Goal: Task Accomplishment & Management: Use online tool/utility

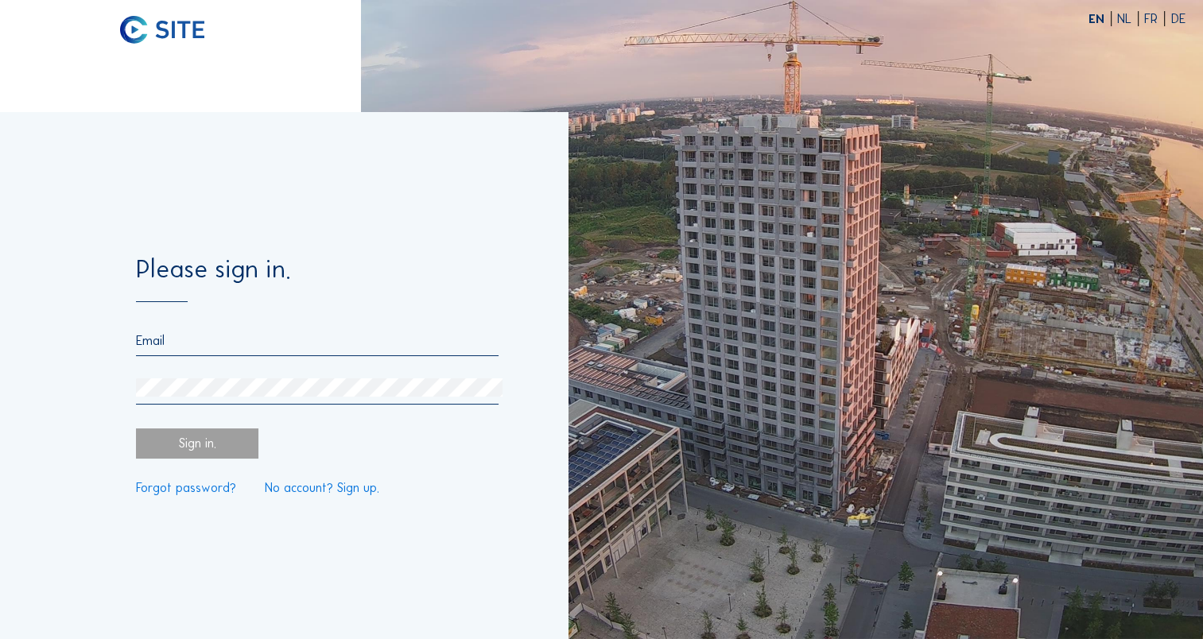
type input "[EMAIL_ADDRESS][DOMAIN_NAME]"
click at [203, 453] on div "Sign in." at bounding box center [197, 444] width 122 height 30
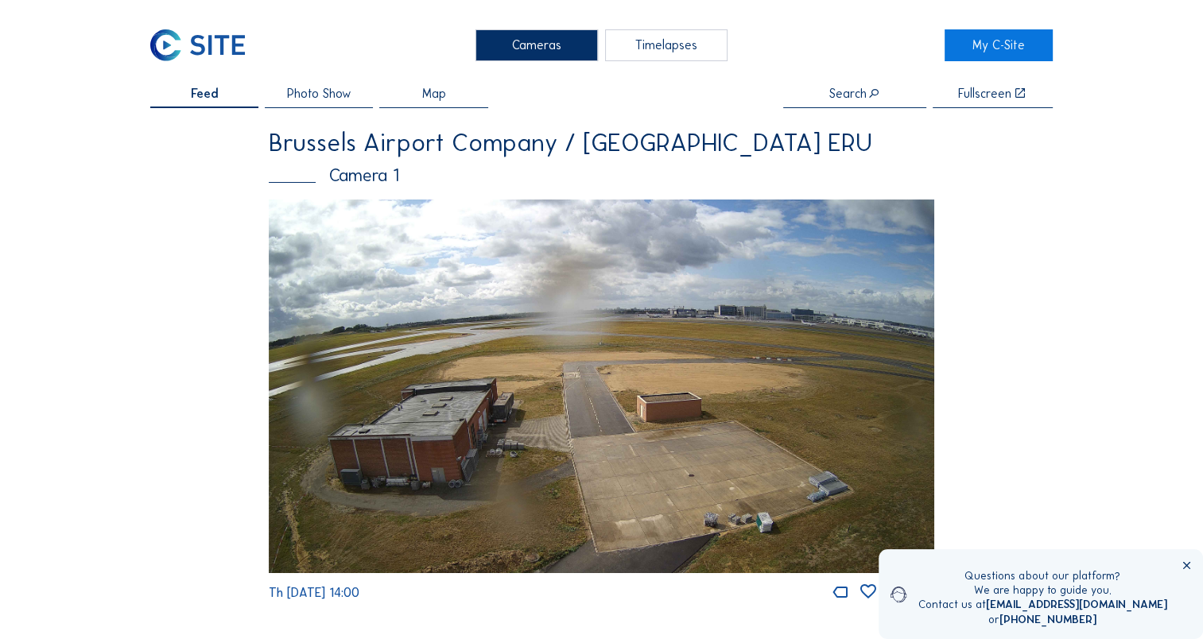
click at [1187, 565] on icon at bounding box center [1187, 566] width 13 height 13
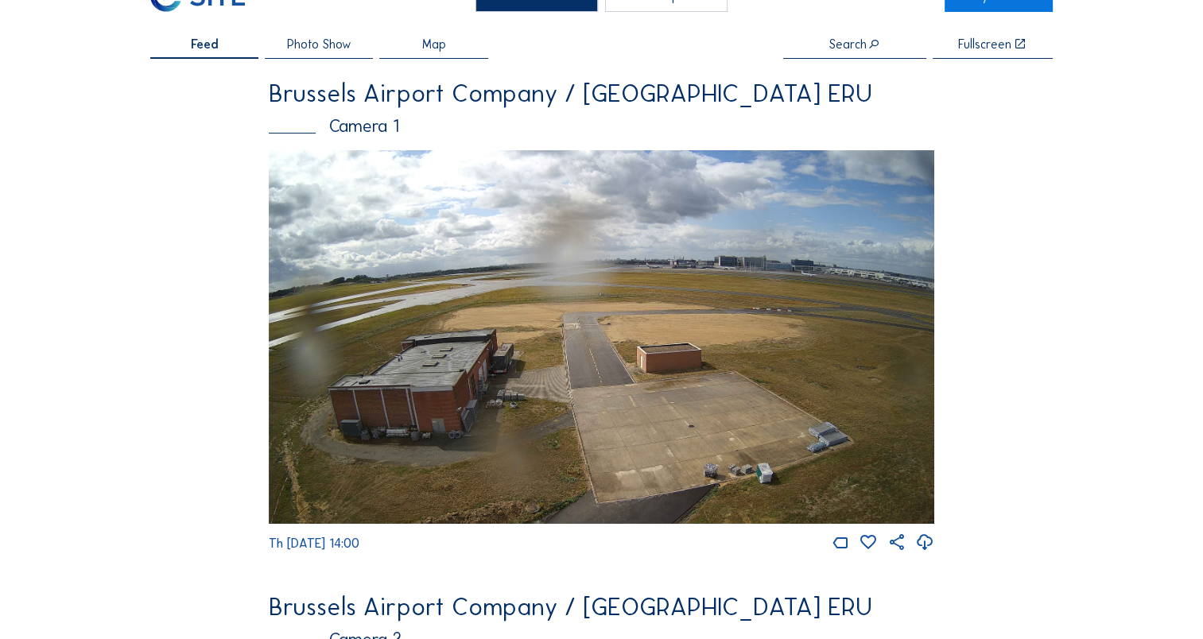
scroll to position [80, 0]
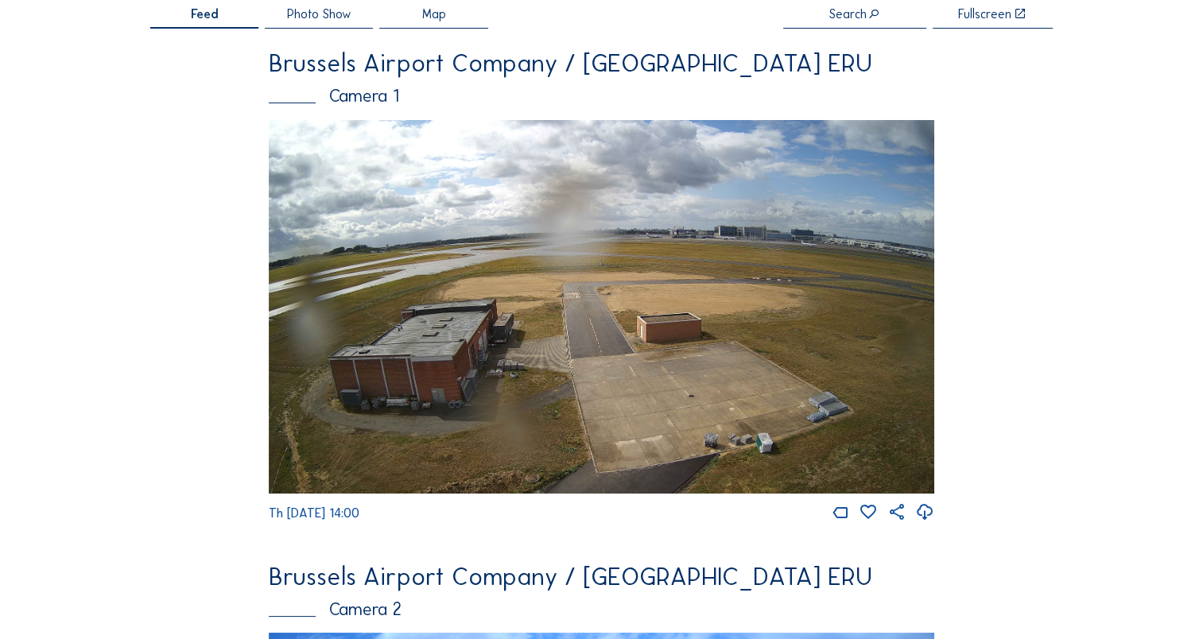
click at [437, 21] on span "Map" at bounding box center [434, 14] width 24 height 13
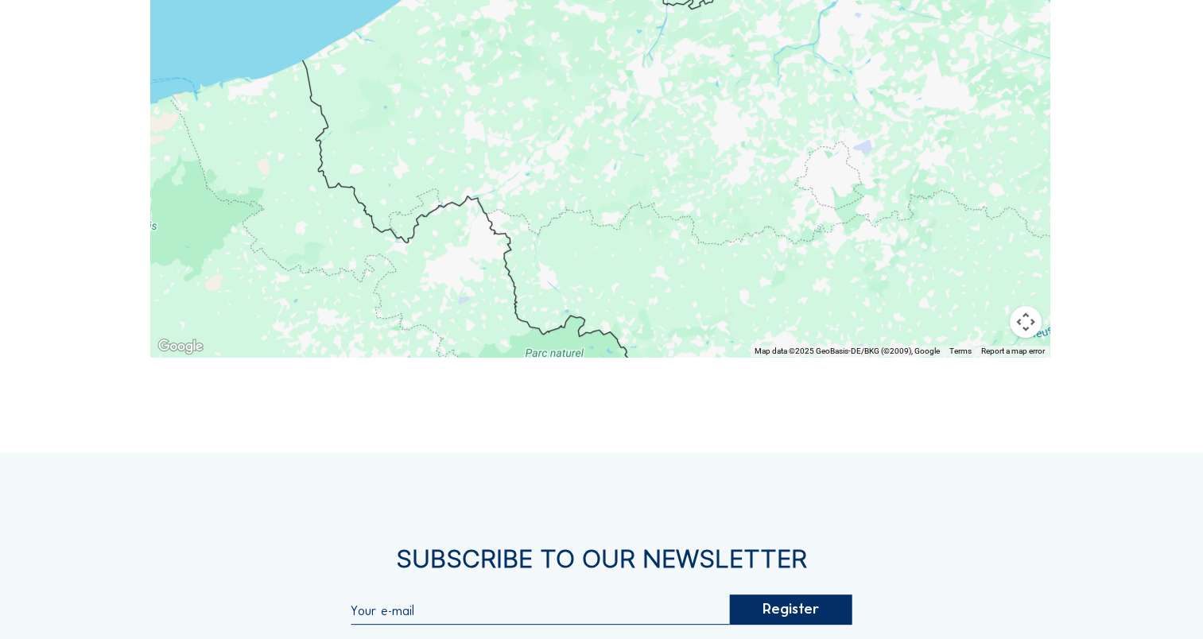
scroll to position [45, 0]
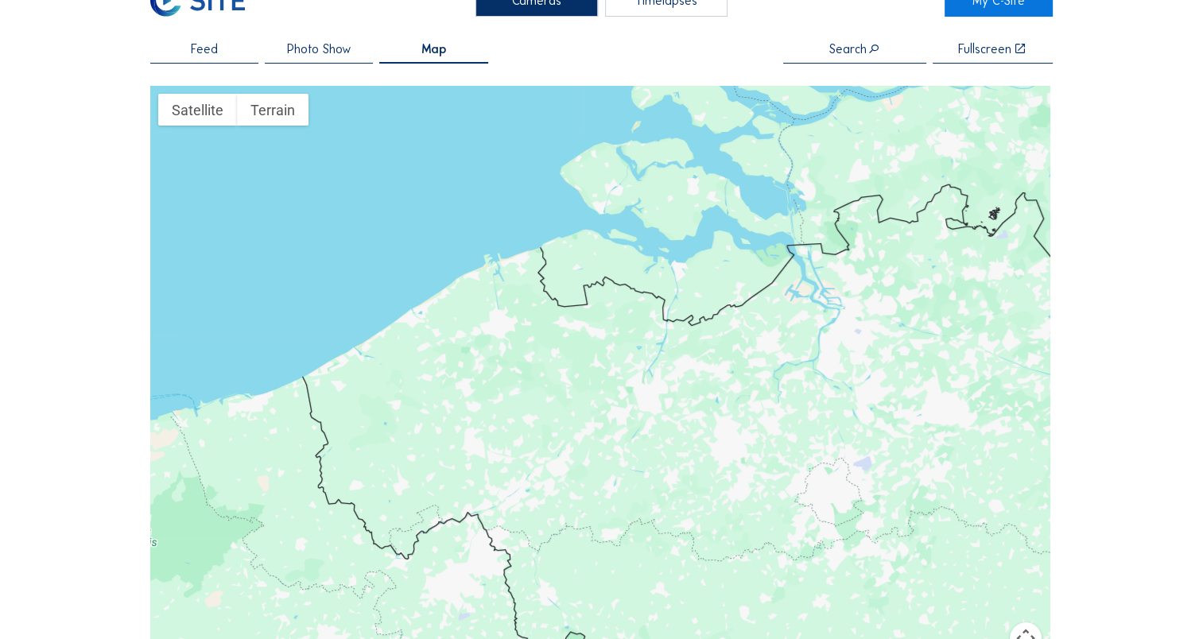
click at [323, 52] on span "Photo Show" at bounding box center [319, 49] width 64 height 13
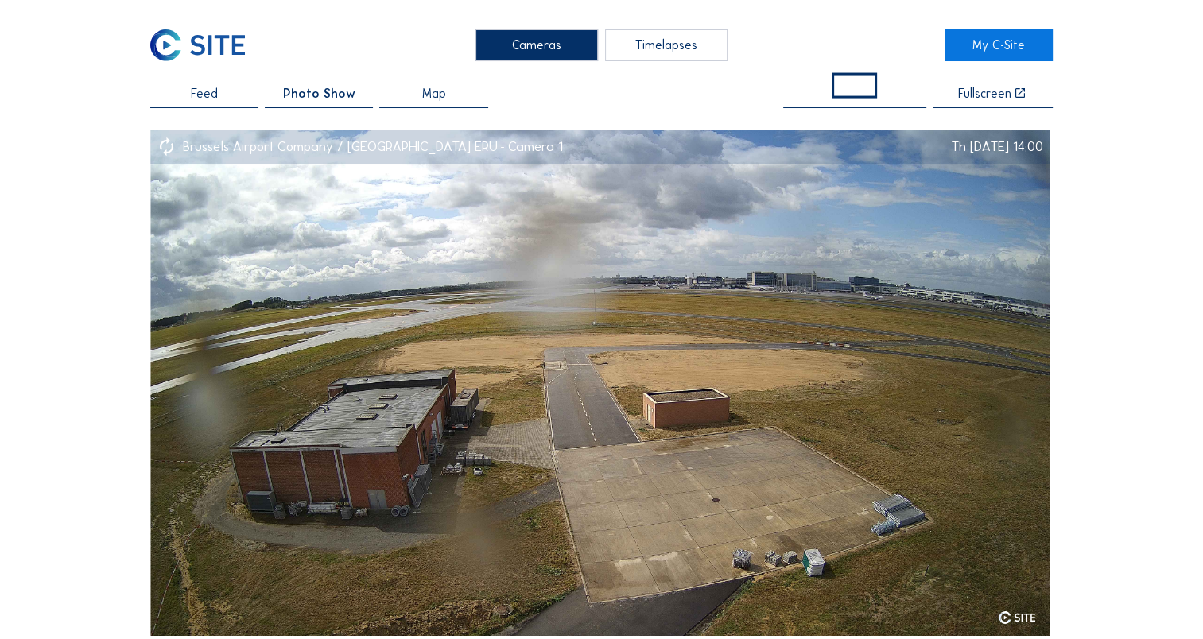
click at [199, 94] on span "Feed" at bounding box center [204, 93] width 27 height 13
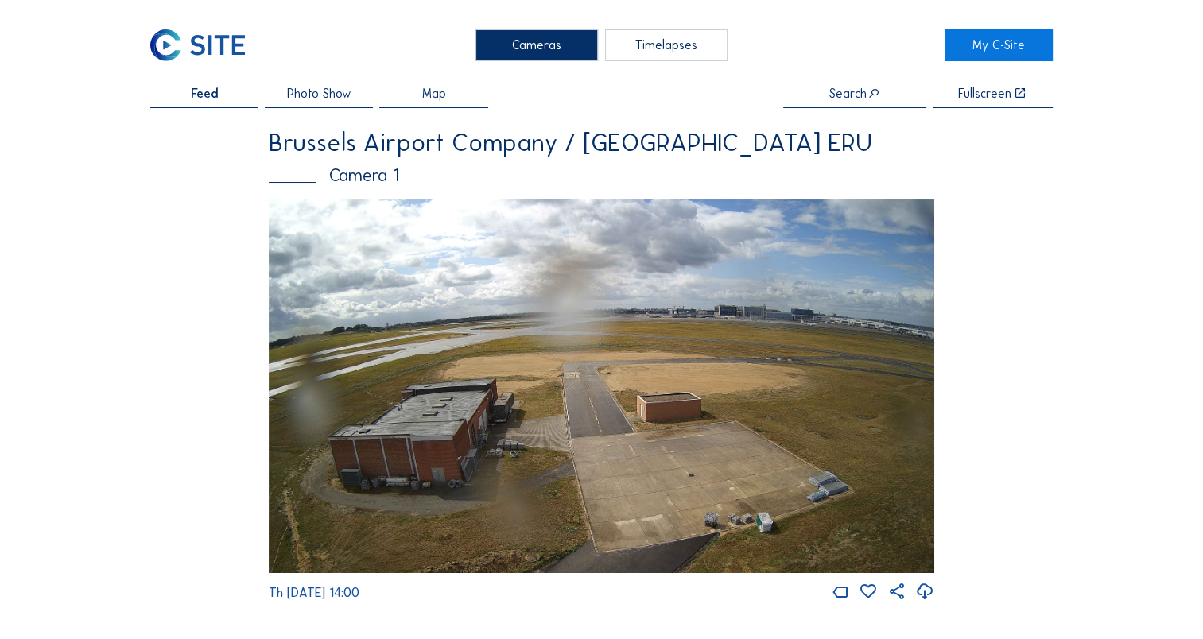
click at [664, 42] on div "Timelapses" at bounding box center [666, 45] width 122 height 32
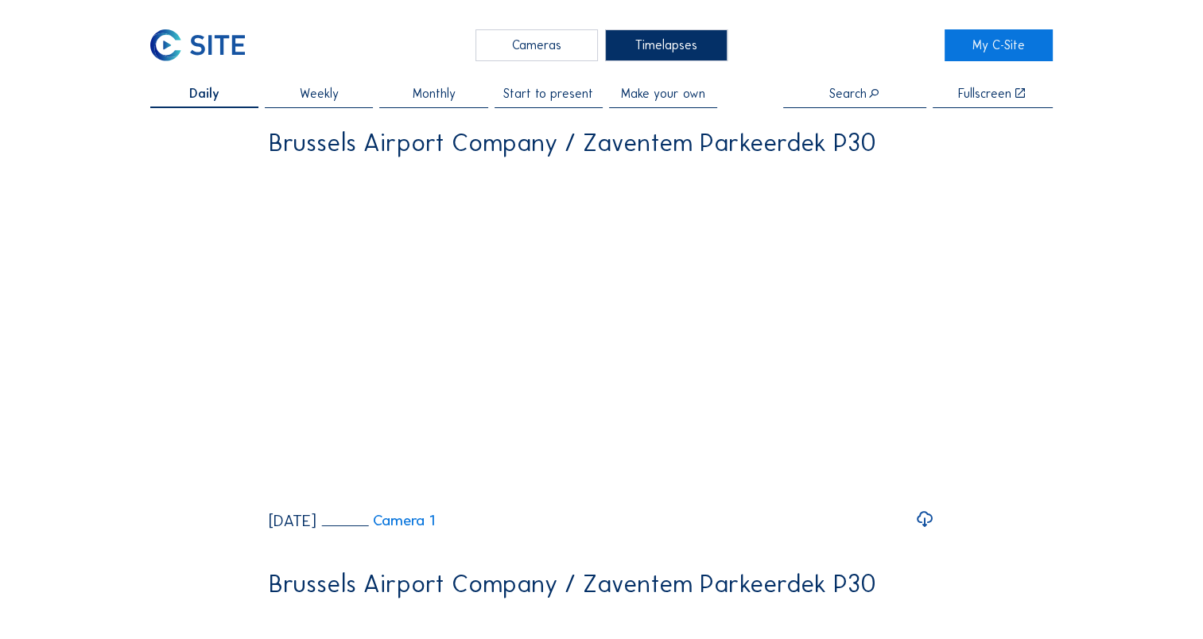
click at [565, 49] on div "Cameras" at bounding box center [537, 45] width 122 height 32
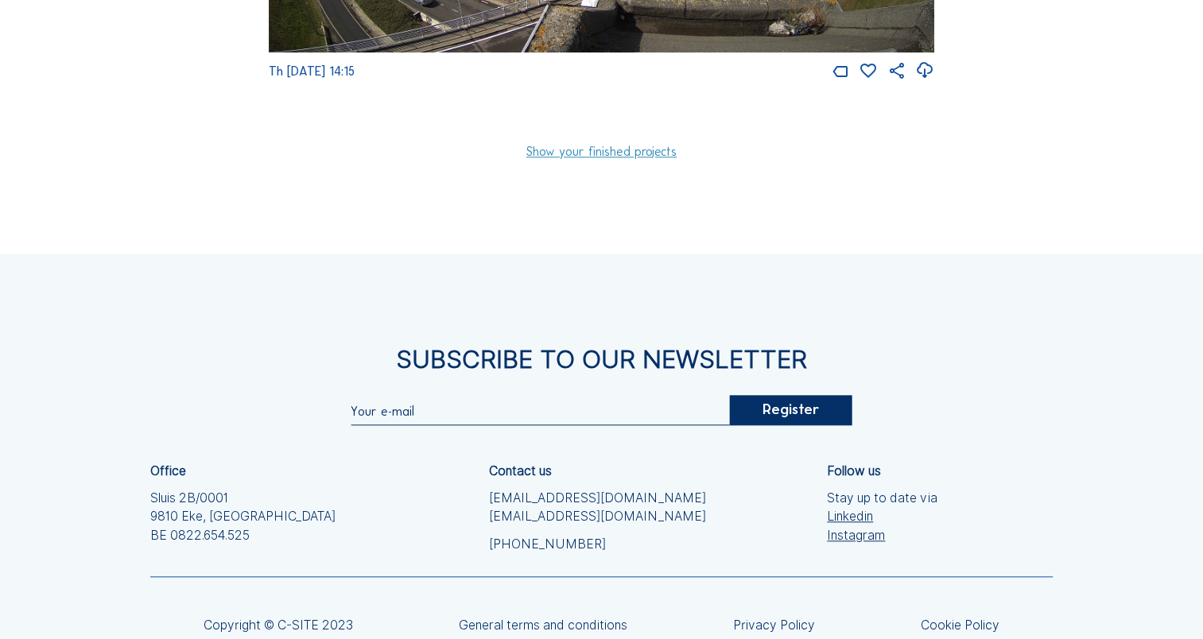
scroll to position [1591, 0]
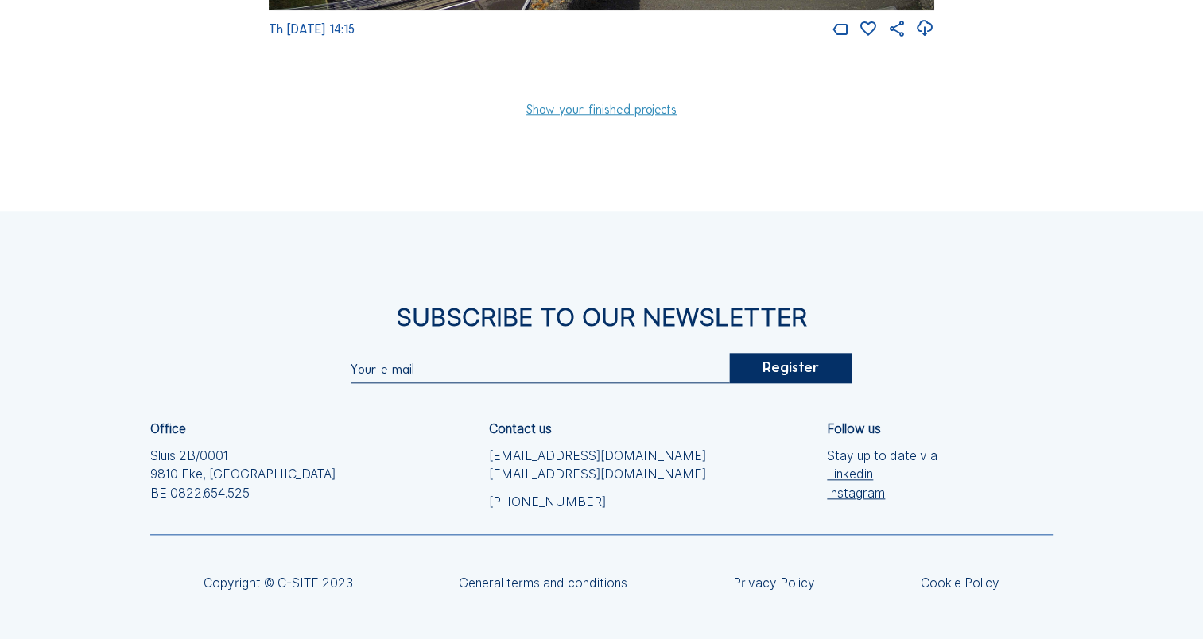
click at [588, 116] on link "Show your finished projects" at bounding box center [601, 109] width 150 height 13
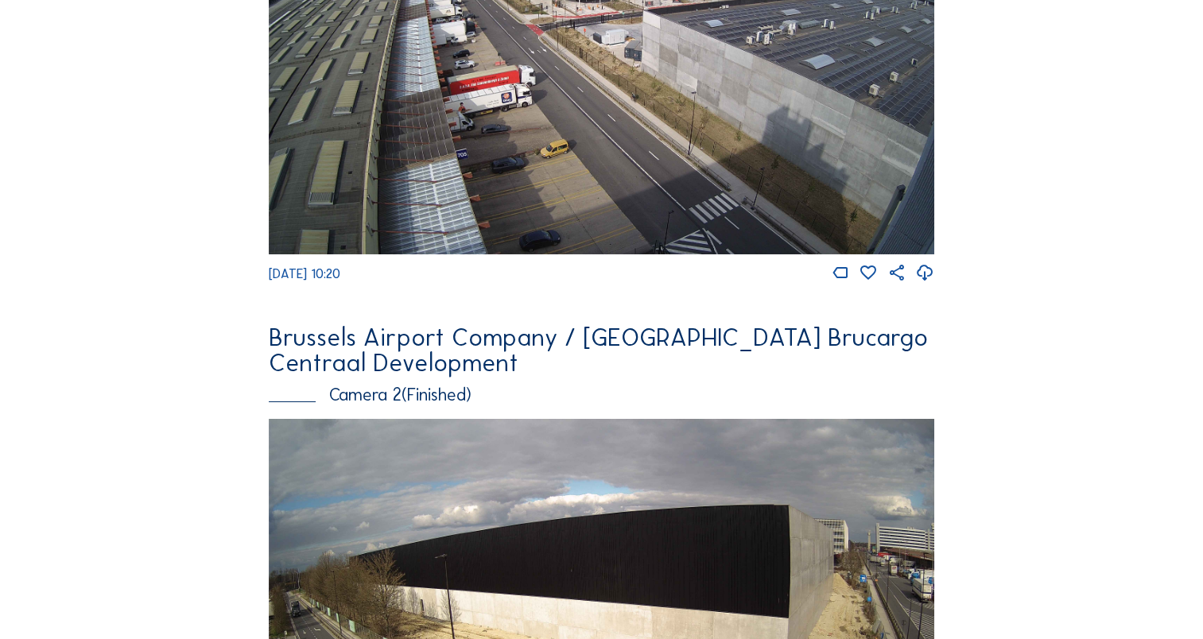
scroll to position [5647, 0]
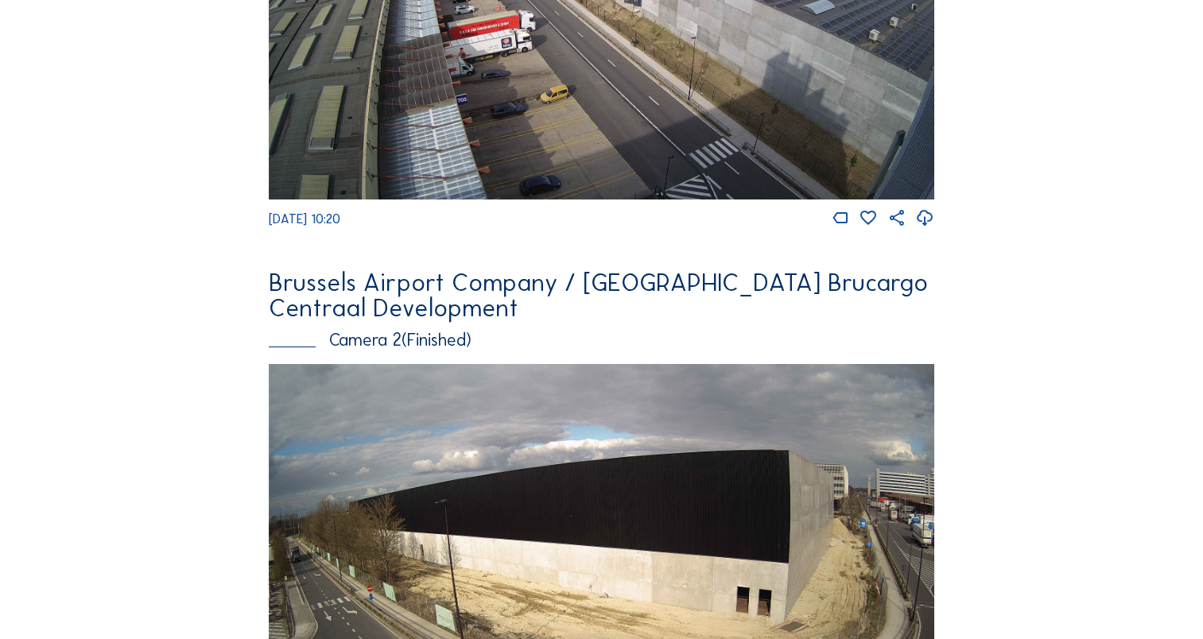
drag, startPoint x: 289, startPoint y: 277, endPoint x: 355, endPoint y: 274, distance: 65.3
click at [340, 227] on span "[DATE] 10:20" at bounding box center [305, 219] width 72 height 15
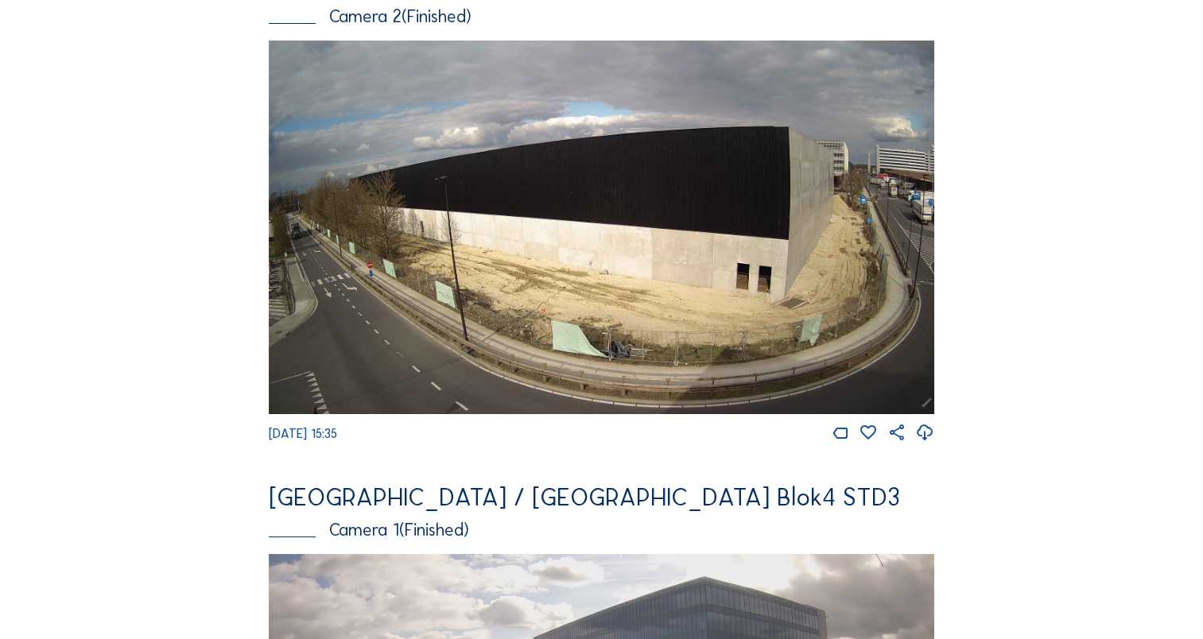
scroll to position [5965, 0]
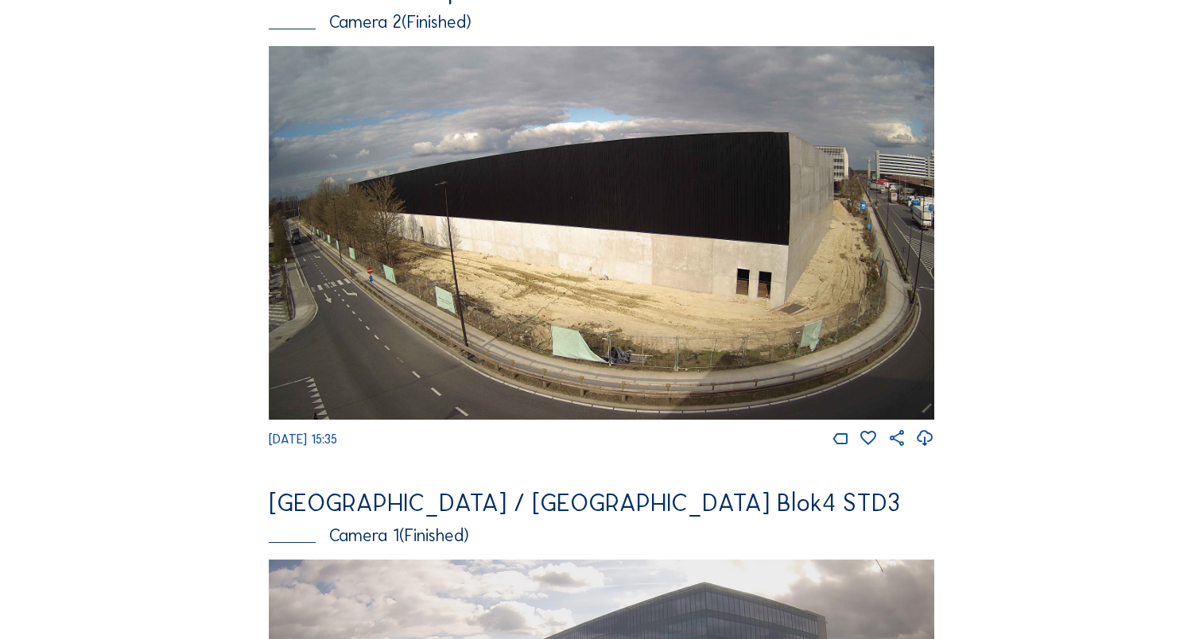
click at [819, 304] on img at bounding box center [602, 233] width 666 height 375
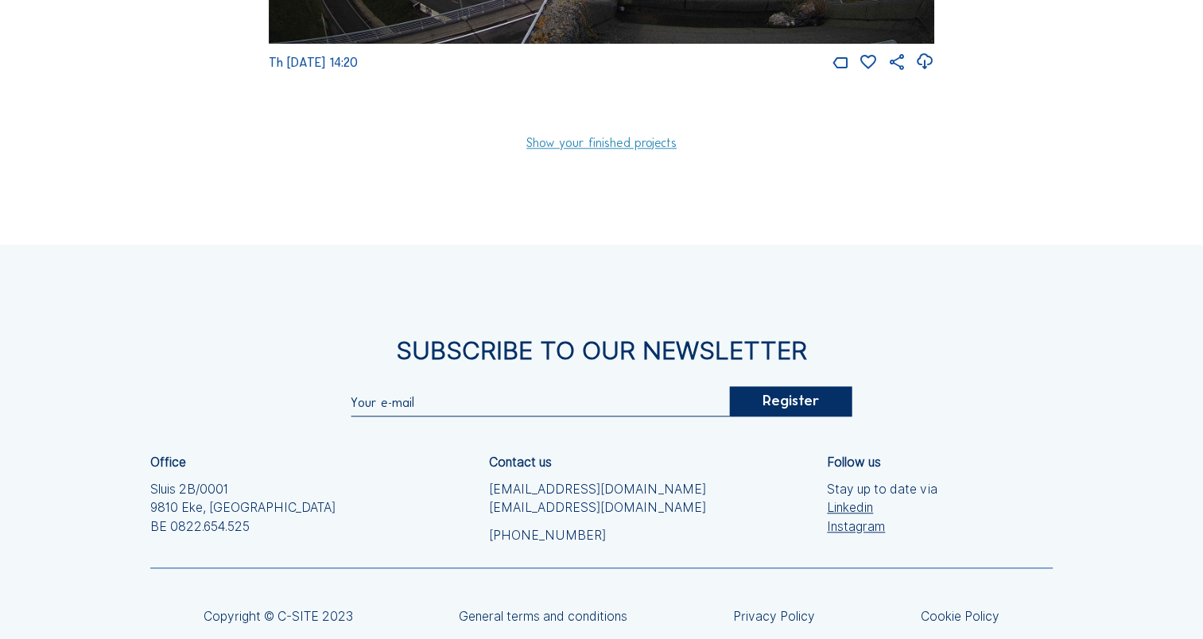
scroll to position [1557, 0]
click at [623, 150] on link "Show your finished projects" at bounding box center [601, 143] width 150 height 13
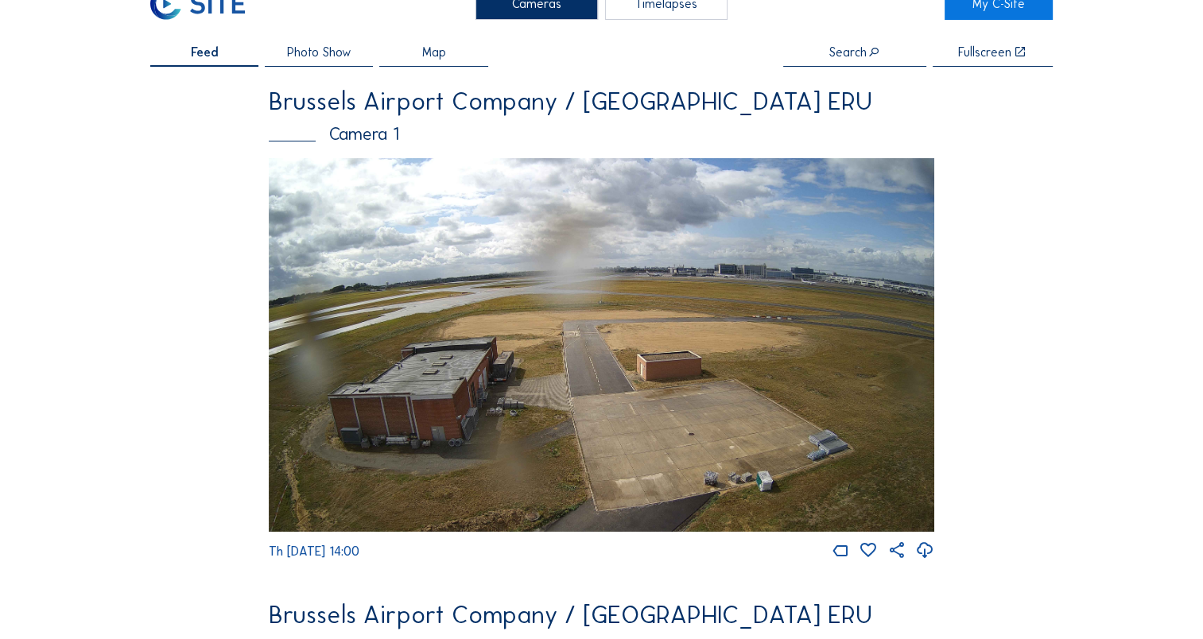
scroll to position [0, 0]
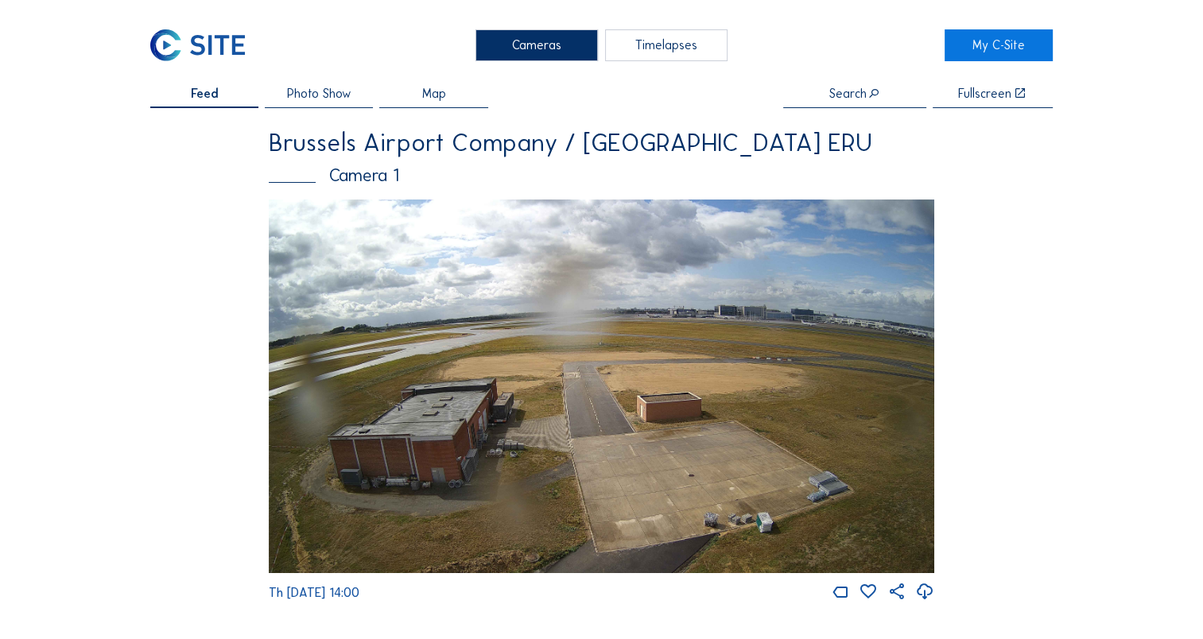
click at [651, 52] on div "Timelapses" at bounding box center [666, 45] width 122 height 32
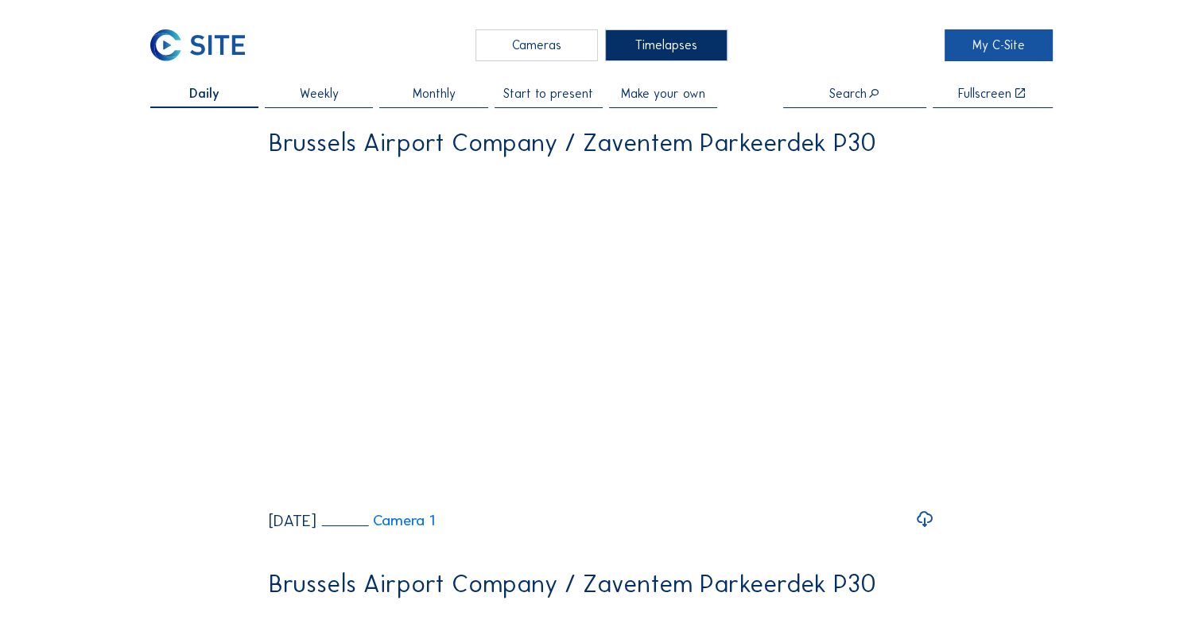
click at [1016, 52] on link "My C-Site" at bounding box center [999, 45] width 108 height 32
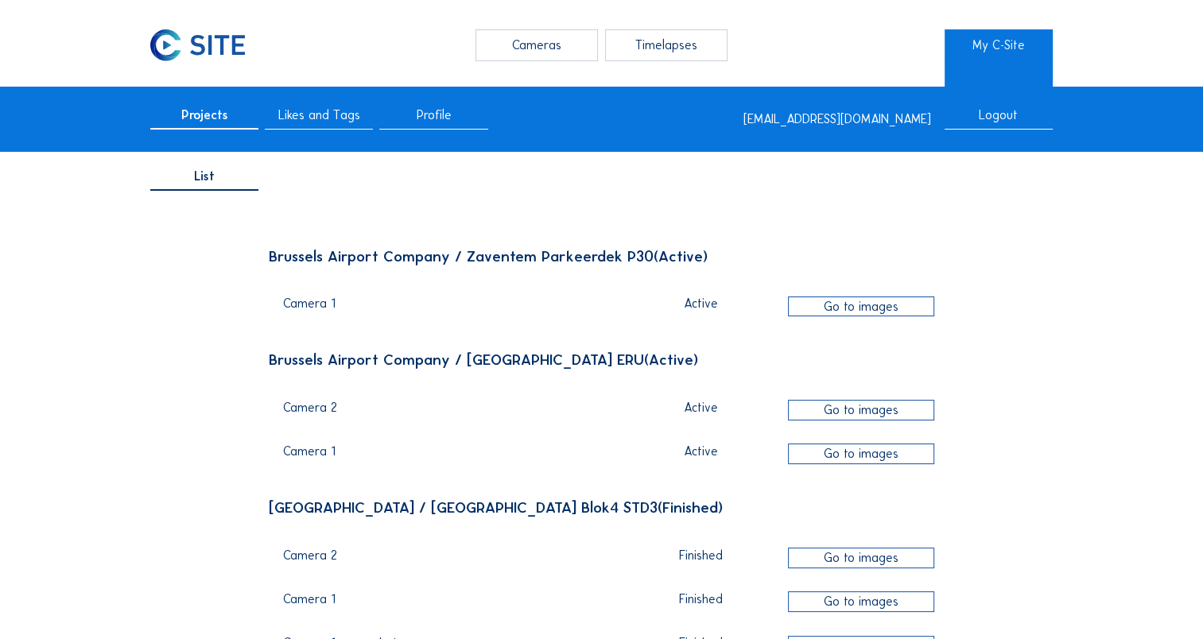
click at [235, 40] on img at bounding box center [197, 45] width 95 height 32
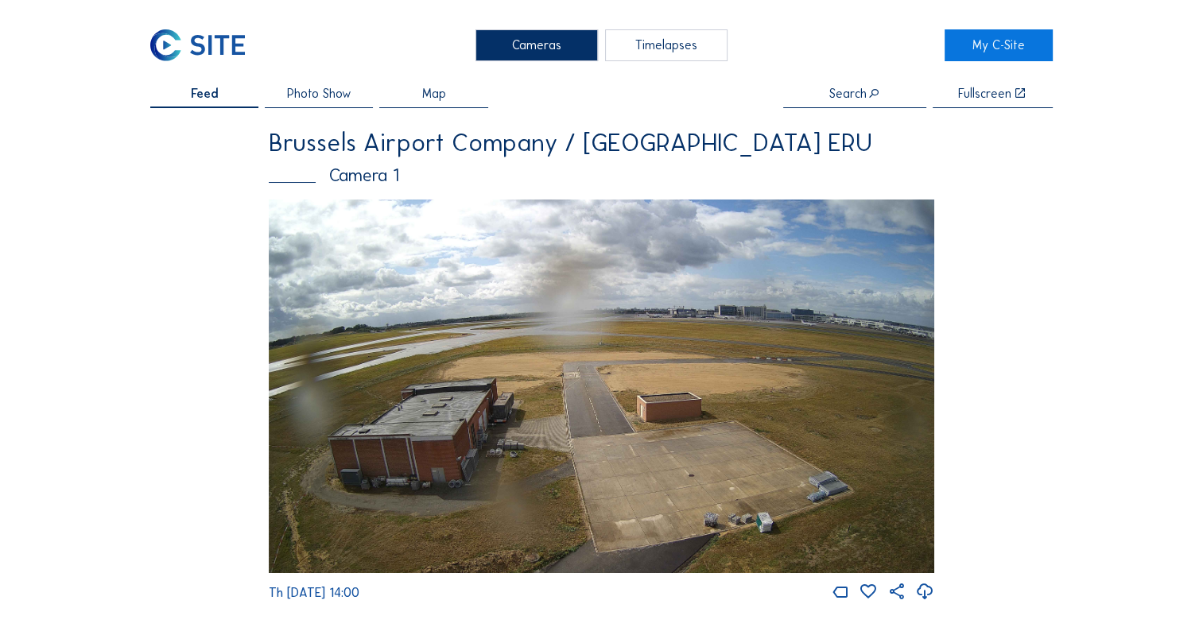
click at [664, 49] on div "Timelapses" at bounding box center [666, 45] width 122 height 32
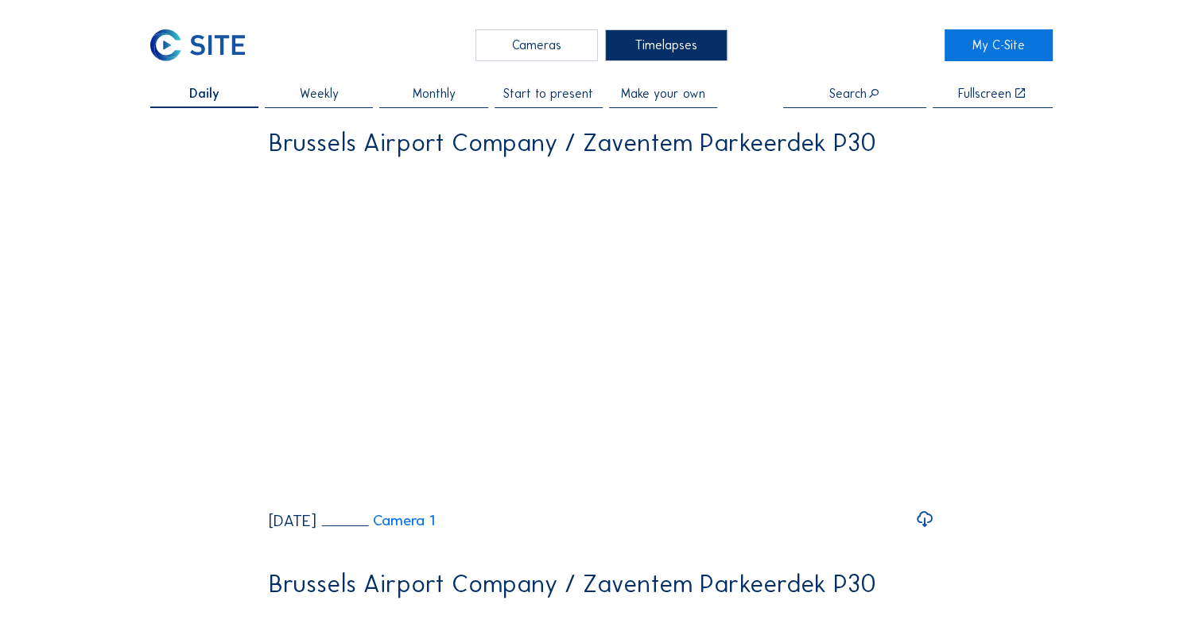
click at [659, 95] on span "Make your own" at bounding box center [663, 93] width 84 height 13
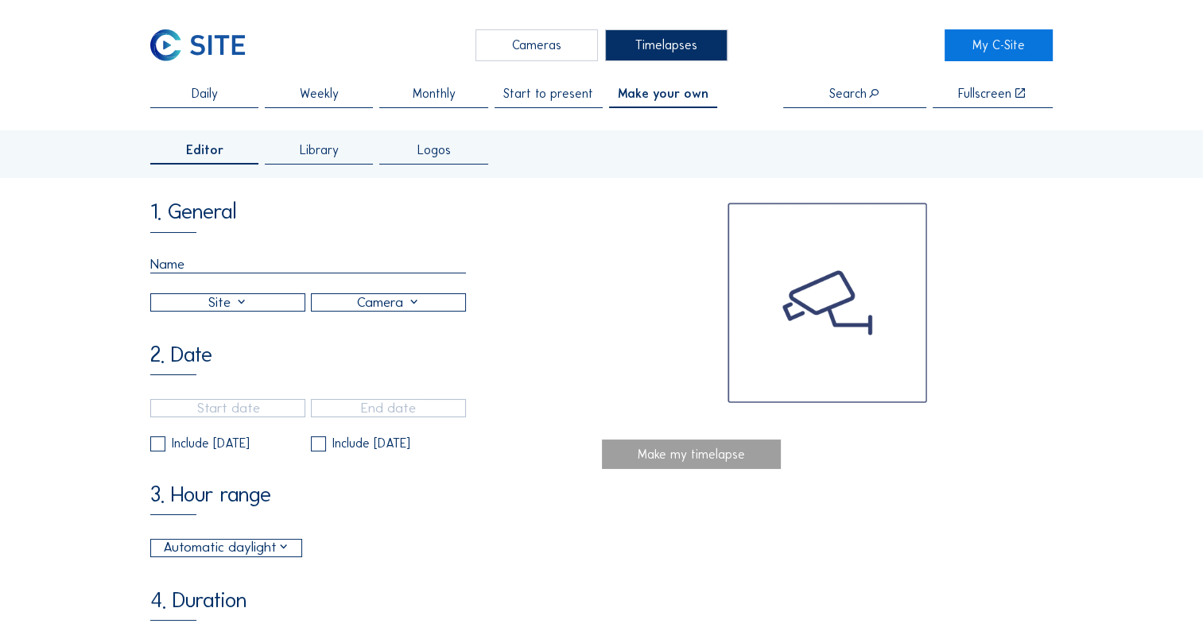
click at [260, 308] on div at bounding box center [227, 302] width 153 height 17
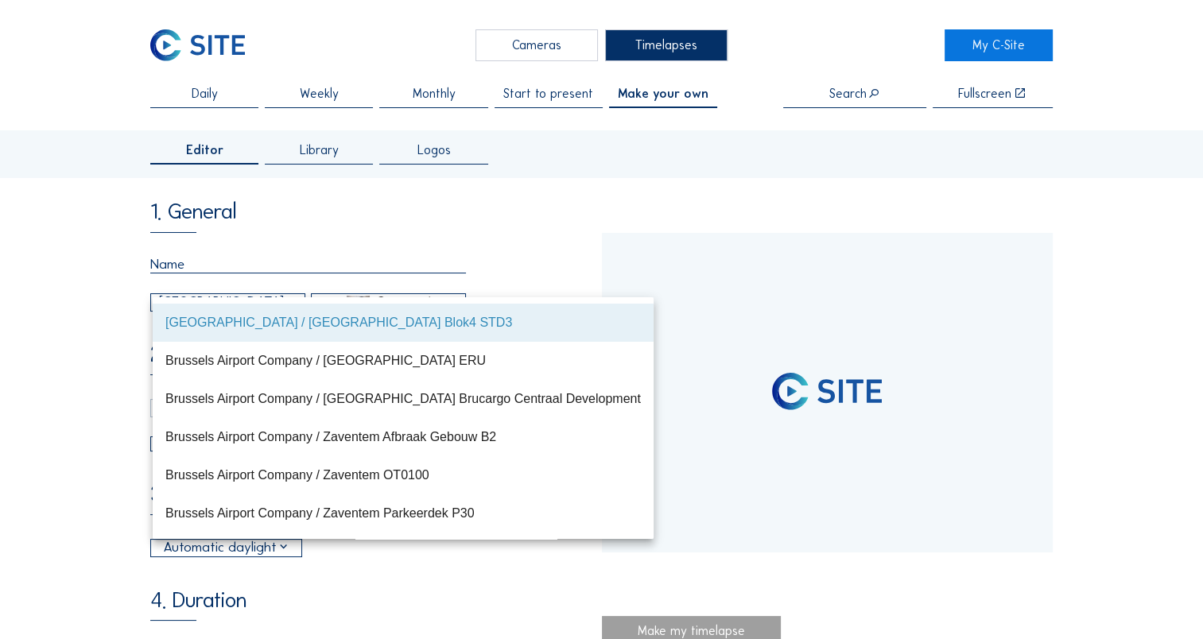
type input "[DATE] 19:00"
type input "[DATE] 15:00"
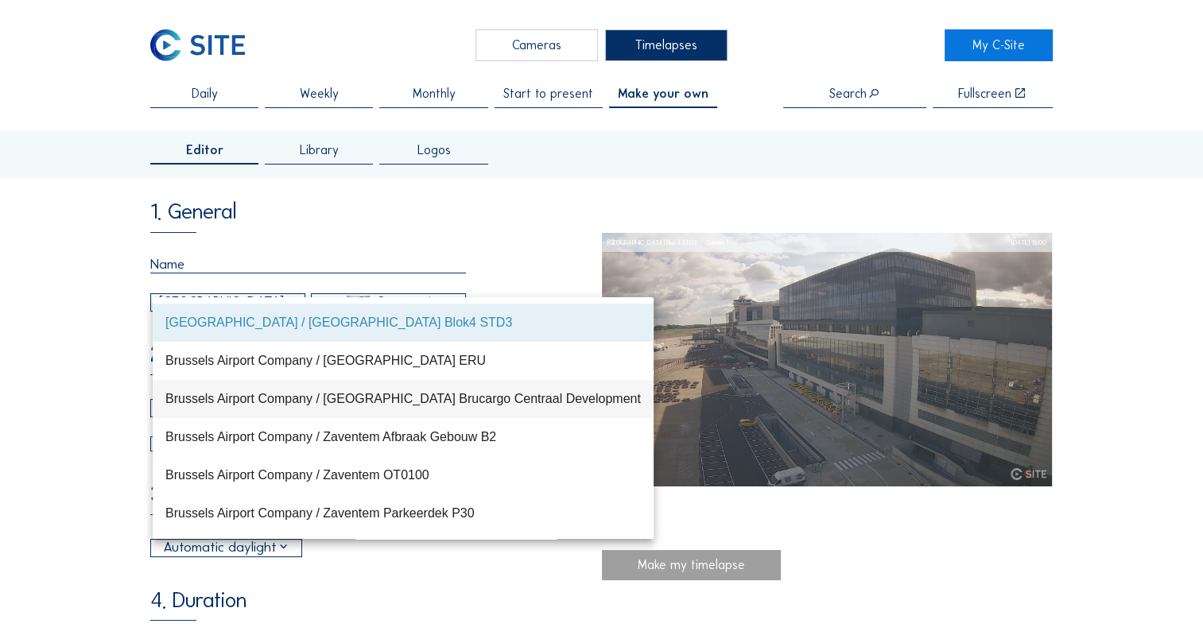
click at [382, 397] on div "Brussels Airport Company / [GEOGRAPHIC_DATA] Brucargo Centraal Development" at bounding box center [403, 398] width 476 height 15
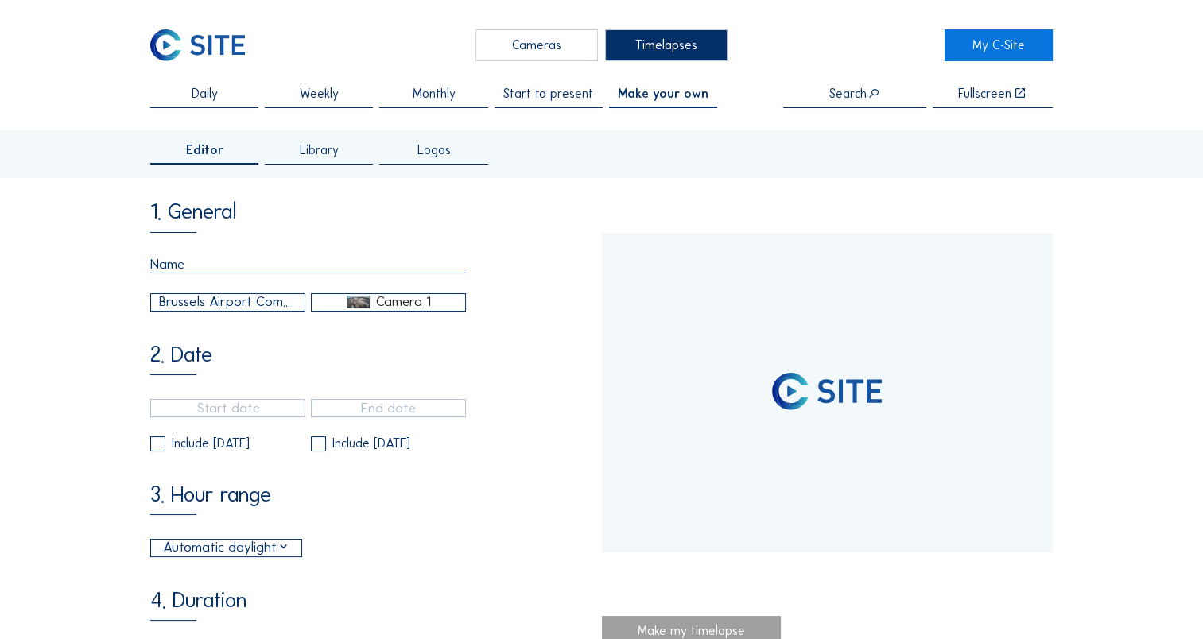
type input "[DATE] 13:40"
type input "[DATE] 10:20"
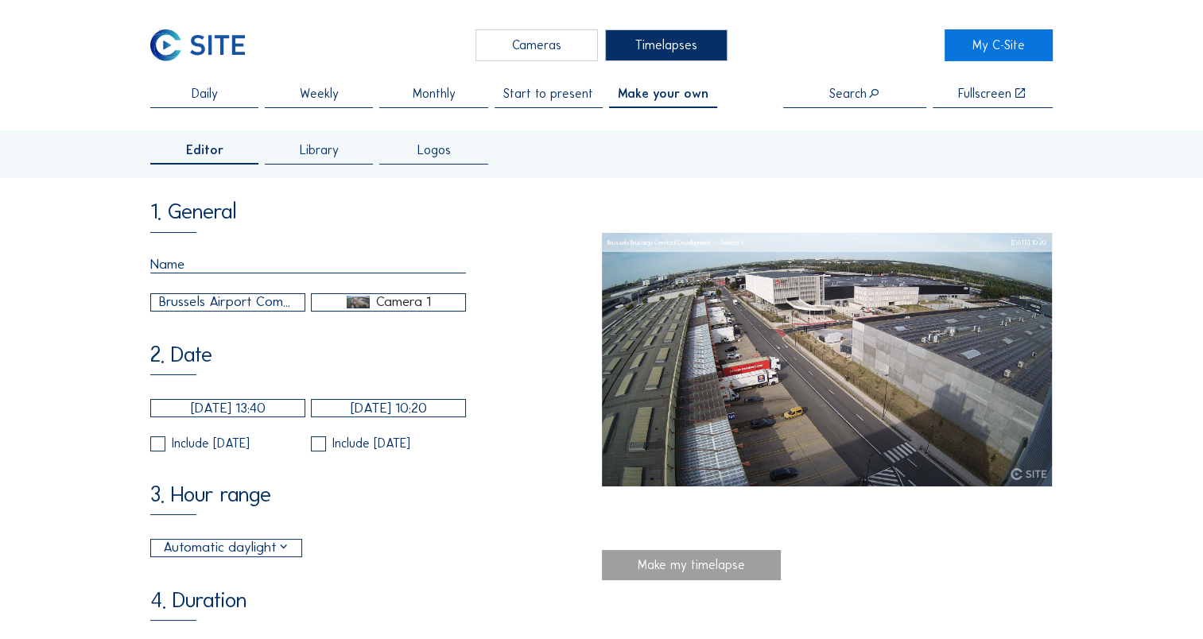
click at [401, 305] on div "Camera 1" at bounding box center [402, 302] width 55 height 14
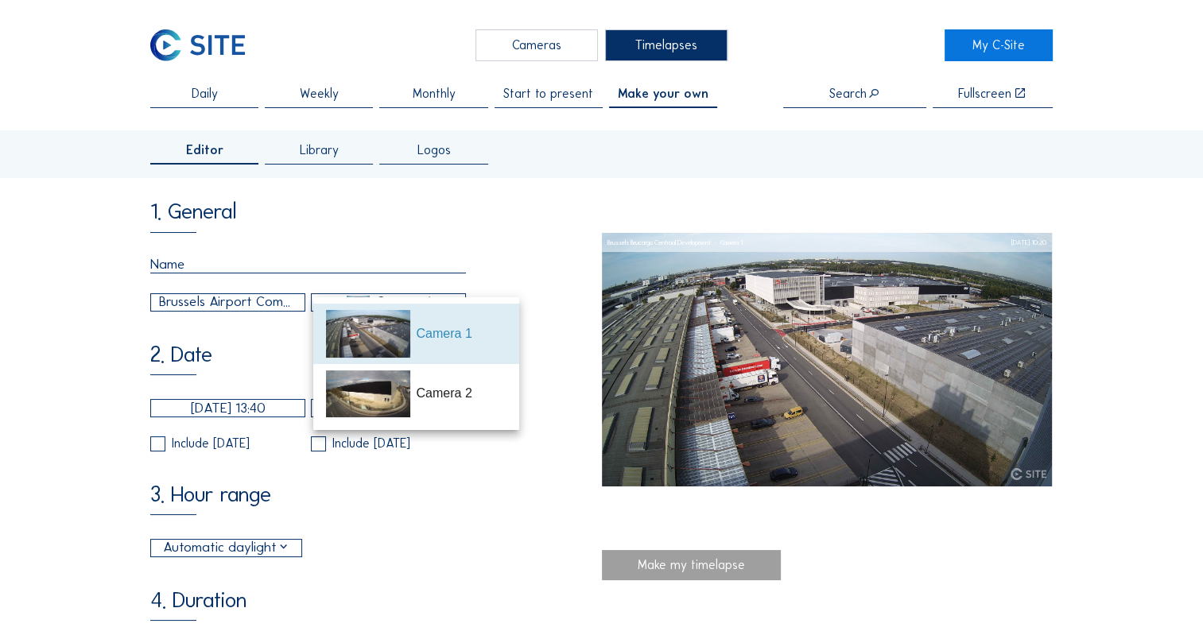
click at [417, 396] on div "Camera 2" at bounding box center [416, 394] width 181 height 60
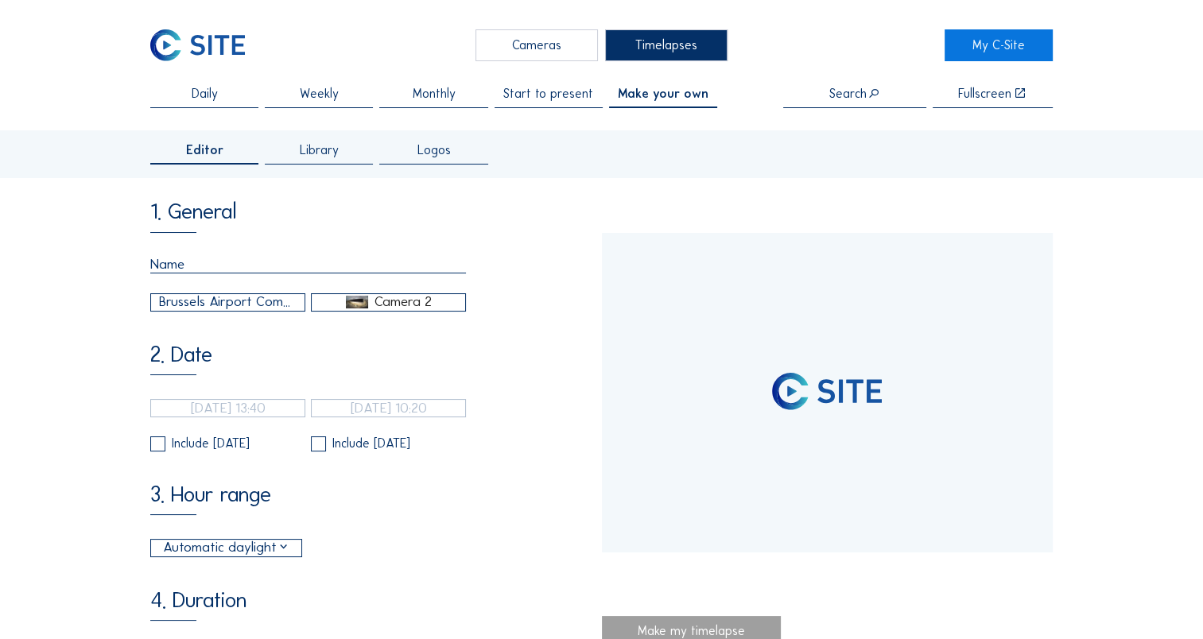
type input "[DATE] 11:50"
type input "[DATE] 15:35"
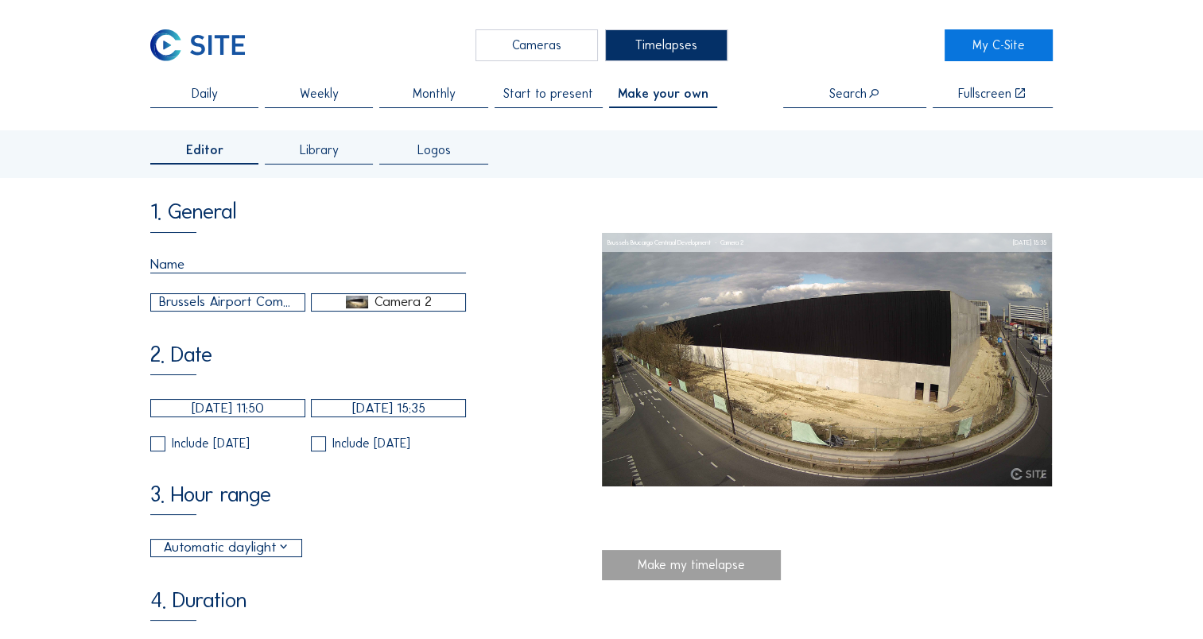
click at [411, 307] on div "Camera 2" at bounding box center [403, 302] width 57 height 14
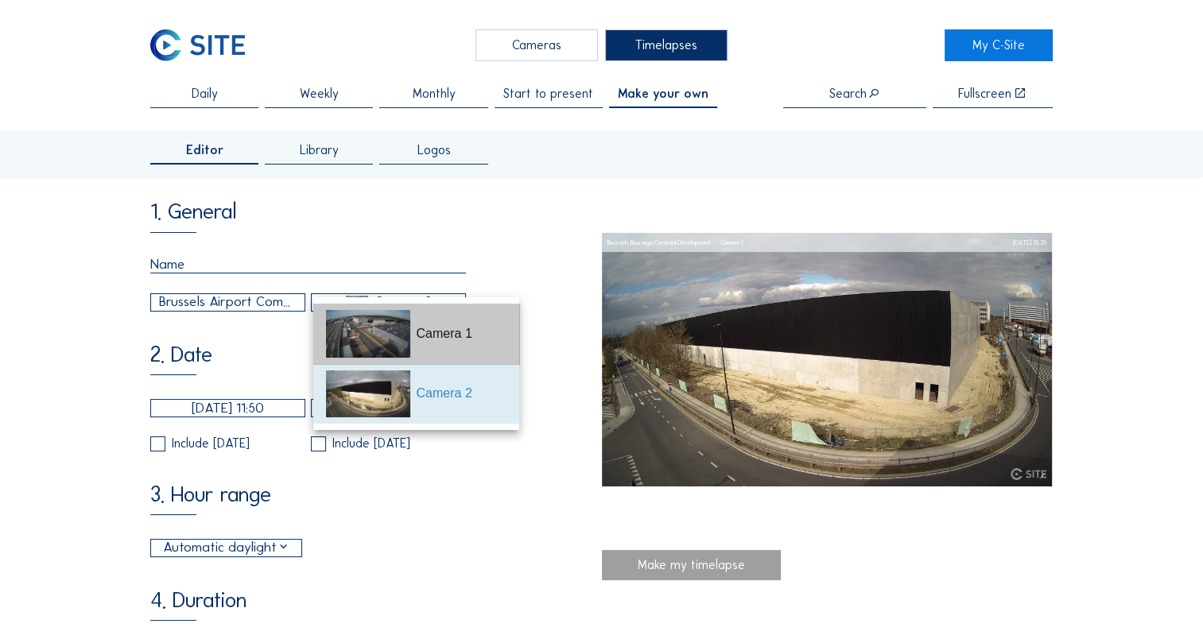
click at [411, 338] on div "Camera 1" at bounding box center [416, 334] width 181 height 60
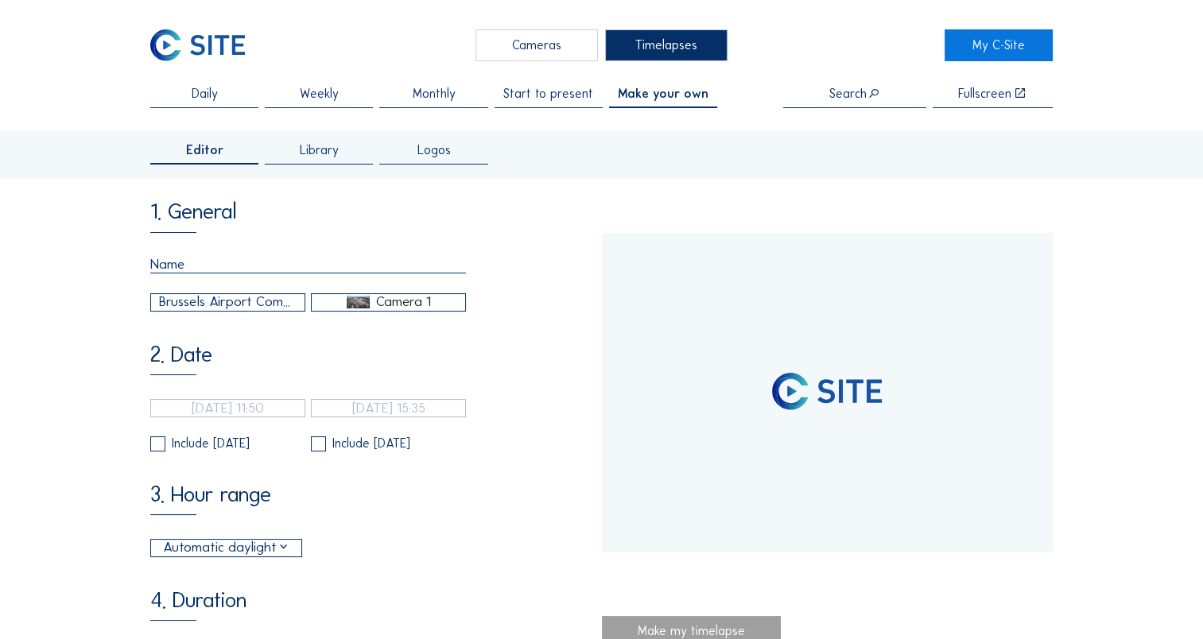
type input "[DATE] 13:40"
type input "[DATE] 10:20"
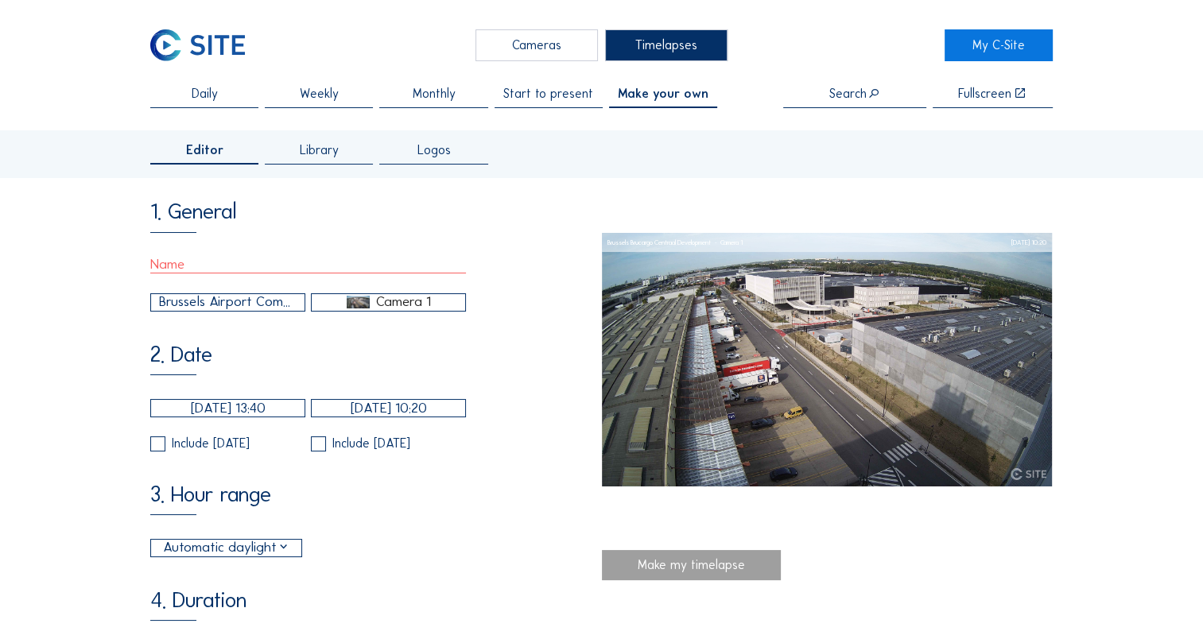
click at [207, 262] on input "text" at bounding box center [308, 264] width 316 height 17
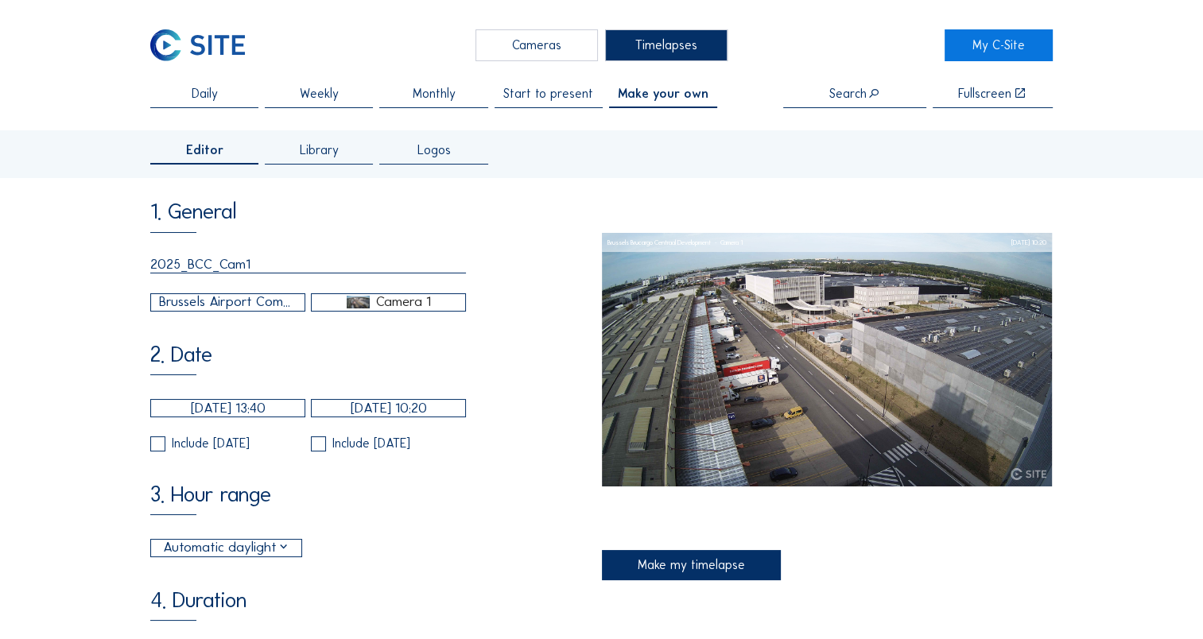
click at [181, 267] on input "2025_BCC_Cam1" at bounding box center [308, 264] width 316 height 17
type input "202509_BCC_Cam1"
click at [286, 310] on div "Brussels Airport Company / [GEOGRAPHIC_DATA] Brucargo Centraal Development" at bounding box center [228, 302] width 138 height 21
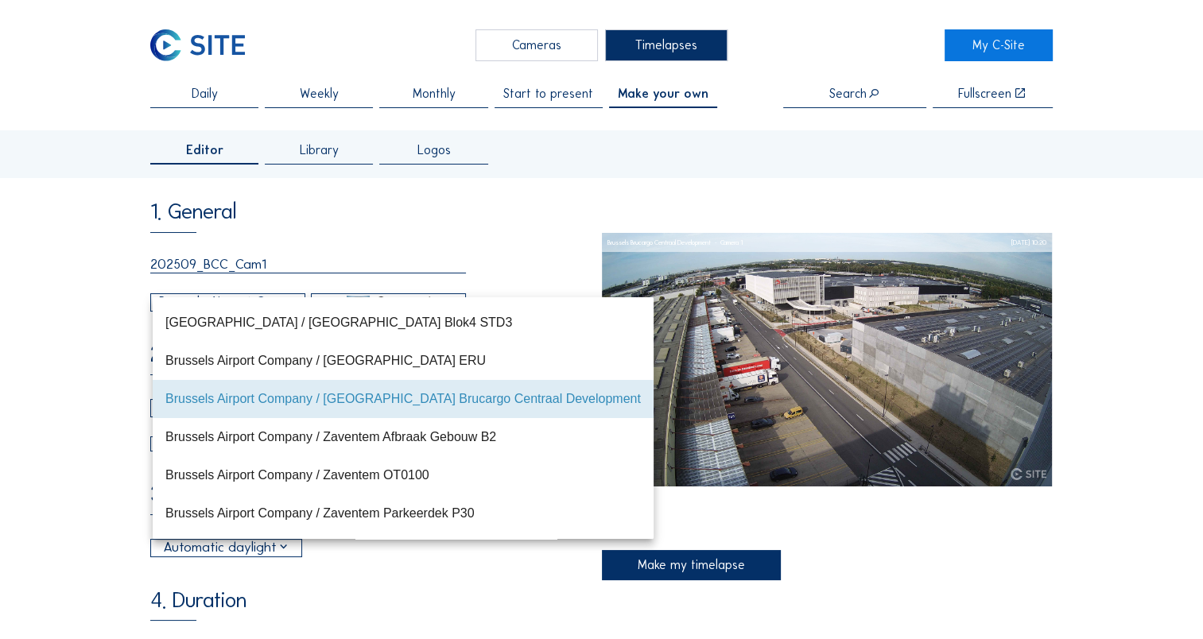
click at [272, 261] on input "202509_BCC_Cam1" at bounding box center [308, 264] width 316 height 17
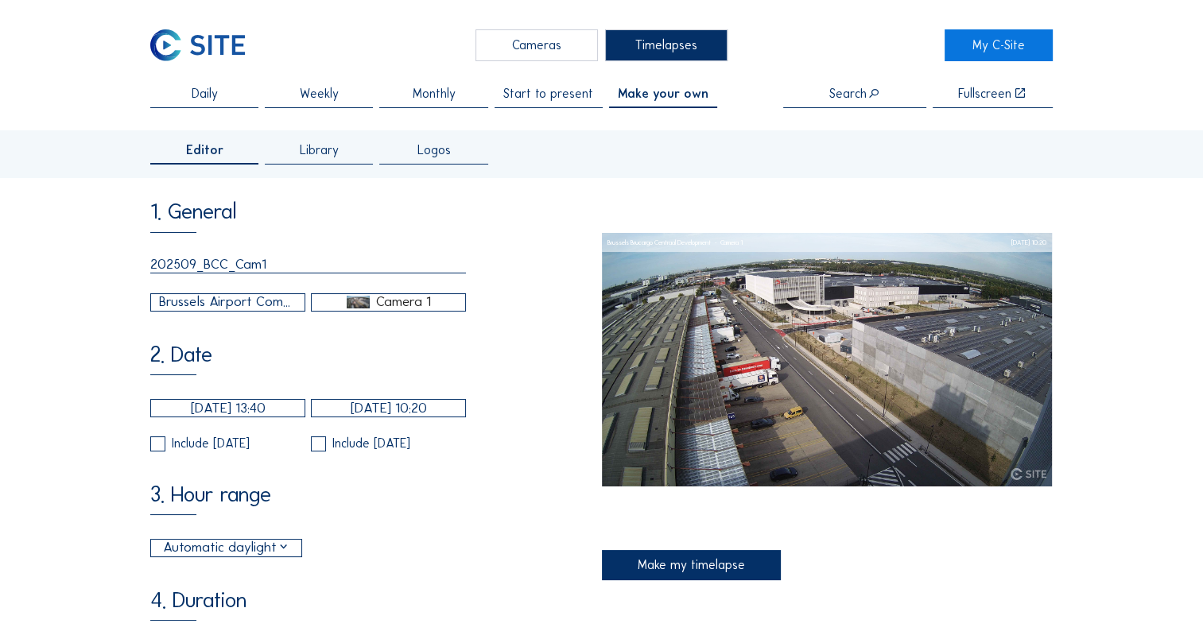
drag, startPoint x: 278, startPoint y: 266, endPoint x: 144, endPoint y: 258, distance: 134.7
click at [233, 266] on input "202509_BCC_Cam1" at bounding box center [308, 264] width 316 height 17
click at [196, 268] on input "202509_BCC_Cam1" at bounding box center [308, 264] width 316 height 17
click at [375, 346] on div "1. General 202509_BCC_Cam1 [GEOGRAPHIC_DATA] Company / [GEOGRAPHIC_DATA] Brucar…" at bounding box center [375, 598] width 451 height 796
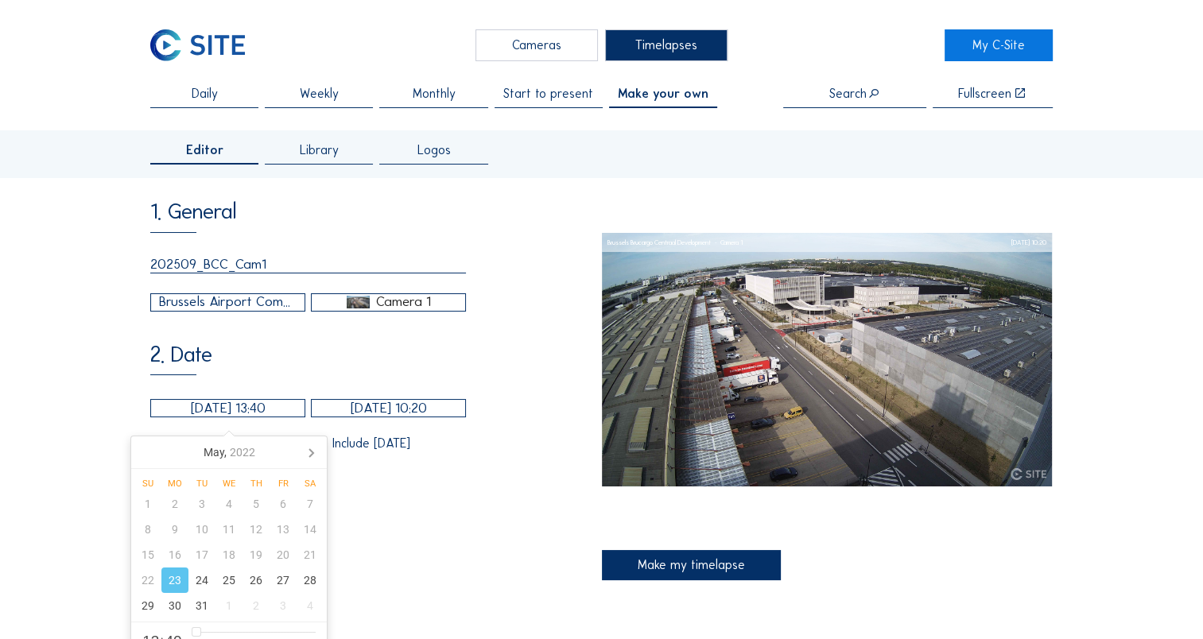
click at [281, 415] on input "[DATE] 13:40" at bounding box center [227, 408] width 155 height 18
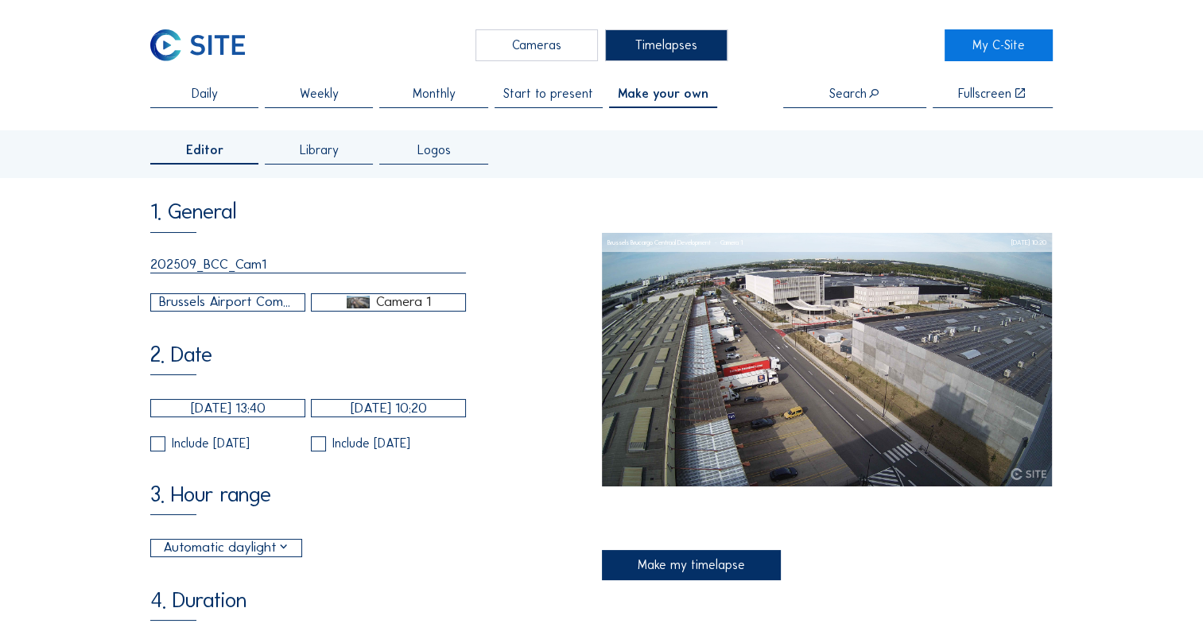
click at [526, 557] on div "3. Hour range Automatic daylight 06:00 From 18:00 To" at bounding box center [375, 521] width 451 height 74
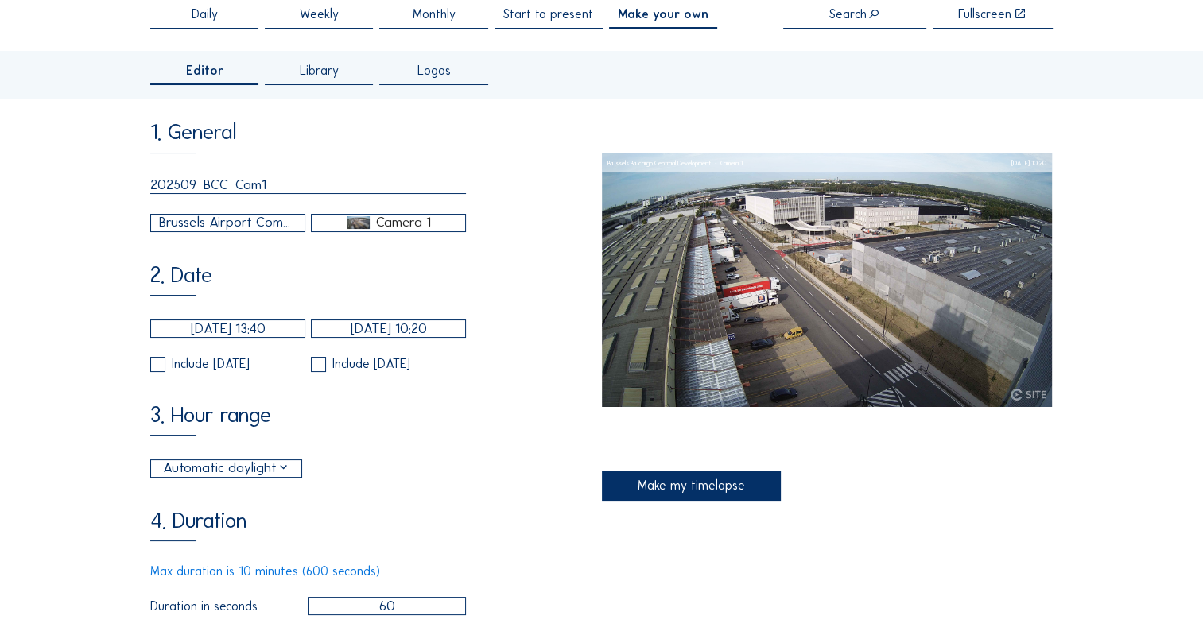
scroll to position [159, 0]
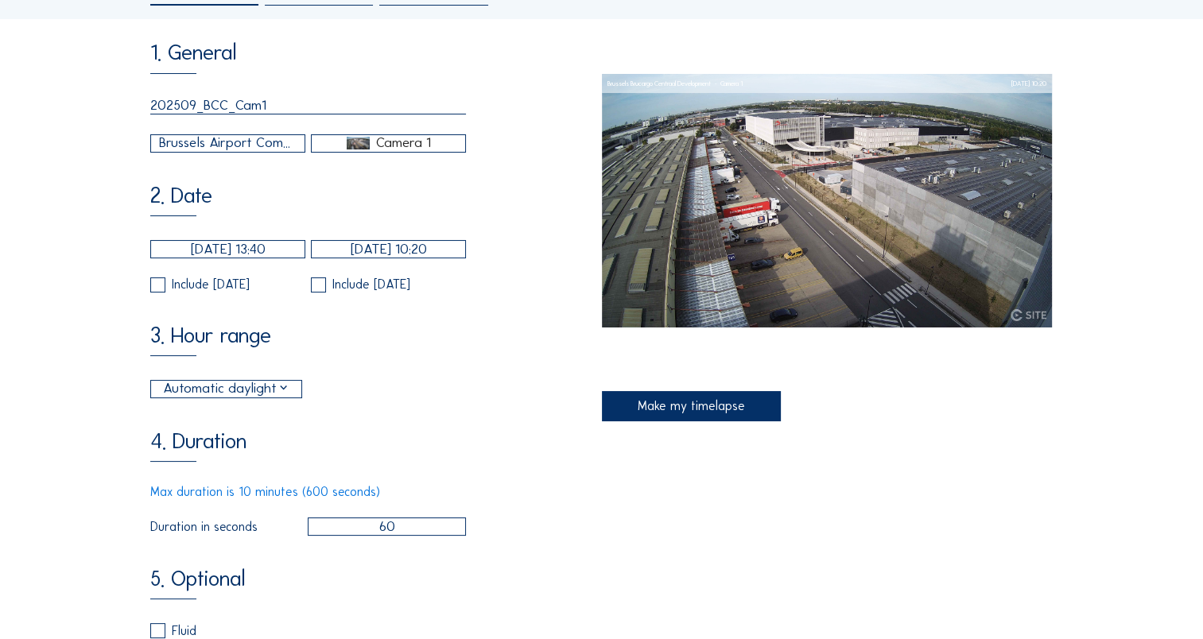
click at [267, 252] on input "[DATE] 13:40" at bounding box center [227, 249] width 155 height 18
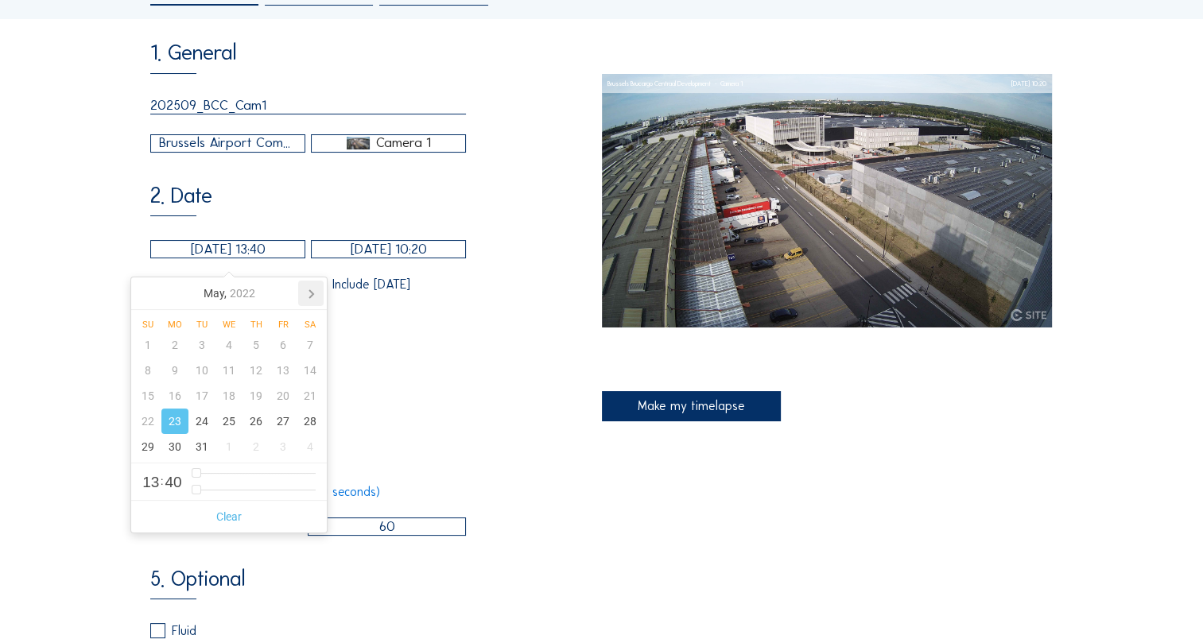
click at [310, 289] on icon at bounding box center [310, 293] width 25 height 25
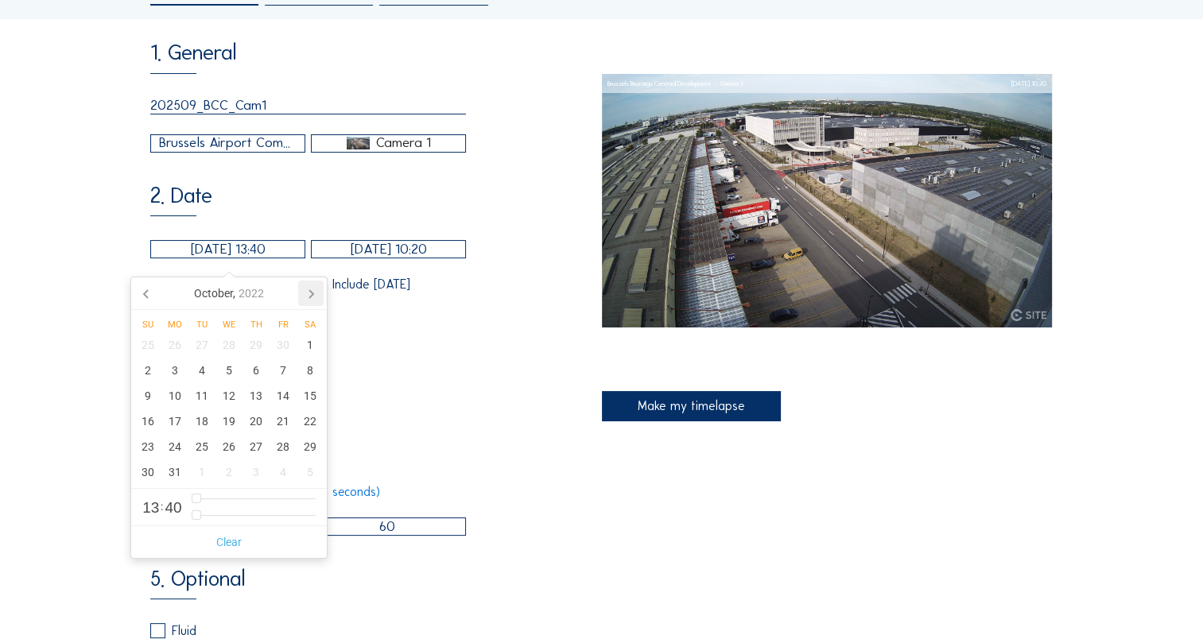
click at [310, 289] on icon at bounding box center [310, 293] width 25 height 25
click at [153, 291] on icon at bounding box center [146, 293] width 25 height 25
click at [146, 293] on icon at bounding box center [146, 293] width 25 height 25
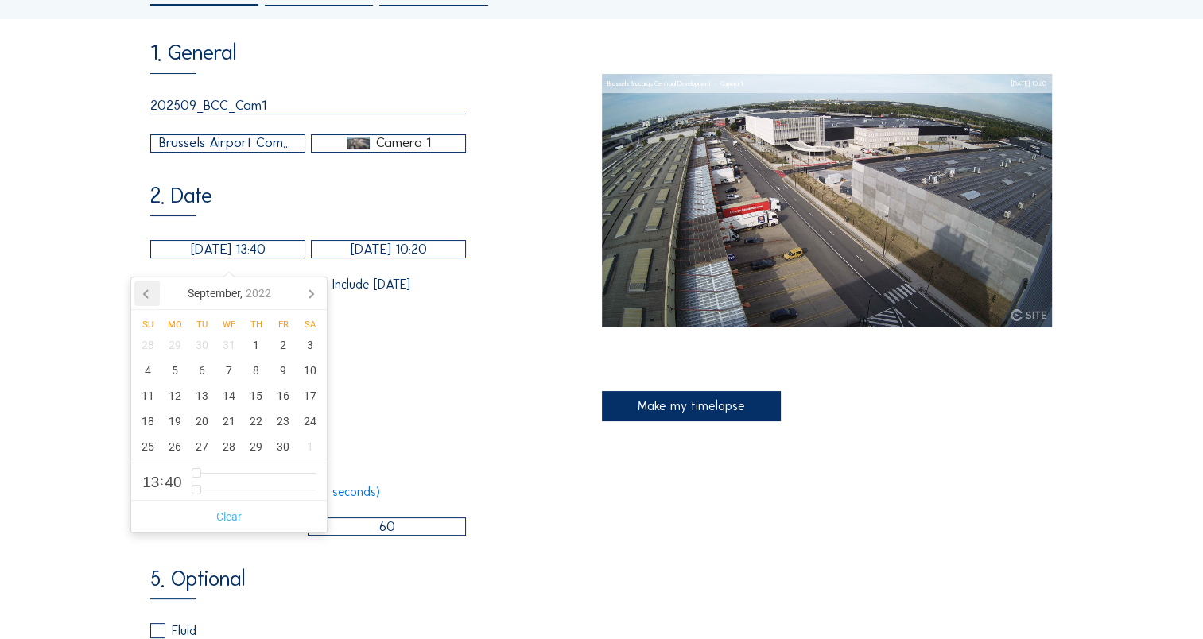
click at [146, 293] on icon at bounding box center [146, 293] width 25 height 25
click at [147, 292] on icon at bounding box center [146, 293] width 25 height 25
click at [148, 291] on icon at bounding box center [146, 293] width 25 height 25
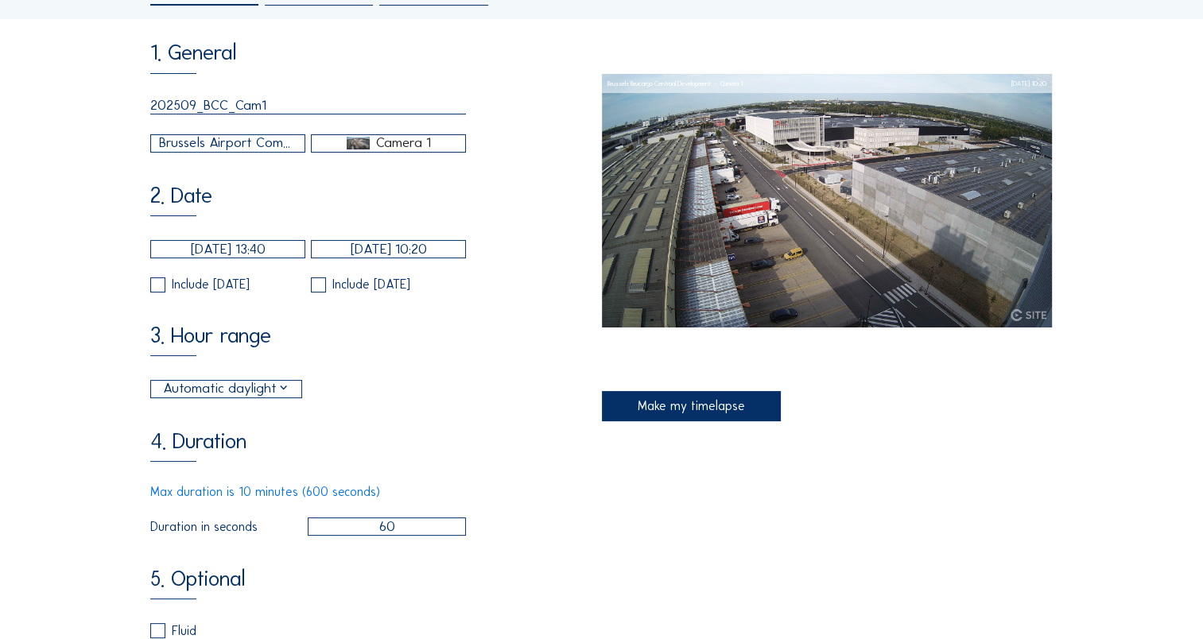
click at [192, 152] on div "Brussels Airport Company / [GEOGRAPHIC_DATA] Brucargo Centraal Development" at bounding box center [228, 143] width 138 height 21
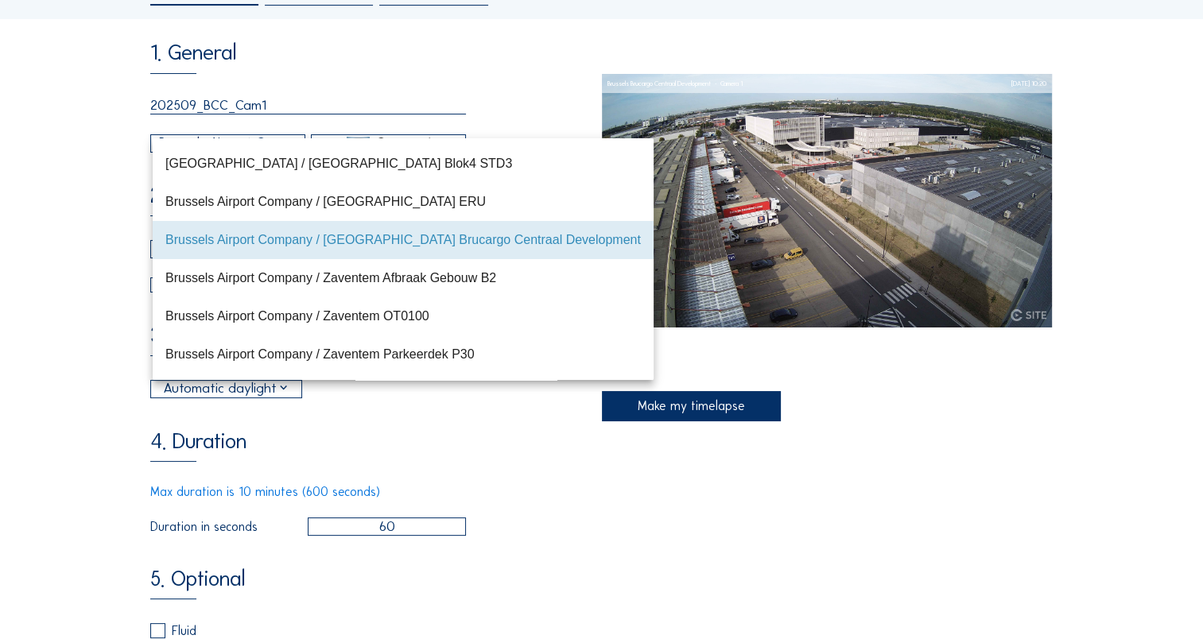
click at [192, 152] on div "[GEOGRAPHIC_DATA] / [GEOGRAPHIC_DATA] Blok4 STD3" at bounding box center [403, 163] width 476 height 34
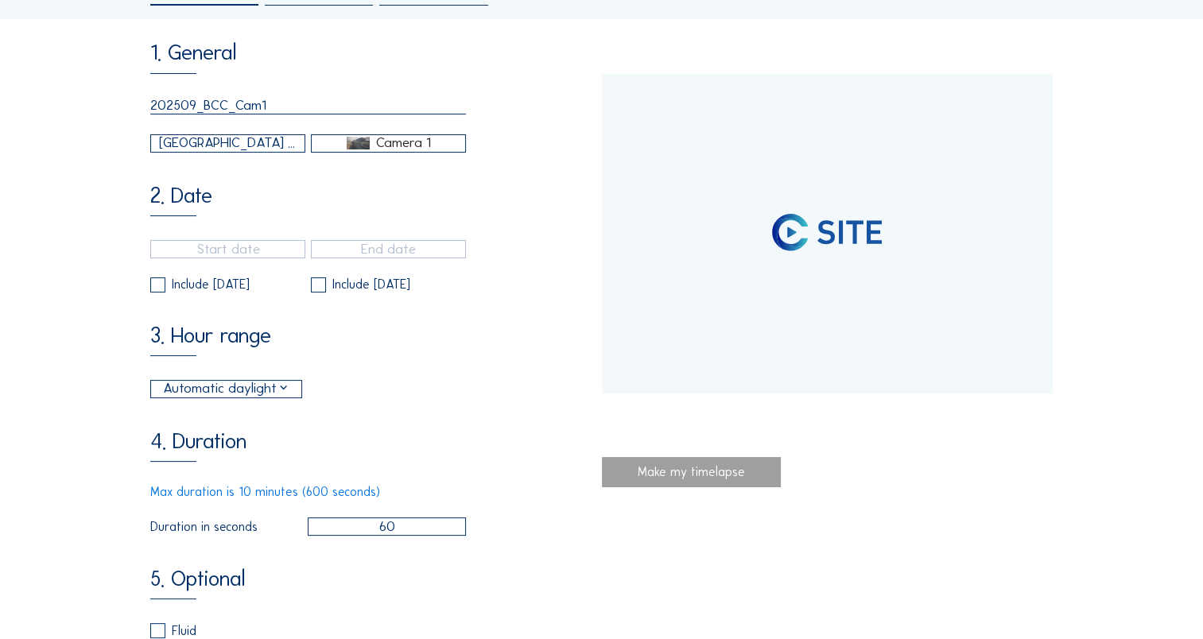
type input "[DATE] 19:00"
type input "[DATE] 15:00"
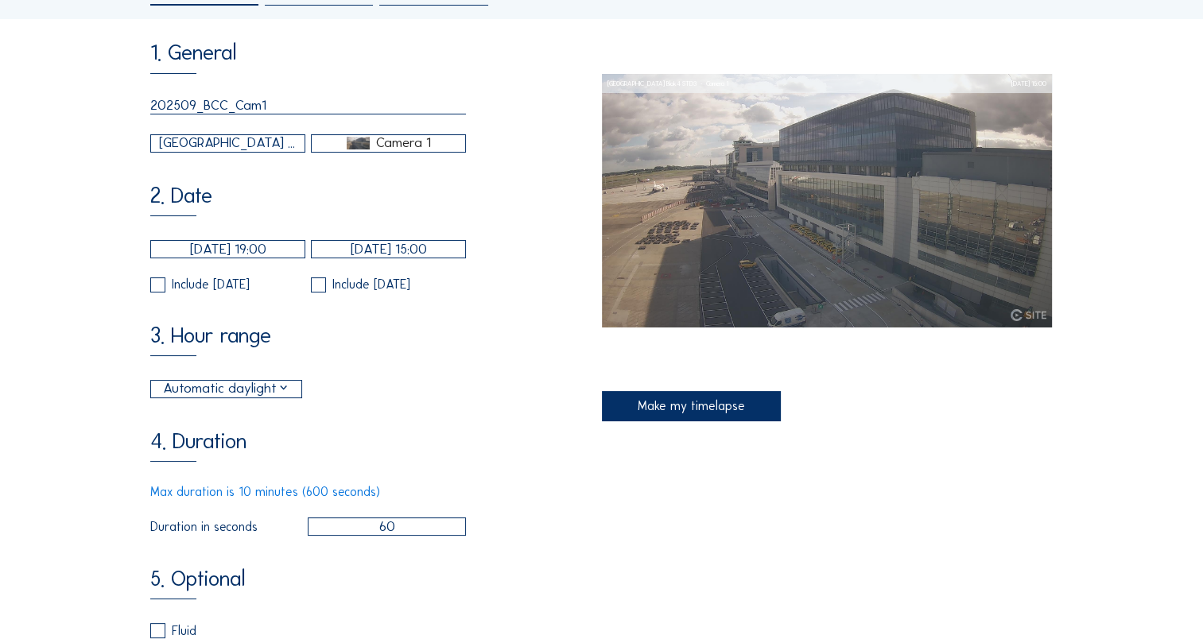
click at [202, 150] on div "[GEOGRAPHIC_DATA] / [GEOGRAPHIC_DATA] Blok4 STD3" at bounding box center [228, 143] width 138 height 21
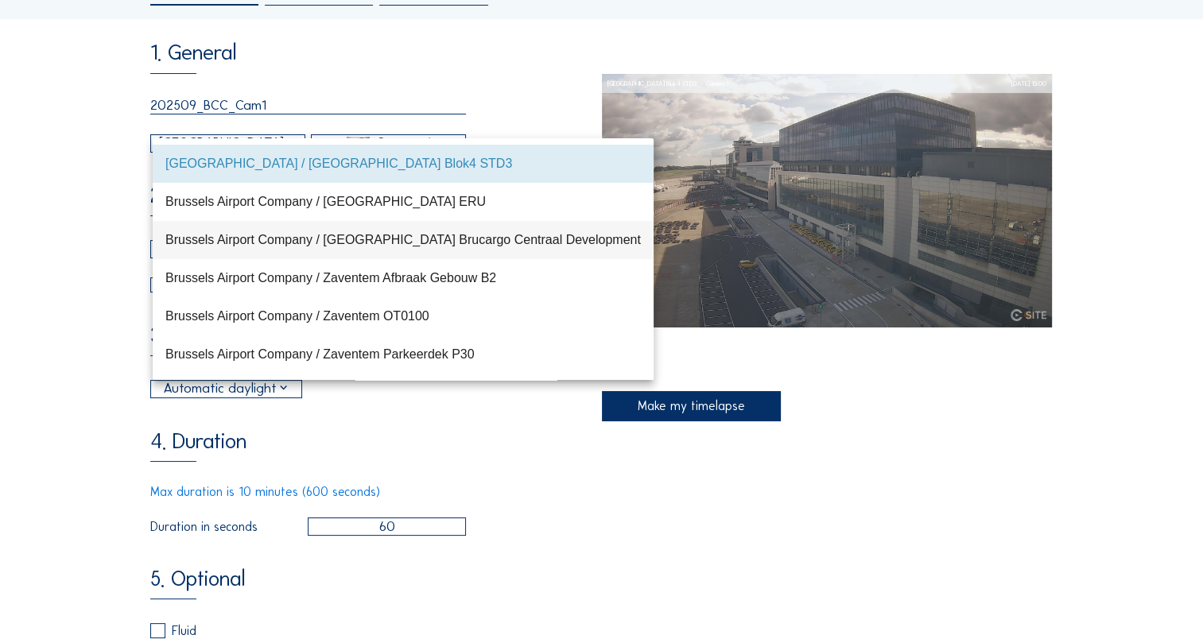
click at [274, 242] on div "Brussels Airport Company / [GEOGRAPHIC_DATA] Brucargo Centraal Development" at bounding box center [403, 239] width 476 height 15
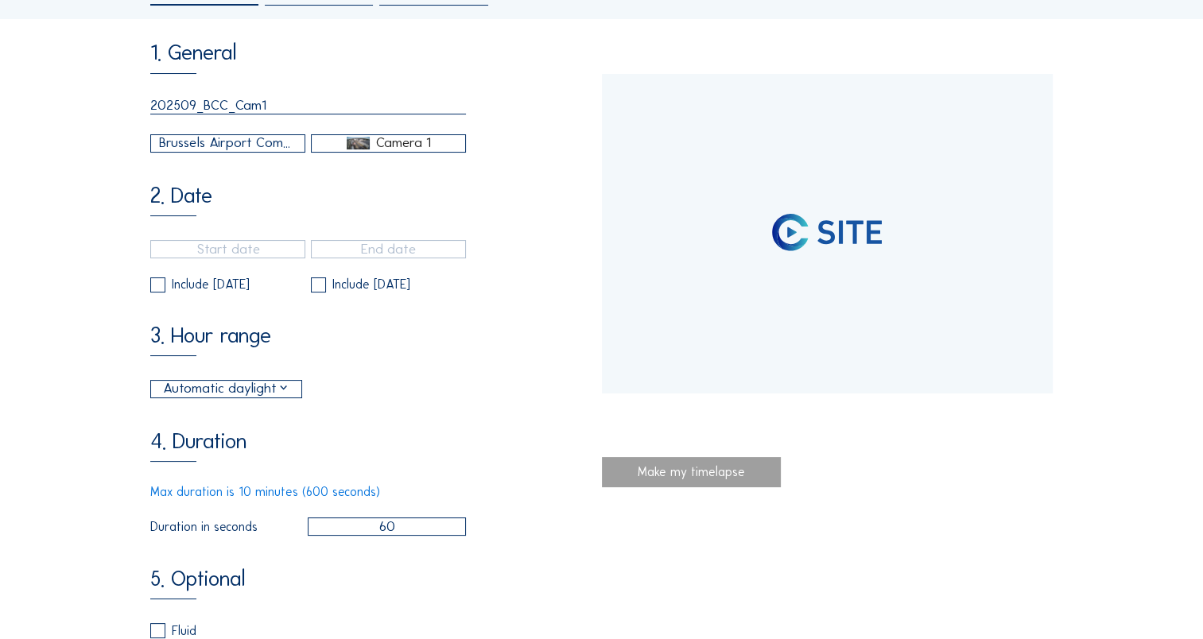
type input "[DATE] 13:40"
type input "[DATE] 10:20"
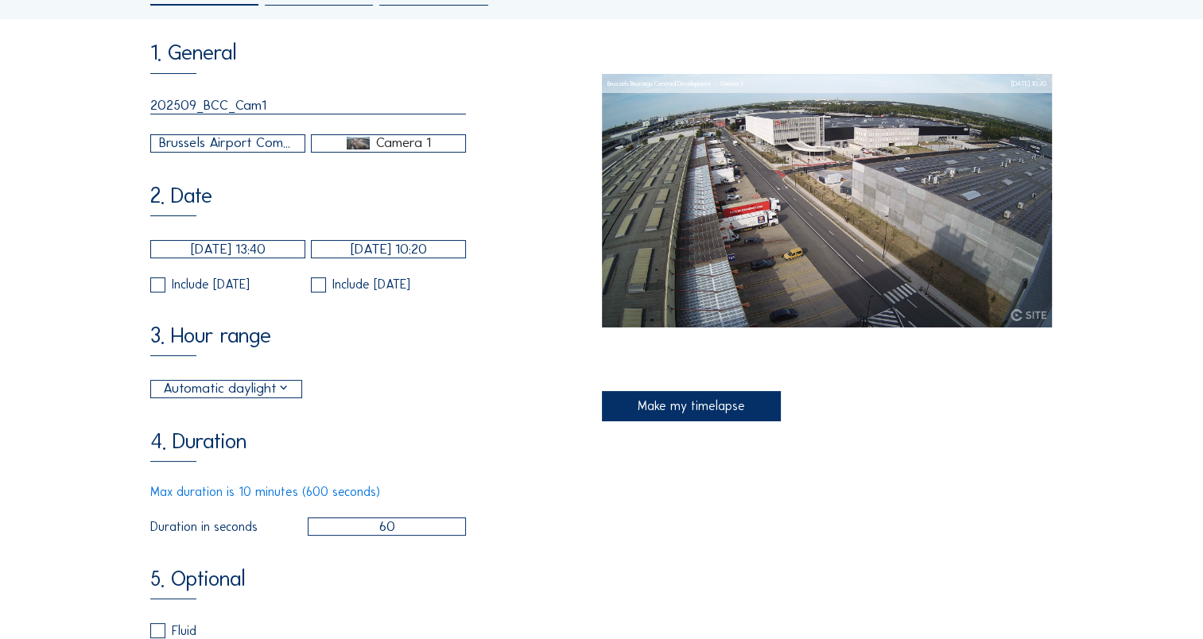
click at [253, 258] on input "[DATE] 13:40" at bounding box center [227, 249] width 155 height 18
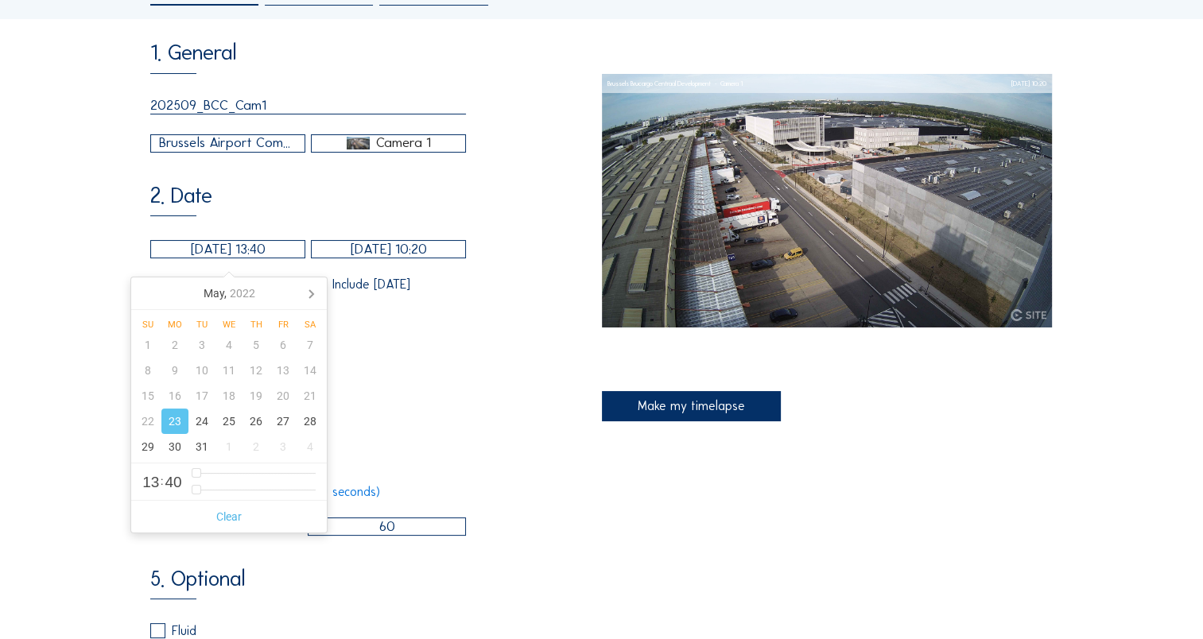
click at [442, 386] on div "3. Hour range Automatic daylight 06:00 From 18:00 To" at bounding box center [375, 361] width 451 height 74
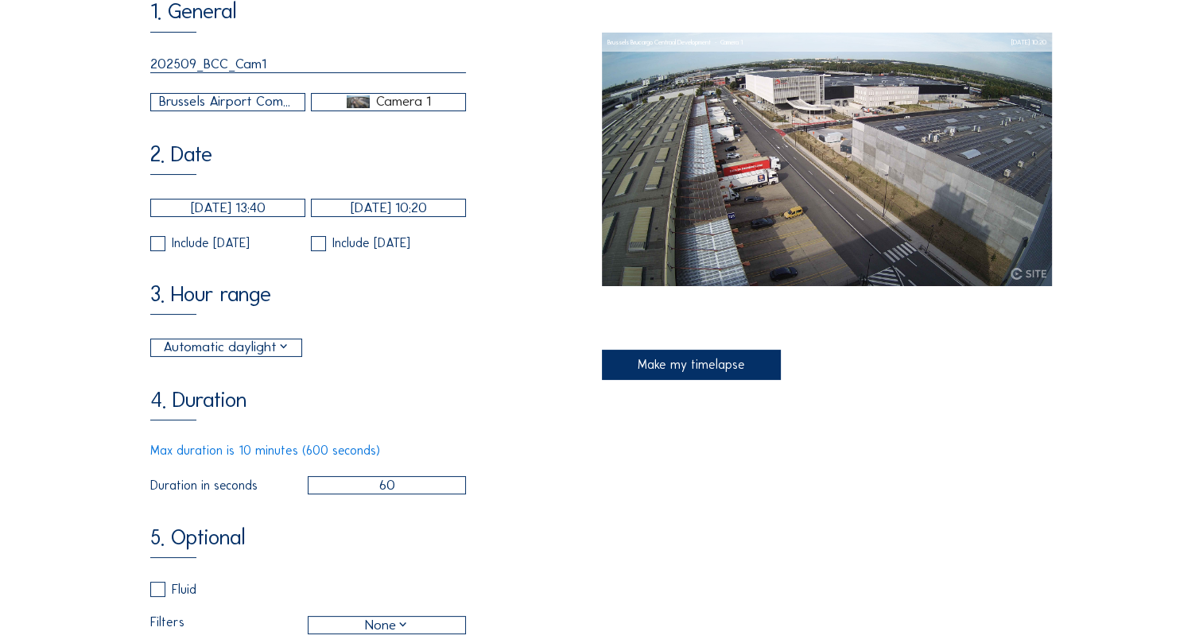
scroll to position [239, 0]
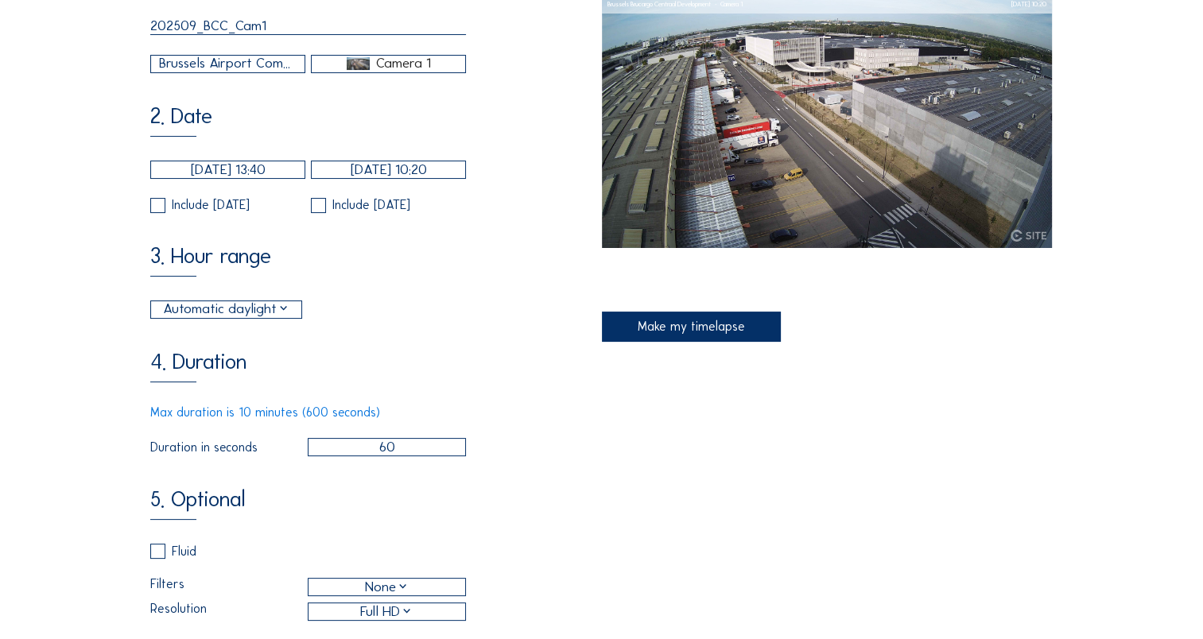
click at [226, 175] on input "[DATE] 13:40" at bounding box center [227, 170] width 155 height 18
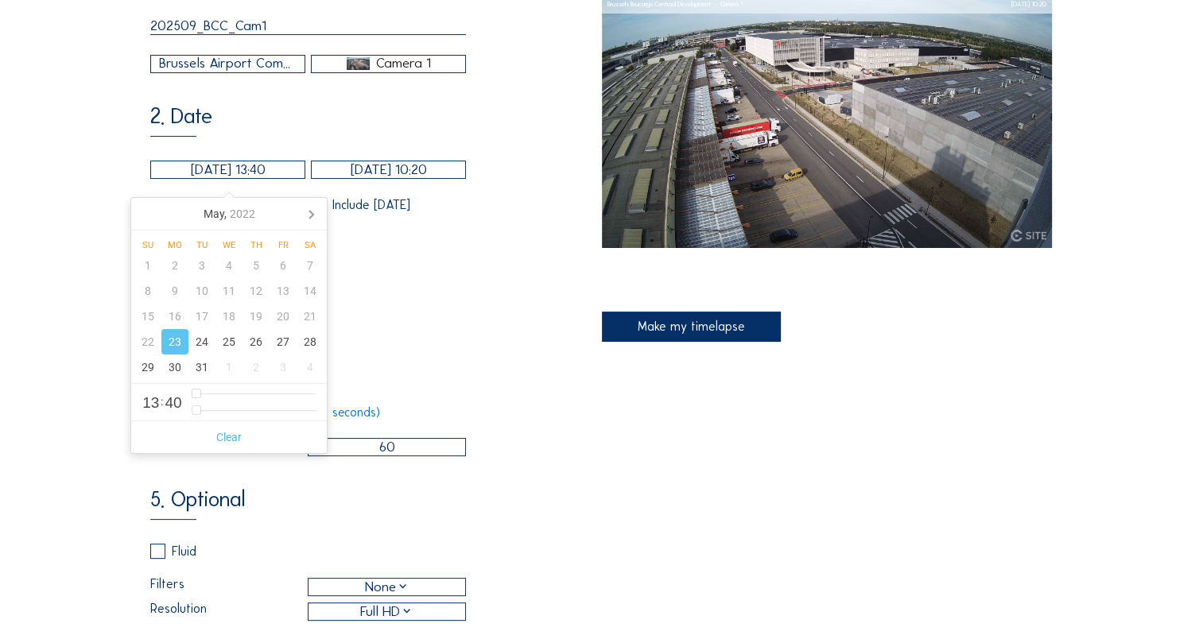
click at [425, 319] on div "Automatic daylight 06:00 From 18:00 To" at bounding box center [308, 310] width 316 height 18
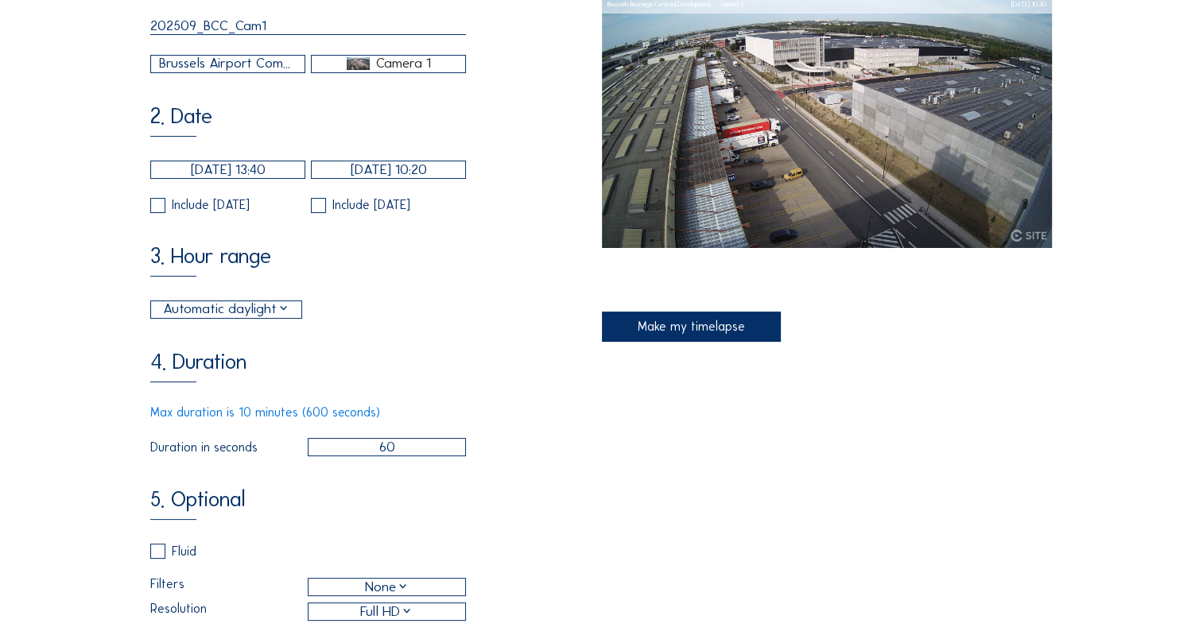
click at [396, 456] on input "60" at bounding box center [387, 447] width 159 height 18
click at [373, 456] on input "60" at bounding box center [387, 447] width 159 height 18
type input "360"
click at [888, 541] on div "1. General 202509_BCC_Cam1 [GEOGRAPHIC_DATA] Company / [GEOGRAPHIC_DATA] Brucar…" at bounding box center [601, 360] width 903 height 796
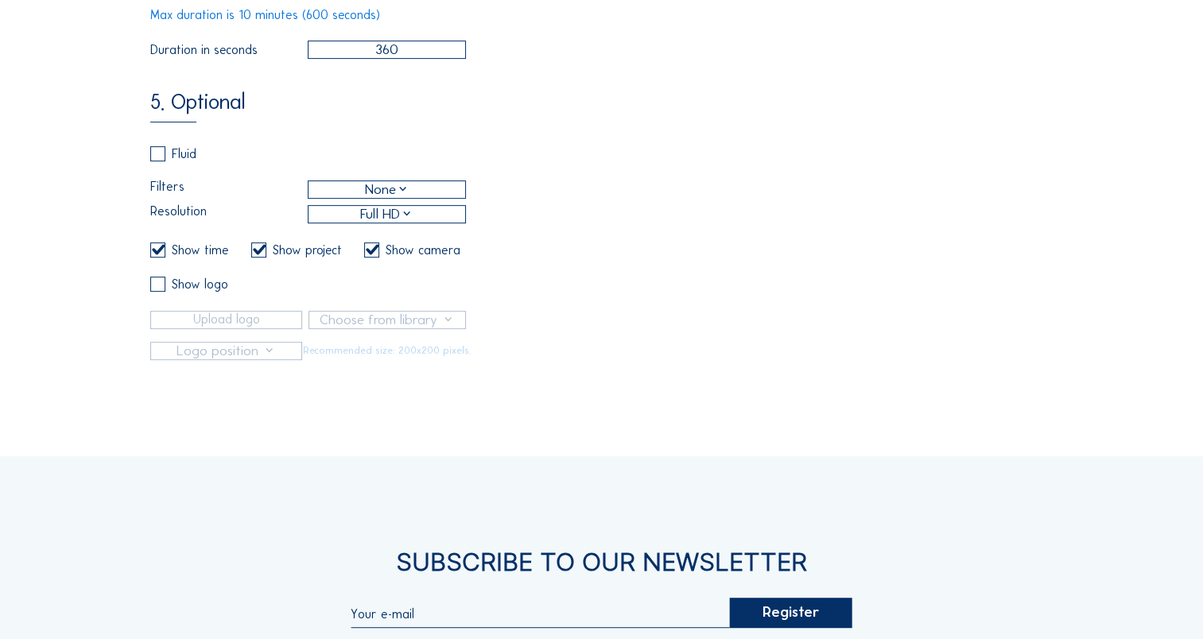
scroll to position [477, 0]
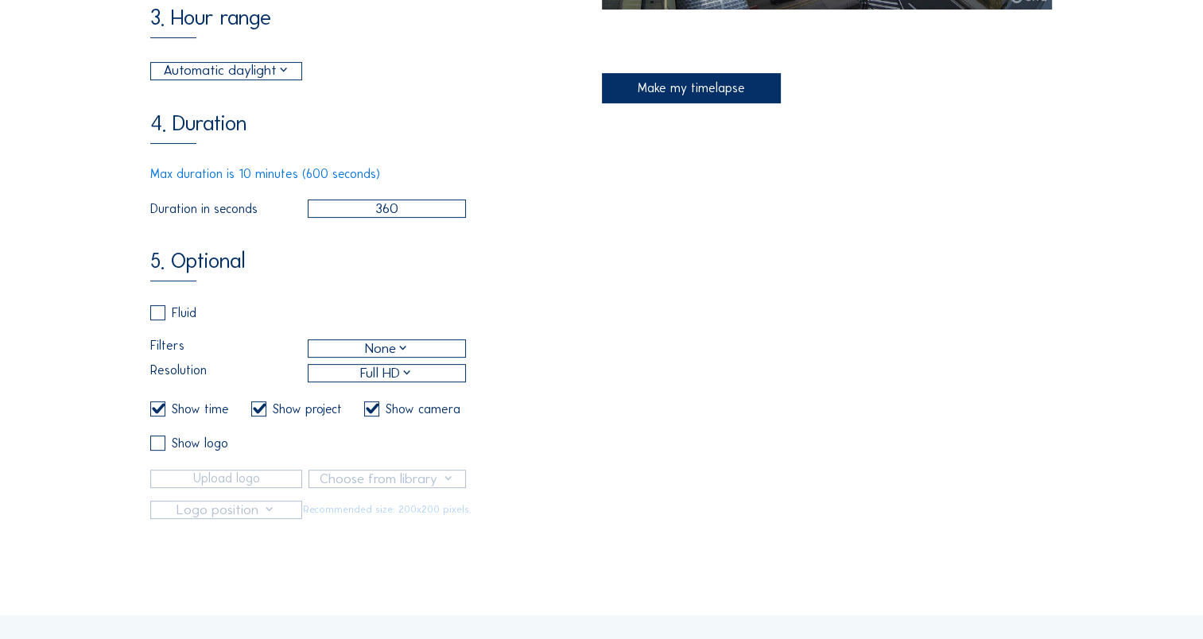
click at [742, 95] on div "Make my timelapse" at bounding box center [692, 88] width 180 height 30
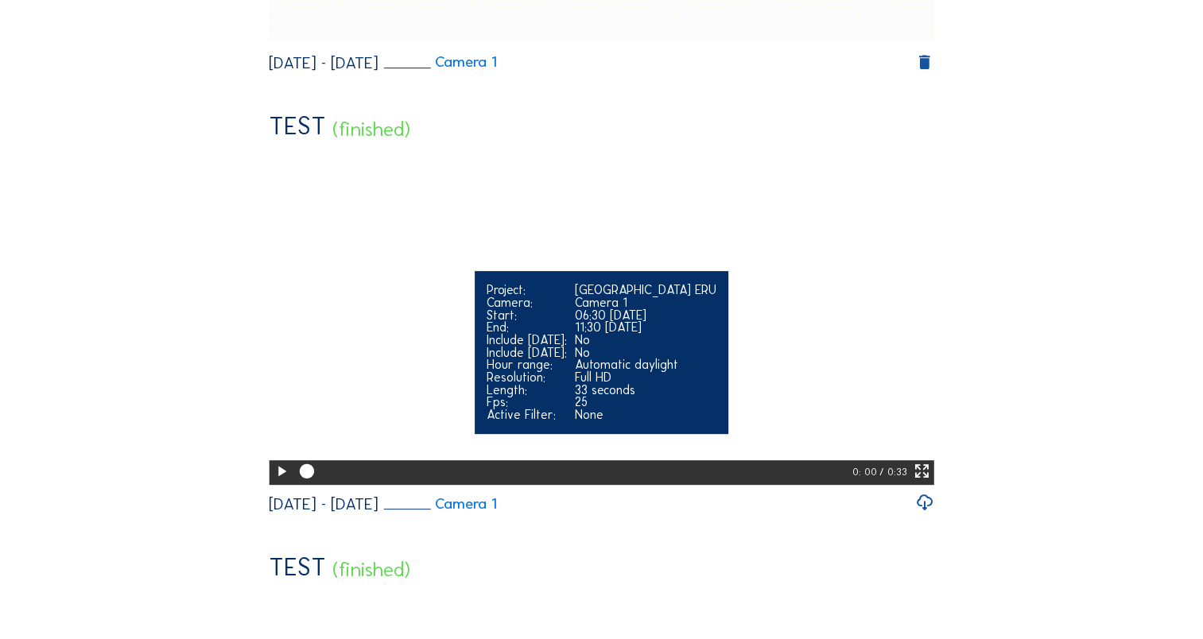
scroll to position [557, 0]
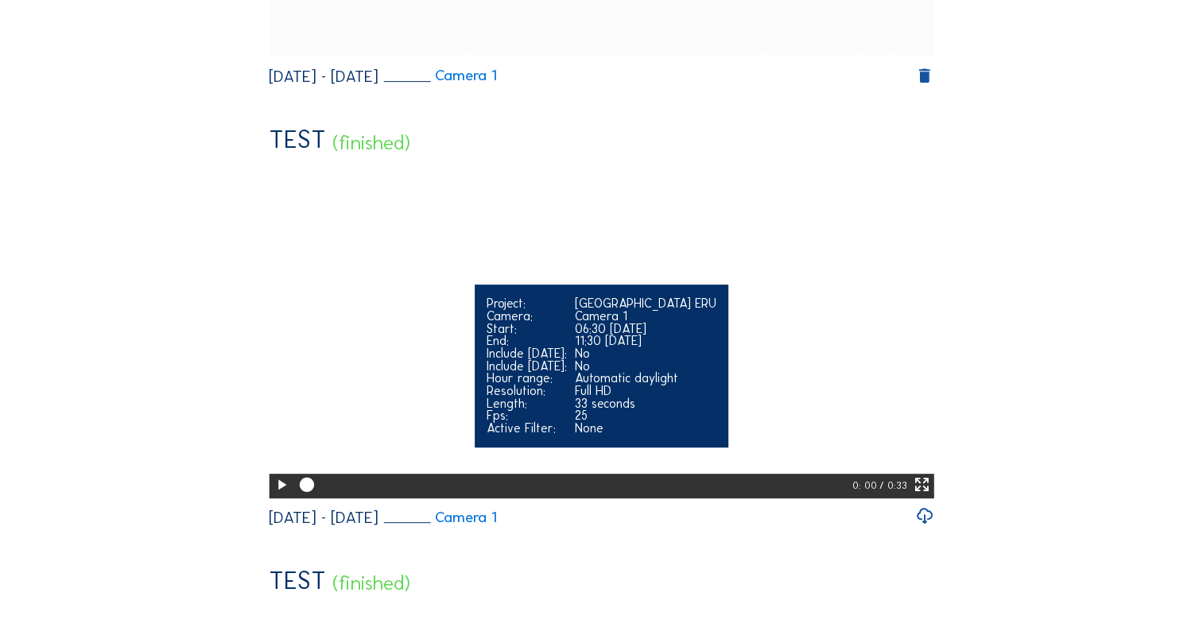
click at [274, 496] on icon at bounding box center [281, 485] width 17 height 21
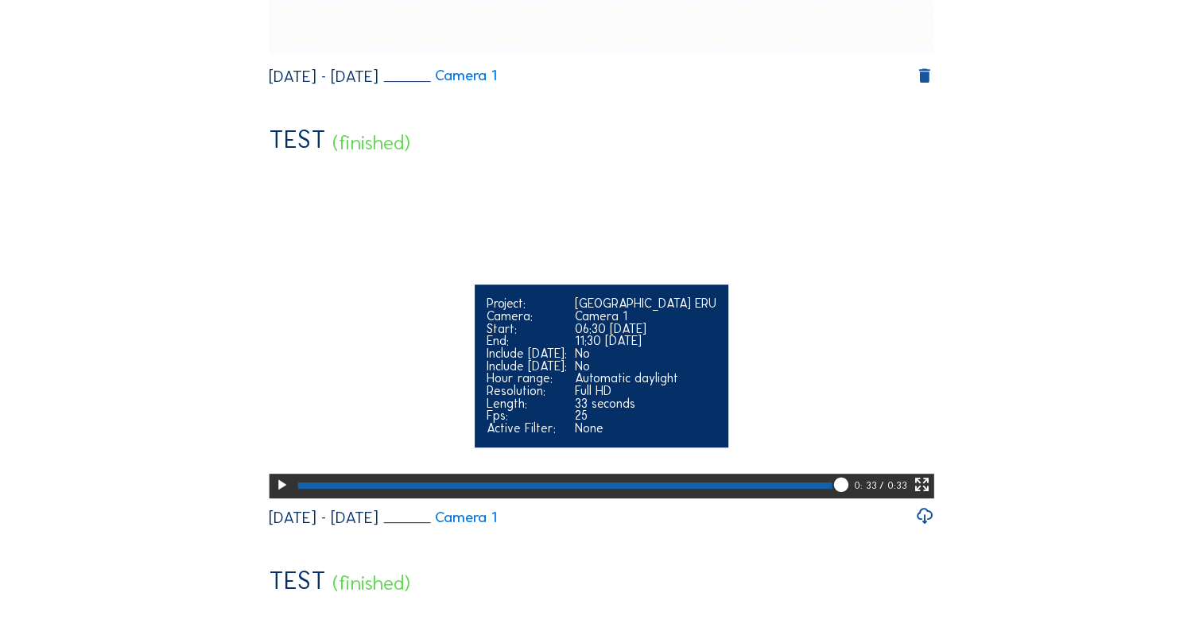
drag, startPoint x: 849, startPoint y: 534, endPoint x: 818, endPoint y: 537, distance: 31.2
click at [803, 499] on div at bounding box center [574, 486] width 560 height 25
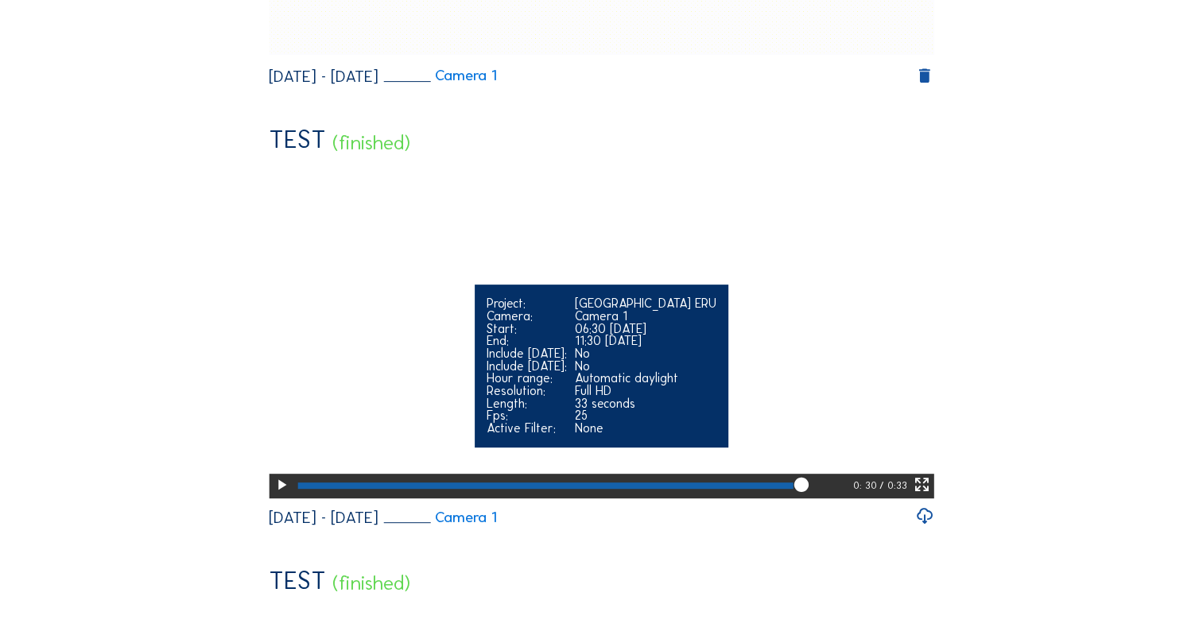
click at [274, 496] on icon at bounding box center [281, 485] width 17 height 21
click at [573, 489] on div at bounding box center [565, 486] width 534 height 6
click at [280, 496] on icon at bounding box center [281, 485] width 17 height 21
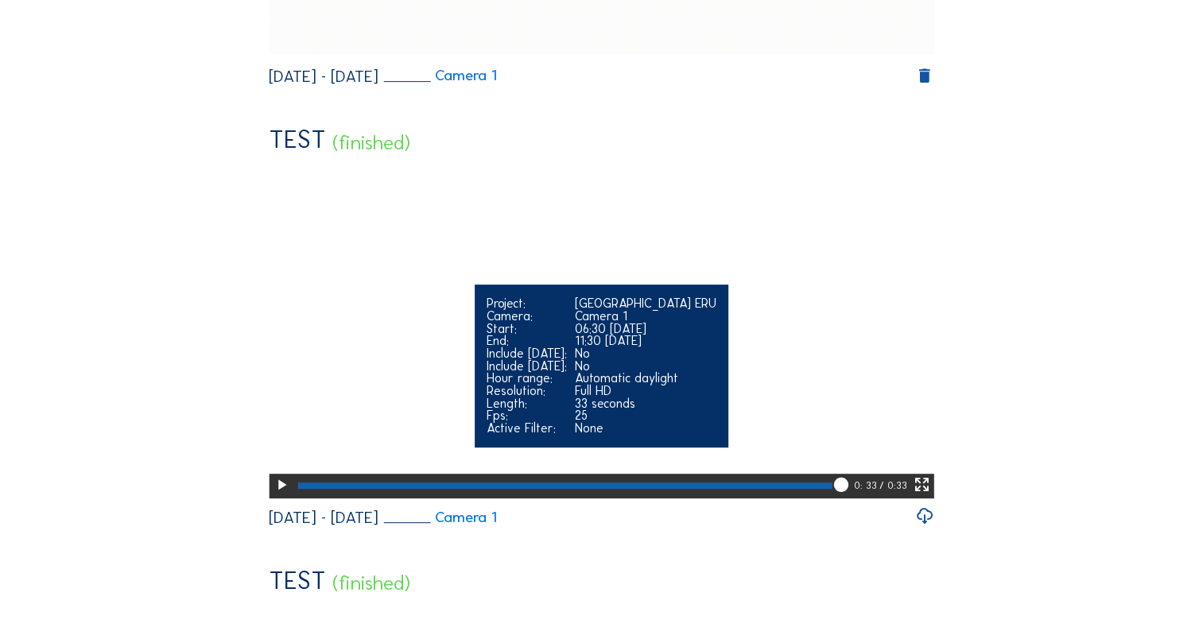
click at [651, 489] on div at bounding box center [565, 486] width 534 height 6
click at [282, 496] on icon at bounding box center [281, 485] width 17 height 21
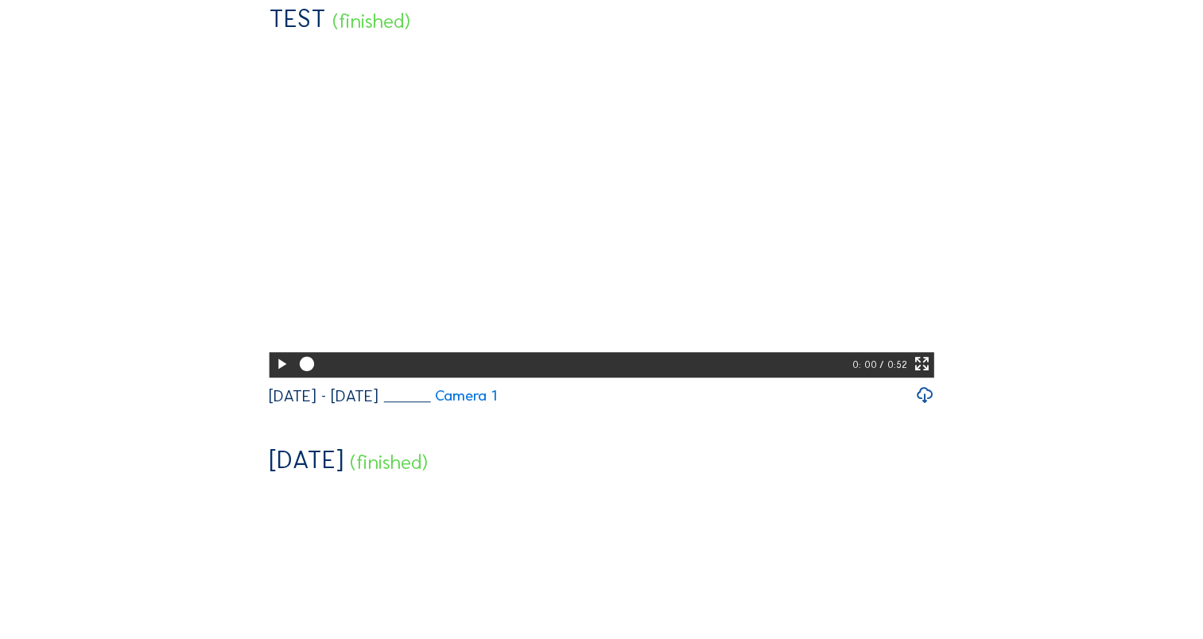
scroll to position [1193, 0]
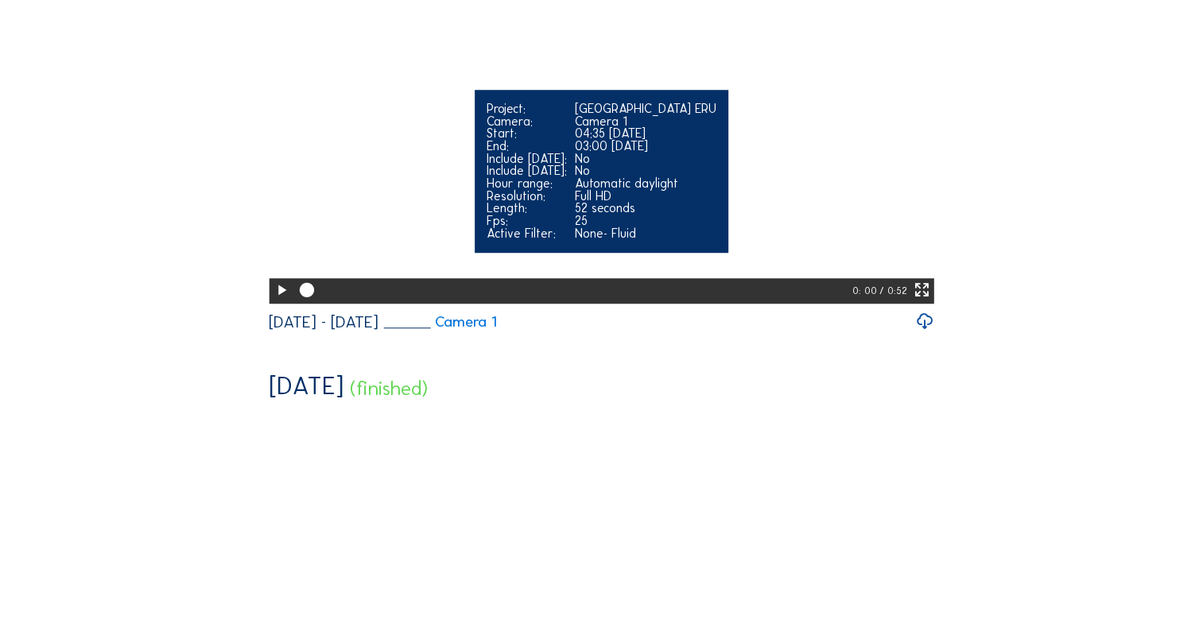
click at [279, 301] on icon at bounding box center [281, 290] width 17 height 21
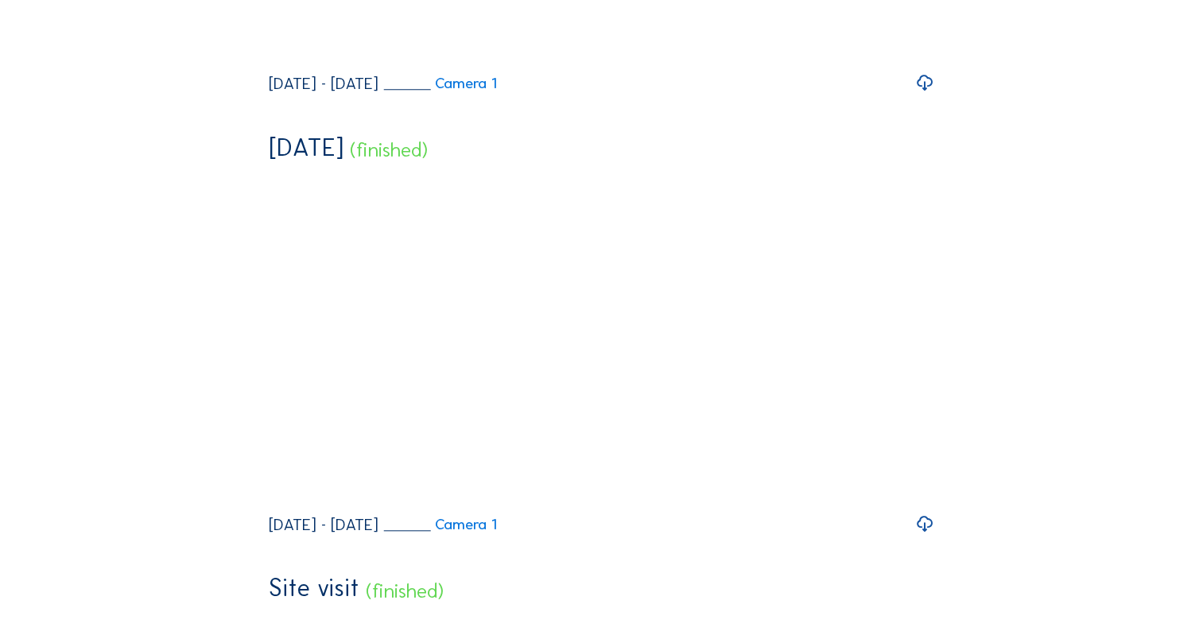
scroll to position [1591, 0]
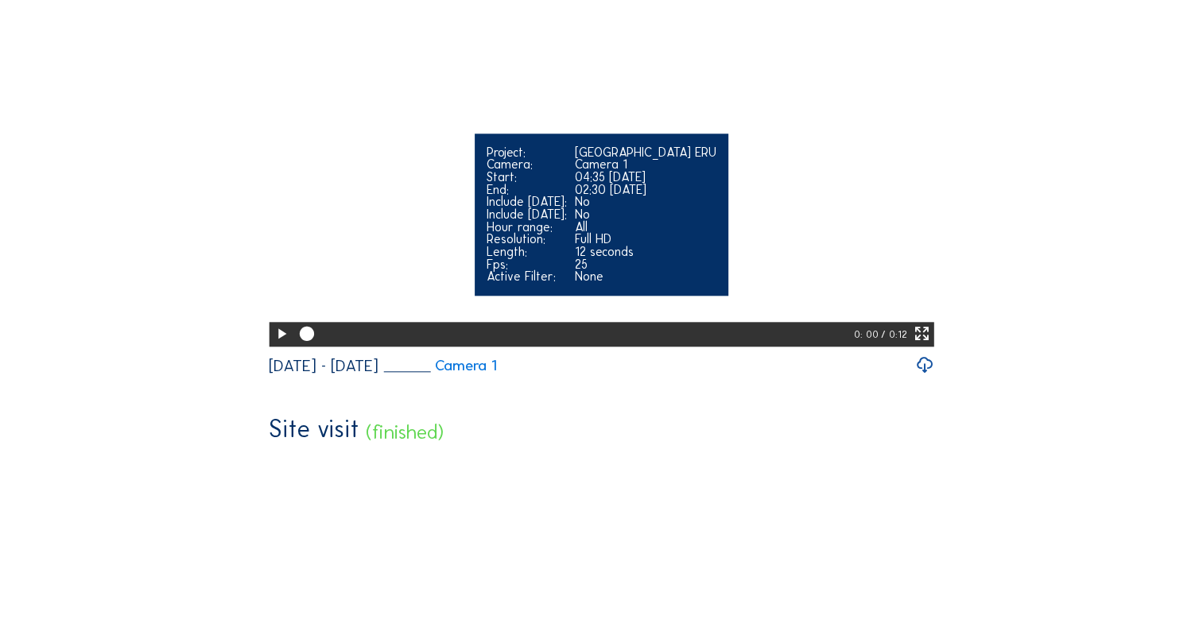
click at [278, 345] on icon at bounding box center [281, 334] width 17 height 21
click at [755, 200] on video "Your browser does not support the video tag." at bounding box center [602, 178] width 666 height 332
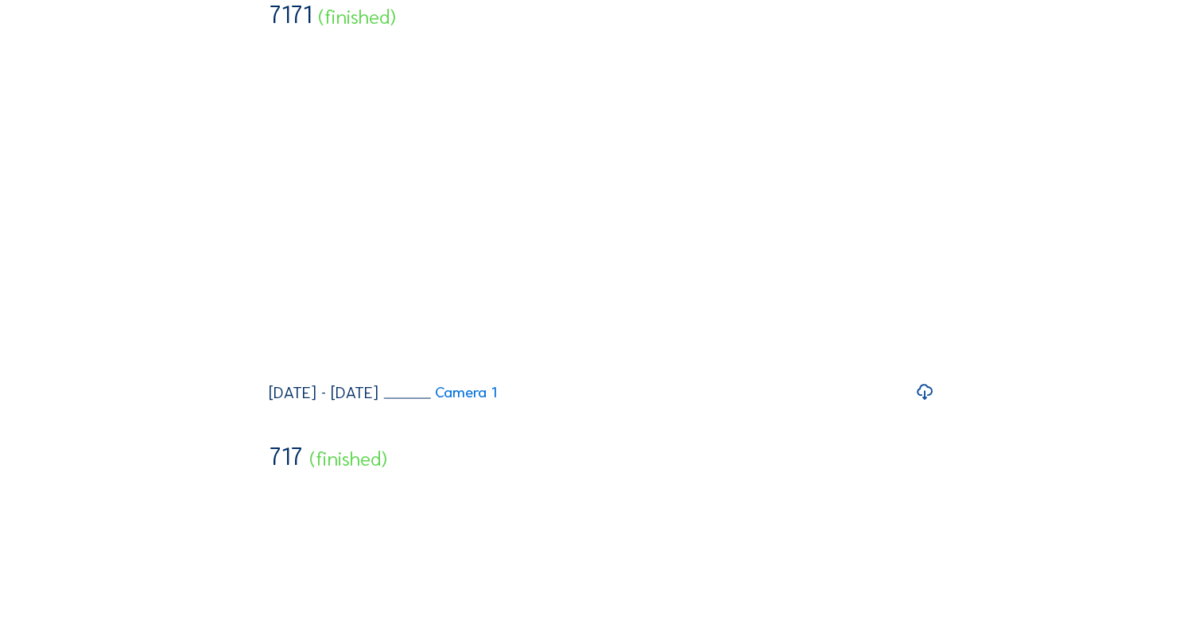
scroll to position [2943, 0]
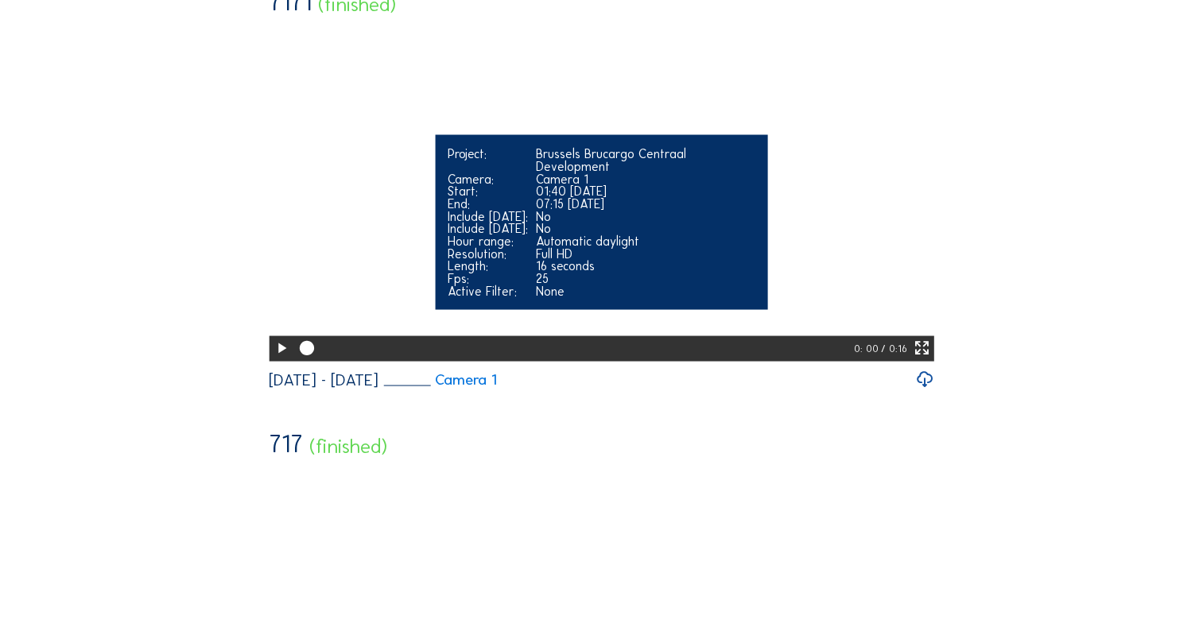
click at [273, 359] on icon at bounding box center [281, 347] width 17 height 21
click at [484, 160] on div "Project:" at bounding box center [487, 153] width 80 height 13
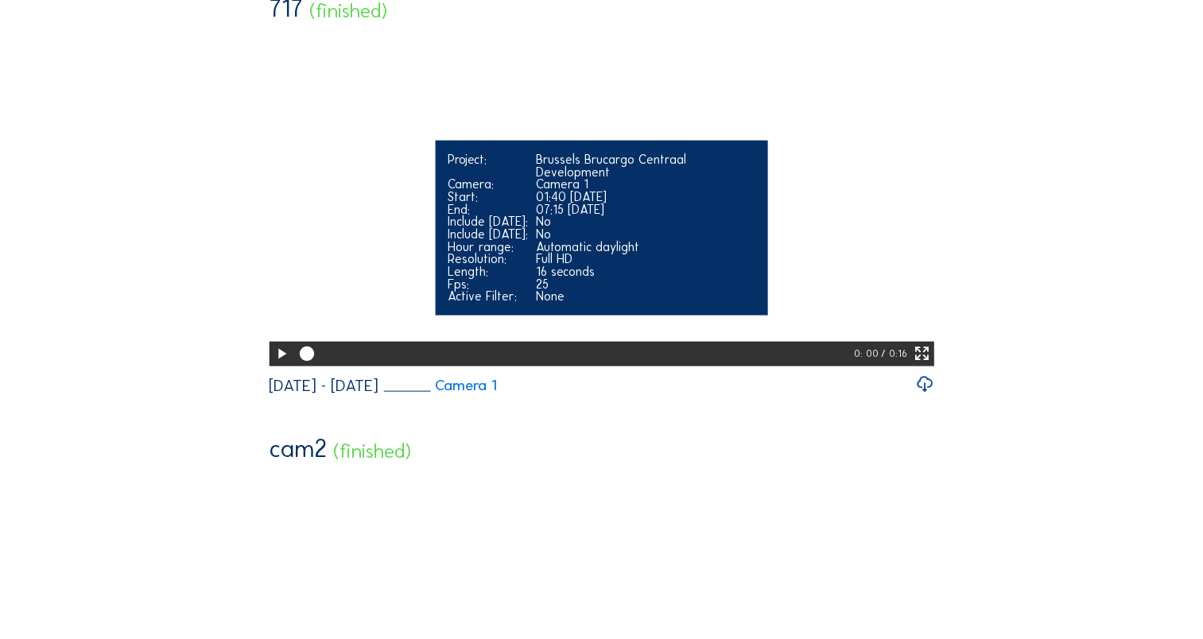
scroll to position [3499, 0]
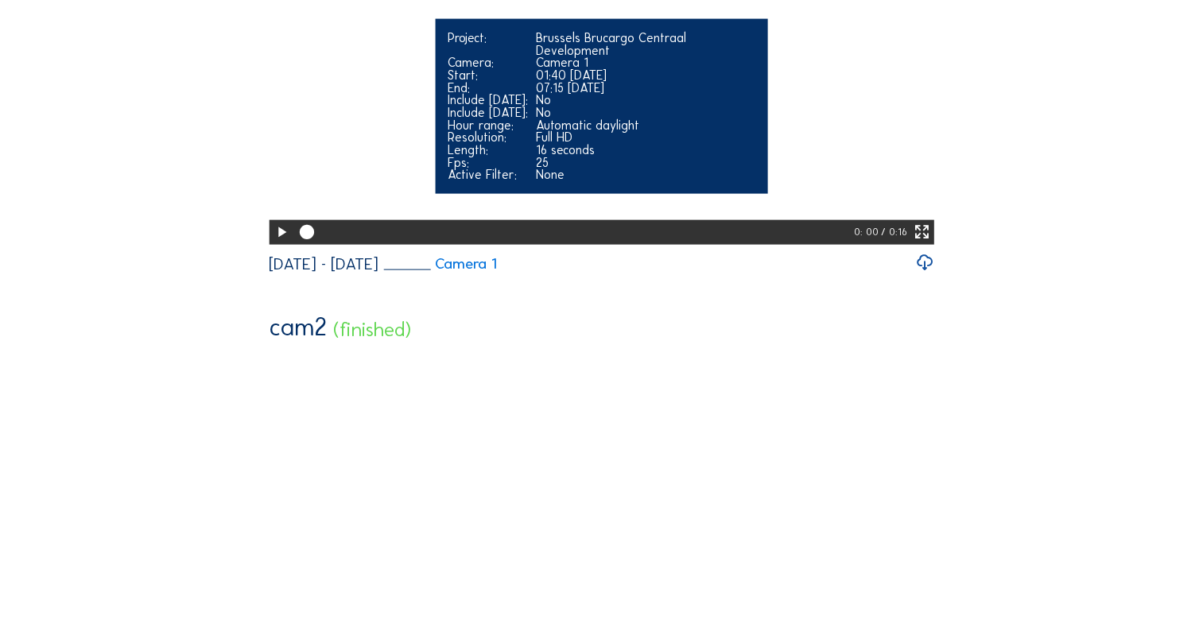
click at [280, 243] on icon at bounding box center [281, 232] width 17 height 21
click at [275, 243] on icon at bounding box center [281, 232] width 17 height 21
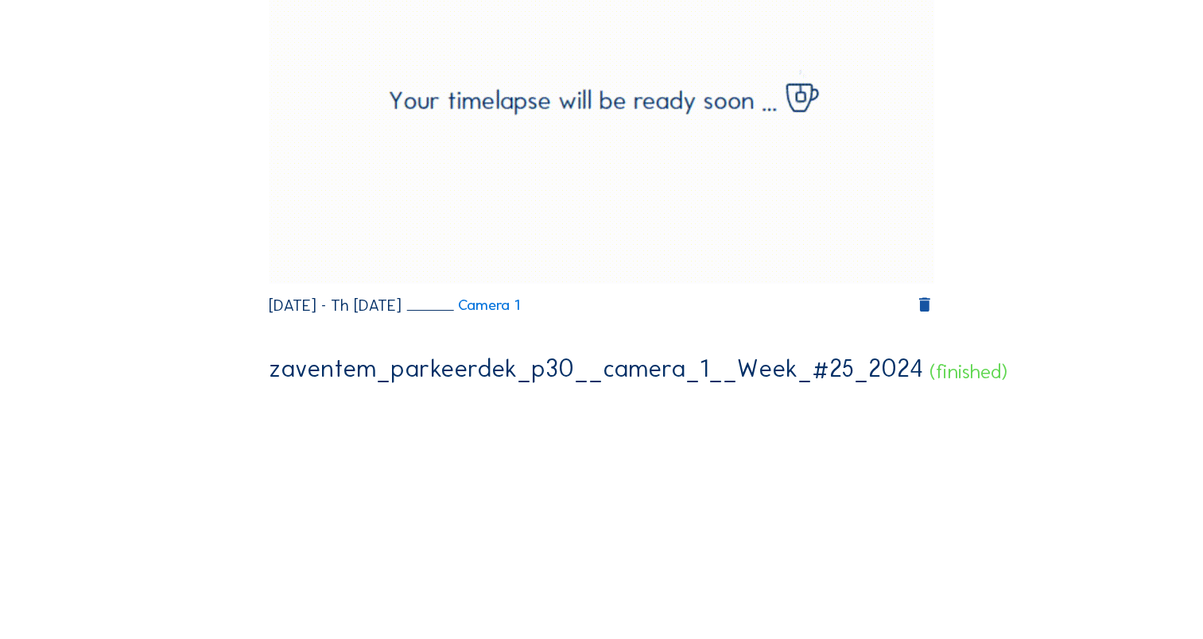
scroll to position [5297, 0]
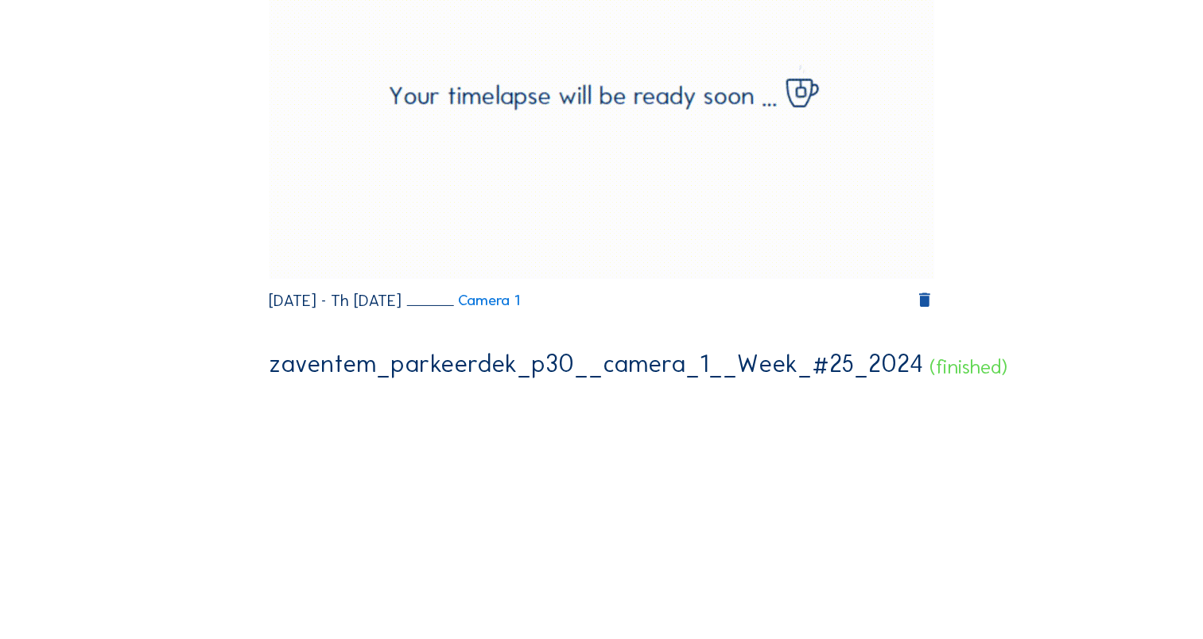
drag, startPoint x: 1202, startPoint y: 407, endPoint x: 1190, endPoint y: 440, distance: 34.7
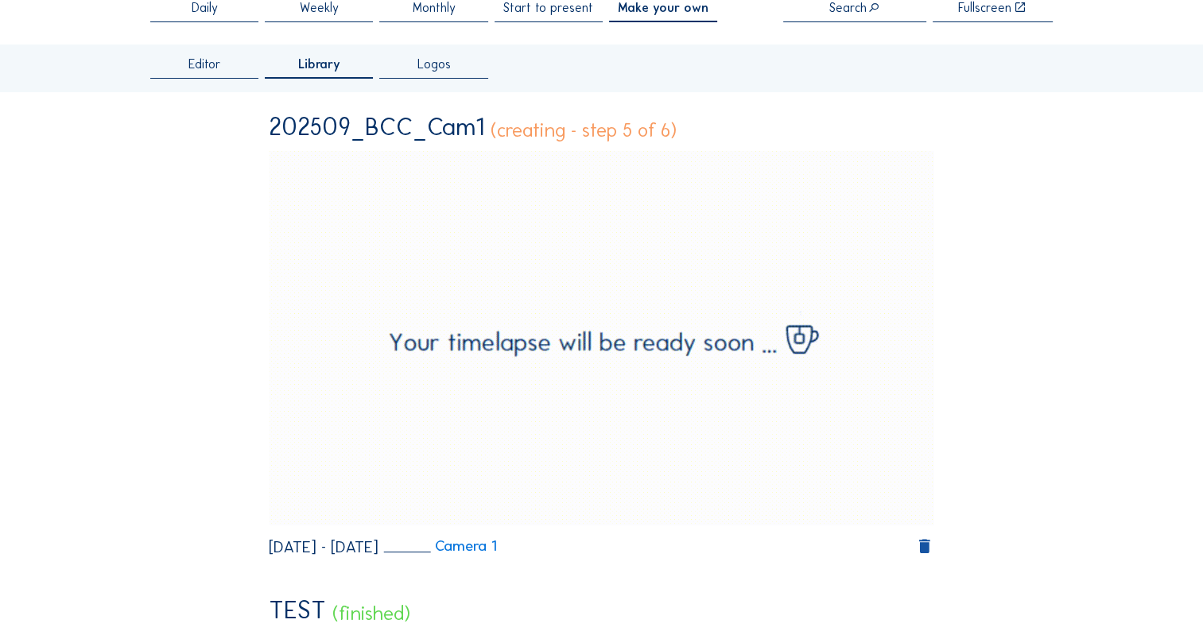
scroll to position [0, 0]
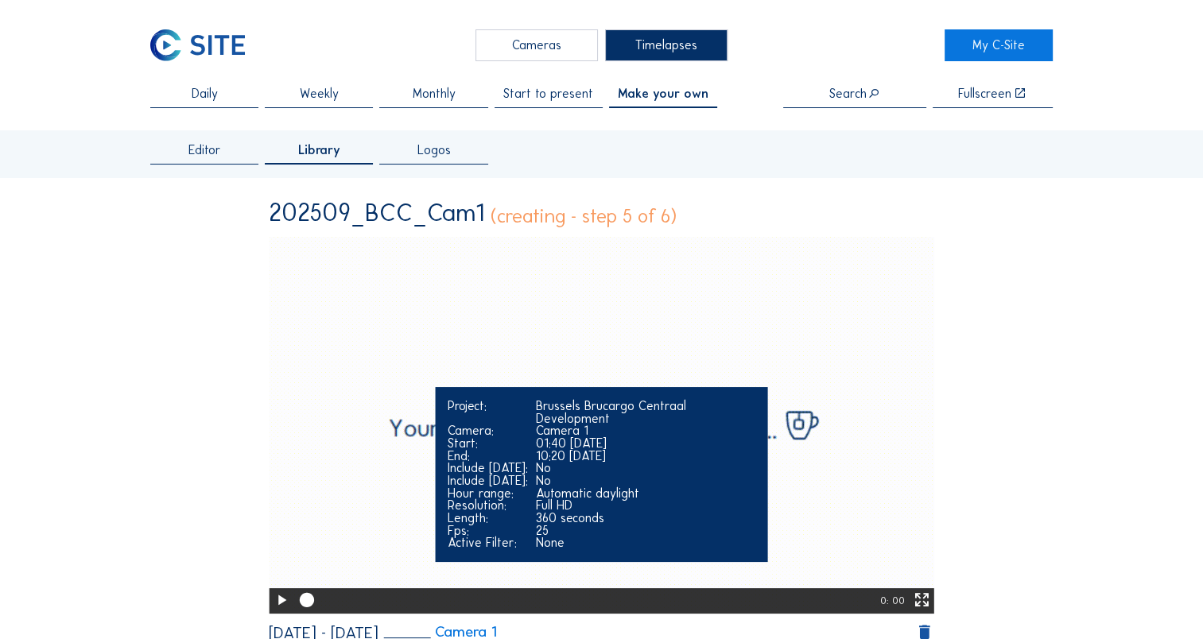
click at [278, 604] on icon at bounding box center [281, 600] width 17 height 21
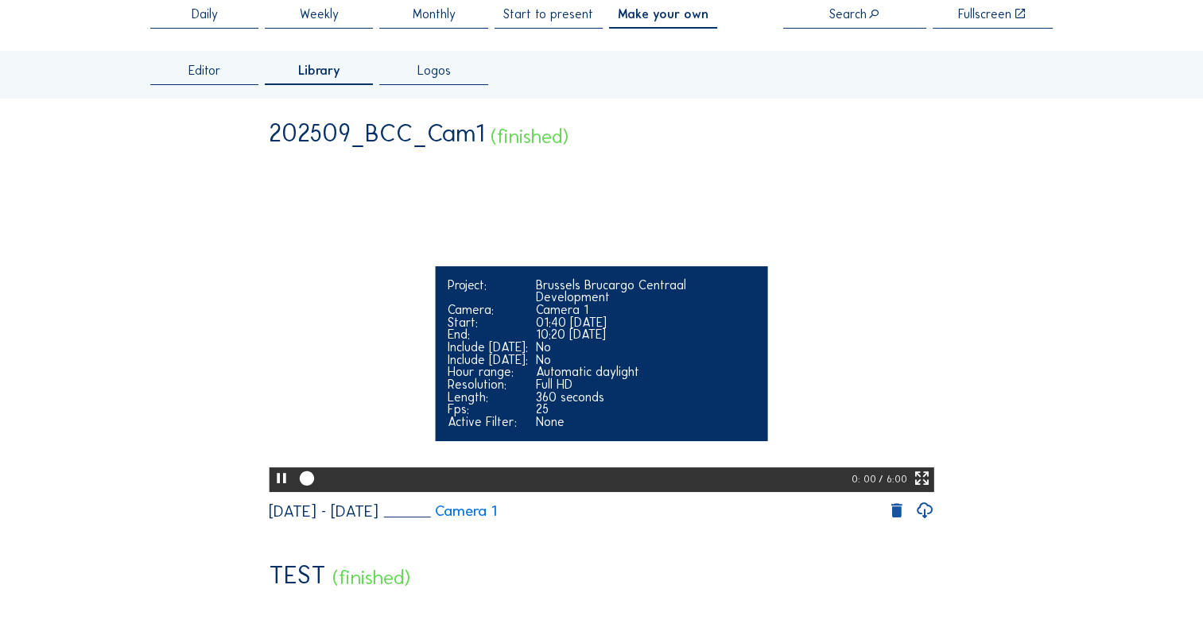
scroll to position [159, 0]
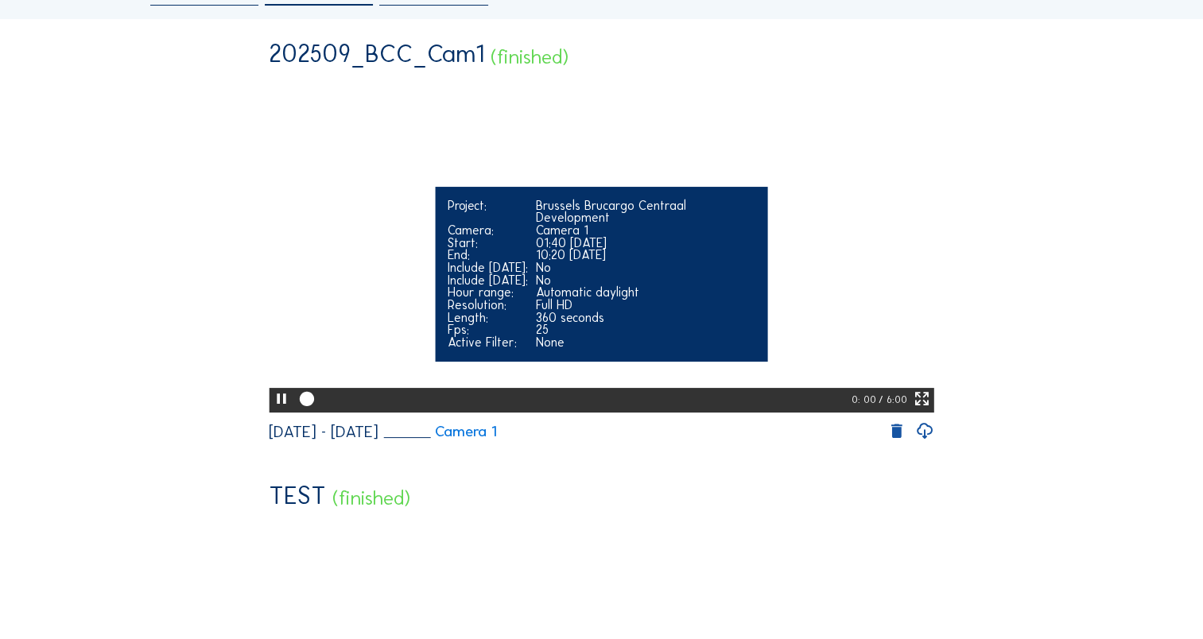
click at [282, 410] on icon at bounding box center [281, 399] width 17 height 21
click at [441, 185] on video "Your browser does not support the video tag." at bounding box center [602, 244] width 666 height 332
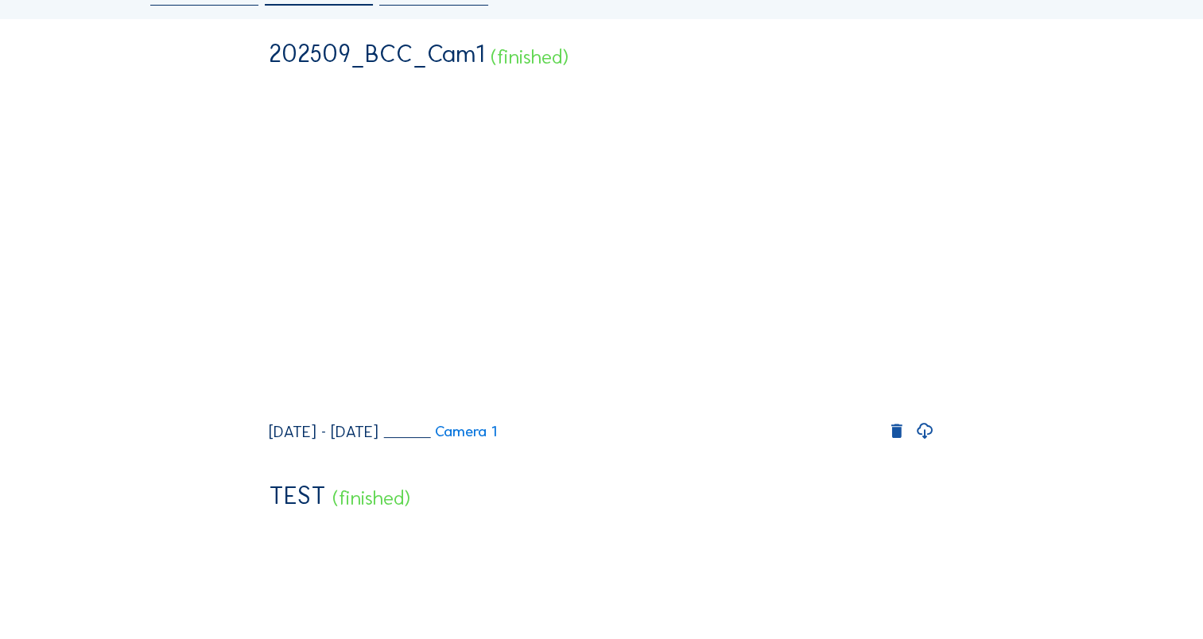
drag, startPoint x: 321, startPoint y: 444, endPoint x: 252, endPoint y: 433, distance: 70.1
click at [933, 443] on icon at bounding box center [924, 432] width 19 height 22
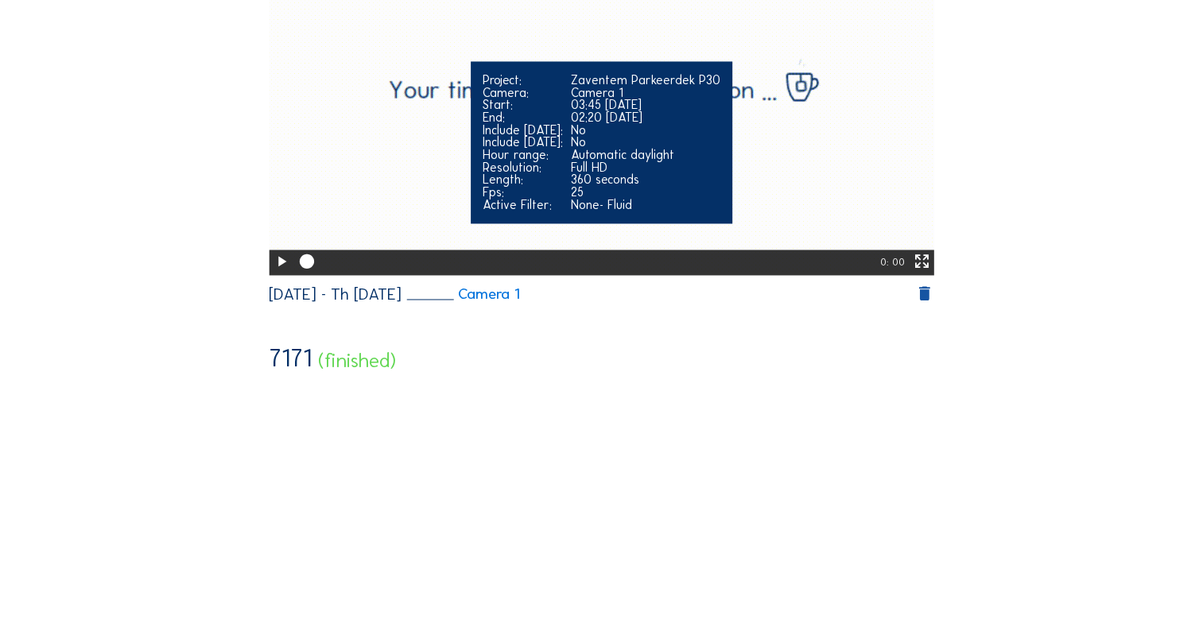
scroll to position [2543, 0]
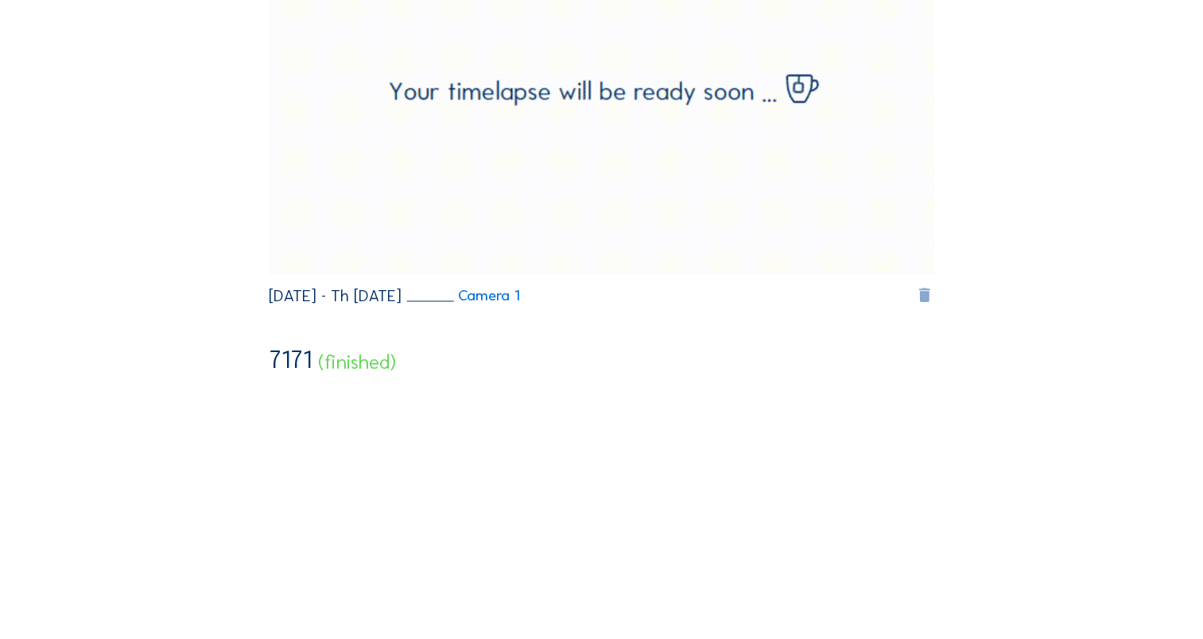
click at [930, 306] on icon at bounding box center [924, 296] width 19 height 20
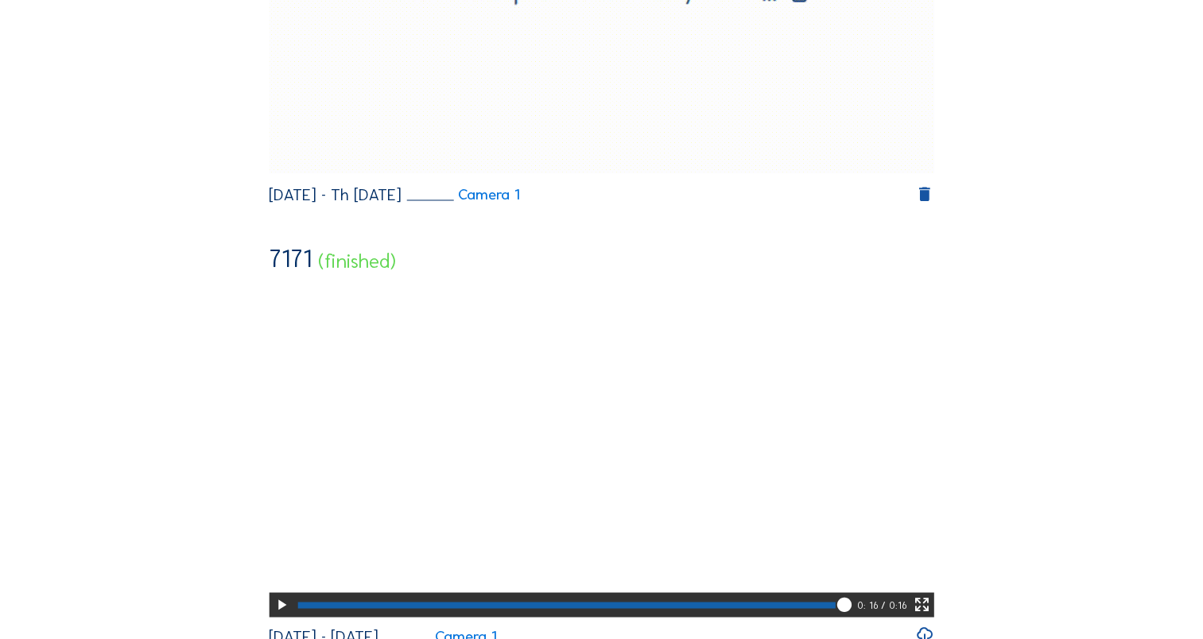
scroll to position [2623, 0]
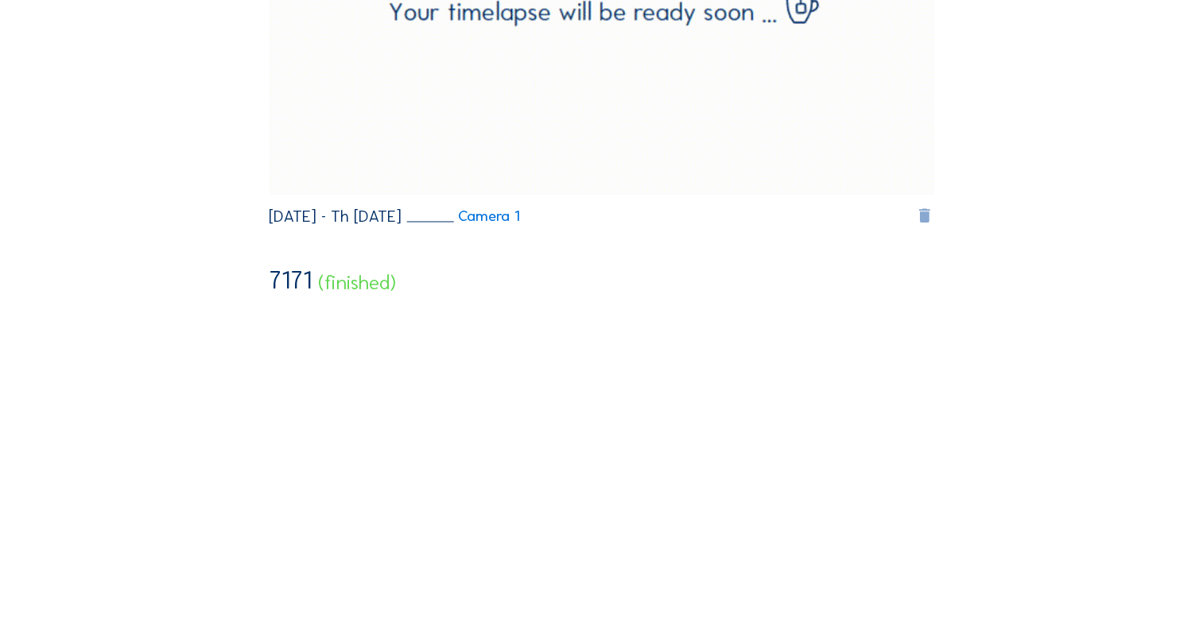
click at [929, 227] on icon at bounding box center [924, 217] width 19 height 20
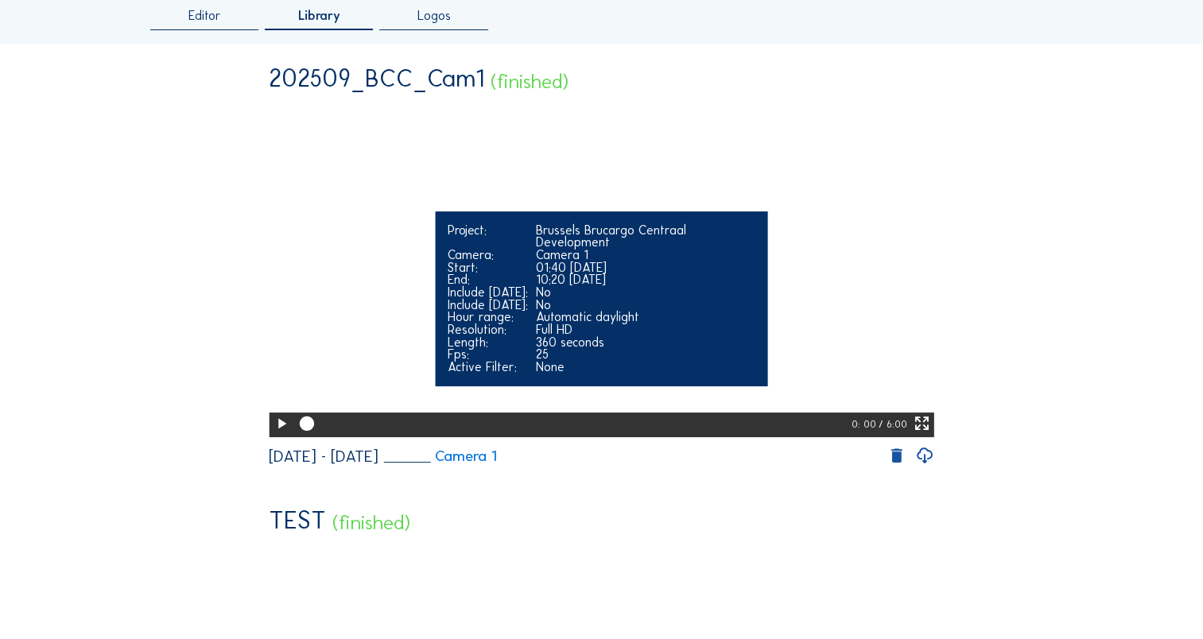
scroll to position [159, 0]
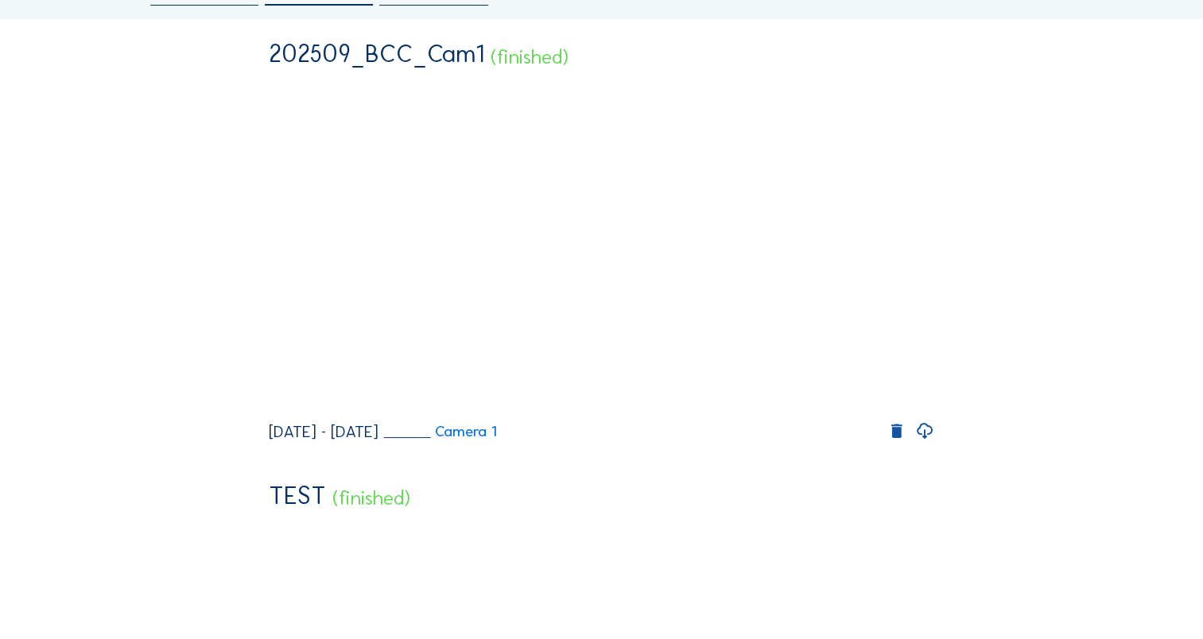
click at [931, 443] on icon at bounding box center [924, 432] width 19 height 22
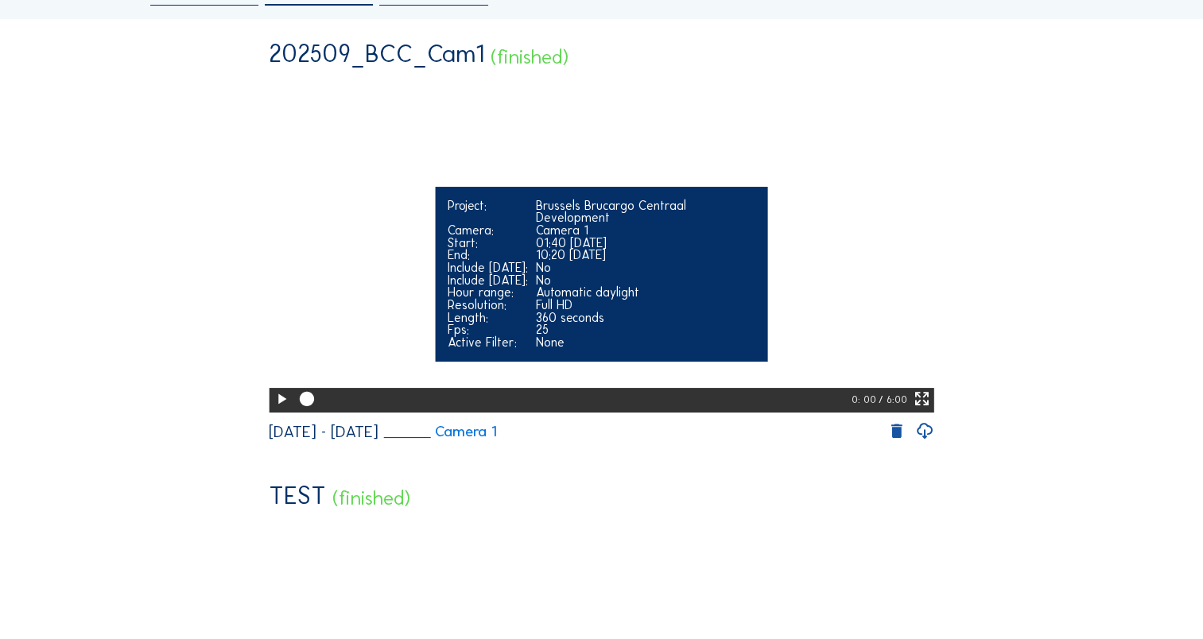
click at [278, 410] on icon at bounding box center [281, 399] width 17 height 21
click at [367, 180] on video "Your browser does not support the video tag." at bounding box center [602, 244] width 666 height 332
click at [282, 410] on icon at bounding box center [281, 399] width 17 height 21
click at [727, 299] on div "Automatic daylight" at bounding box center [645, 292] width 220 height 13
drag, startPoint x: 344, startPoint y: 441, endPoint x: 386, endPoint y: 441, distance: 41.4
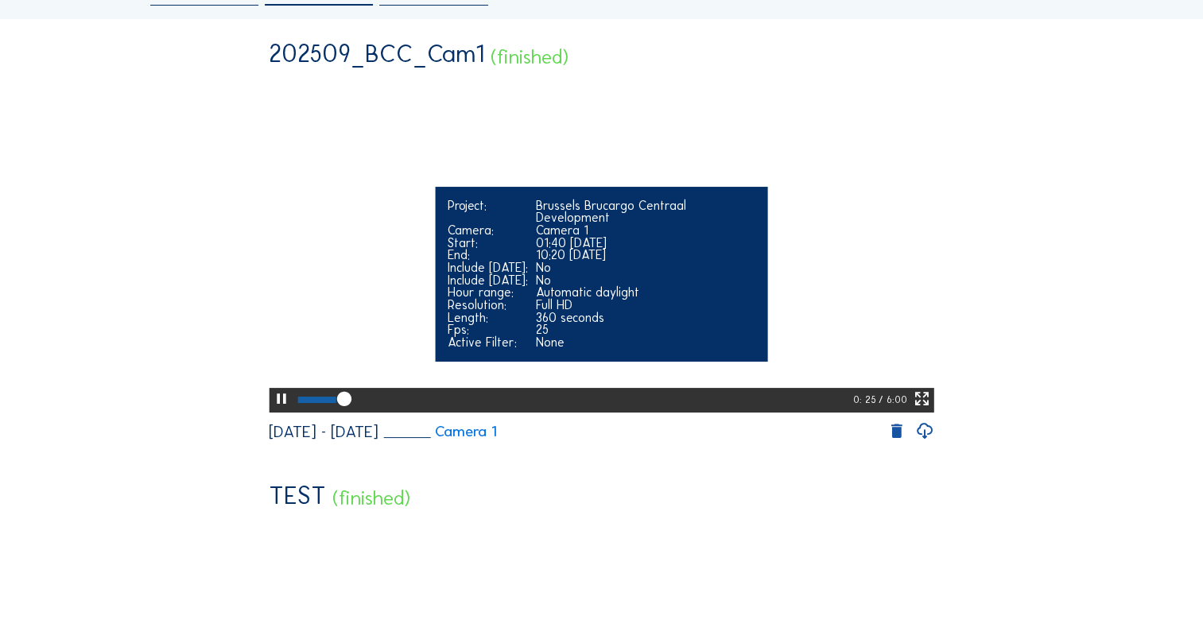
click at [385, 414] on div at bounding box center [573, 400] width 559 height 25
drag, startPoint x: 305, startPoint y: 443, endPoint x: 405, endPoint y: 444, distance: 99.4
click at [405, 414] on div at bounding box center [574, 400] width 560 height 25
click at [676, 176] on video "Your browser does not support the video tag." at bounding box center [602, 244] width 666 height 332
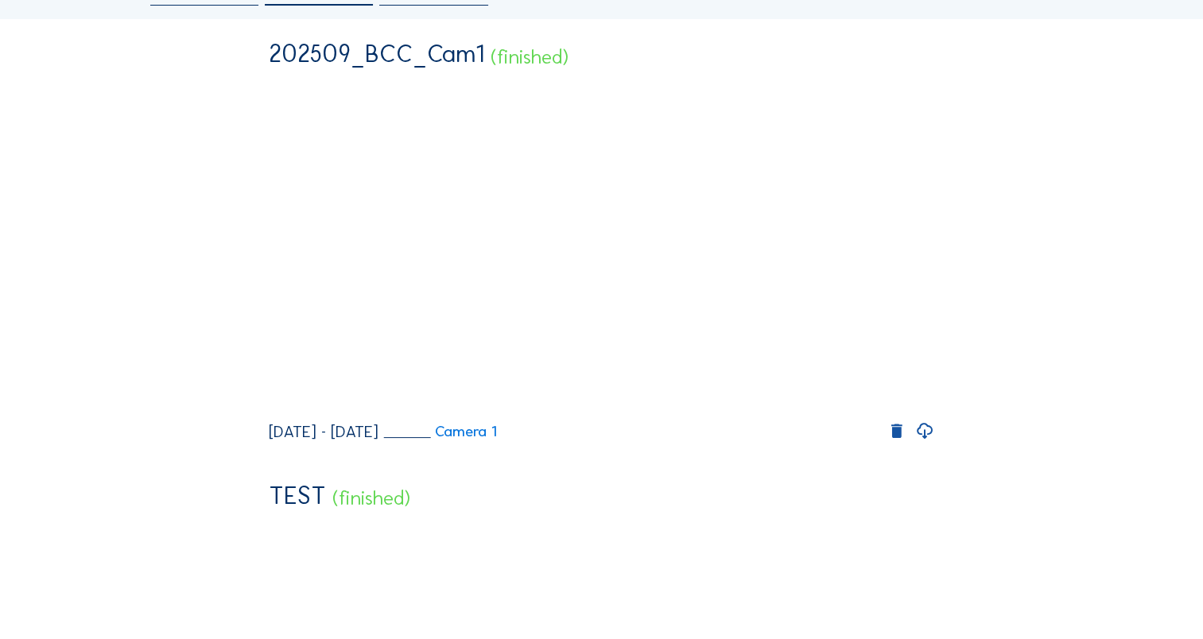
scroll to position [0, 0]
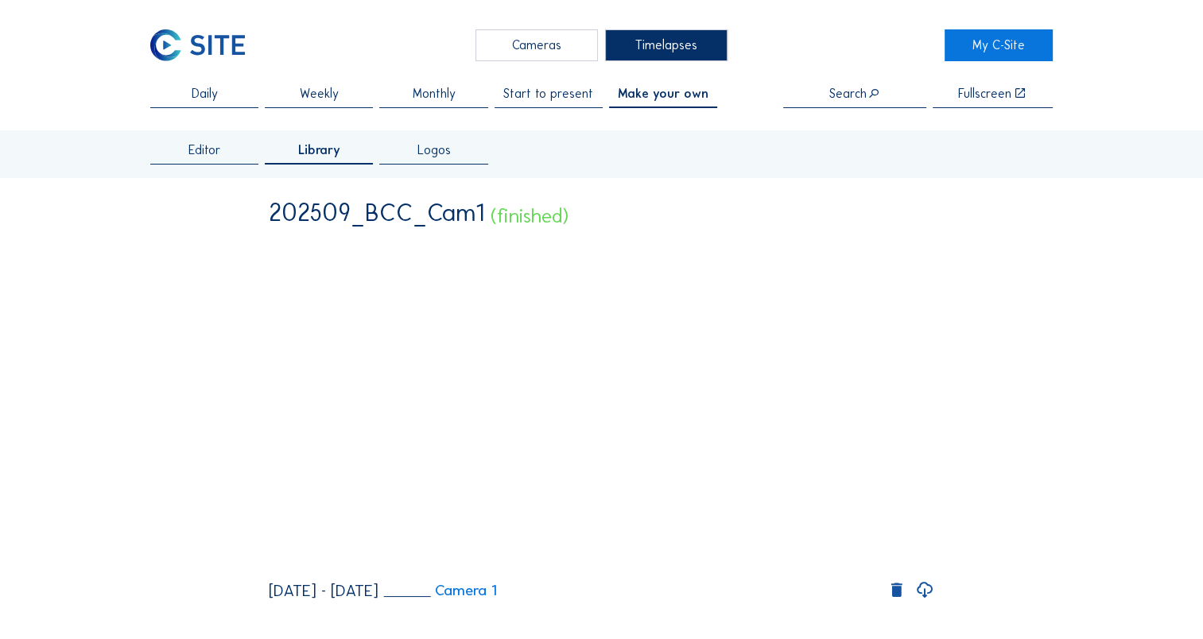
click at [665, 97] on span "Make your own" at bounding box center [663, 93] width 91 height 13
click at [695, 98] on span "Make your own" at bounding box center [663, 93] width 91 height 13
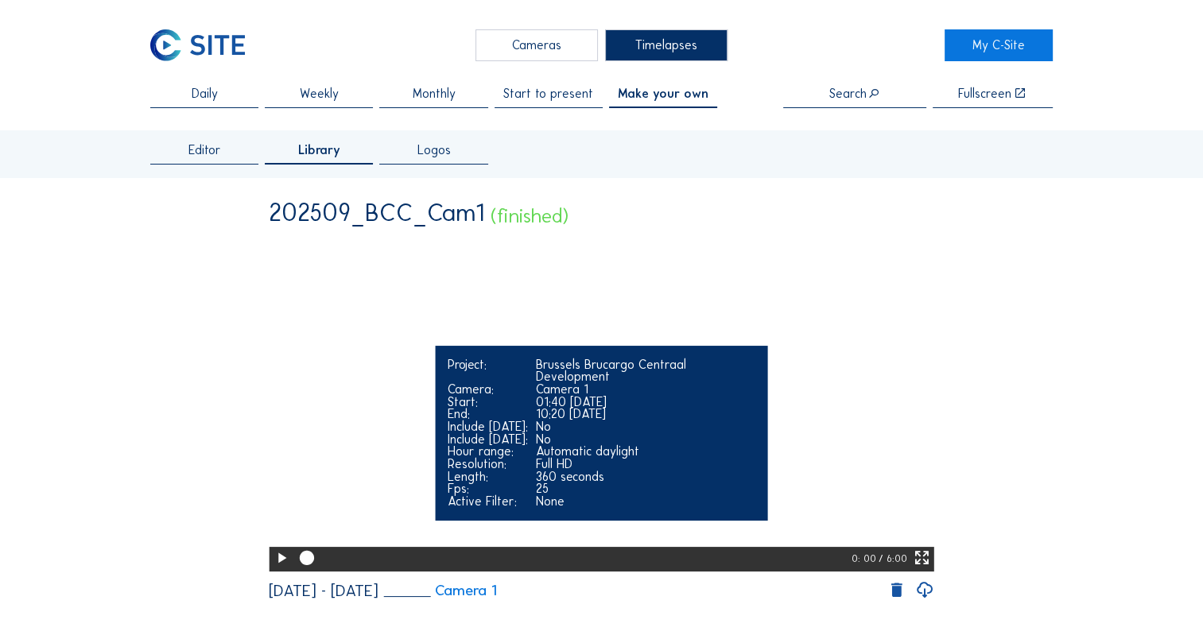
scroll to position [80, 0]
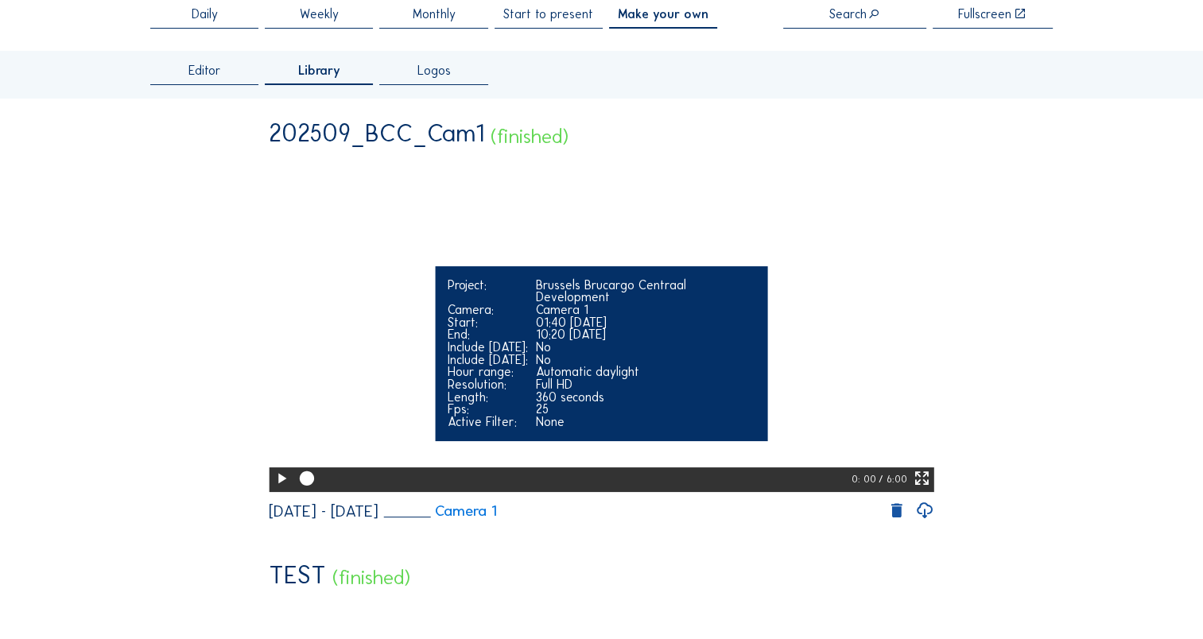
click at [274, 490] on icon at bounding box center [281, 478] width 17 height 21
click at [273, 490] on icon at bounding box center [281, 478] width 17 height 21
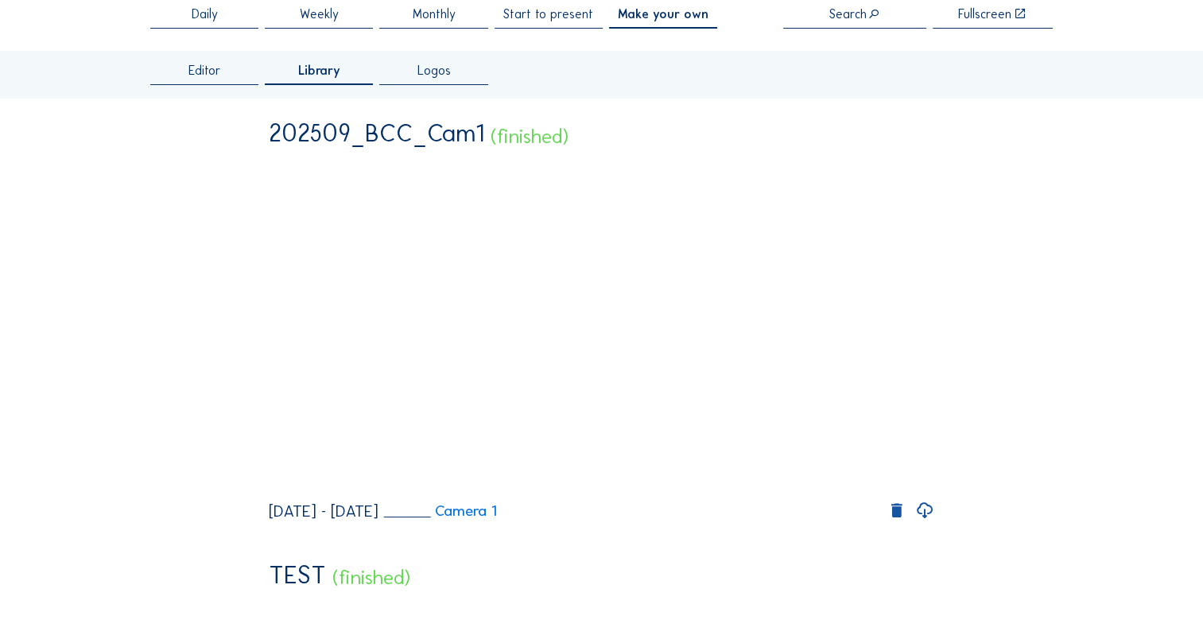
scroll to position [0, 0]
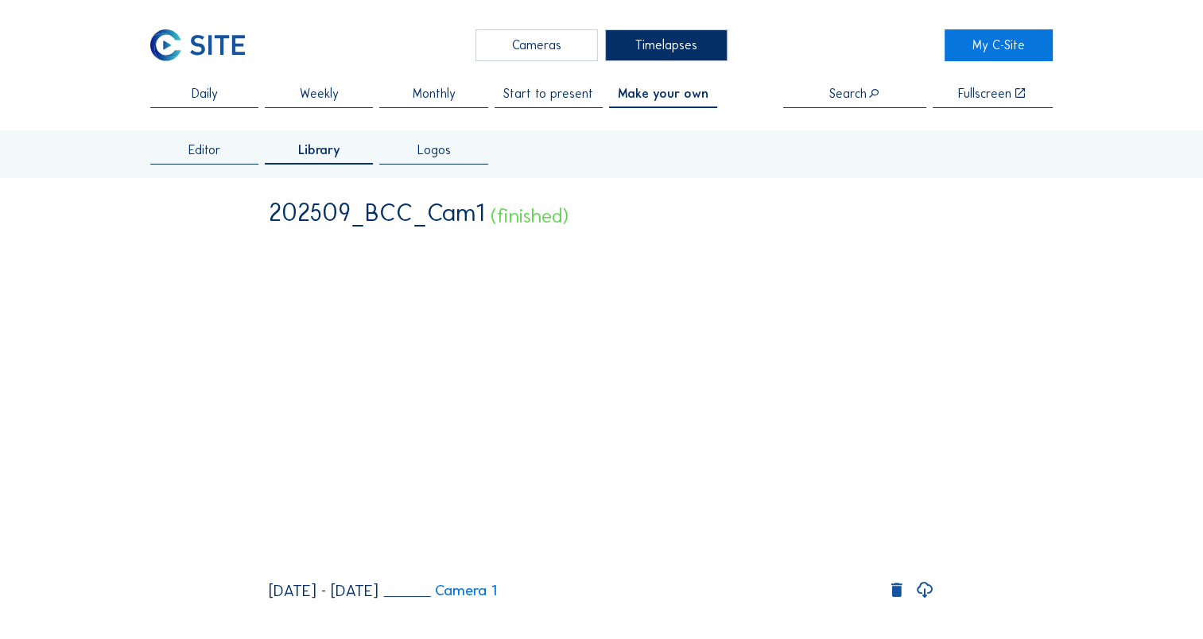
click at [200, 150] on span "Editor" at bounding box center [204, 150] width 33 height 13
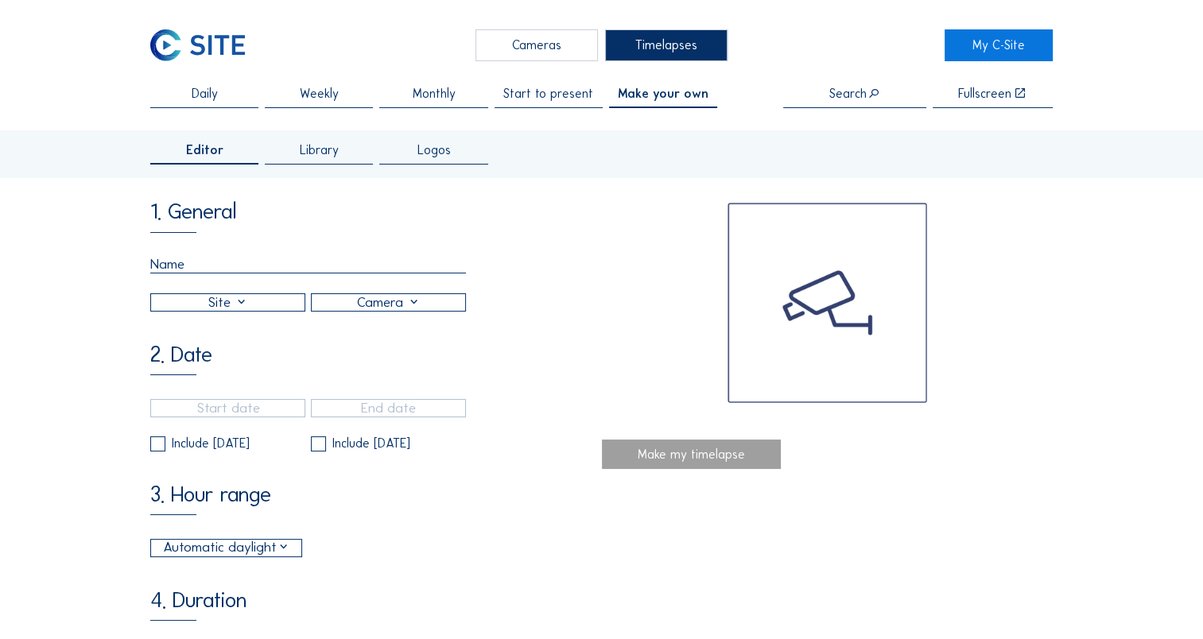
click at [334, 144] on span "Library" at bounding box center [319, 150] width 39 height 13
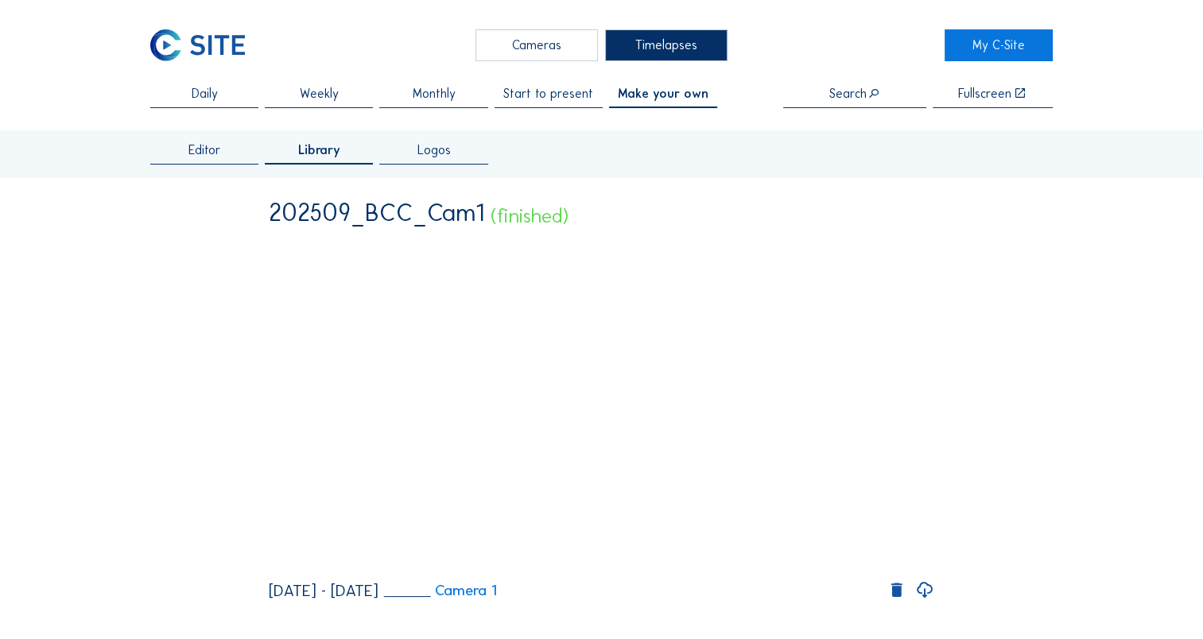
drag, startPoint x: 290, startPoint y: 214, endPoint x: 472, endPoint y: 227, distance: 182.6
click at [472, 225] on div "202509_BCC_Cam1" at bounding box center [377, 212] width 216 height 25
copy div "202509_BCC_Cam1"
click at [205, 152] on span "Editor" at bounding box center [204, 150] width 33 height 13
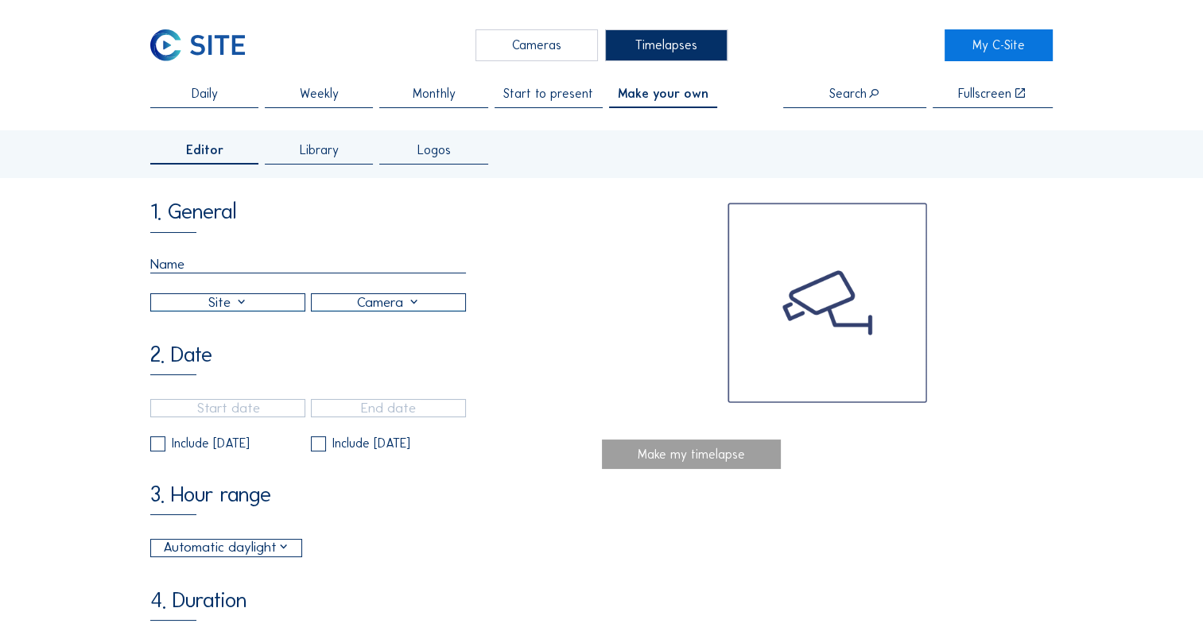
click at [208, 268] on input "text" at bounding box center [308, 264] width 316 height 17
paste input "202509_BCC_Cam1"
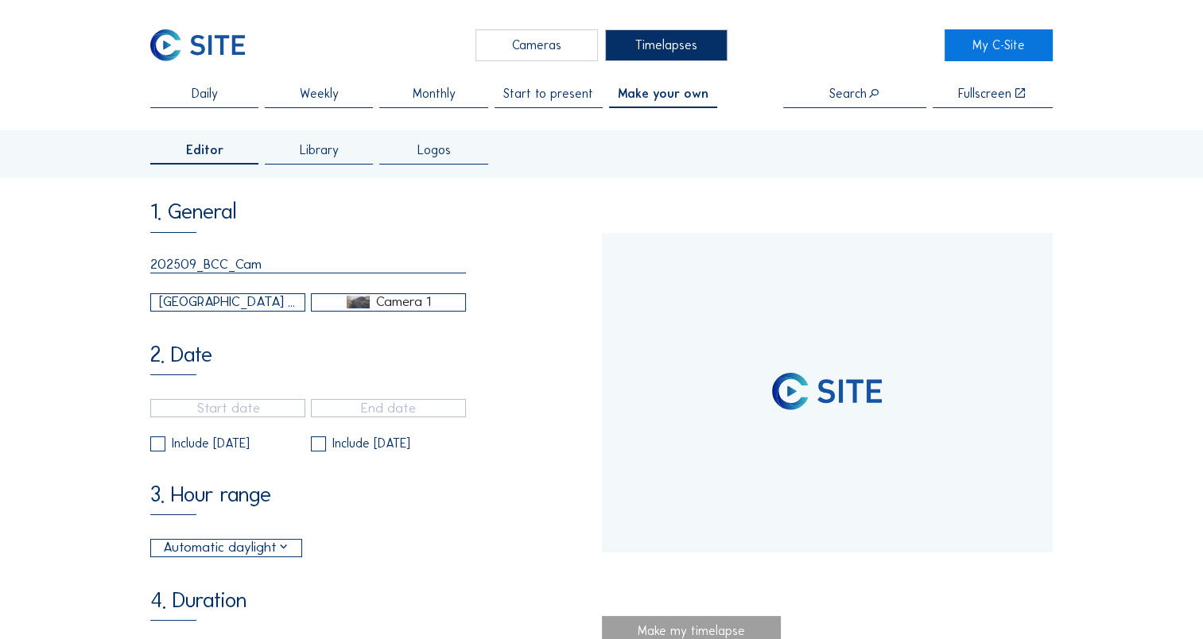
type input "202509_BCC_Cam2"
type input "[DATE] 19:00"
type input "[DATE] 15:00"
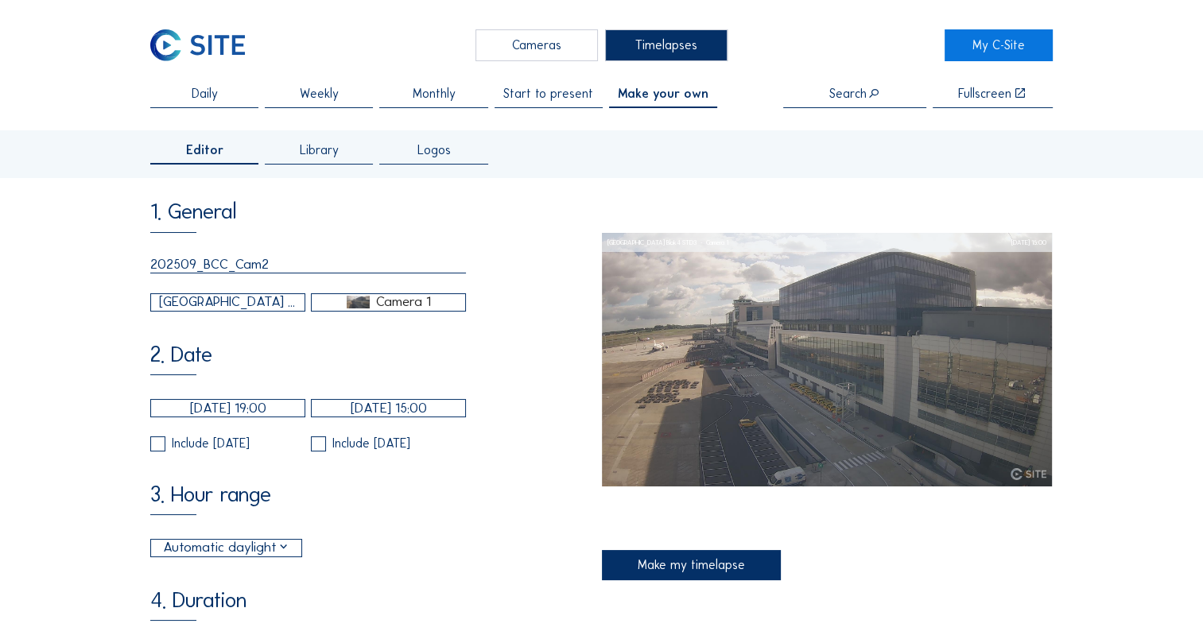
type input "202509_BCC_Cam2"
click at [262, 321] on div "1. General 202509_BCC_Cam2 [GEOGRAPHIC_DATA] Company / [GEOGRAPHIC_DATA] Blok4 …" at bounding box center [375, 598] width 451 height 796
click at [266, 313] on div "[GEOGRAPHIC_DATA] / [GEOGRAPHIC_DATA] Blok4 STD3" at bounding box center [228, 302] width 138 height 21
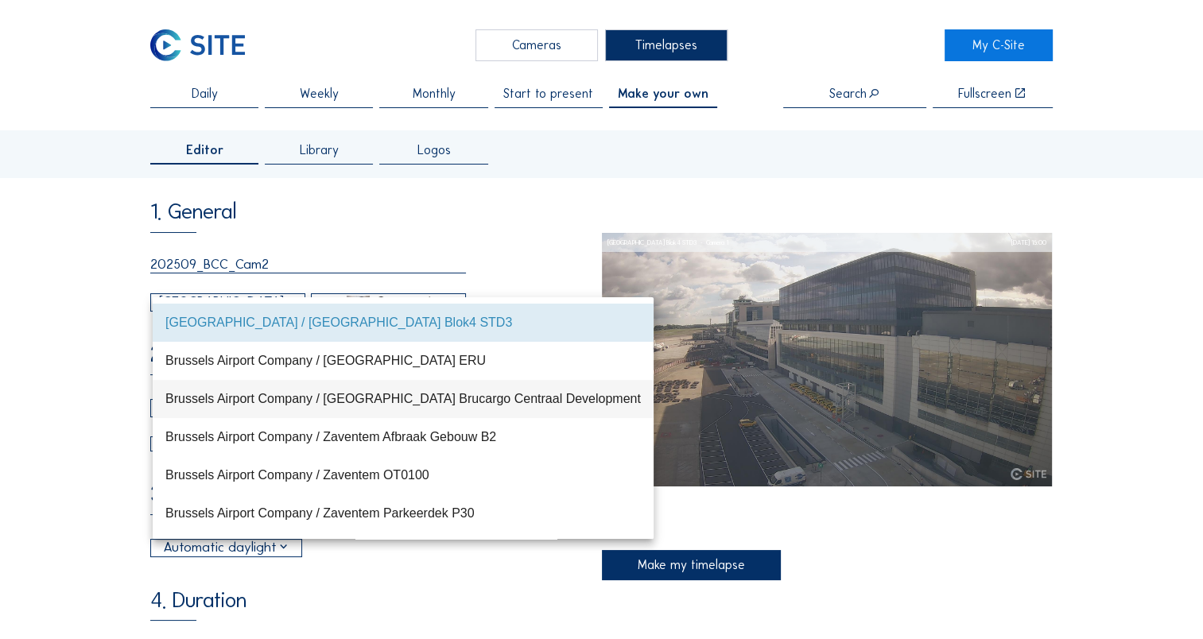
click at [278, 402] on div "Brussels Airport Company / [GEOGRAPHIC_DATA] Brucargo Centraal Development" at bounding box center [403, 398] width 476 height 15
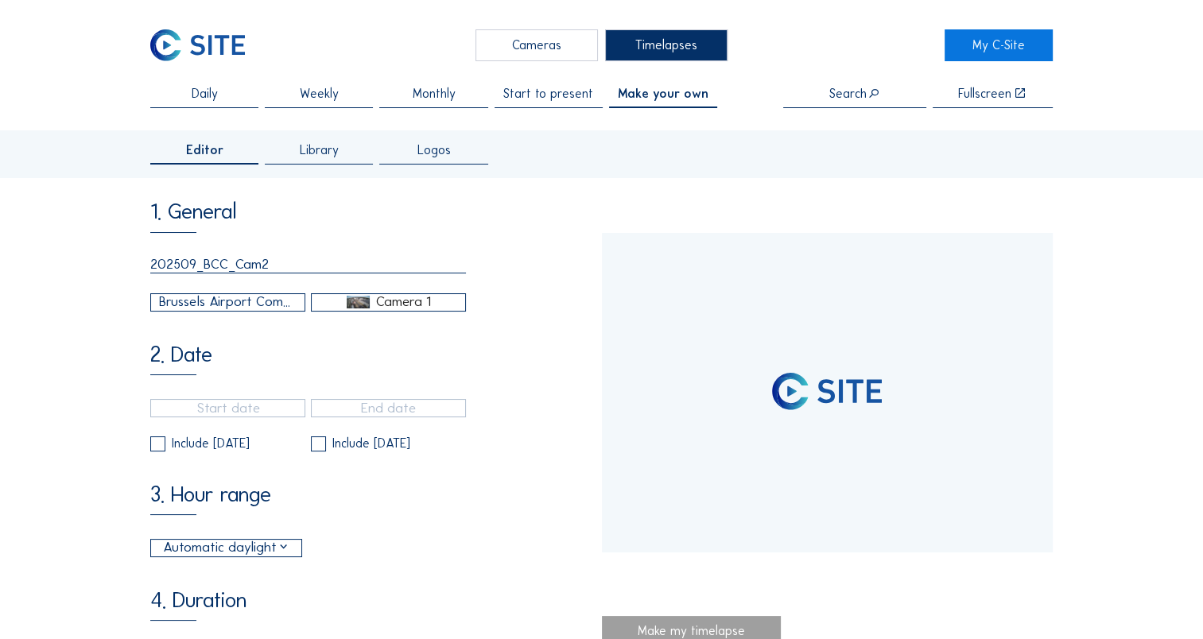
click at [380, 309] on div "Camera 1" at bounding box center [402, 302] width 55 height 14
type input "[DATE] 13:40"
type input "[DATE] 10:20"
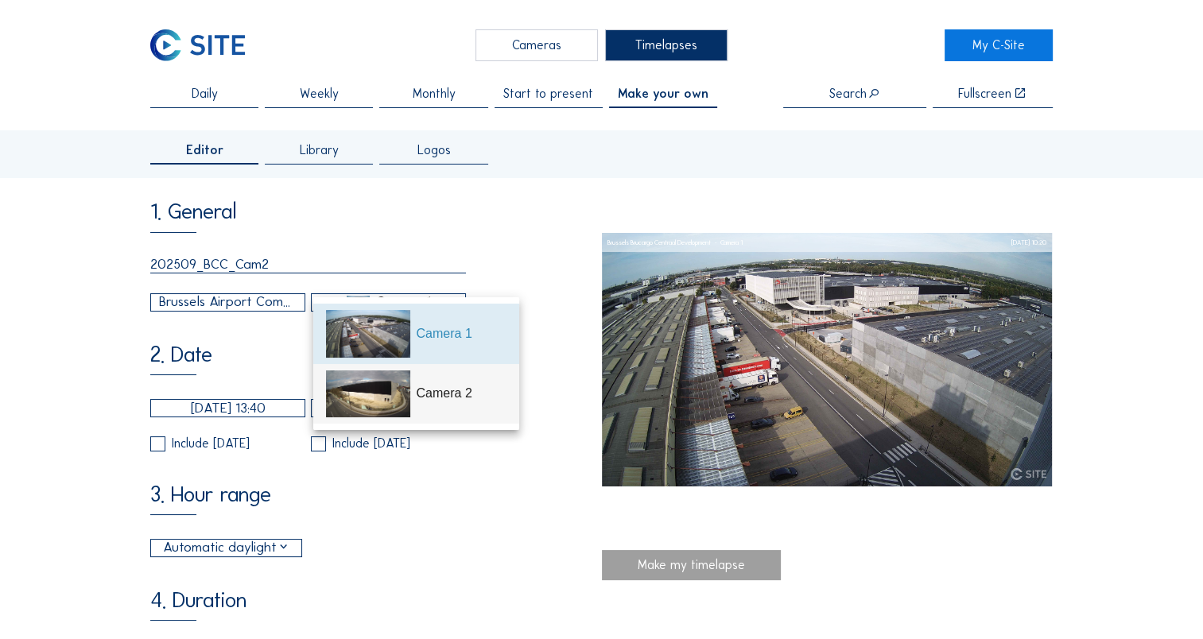
click at [417, 388] on div "Camera 2" at bounding box center [416, 394] width 181 height 60
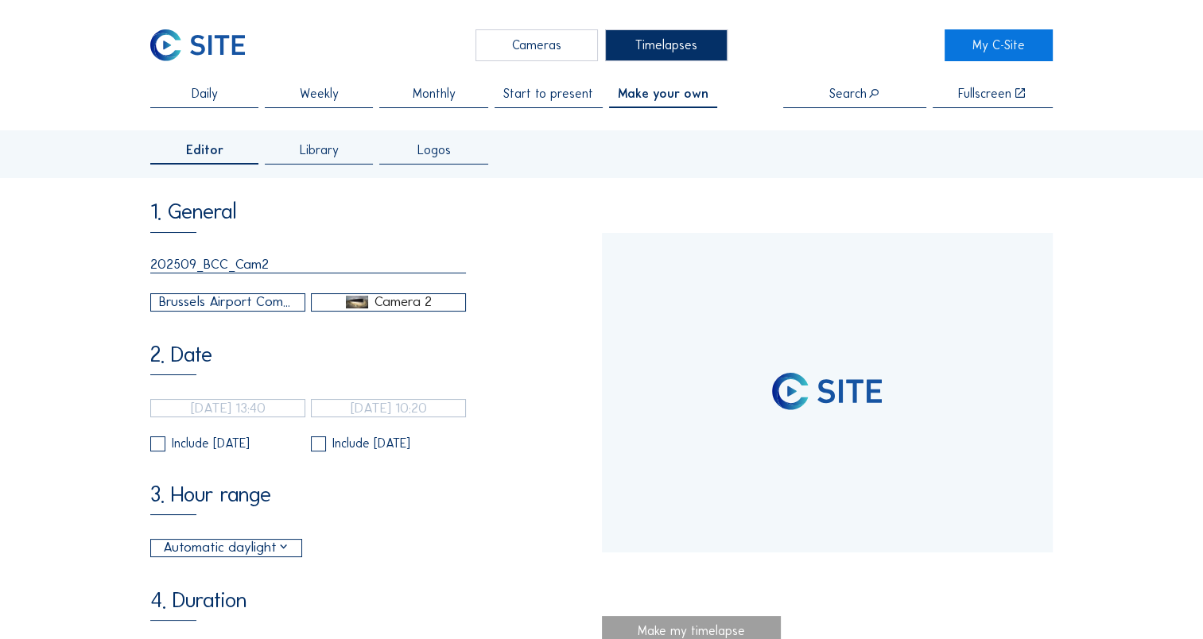
type input "[DATE] 11:50"
type input "[DATE] 15:35"
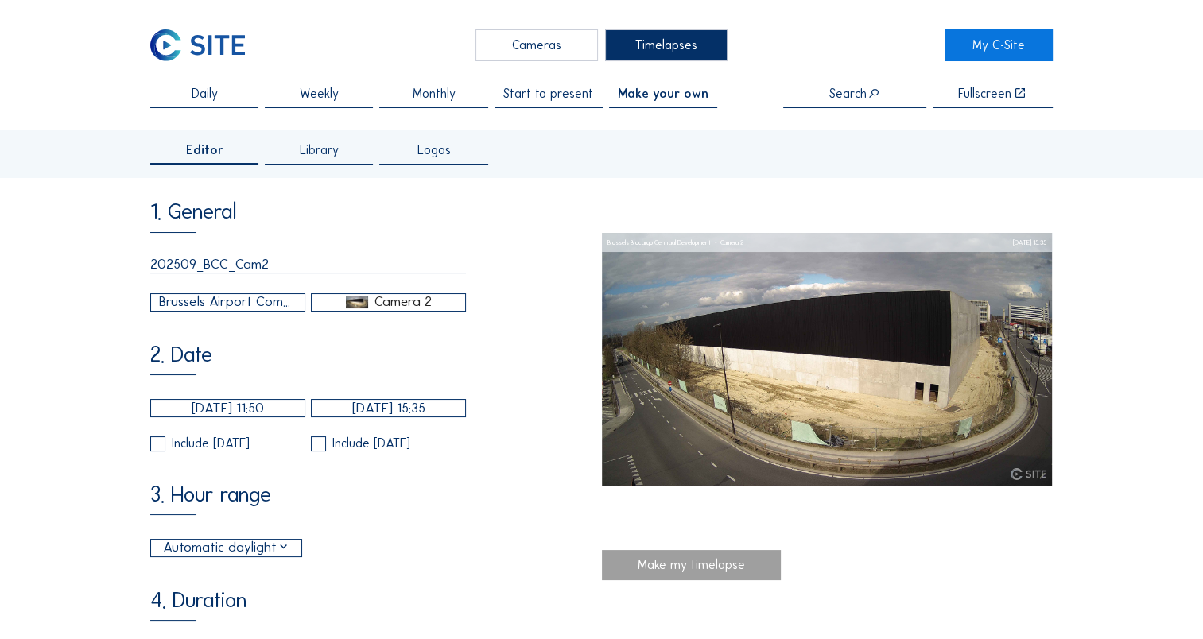
click at [393, 496] on div "3. Hour range Automatic daylight 06:00 From 18:00 To" at bounding box center [375, 521] width 451 height 74
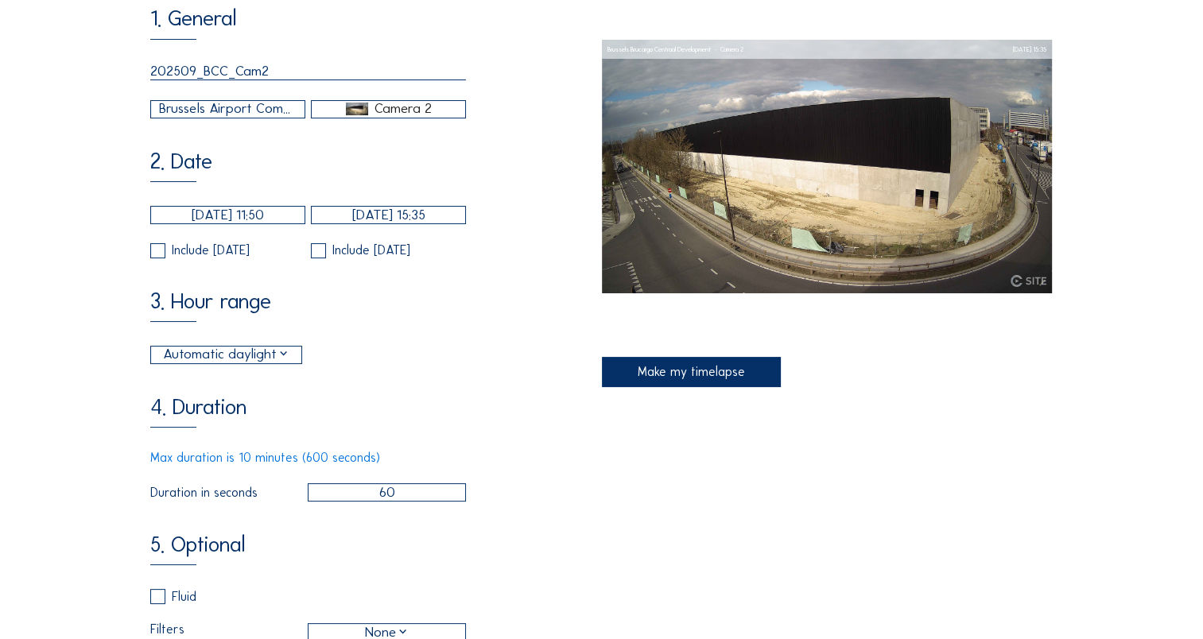
scroll to position [239, 0]
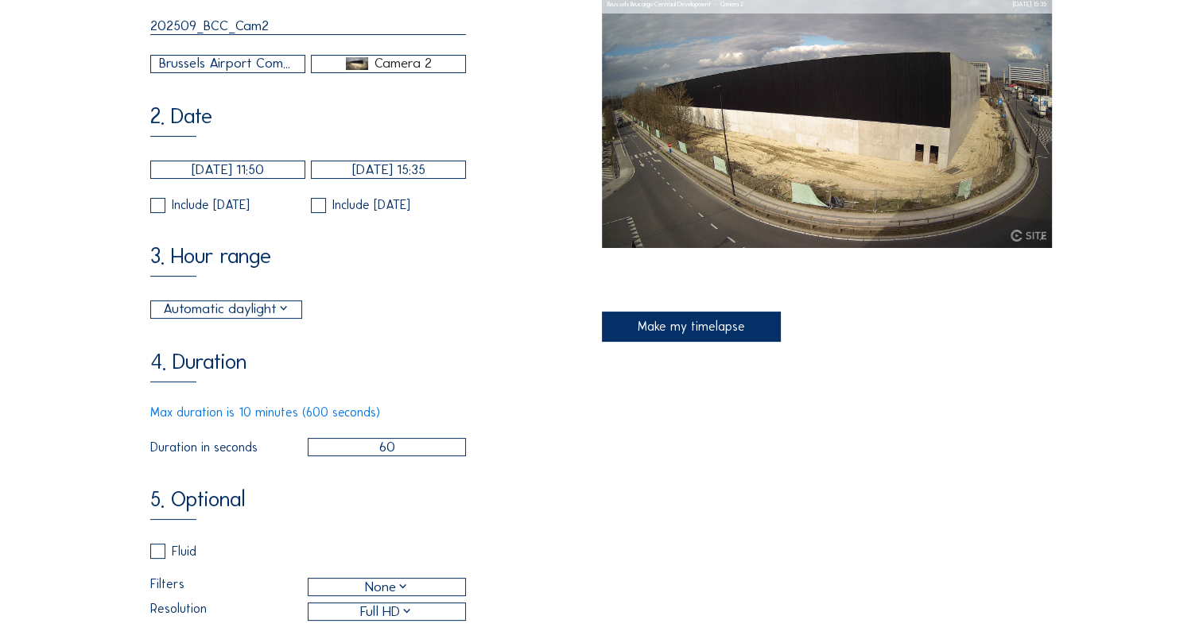
click at [280, 320] on div "Automatic daylight" at bounding box center [226, 309] width 127 height 21
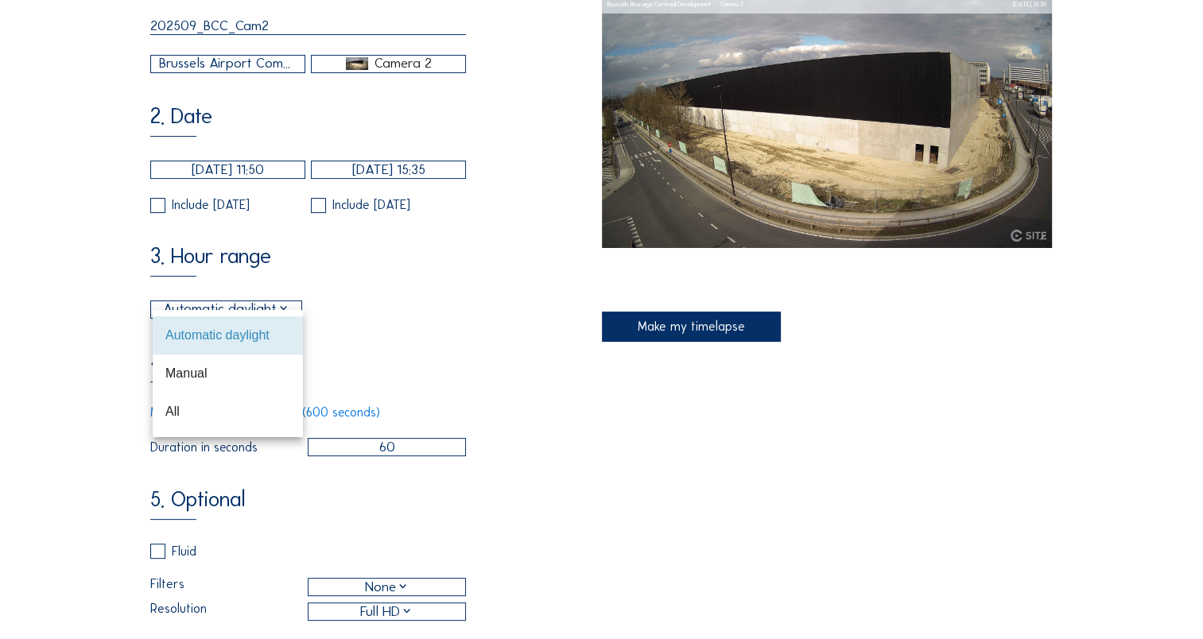
click at [350, 310] on div "Automatic daylight 06:00 From 18:00 To" at bounding box center [308, 310] width 316 height 18
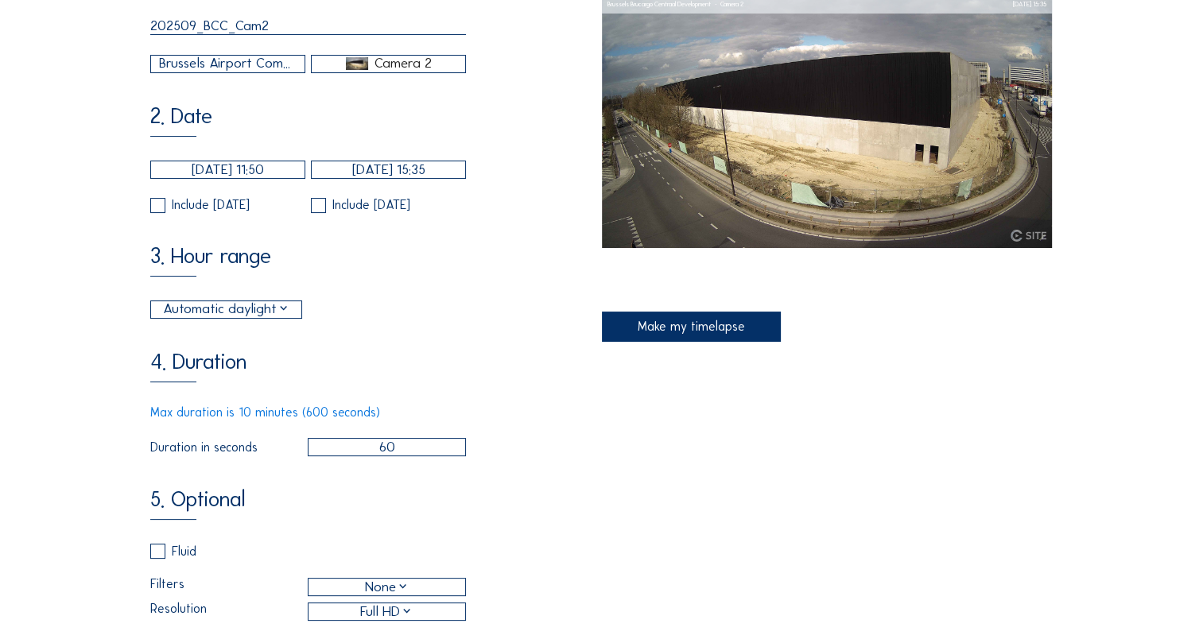
click at [382, 313] on div "Automatic daylight 06:00 From 18:00 To" at bounding box center [308, 310] width 316 height 18
click at [375, 456] on input "60" at bounding box center [387, 447] width 159 height 18
type input "360"
click at [414, 339] on div "1. General 202509_BCC_Cam2 [GEOGRAPHIC_DATA] Company / [GEOGRAPHIC_DATA] Brucar…" at bounding box center [375, 360] width 451 height 796
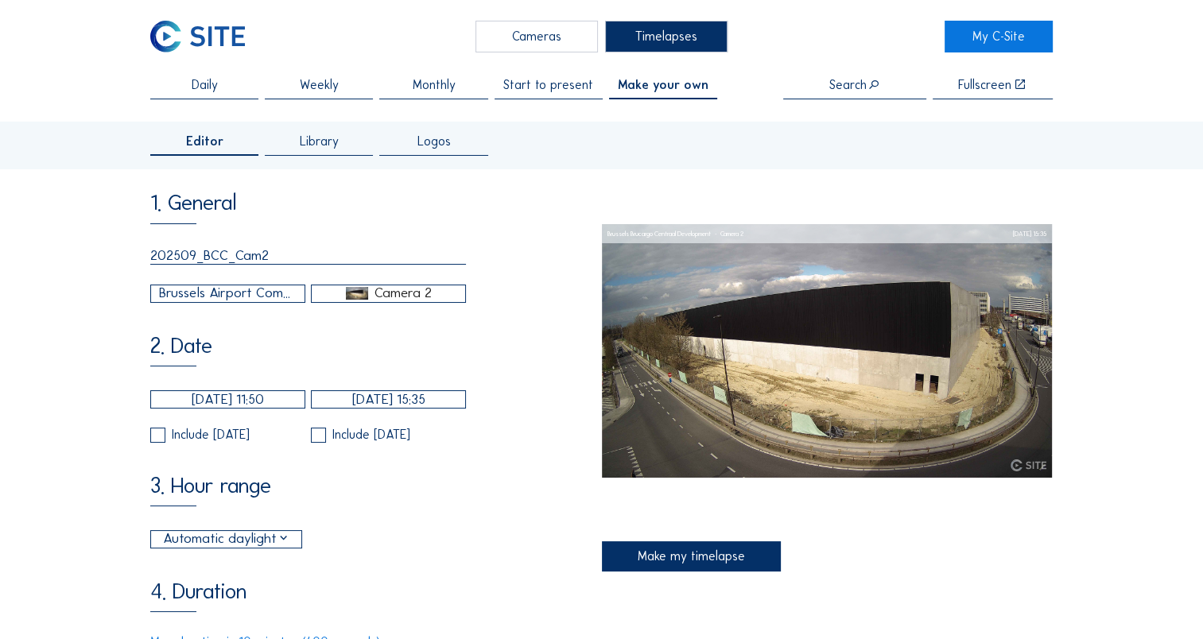
scroll to position [0, 0]
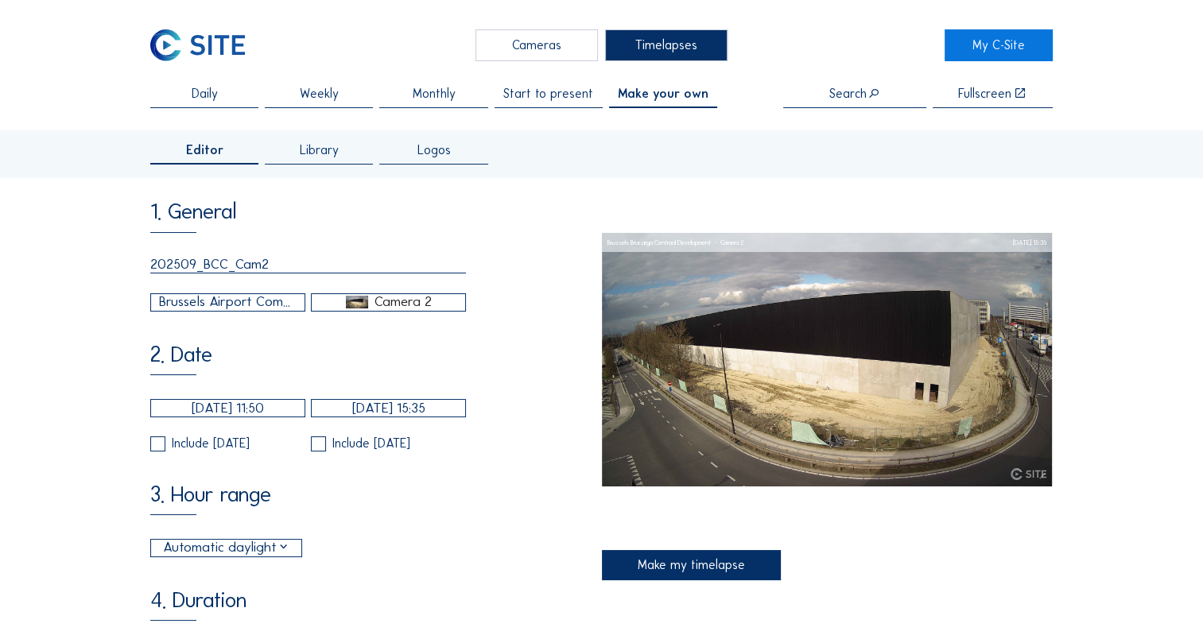
click at [181, 324] on div "1. General 202509_BCC_Cam2 [GEOGRAPHIC_DATA] Company / [GEOGRAPHIC_DATA] Brucar…" at bounding box center [375, 598] width 451 height 796
click at [186, 313] on div "Brussels Airport Company / [GEOGRAPHIC_DATA] Brucargo Centraal Development" at bounding box center [228, 302] width 138 height 21
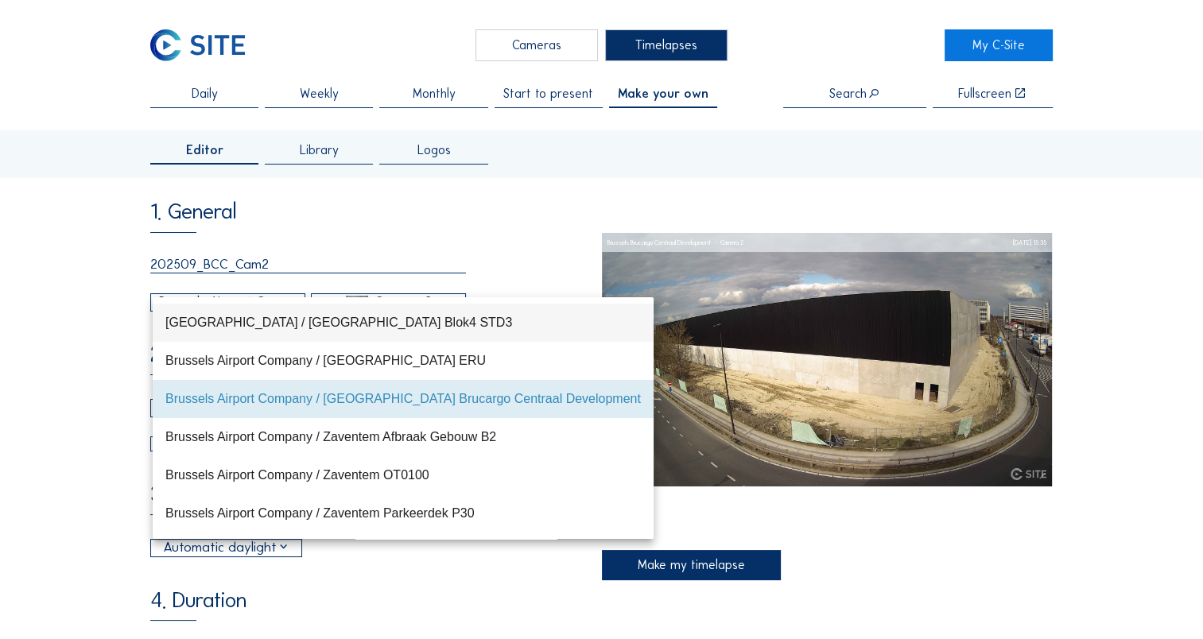
click at [186, 313] on div "[GEOGRAPHIC_DATA] / [GEOGRAPHIC_DATA] Blok4 STD3" at bounding box center [403, 322] width 476 height 34
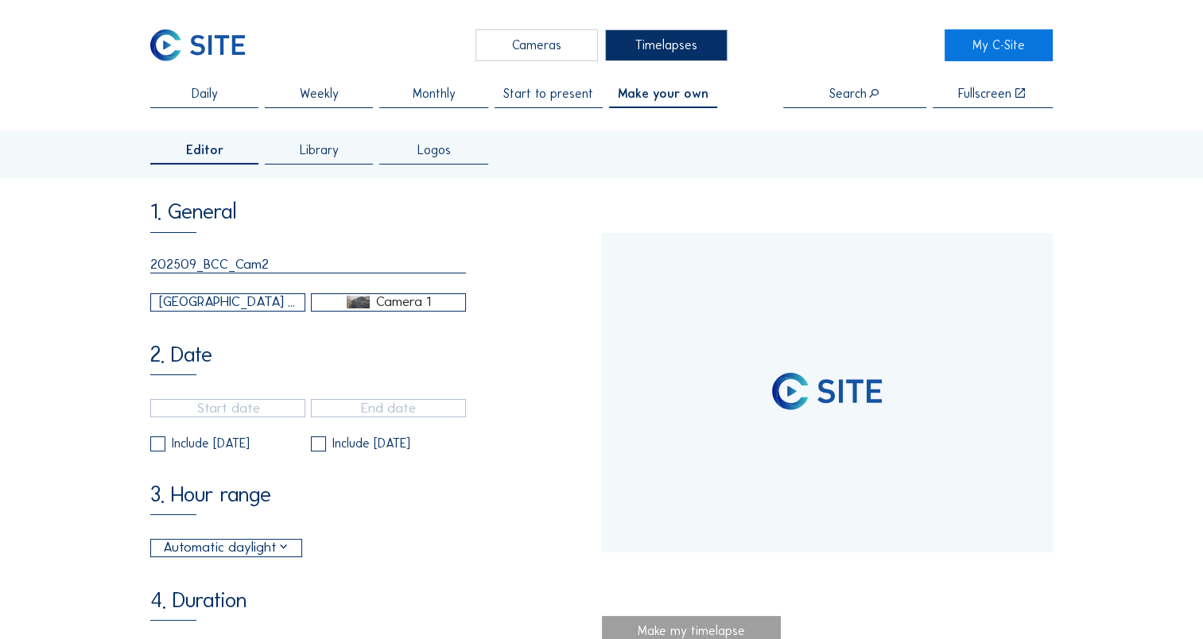
type input "[DATE] 19:00"
type input "[DATE] 15:00"
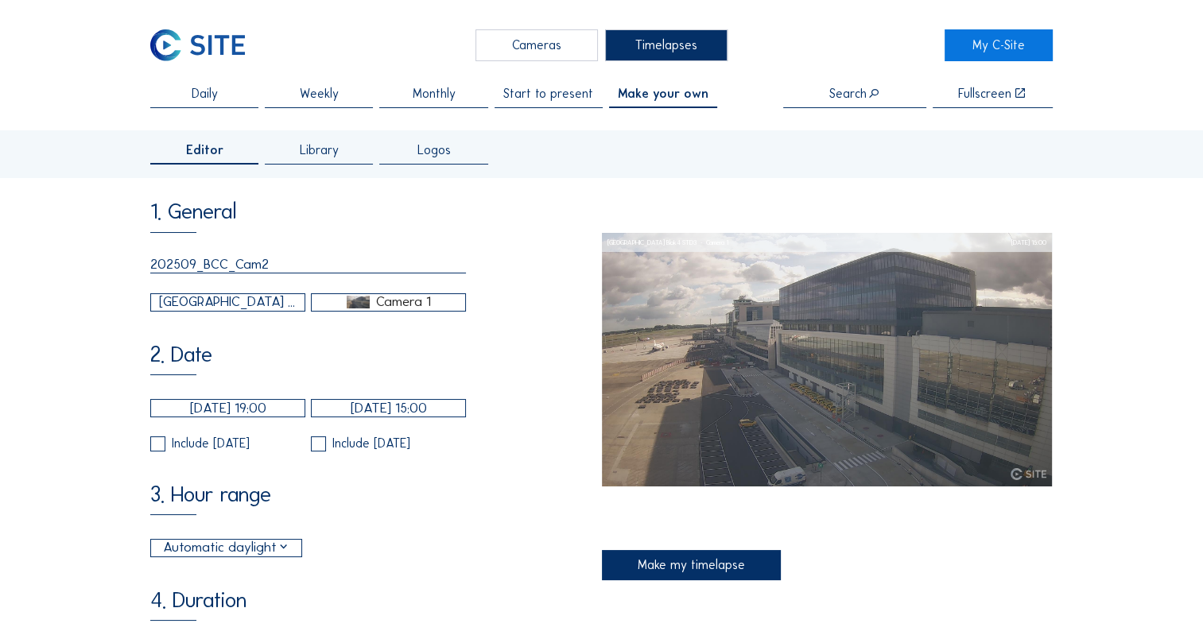
click at [244, 304] on div "[GEOGRAPHIC_DATA] / [GEOGRAPHIC_DATA] Blok4 STD3" at bounding box center [228, 302] width 138 height 21
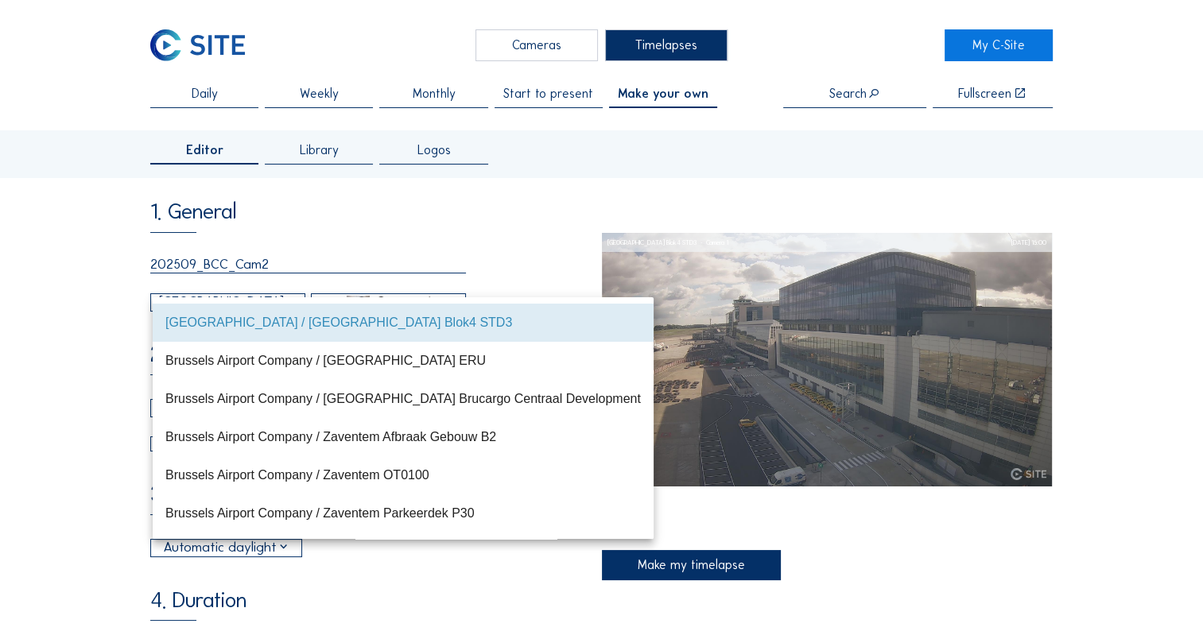
click at [253, 394] on div "Brussels Airport Company / [GEOGRAPHIC_DATA] Brucargo Centraal Development" at bounding box center [403, 398] width 476 height 15
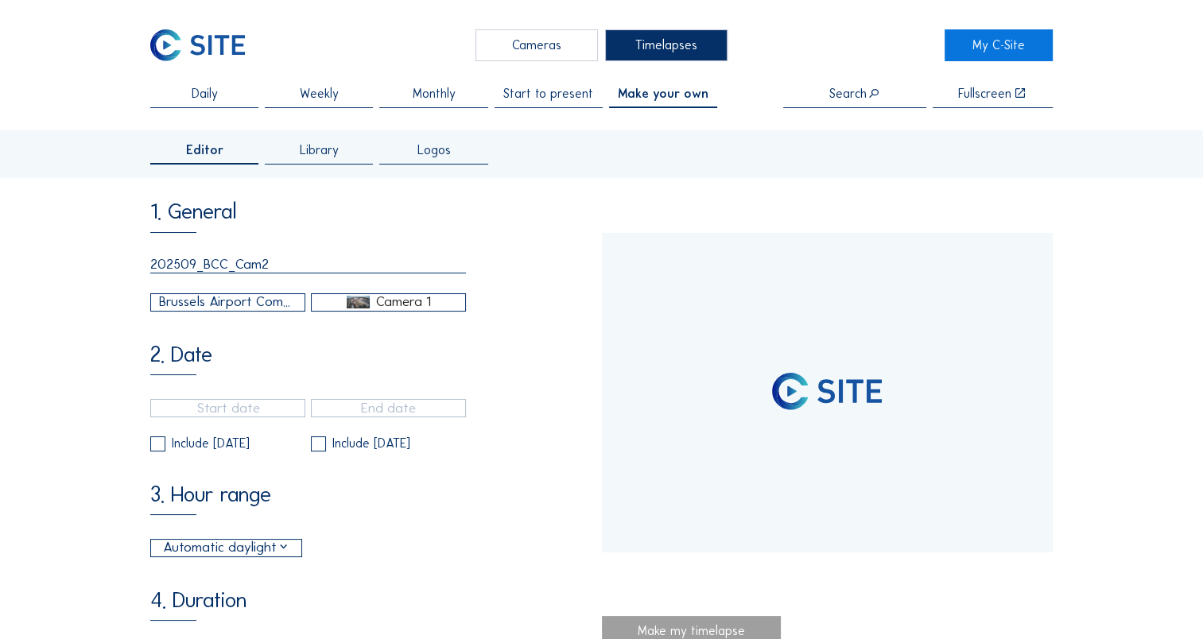
type input "[DATE] 13:40"
type input "[DATE] 10:20"
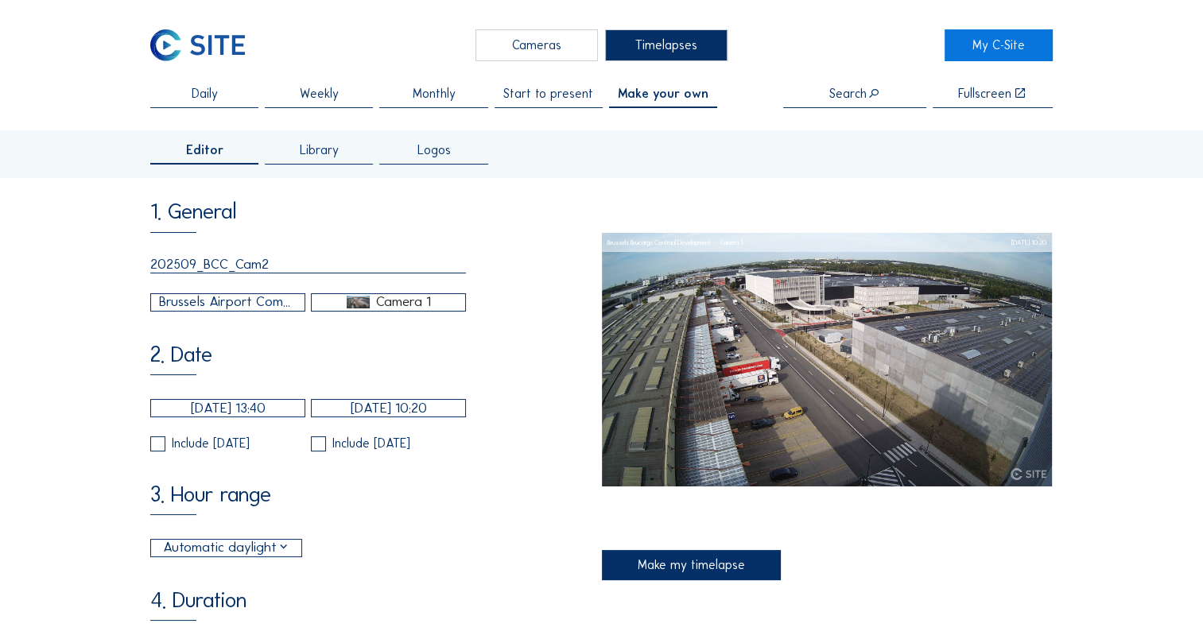
click at [382, 309] on div "Camera 1" at bounding box center [402, 302] width 55 height 14
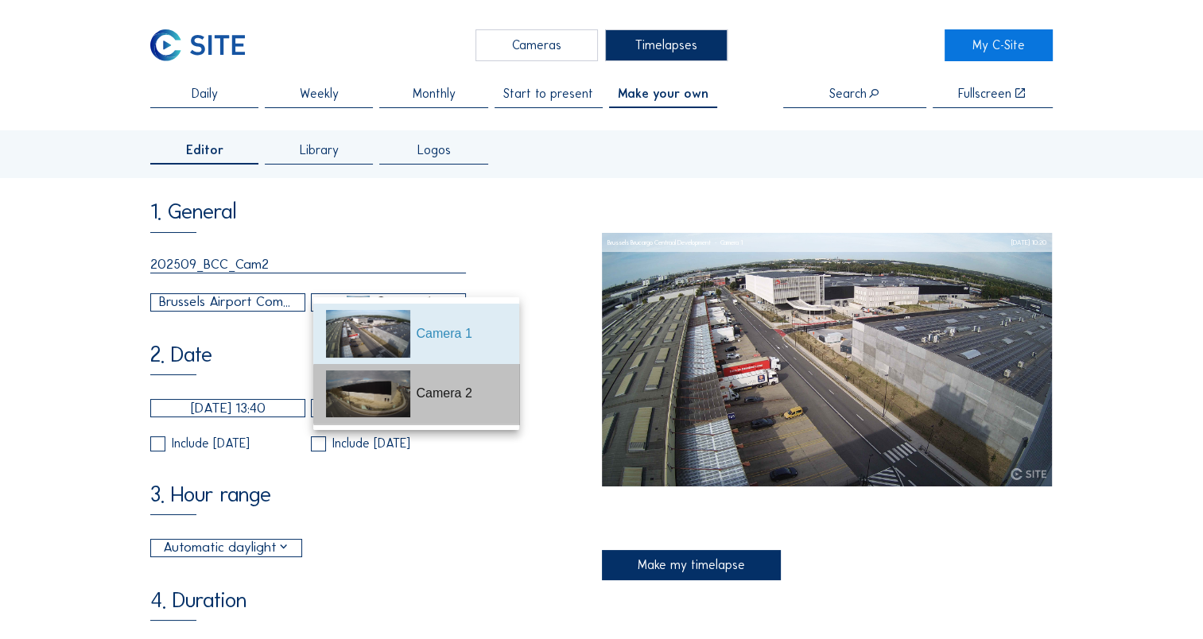
click at [409, 403] on img at bounding box center [368, 395] width 84 height 48
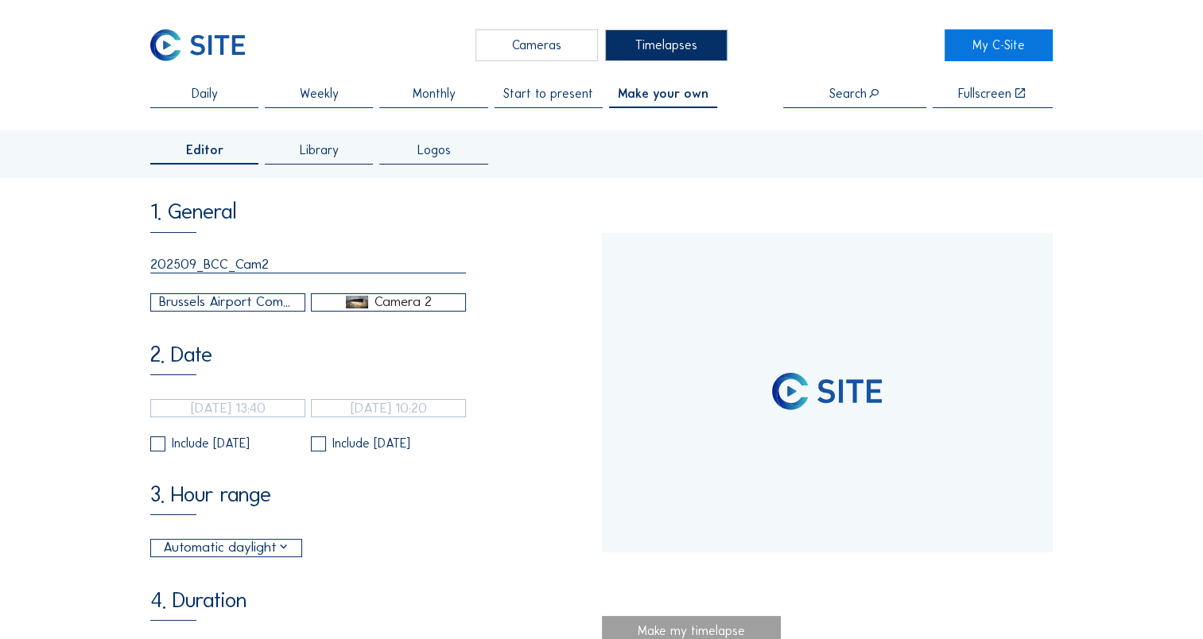
type input "[DATE] 11:50"
type input "[DATE] 15:35"
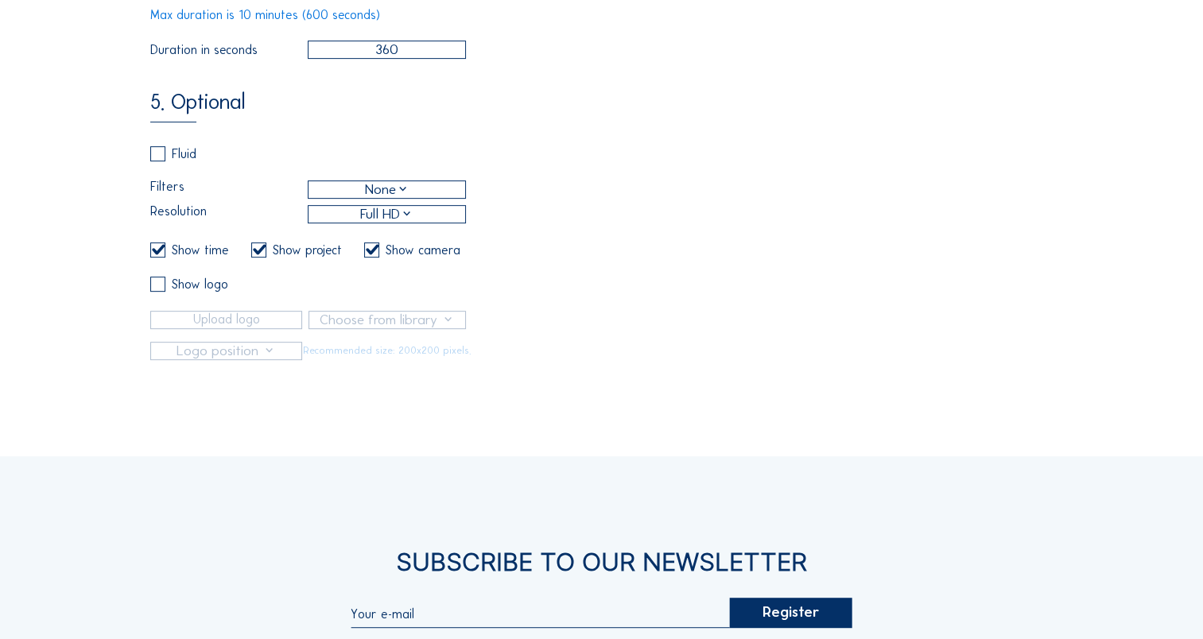
scroll to position [239, 0]
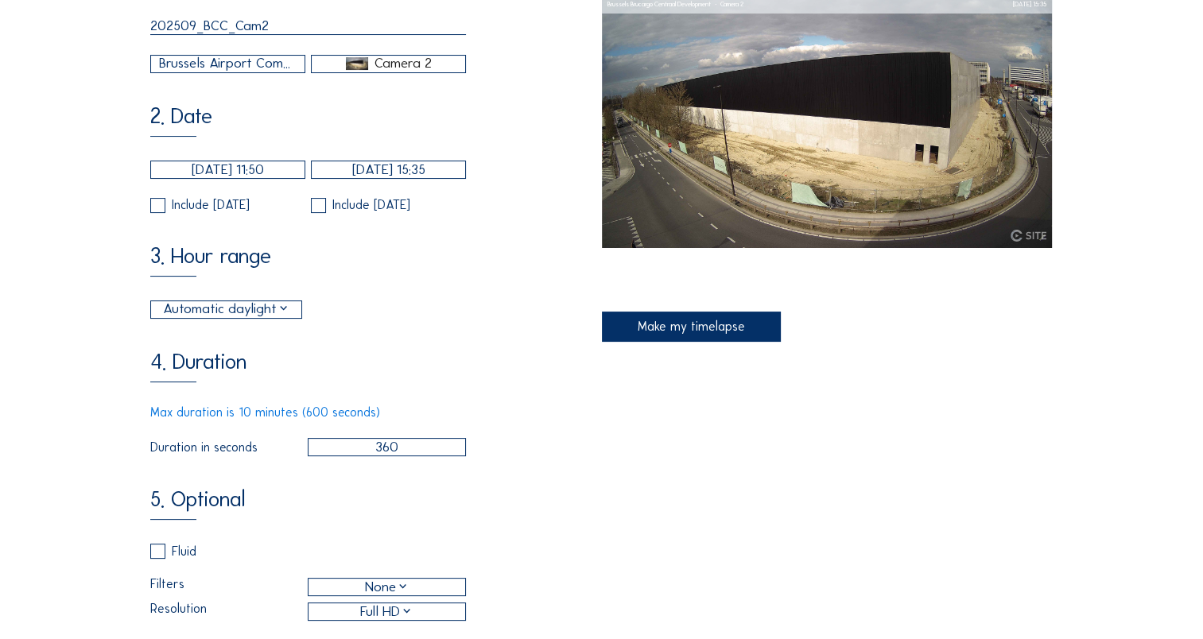
drag, startPoint x: 725, startPoint y: 336, endPoint x: 690, endPoint y: 364, distance: 44.6
click at [725, 336] on div "Make my timelapse" at bounding box center [692, 327] width 180 height 30
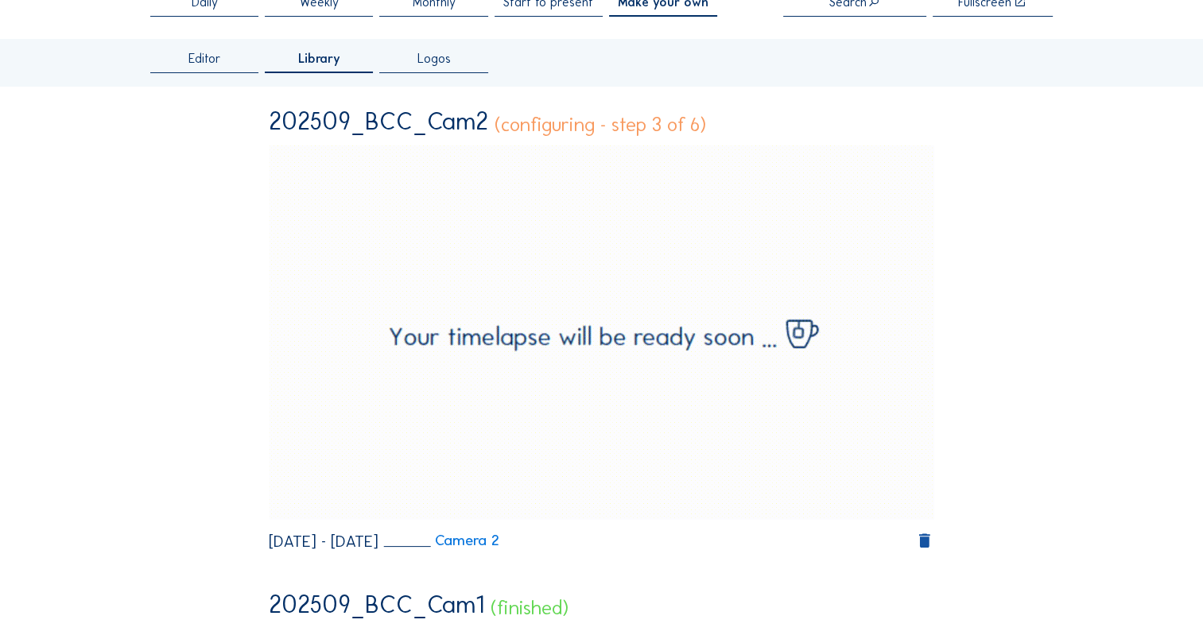
scroll to position [0, 0]
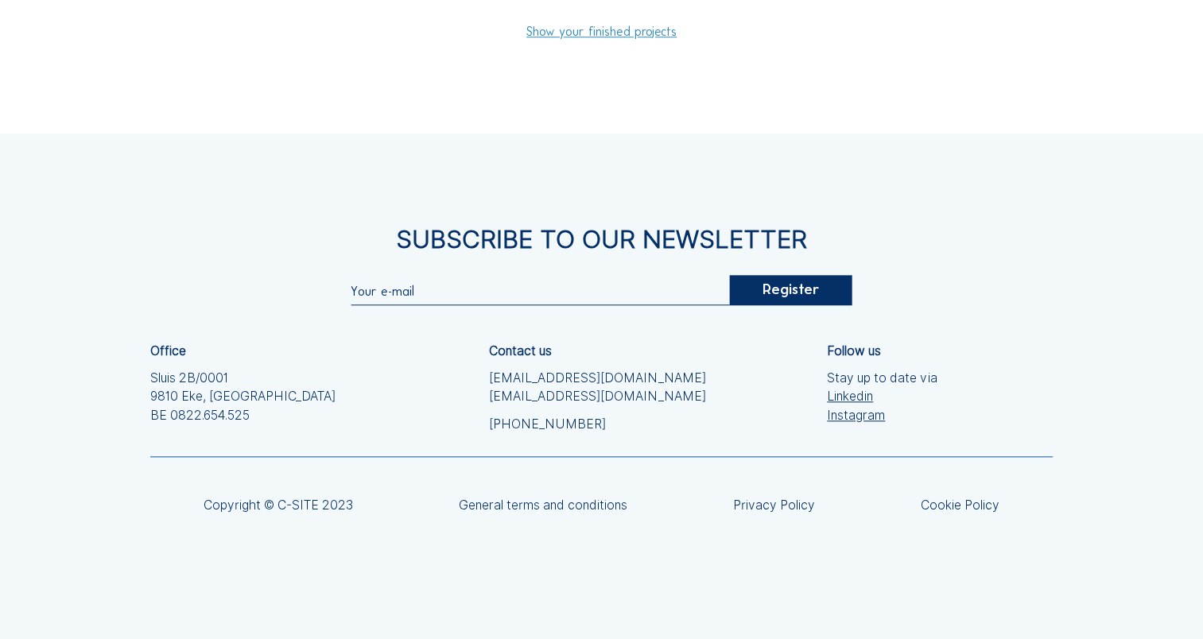
scroll to position [1432, 0]
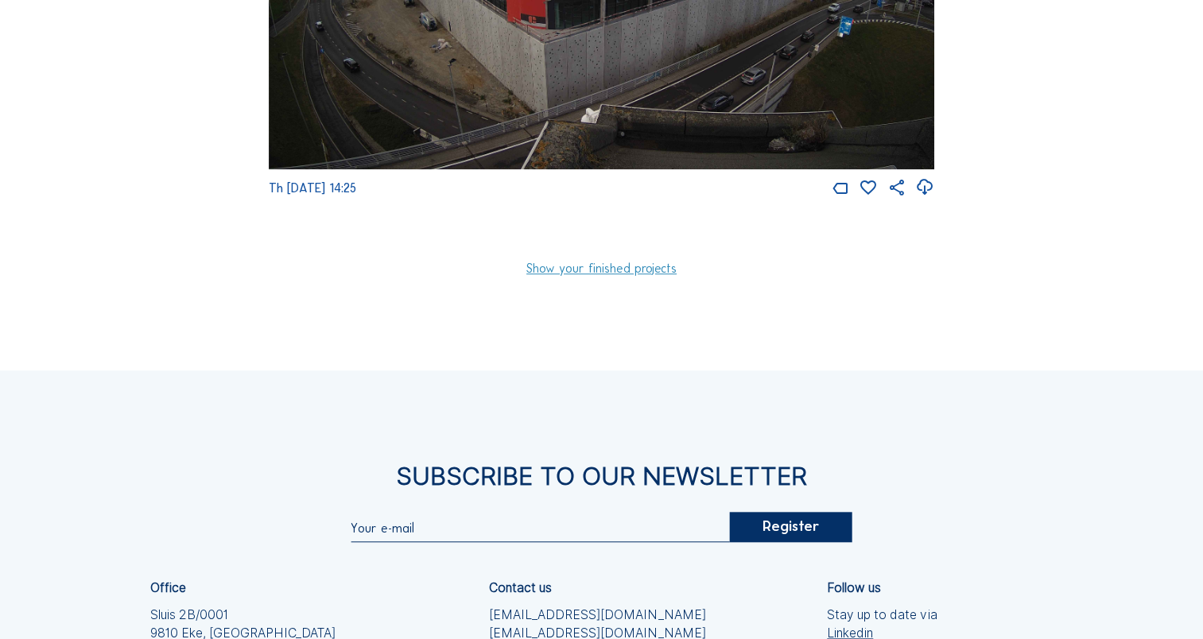
drag, startPoint x: 639, startPoint y: 288, endPoint x: 617, endPoint y: 300, distance: 24.6
click at [639, 275] on link "Show your finished projects" at bounding box center [601, 268] width 150 height 13
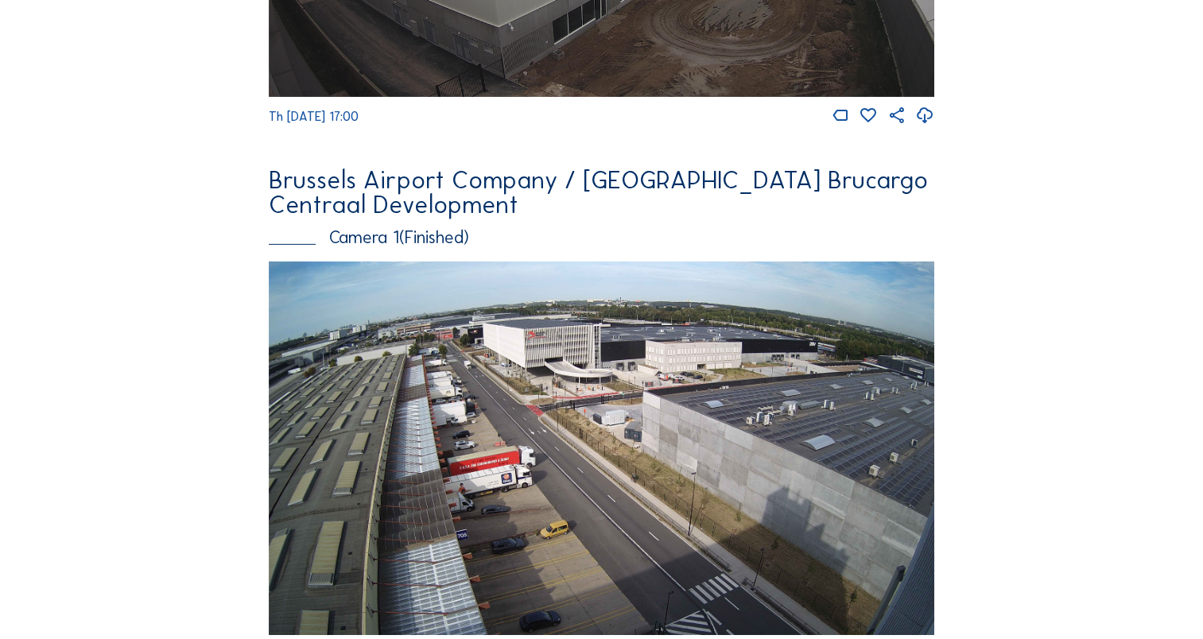
scroll to position [5235, 0]
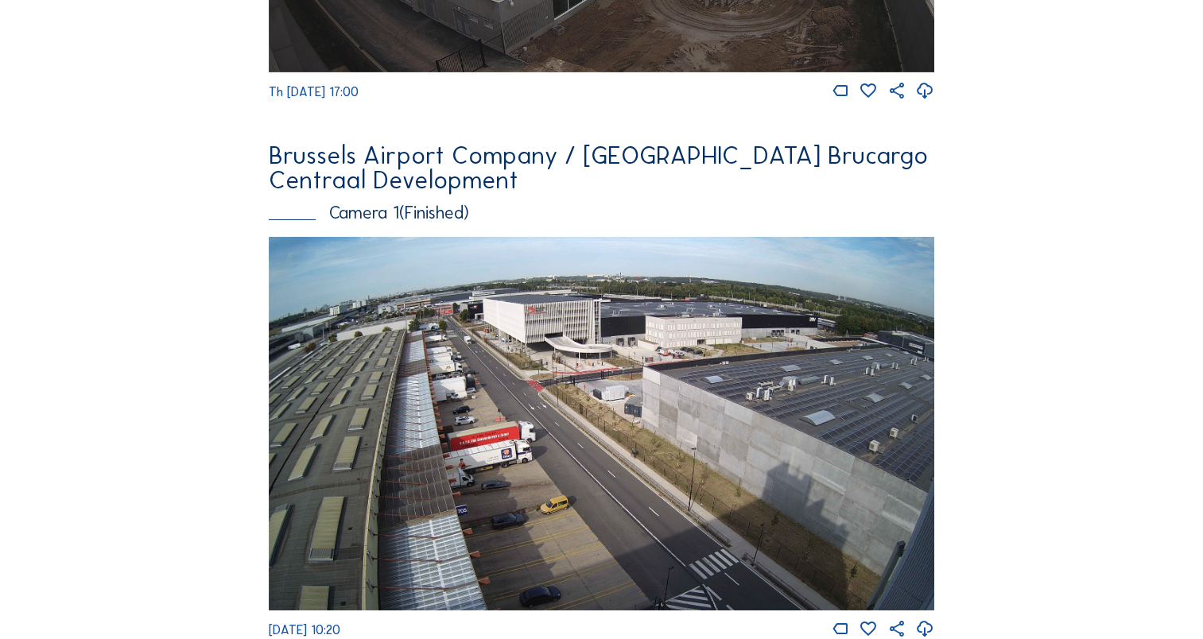
click at [569, 193] on div "Brussels Airport Company / [GEOGRAPHIC_DATA] Brucargo Centraal Development" at bounding box center [602, 168] width 666 height 50
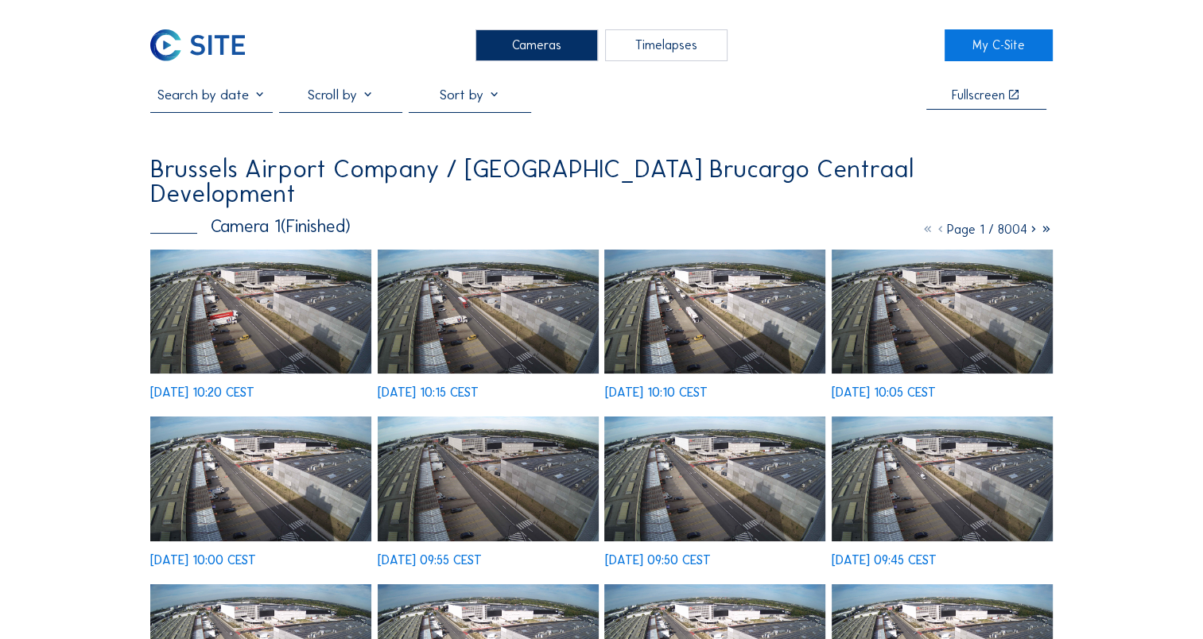
click at [1044, 222] on icon at bounding box center [1046, 229] width 13 height 15
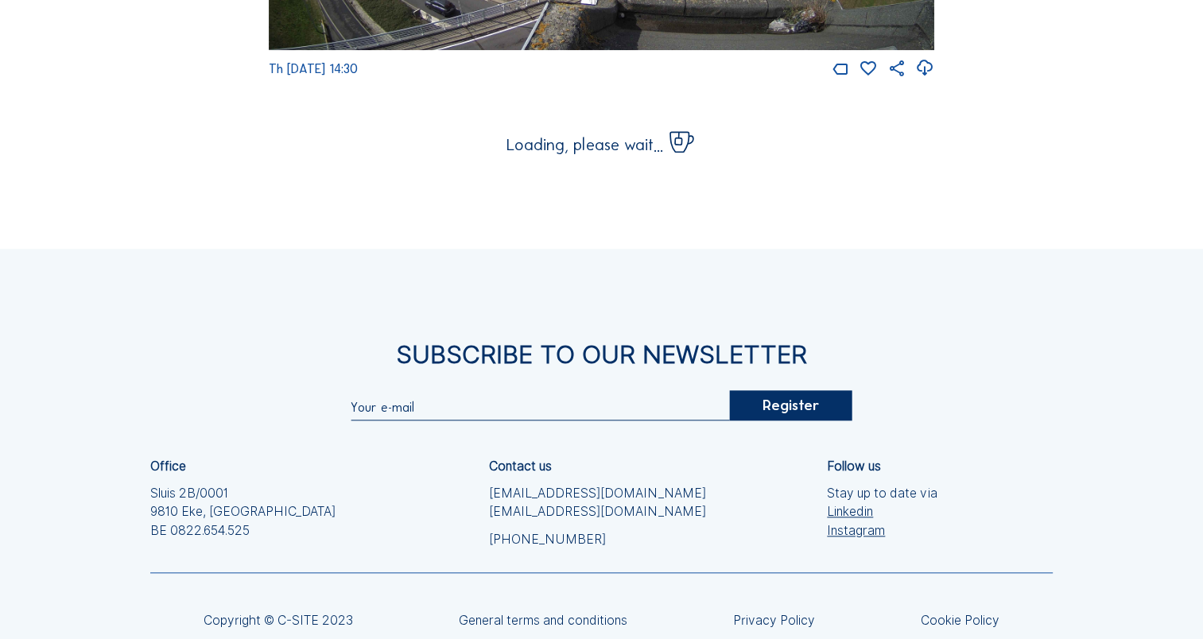
scroll to position [1591, 0]
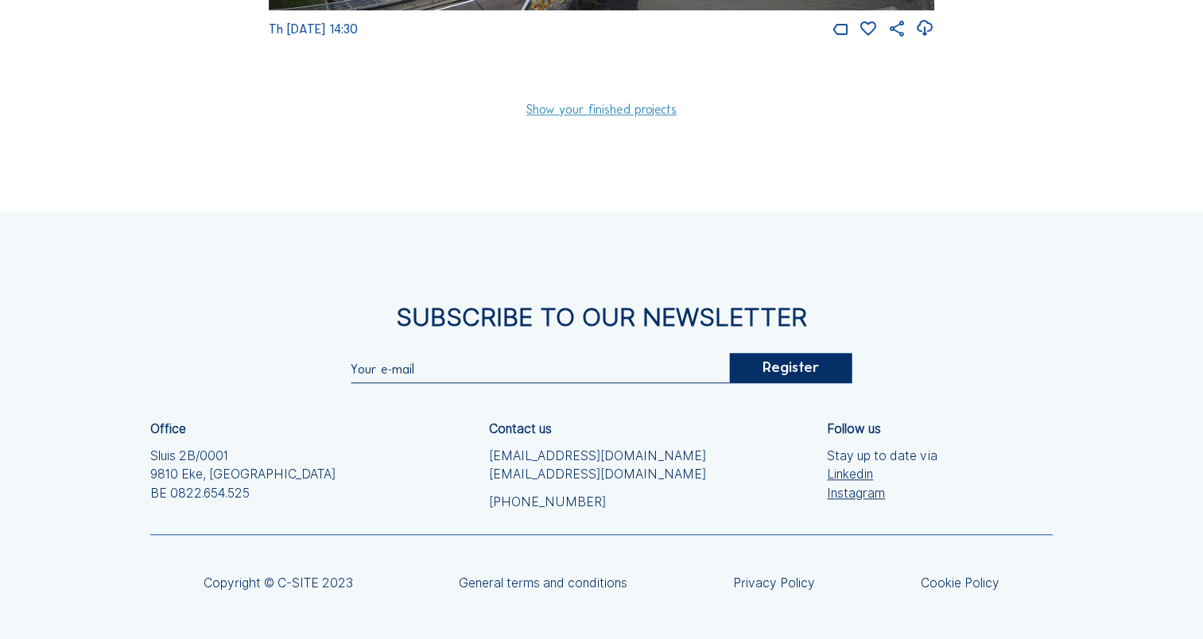
click at [579, 116] on link "Show your finished projects" at bounding box center [601, 109] width 150 height 13
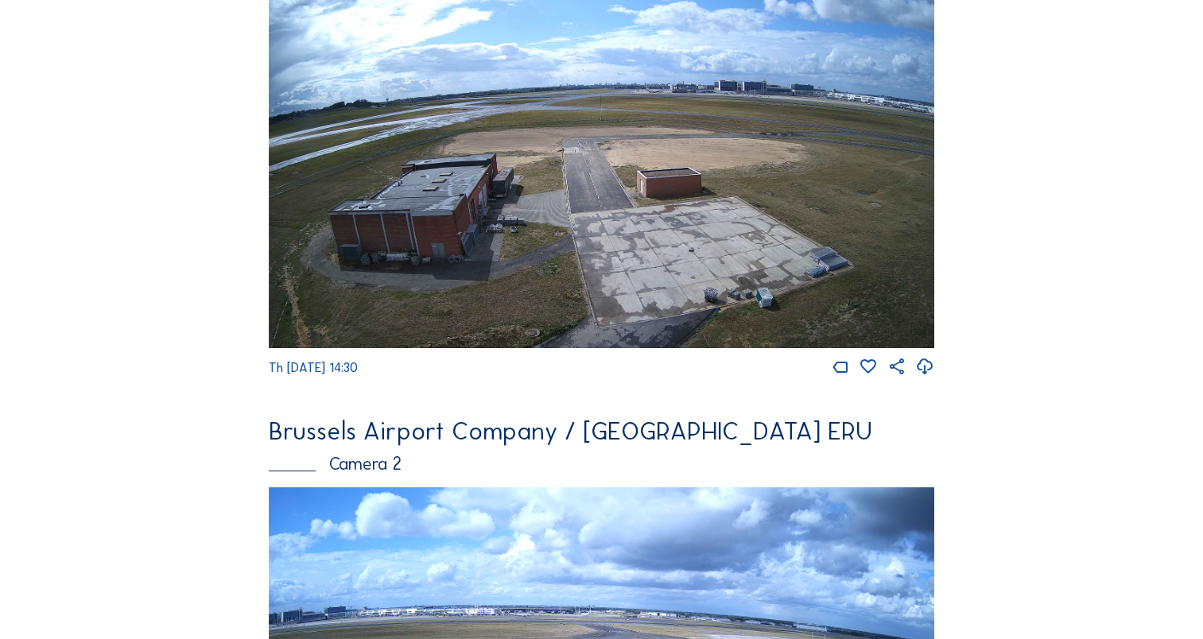
scroll to position [0, 0]
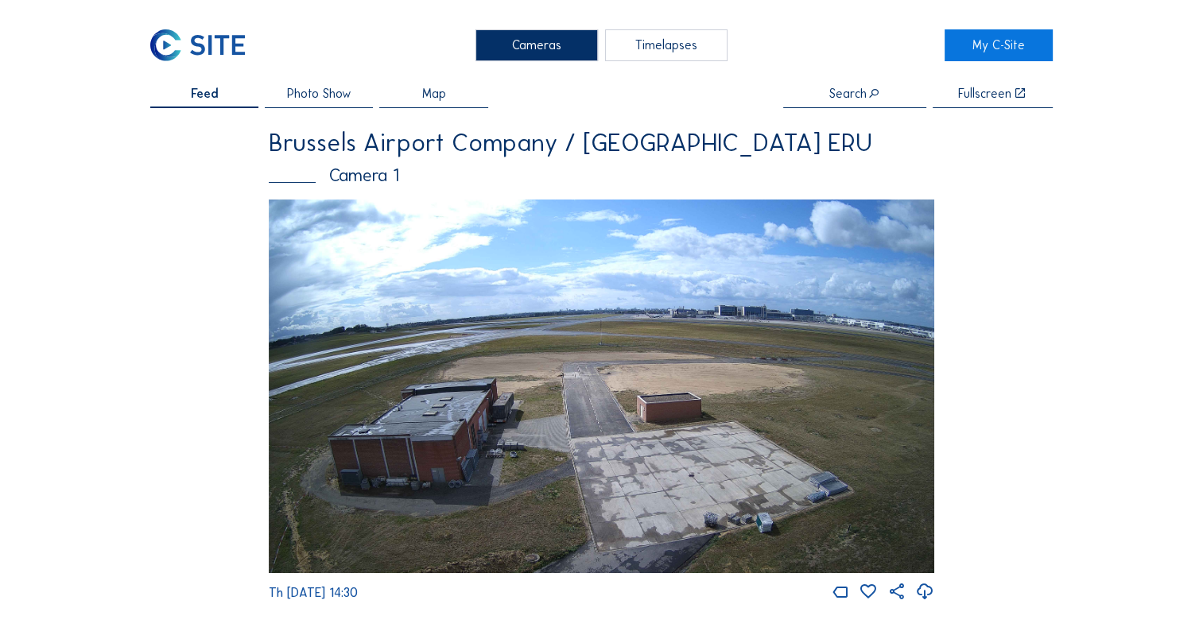
click at [693, 37] on div "Timelapses" at bounding box center [666, 45] width 122 height 32
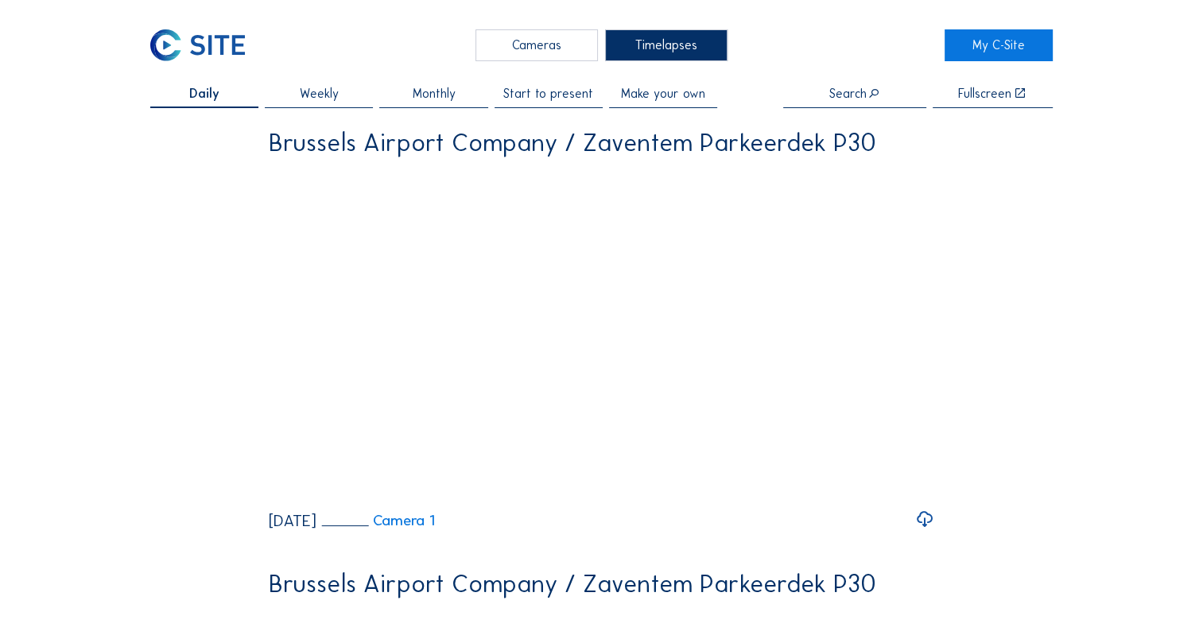
click at [673, 92] on span "Make your own" at bounding box center [663, 93] width 84 height 13
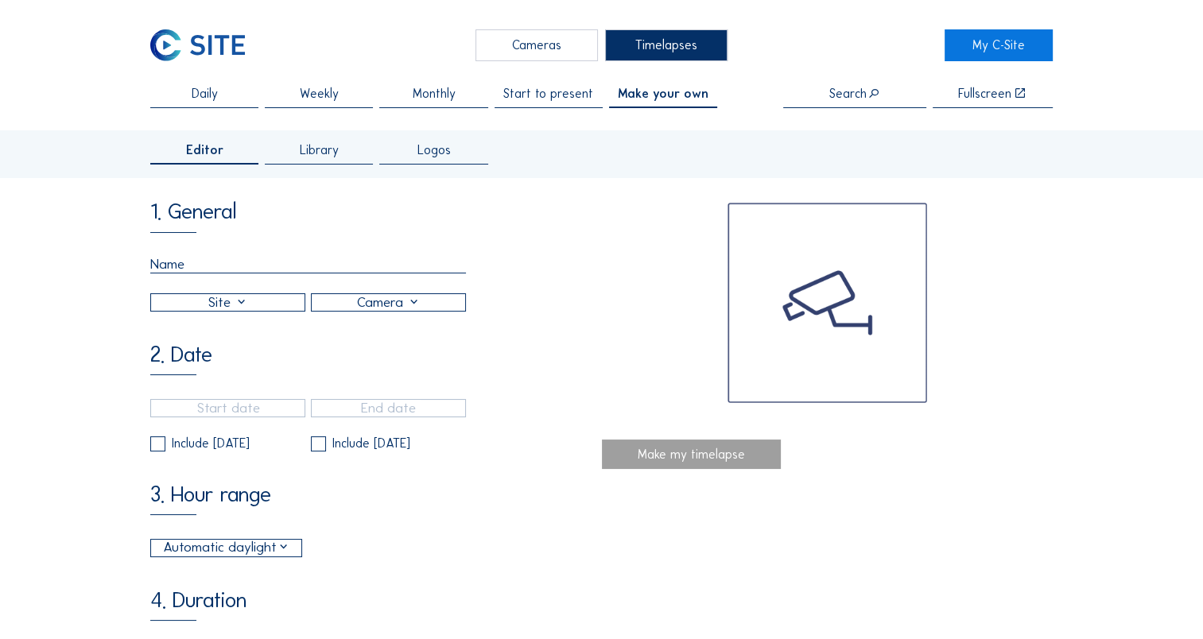
click at [227, 306] on div at bounding box center [227, 302] width 153 height 17
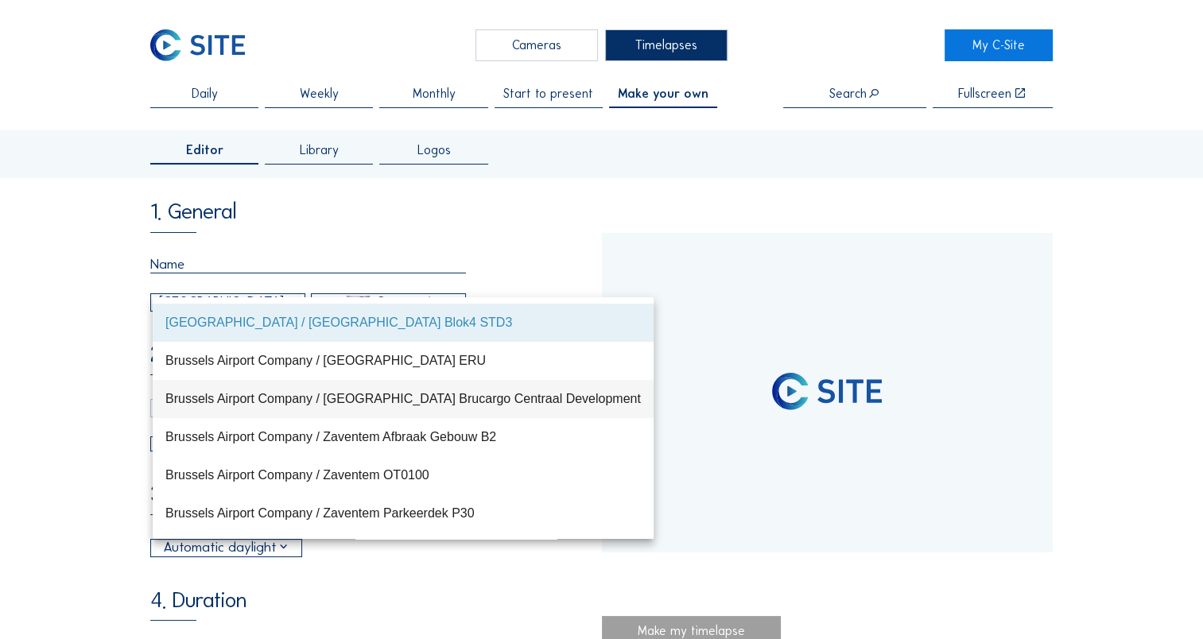
type input "11/07/2020 19:00"
type input "03/10/2022 15:00"
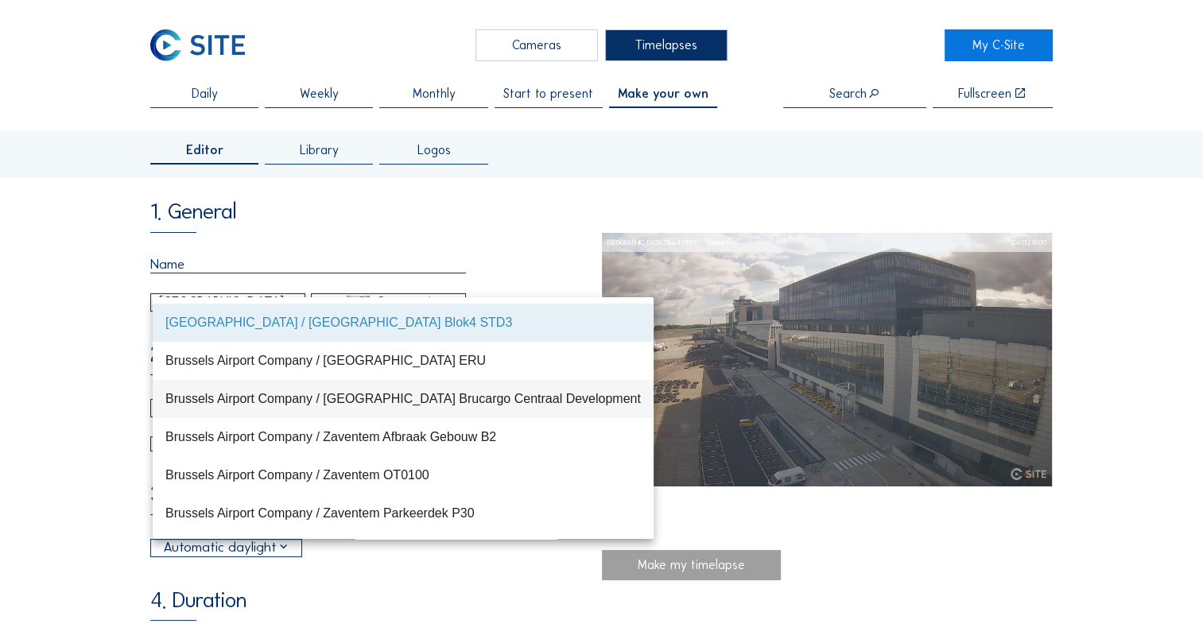
click at [276, 399] on div "Brussels Airport Company / [GEOGRAPHIC_DATA] Brucargo Centraal Development" at bounding box center [403, 398] width 476 height 15
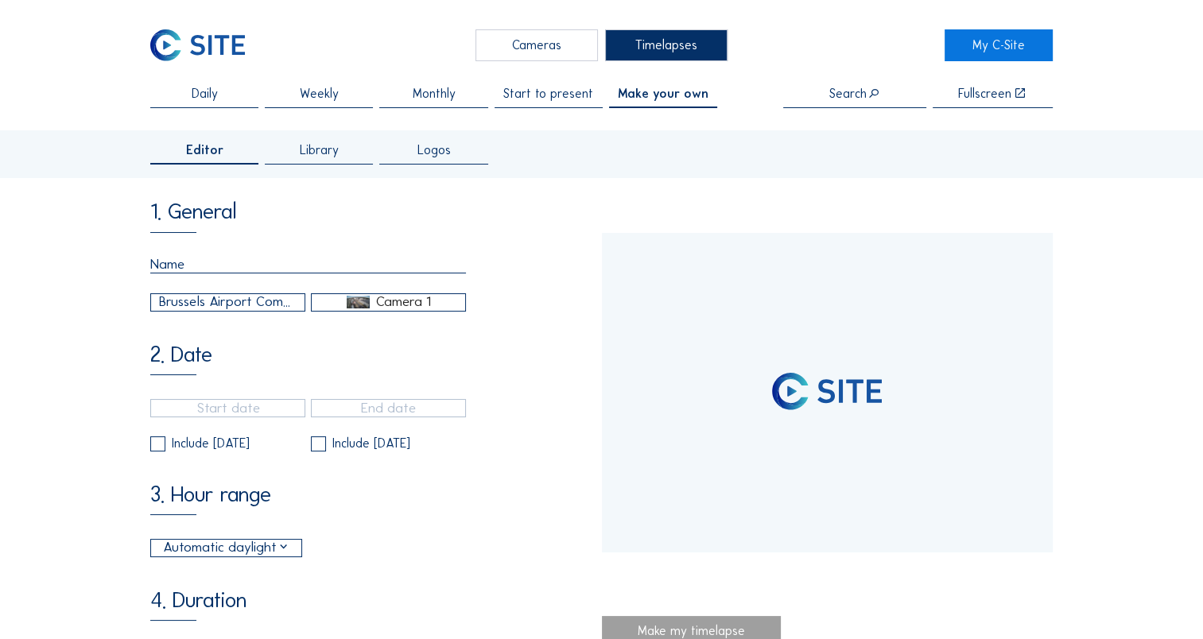
type input "23/05/2022 13:40"
type input "26/08/2025 10:20"
click at [345, 304] on div "Camera 1" at bounding box center [388, 302] width 153 height 14
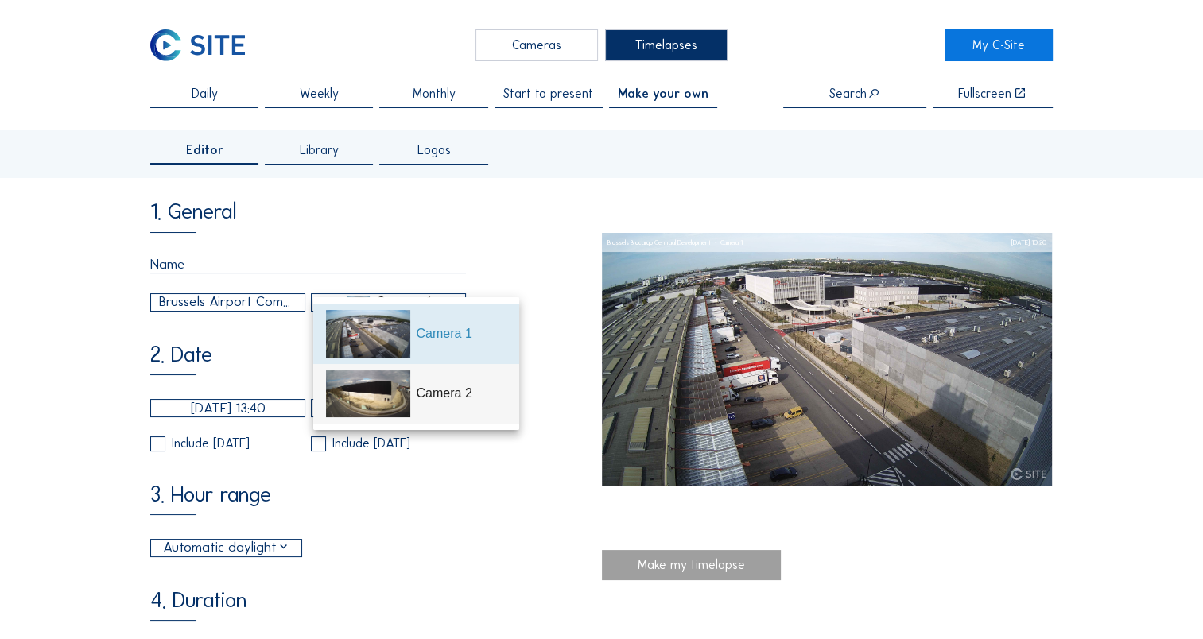
click at [409, 390] on img at bounding box center [368, 395] width 84 height 48
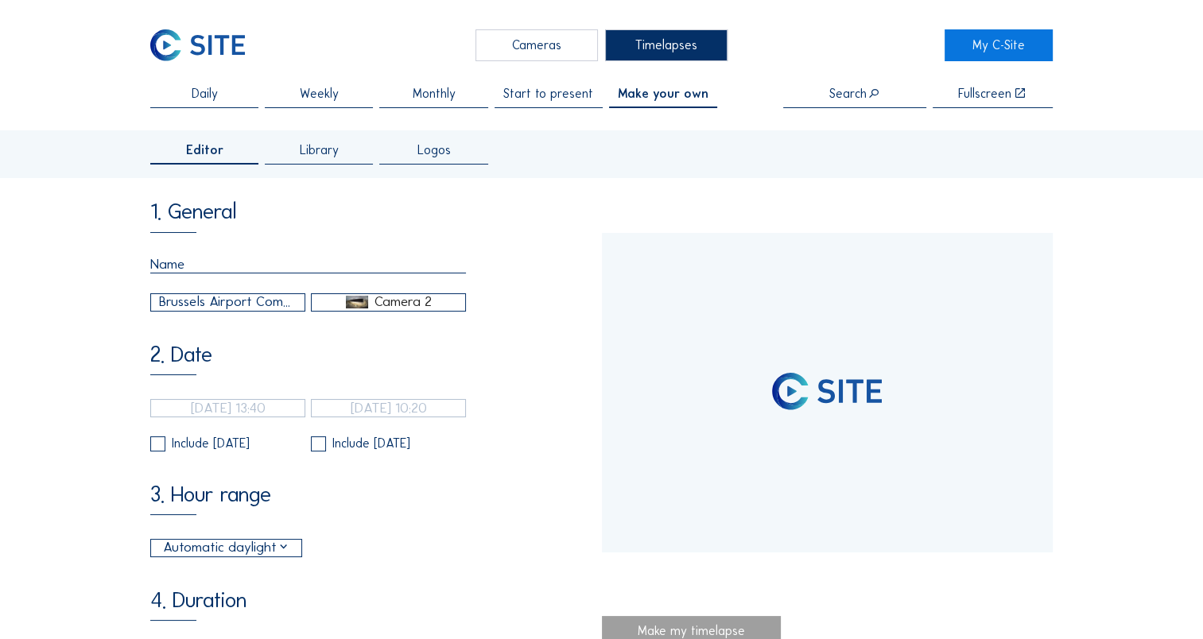
type input "[DATE] 11:50"
type input "[DATE] 15:35"
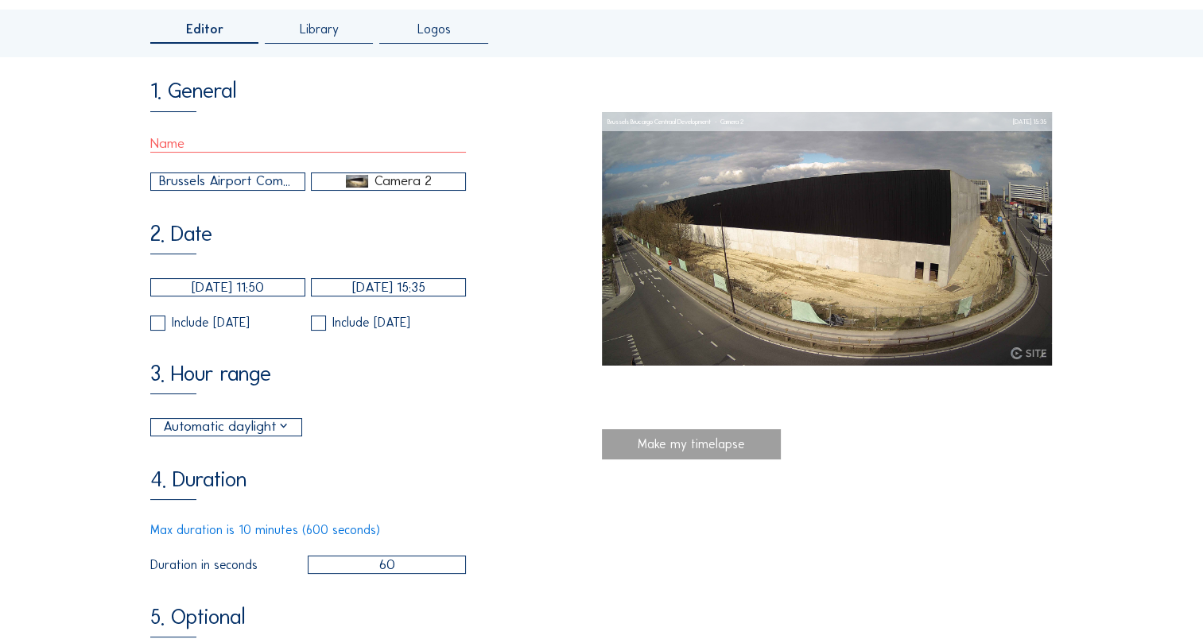
scroll to position [159, 0]
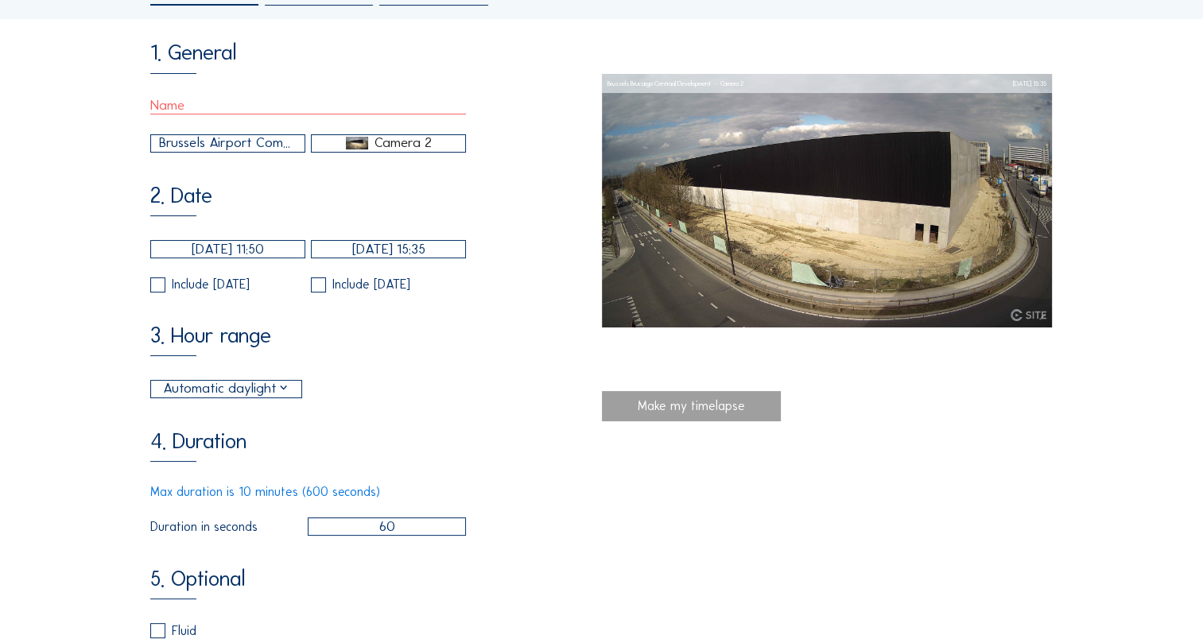
click at [381, 536] on input "60" at bounding box center [387, 527] width 159 height 18
type input "360"
click at [425, 466] on div "4. Duration Max duration is 10 minutes (600 seconds) Duration in seconds 360" at bounding box center [375, 483] width 451 height 106
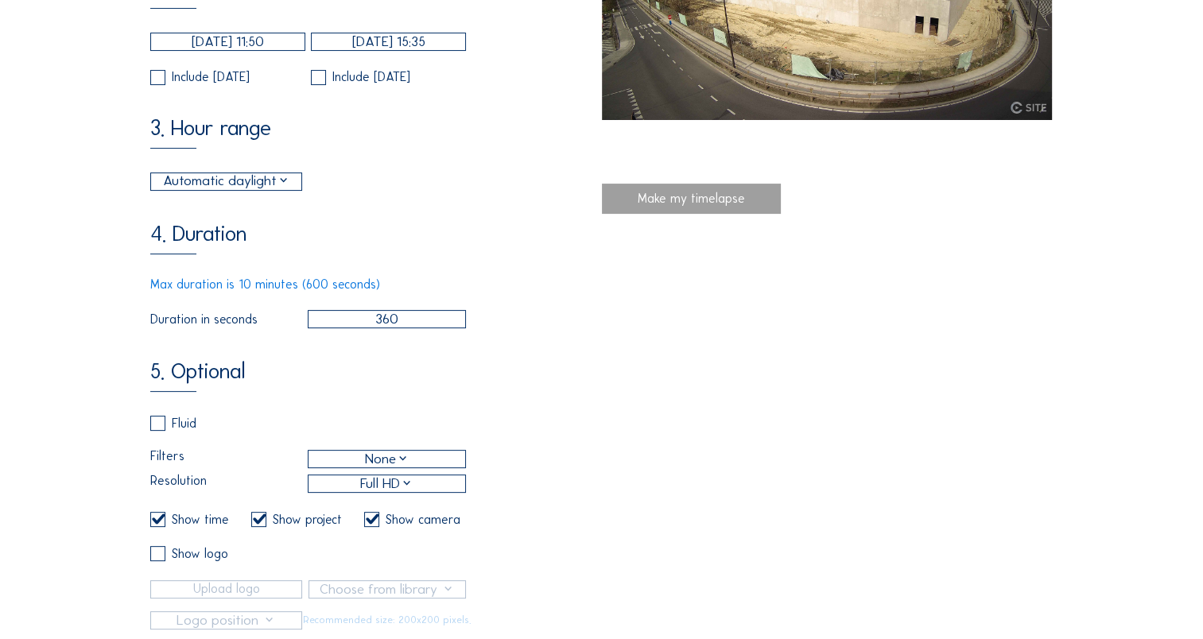
scroll to position [398, 0]
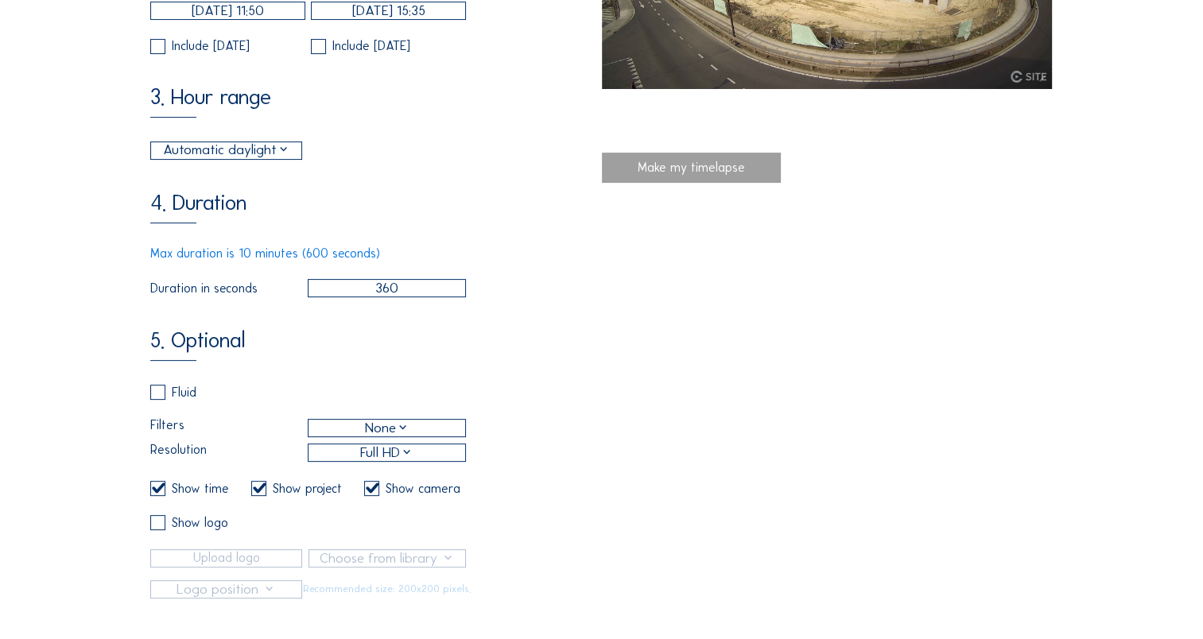
click at [281, 149] on div "3. Hour range Automatic daylight 06:00 From 18:00 To" at bounding box center [375, 123] width 451 height 74
click at [289, 160] on div "Automatic daylight" at bounding box center [226, 150] width 127 height 21
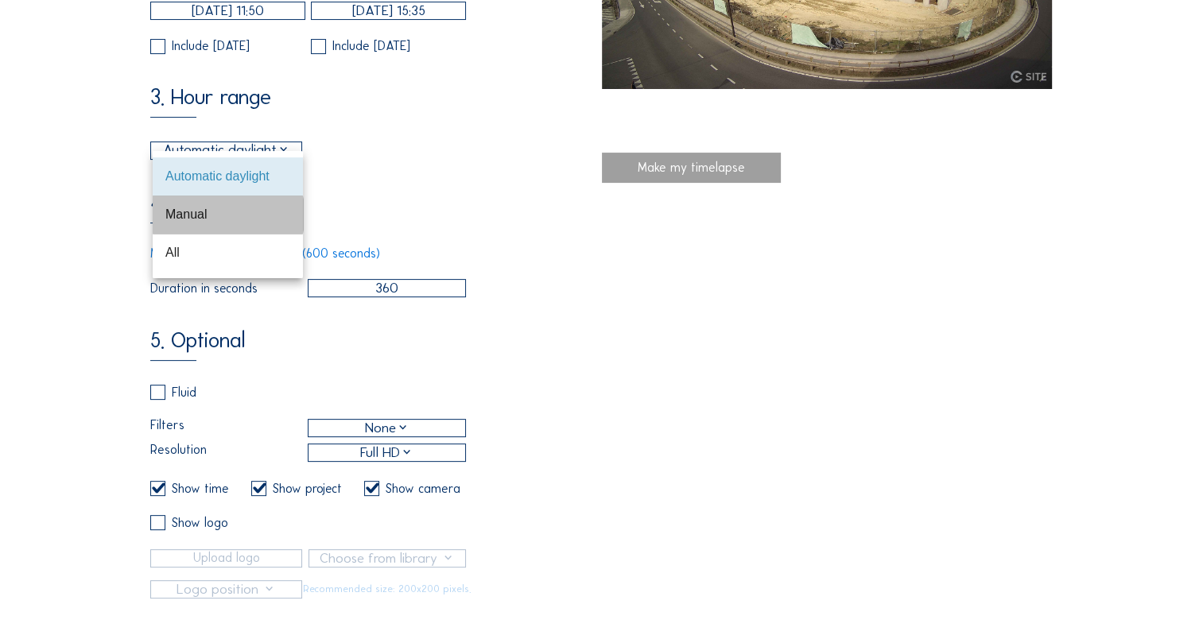
click at [234, 223] on div "Manual" at bounding box center [227, 214] width 125 height 34
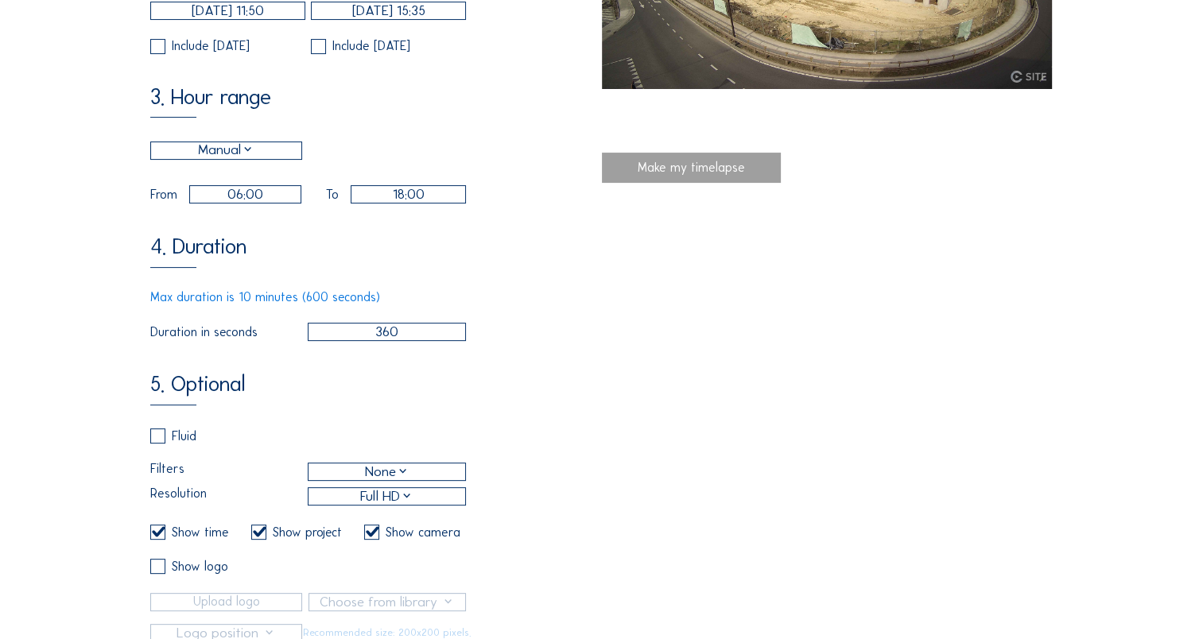
click at [242, 204] on input "06:00" at bounding box center [245, 194] width 112 height 18
click at [880, 335] on div "1. General Brussels Airport Company / Brussels Brucargo Centraal Development Ca…" at bounding box center [601, 223] width 903 height 840
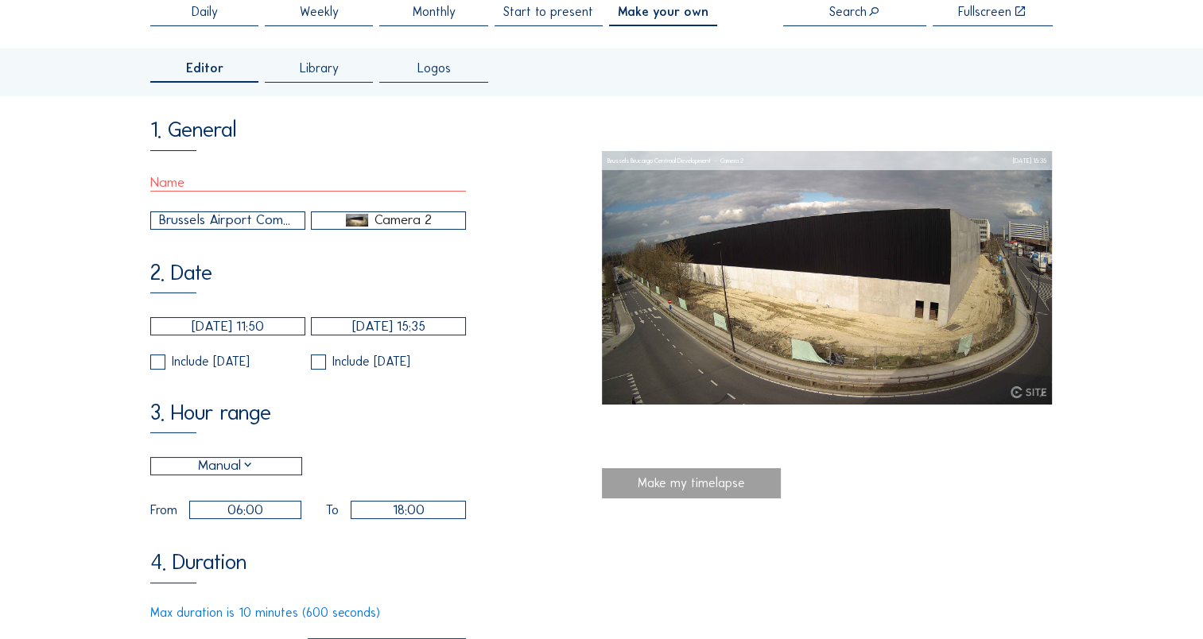
scroll to position [80, 0]
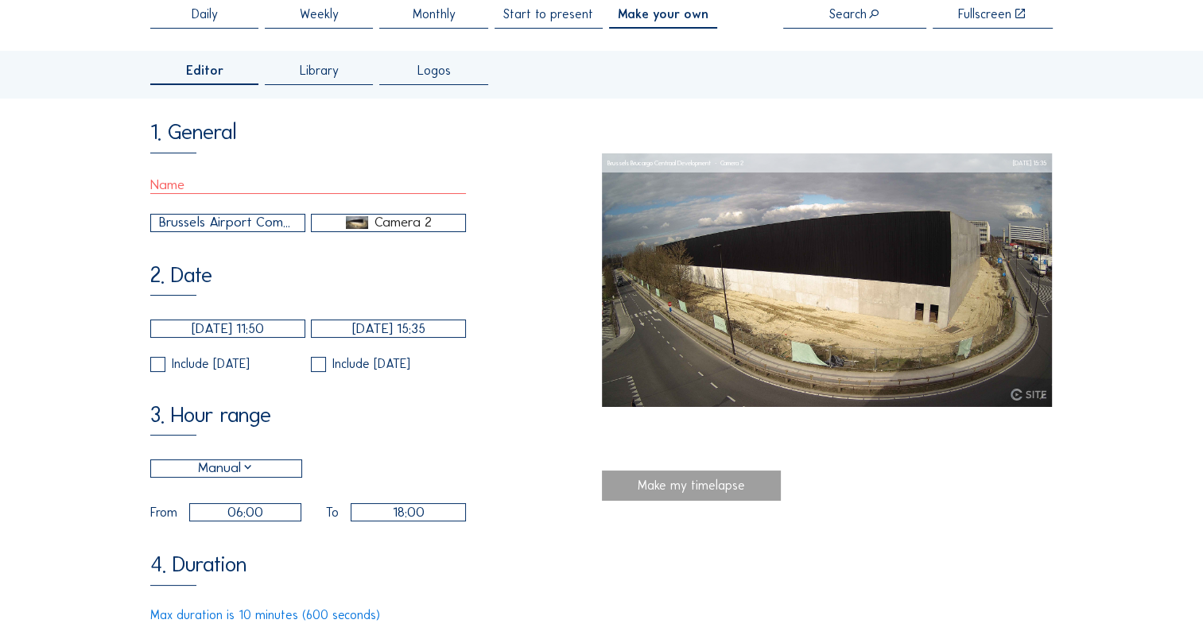
click at [375, 230] on div "Camera 2" at bounding box center [403, 223] width 57 height 14
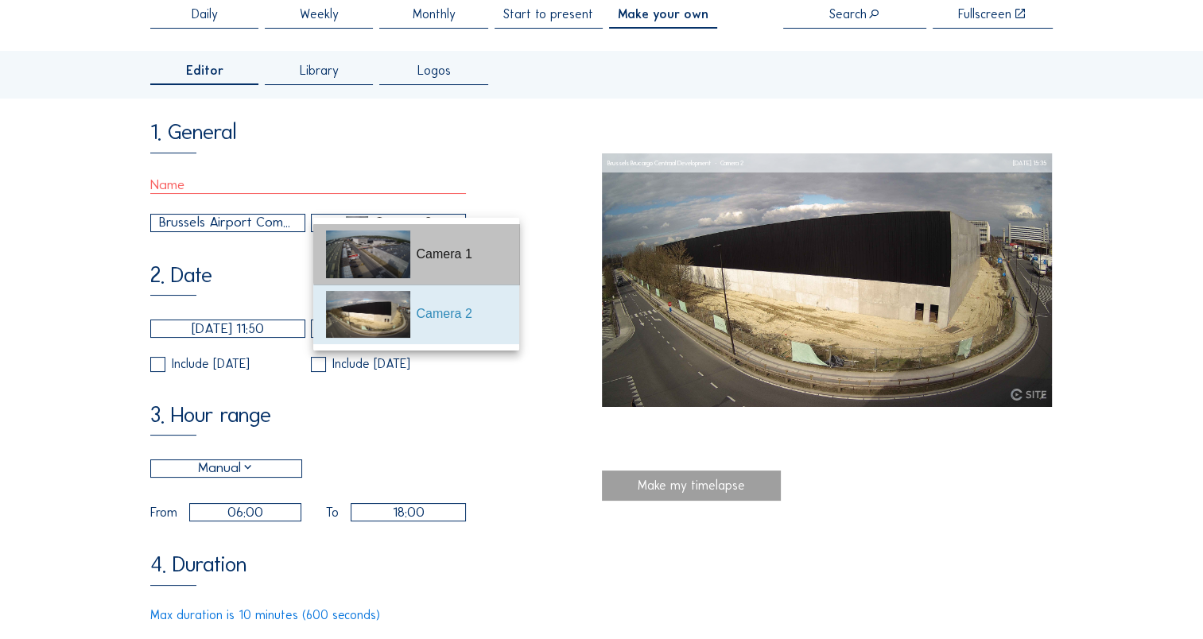
click at [437, 261] on div "Camera 1" at bounding box center [461, 254] width 90 height 19
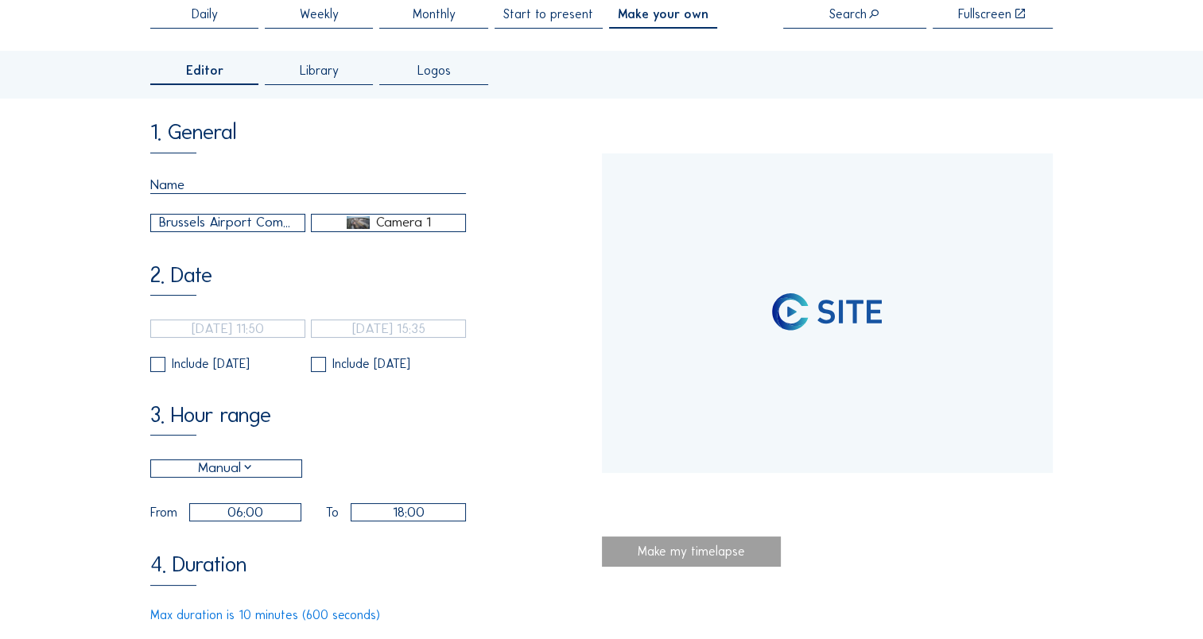
scroll to position [239, 0]
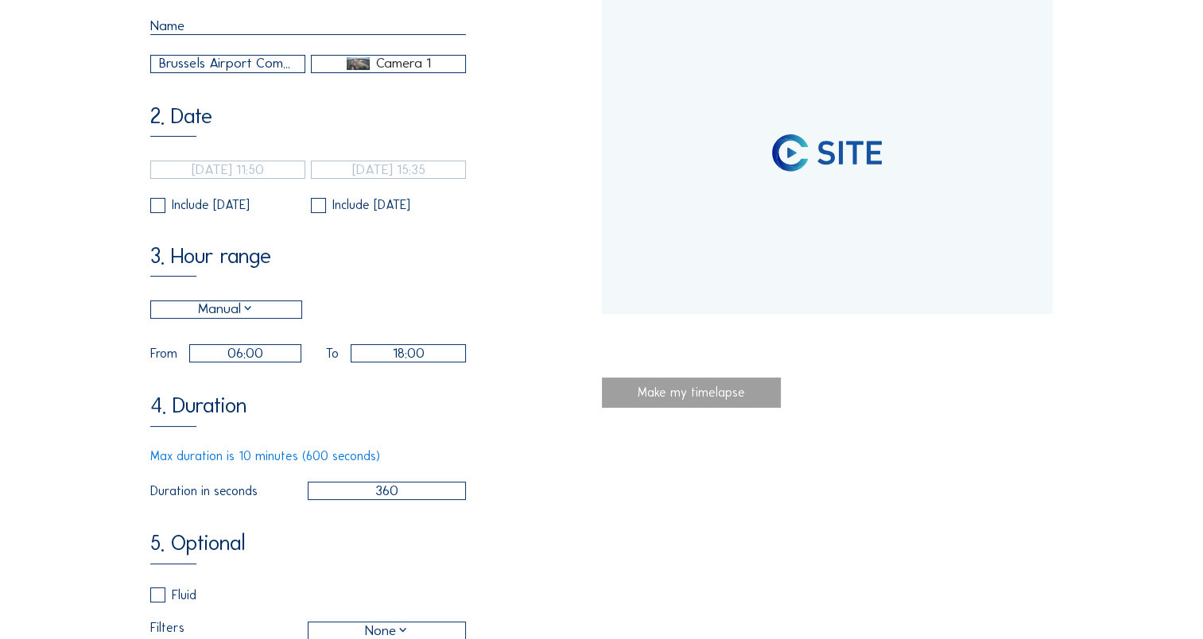
type input "[DATE] 13:40"
type input "[DATE] 10:20"
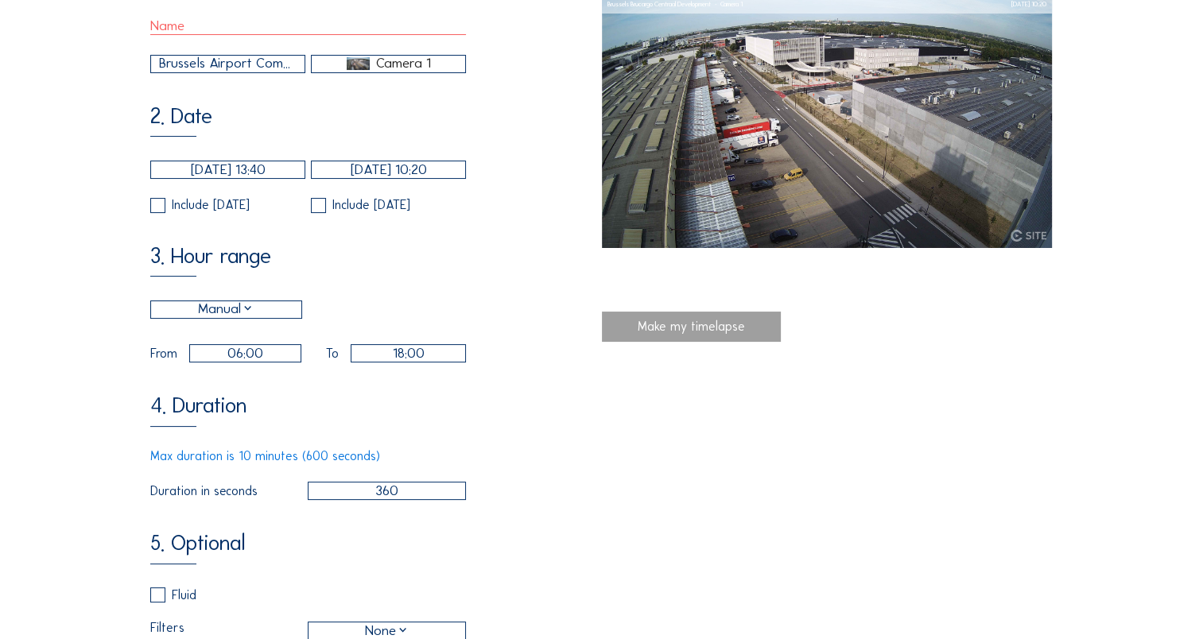
scroll to position [159, 0]
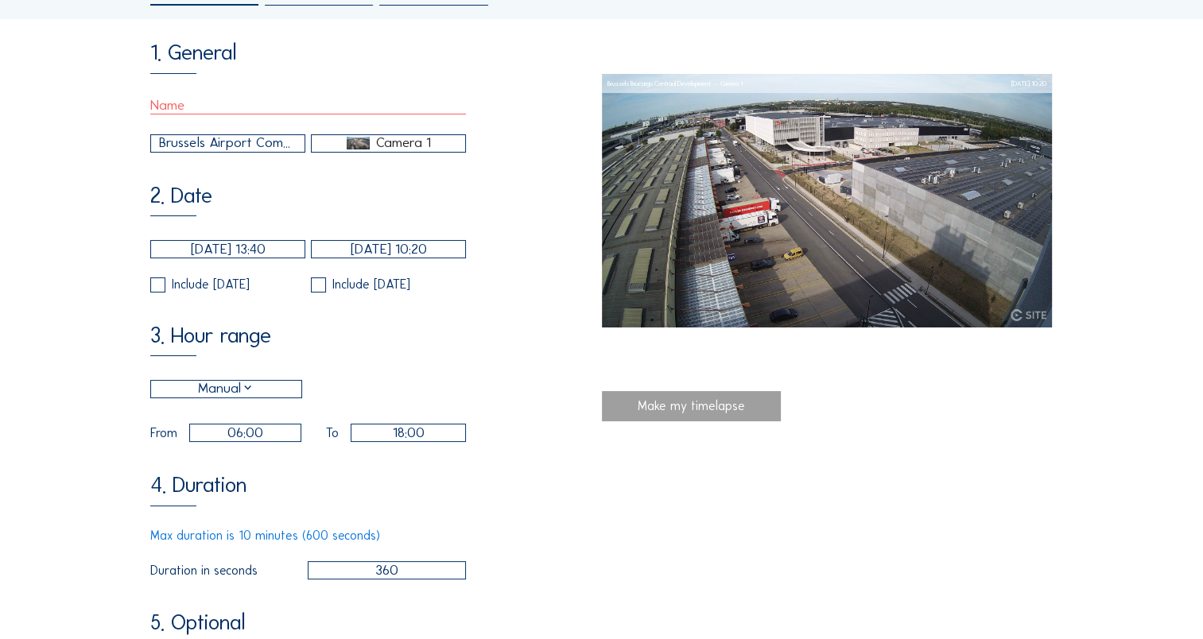
click at [352, 150] on div "Camera 1" at bounding box center [388, 143] width 153 height 14
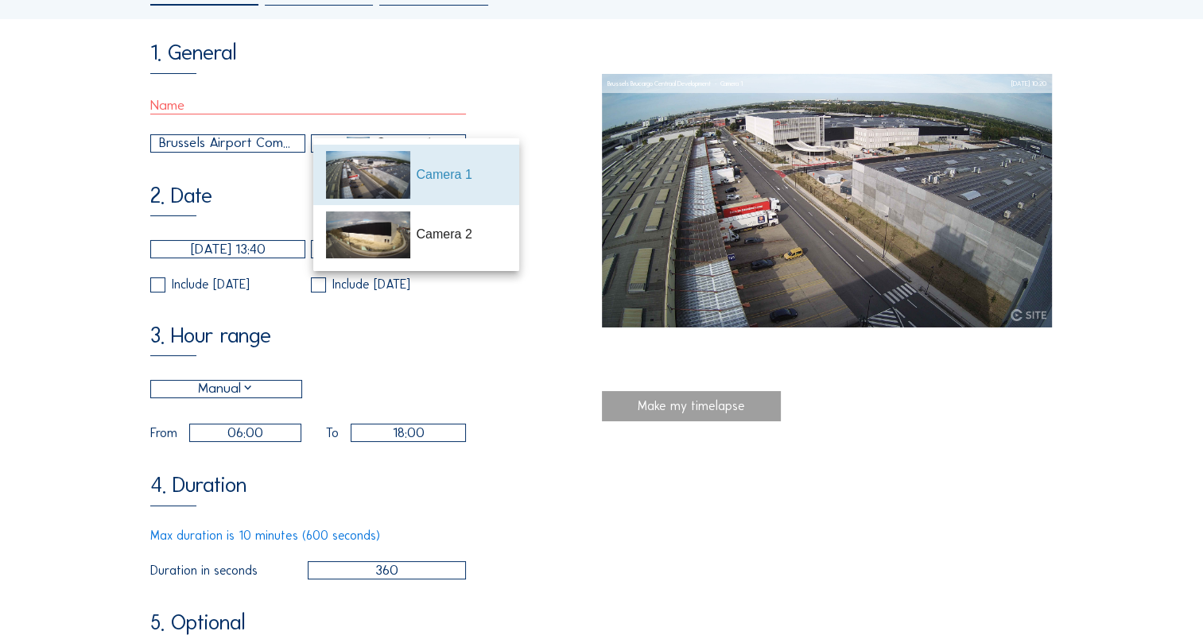
click at [254, 150] on div "Brussels Airport Company / [GEOGRAPHIC_DATA] Brucargo Centraal Development" at bounding box center [228, 143] width 138 height 21
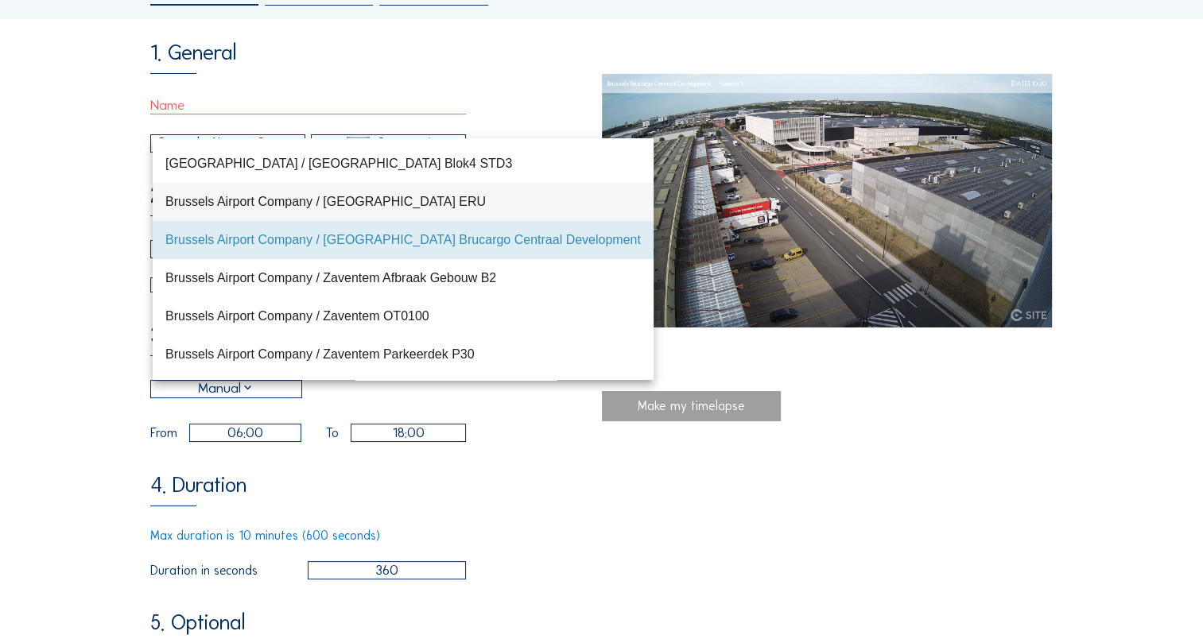
click at [297, 203] on div "Brussels Airport Company / [GEOGRAPHIC_DATA] ERU" at bounding box center [403, 201] width 476 height 15
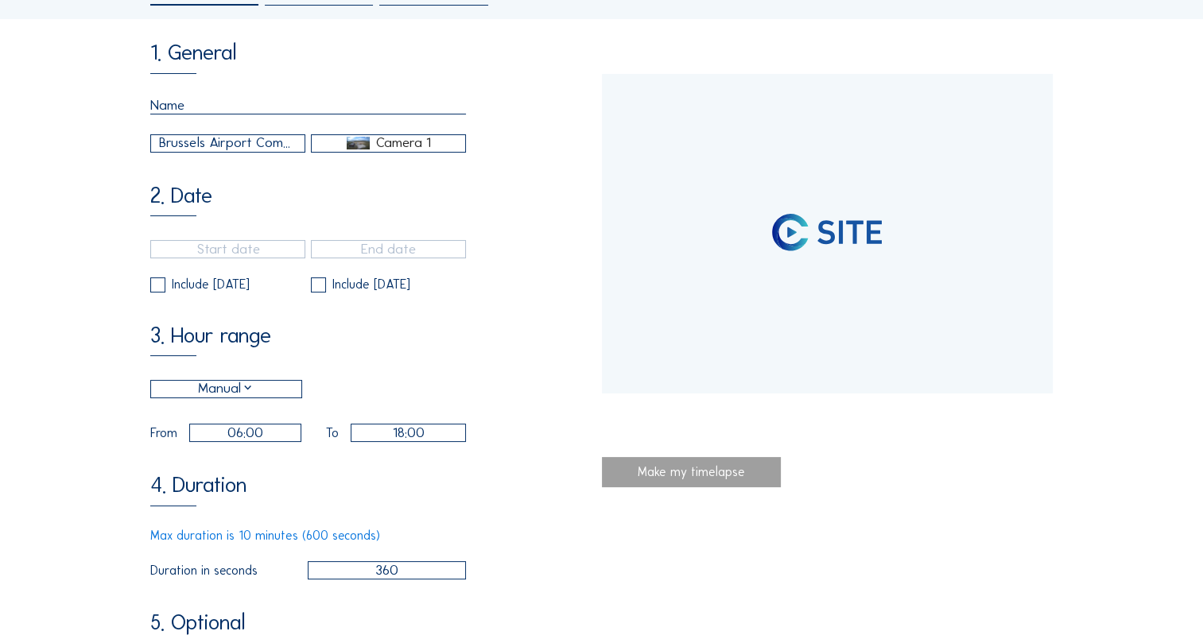
type input "27/05/2025 16:35"
type input "11/09/2025 14:30"
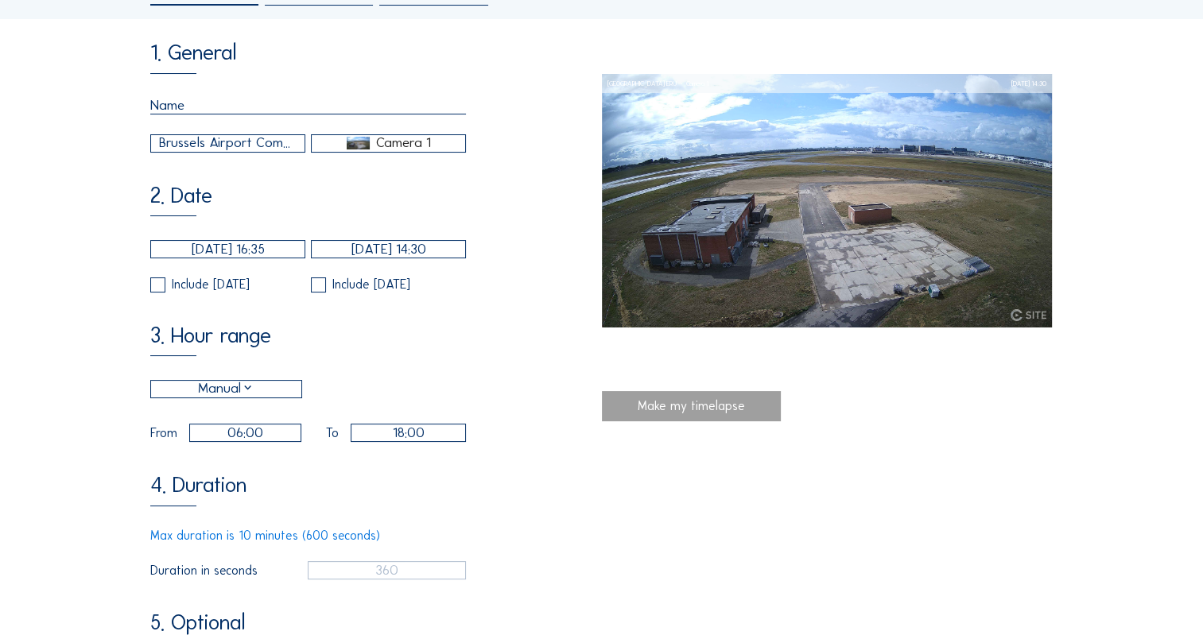
type input "91"
click at [271, 149] on div "Brussels Airport Company / [GEOGRAPHIC_DATA] ERU" at bounding box center [228, 143] width 138 height 21
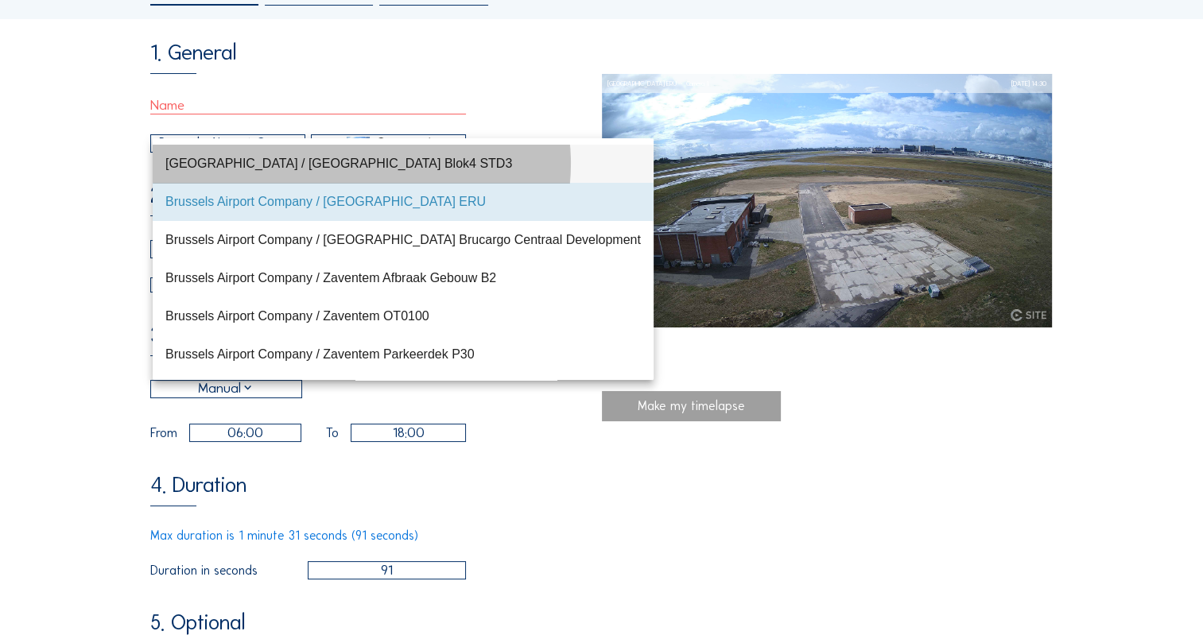
click at [289, 170] on div "[GEOGRAPHIC_DATA] / [GEOGRAPHIC_DATA] Blok4 STD3" at bounding box center [403, 163] width 476 height 15
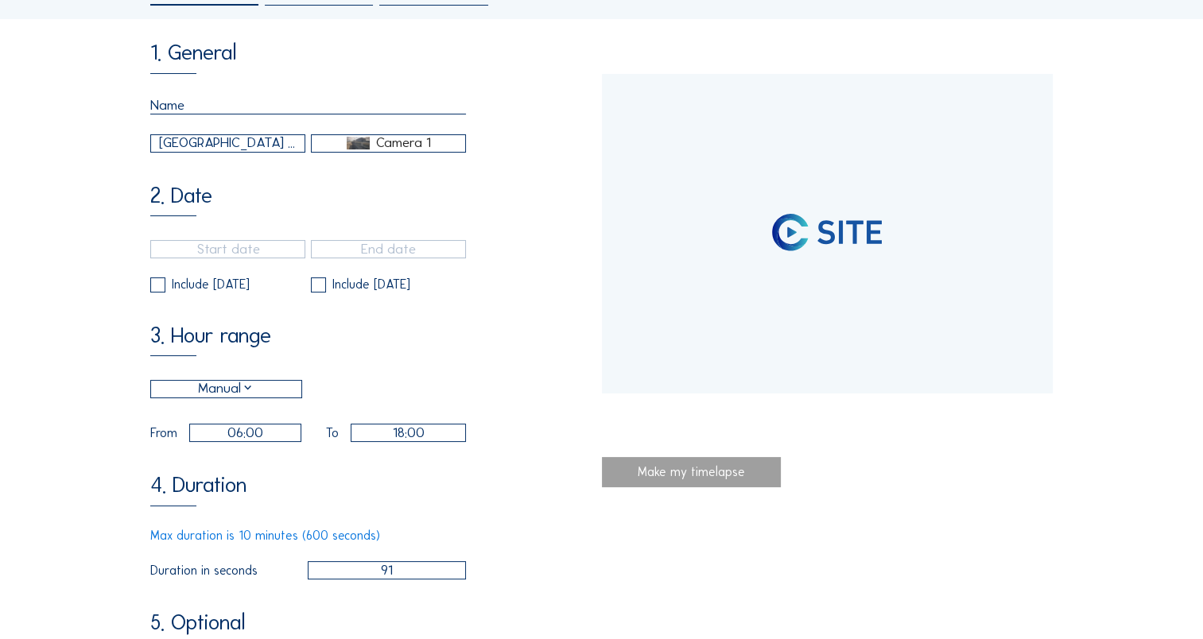
type input "[DATE] 19:00"
type input "[DATE] 15:00"
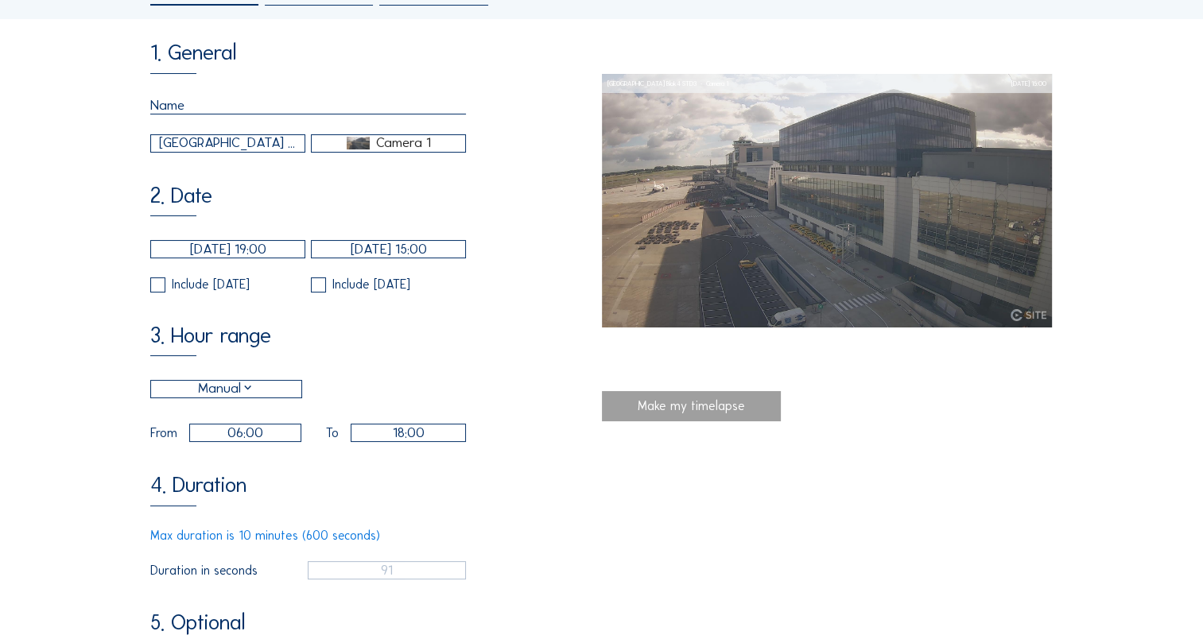
click at [270, 147] on div "[GEOGRAPHIC_DATA] / [GEOGRAPHIC_DATA] Blok4 STD3" at bounding box center [228, 143] width 138 height 21
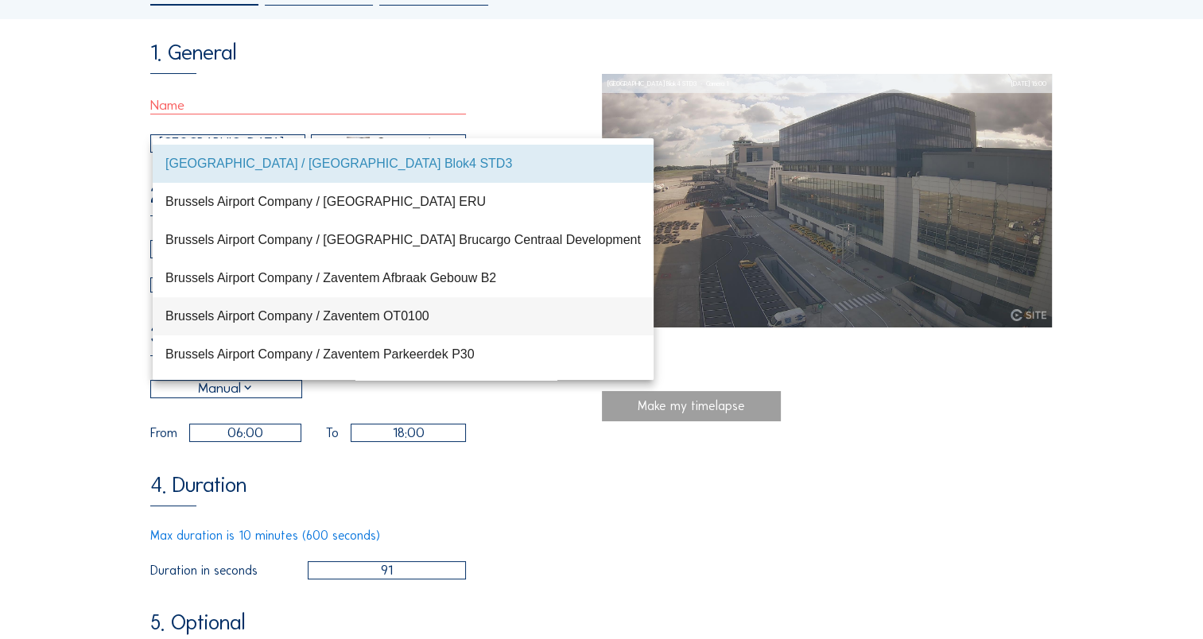
click at [247, 320] on div "Brussels Airport Company / Zaventem OT0100" at bounding box center [403, 316] width 476 height 15
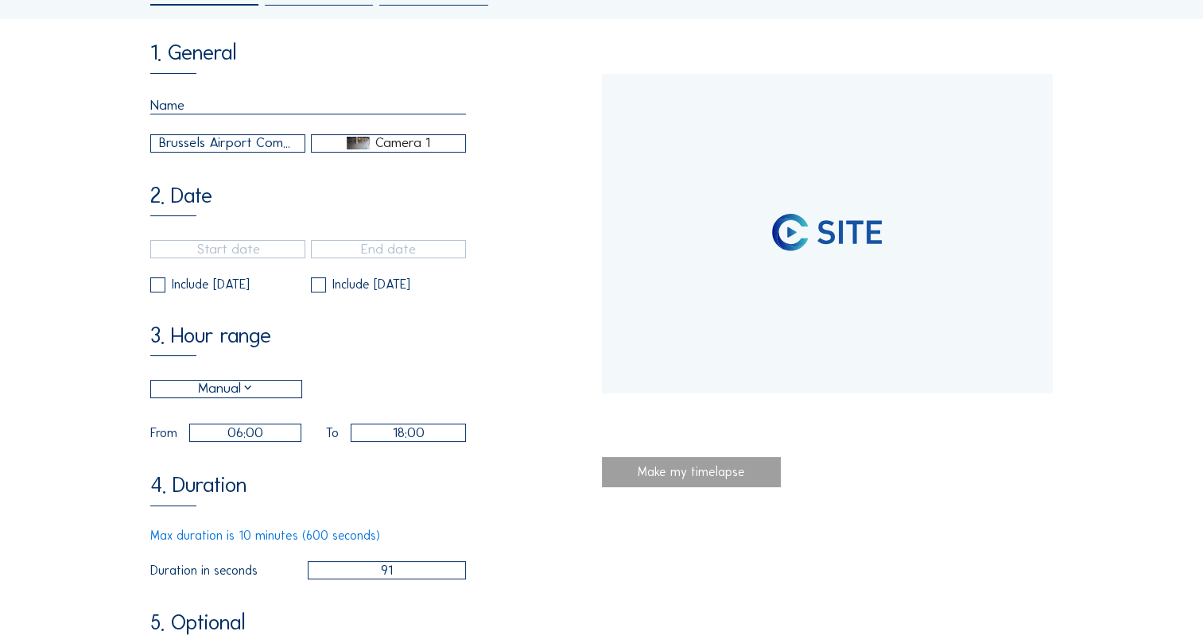
type input "15/11/2022 12:10"
type input "13/03/2023 09:10"
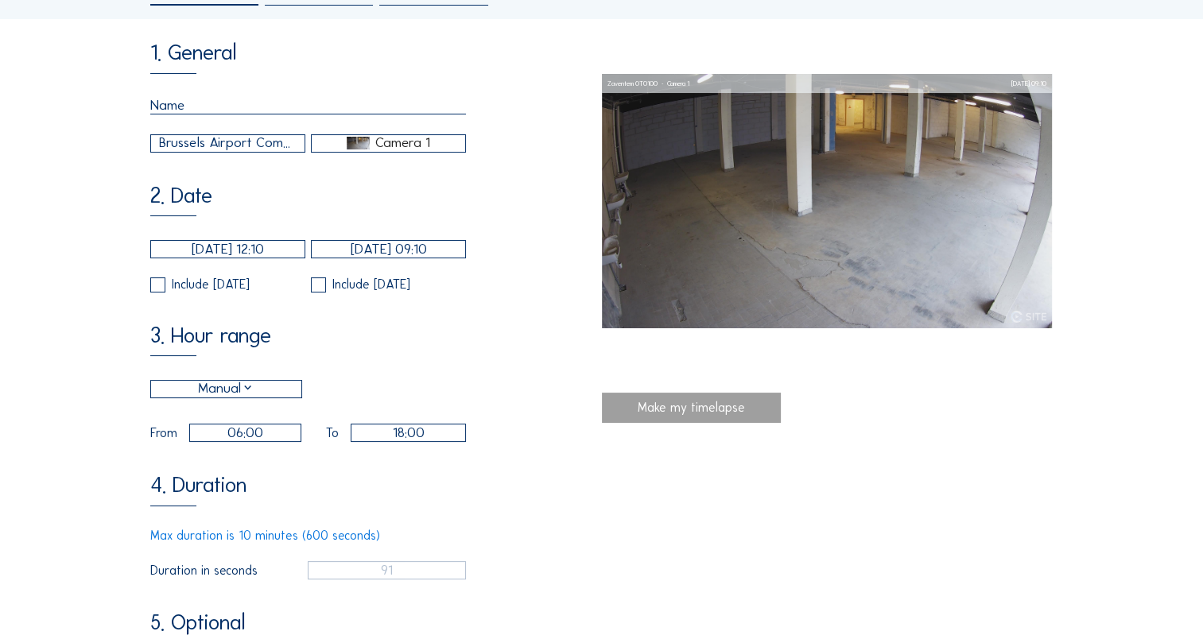
click at [268, 149] on div "Brussels Airport Company / Zaventem OT0100" at bounding box center [228, 143] width 138 height 21
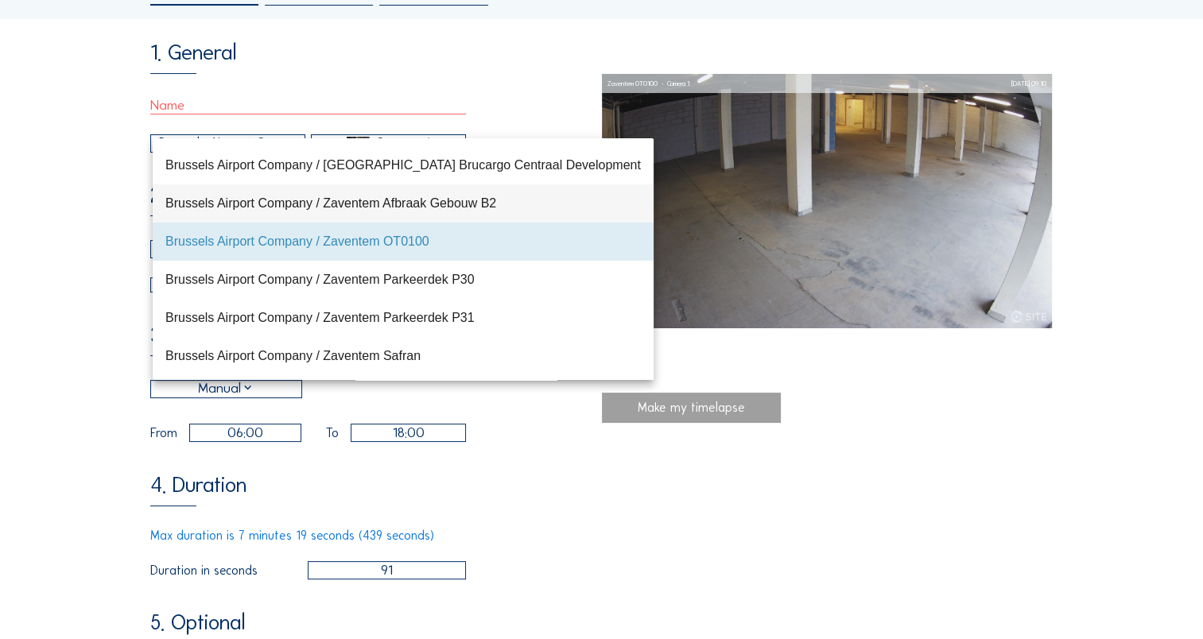
scroll to position [76, 0]
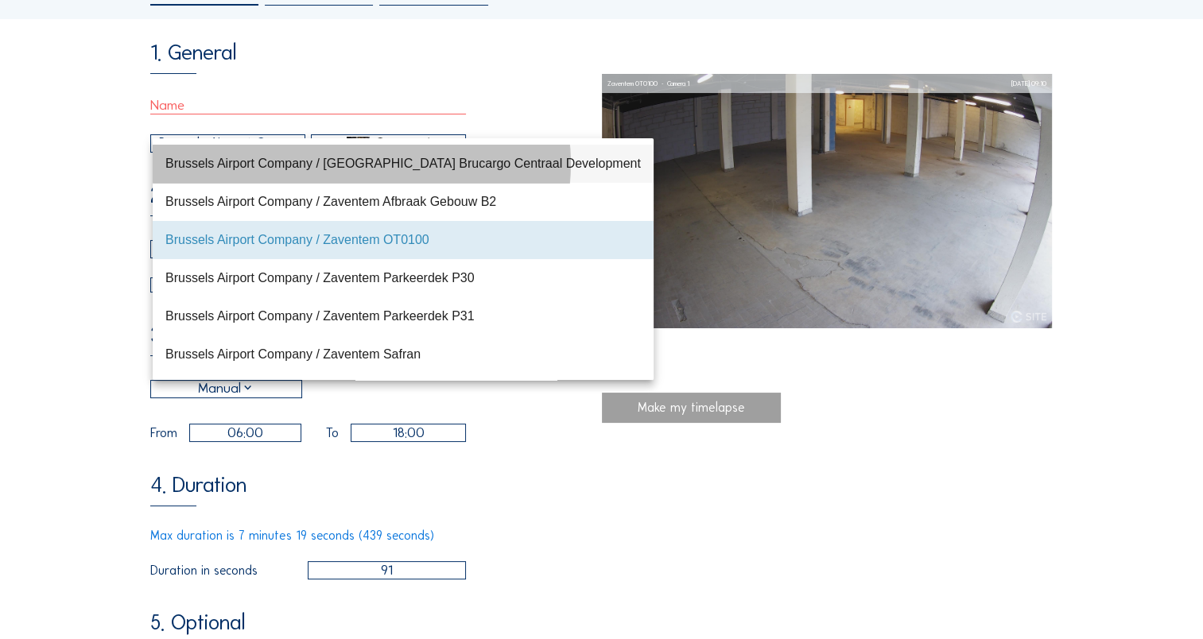
click at [290, 164] on div "Brussels Airport Company / [GEOGRAPHIC_DATA] Brucargo Centraal Development" at bounding box center [403, 163] width 476 height 15
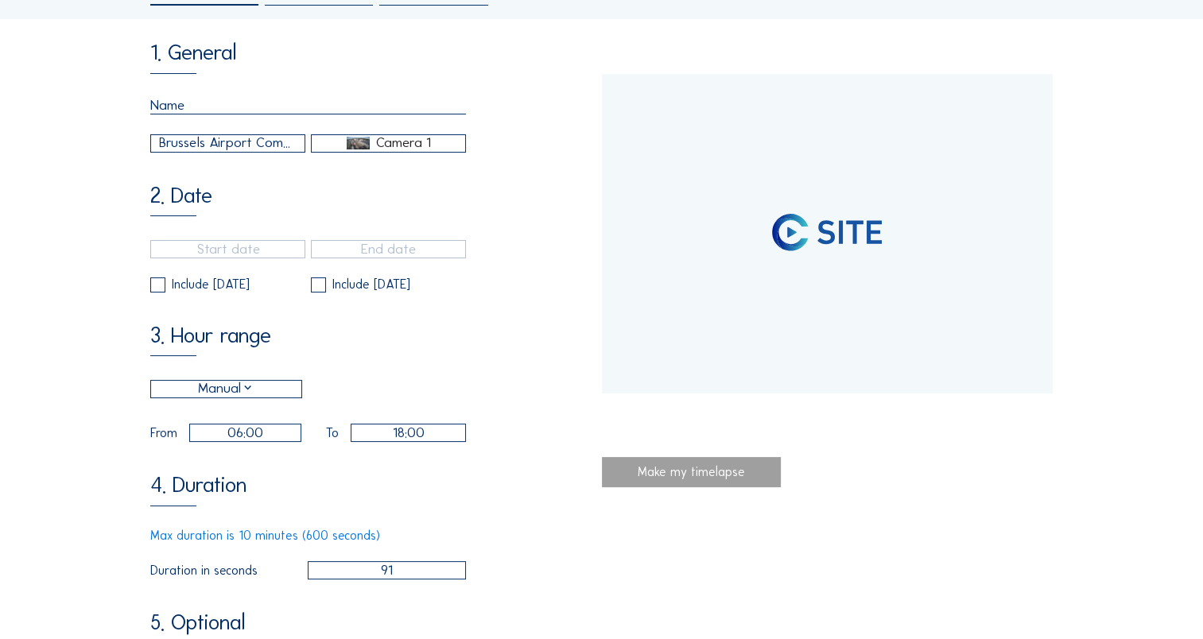
type input "[DATE] 13:40"
type input "[DATE] 10:20"
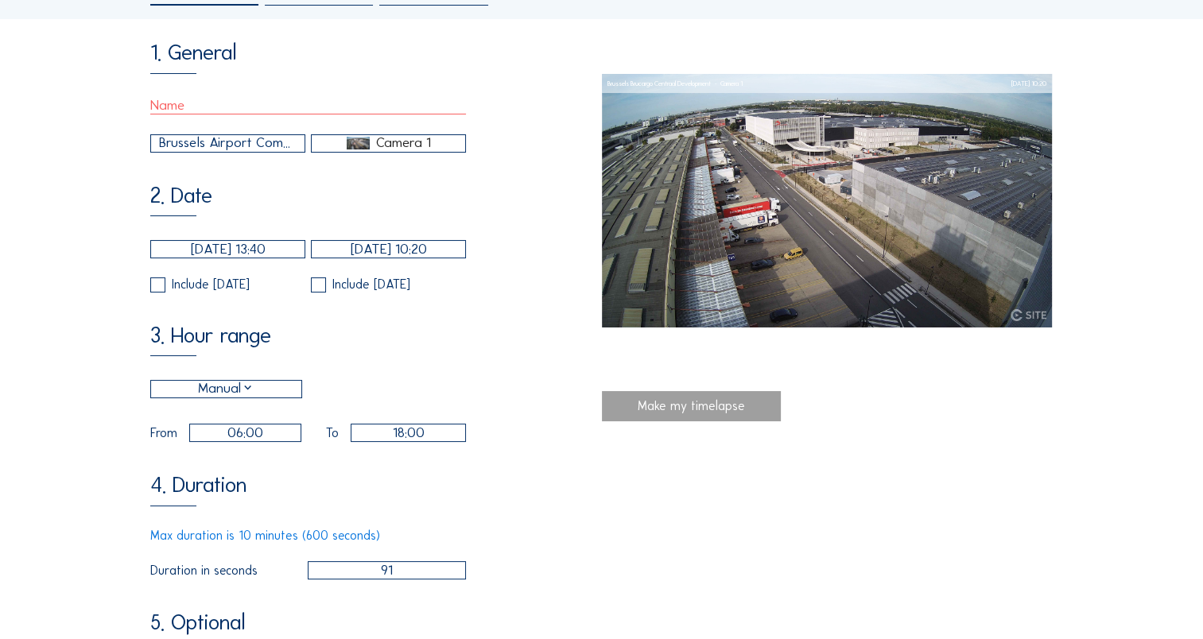
click at [243, 442] on input "06:00" at bounding box center [245, 433] width 112 height 18
click at [242, 442] on input "06:00" at bounding box center [245, 433] width 112 height 18
type input "07:00"
type input "7"
type input "08:00"
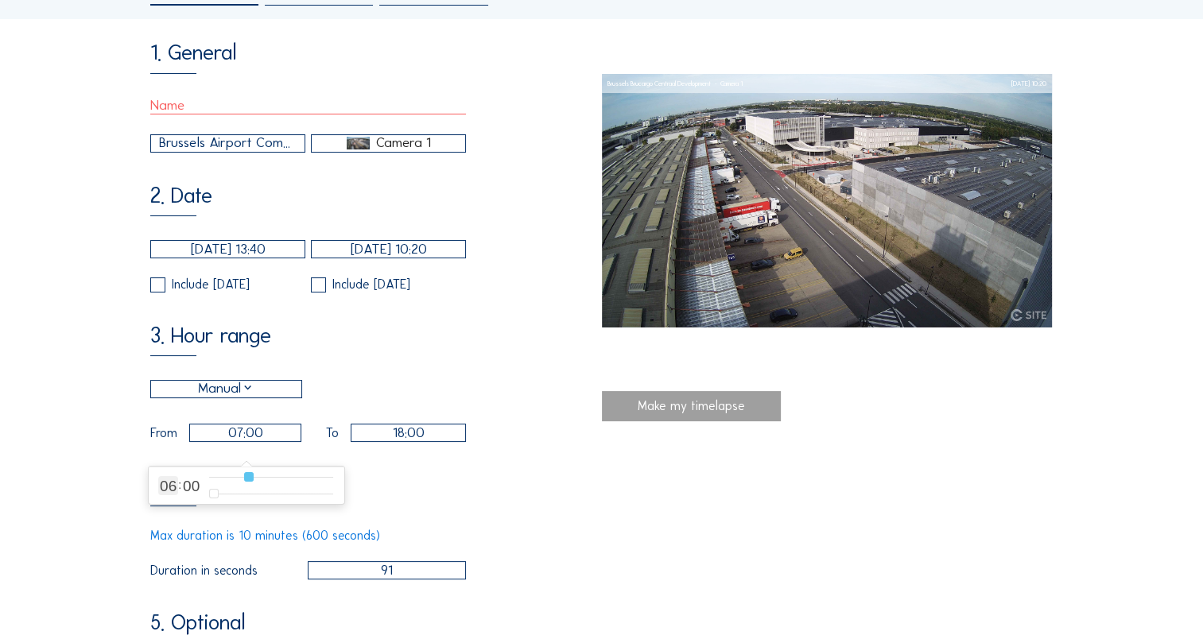
type input "8"
type input "09:00"
drag, startPoint x: 247, startPoint y: 476, endPoint x: 257, endPoint y: 476, distance: 10.3
type input "9"
click at [257, 476] on input "range" at bounding box center [271, 478] width 124 height 14
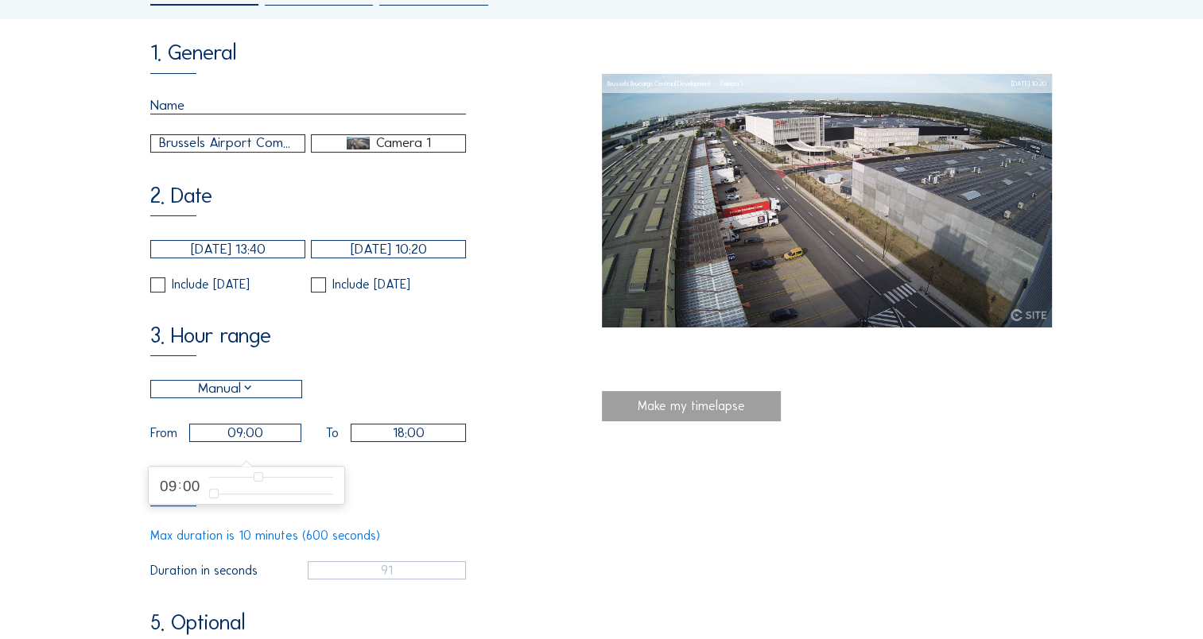
click at [412, 442] on input "18:00" at bounding box center [409, 433] width 116 height 18
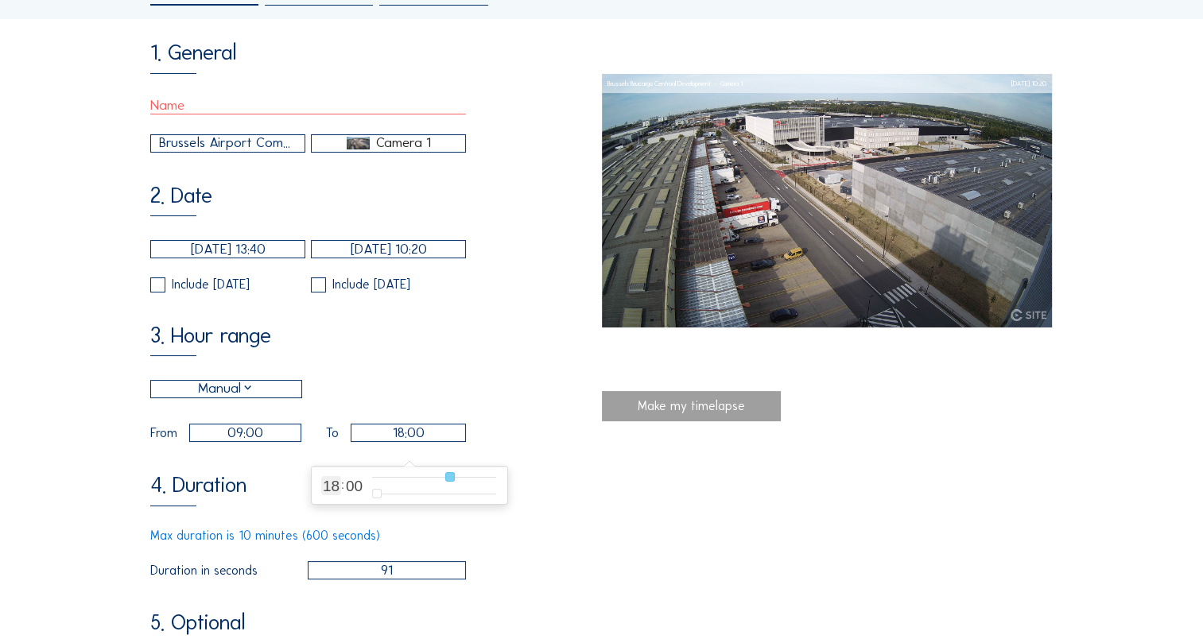
type input "17:00"
drag, startPoint x: 450, startPoint y: 477, endPoint x: 441, endPoint y: 477, distance: 9.5
type input "17"
click at [441, 477] on input "range" at bounding box center [434, 478] width 124 height 14
drag, startPoint x: 515, startPoint y: 525, endPoint x: 490, endPoint y: 558, distance: 41.5
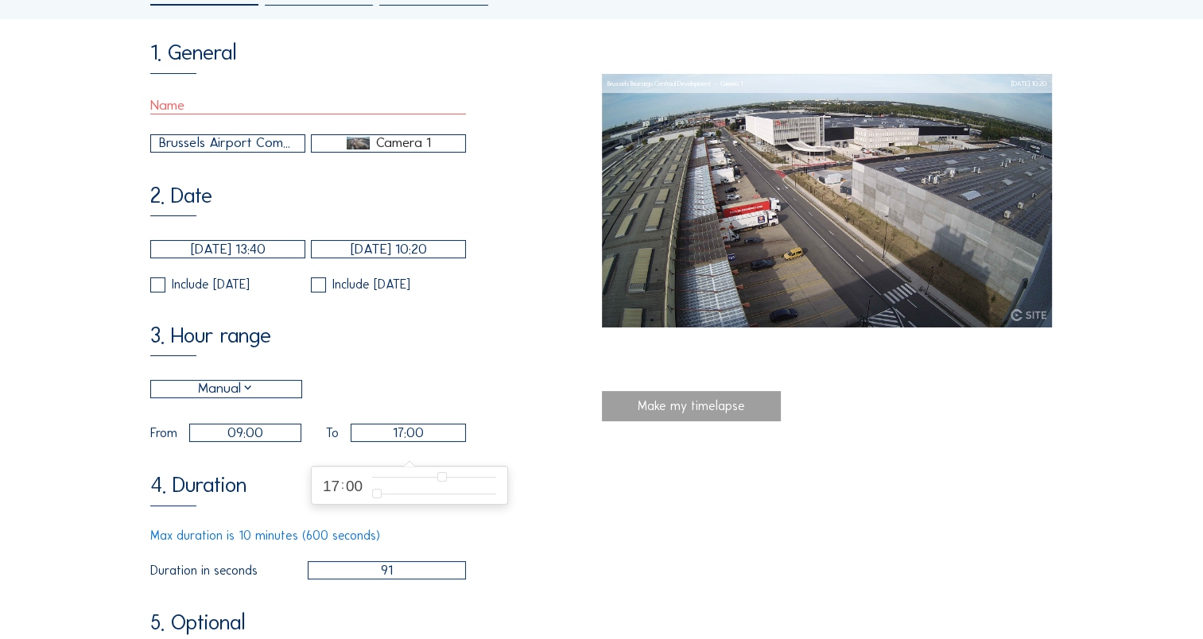
click at [515, 525] on div "4. Duration Max duration is 10 minutes (600 seconds) Duration in seconds 91" at bounding box center [375, 527] width 451 height 106
drag, startPoint x: 399, startPoint y: 592, endPoint x: 347, endPoint y: 603, distance: 53.7
click at [355, 597] on div "1. General Brussels Airport Company / Brussels Brucargo Centraal Development Ca…" at bounding box center [375, 461] width 451 height 840
type input "360"
click at [680, 538] on div "1. General Brussels Airport Company / Brussels Brucargo Centraal Development Ca…" at bounding box center [601, 461] width 903 height 840
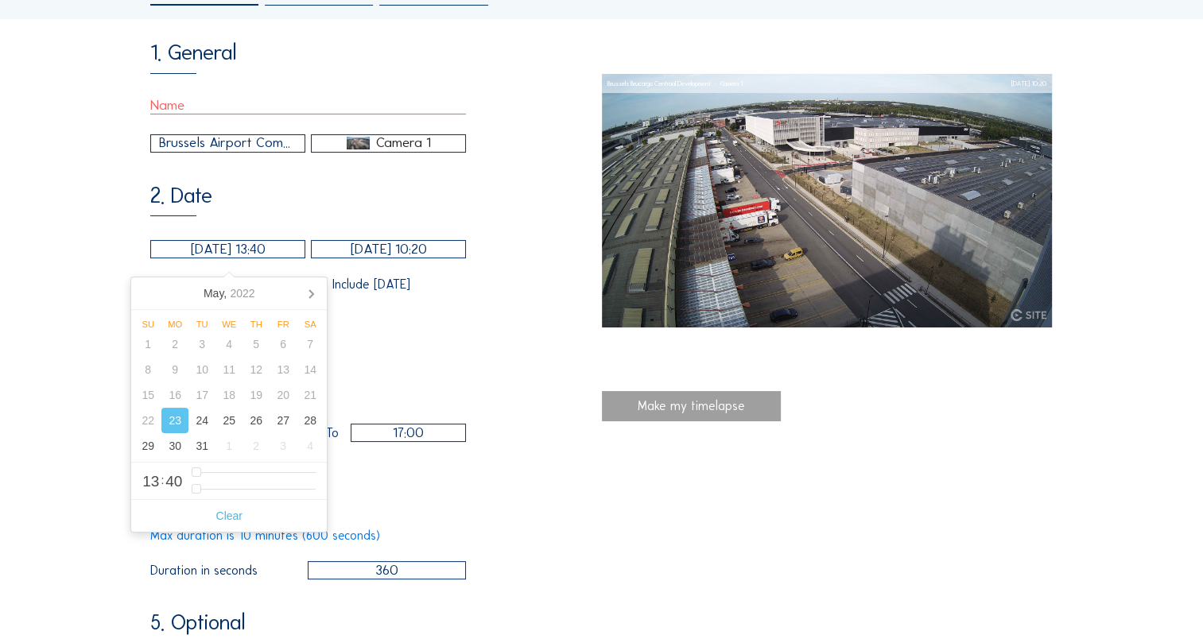
click at [262, 254] on input "[DATE] 13:40" at bounding box center [227, 249] width 155 height 18
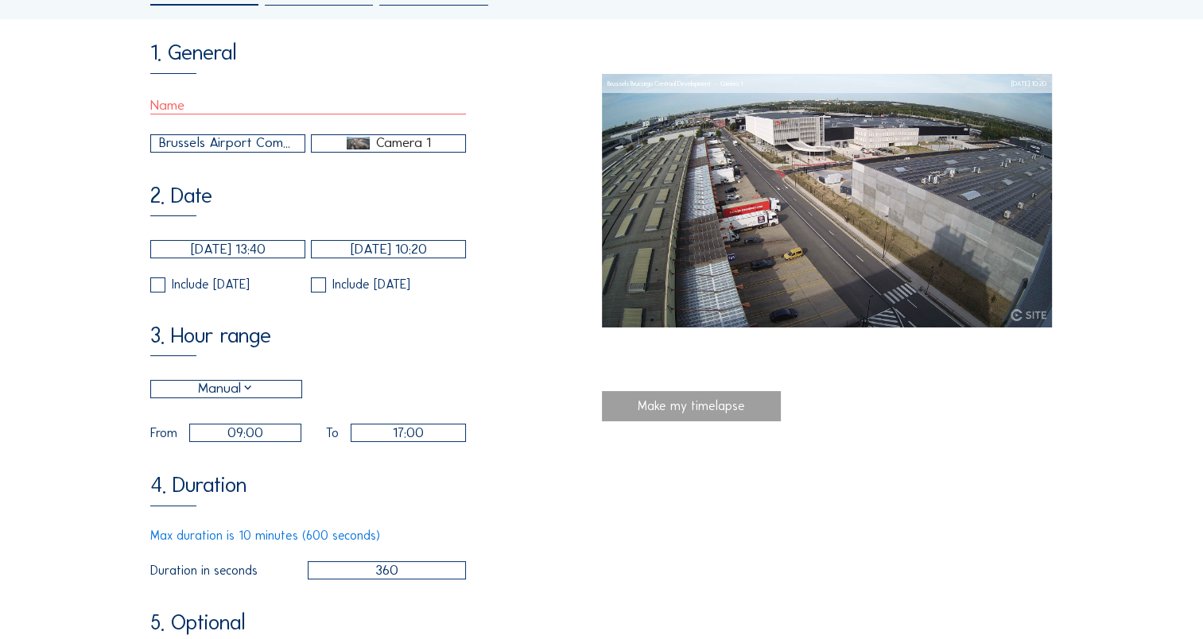
click at [577, 526] on div "4. Duration Max duration is 10 minutes (600 seconds) Duration in seconds 360" at bounding box center [375, 527] width 451 height 106
click at [259, 442] on input "09:00" at bounding box center [245, 433] width 112 height 18
click at [513, 529] on div "4. Duration Max duration is 10 minutes (600 seconds) Duration in seconds 360" at bounding box center [375, 527] width 451 height 106
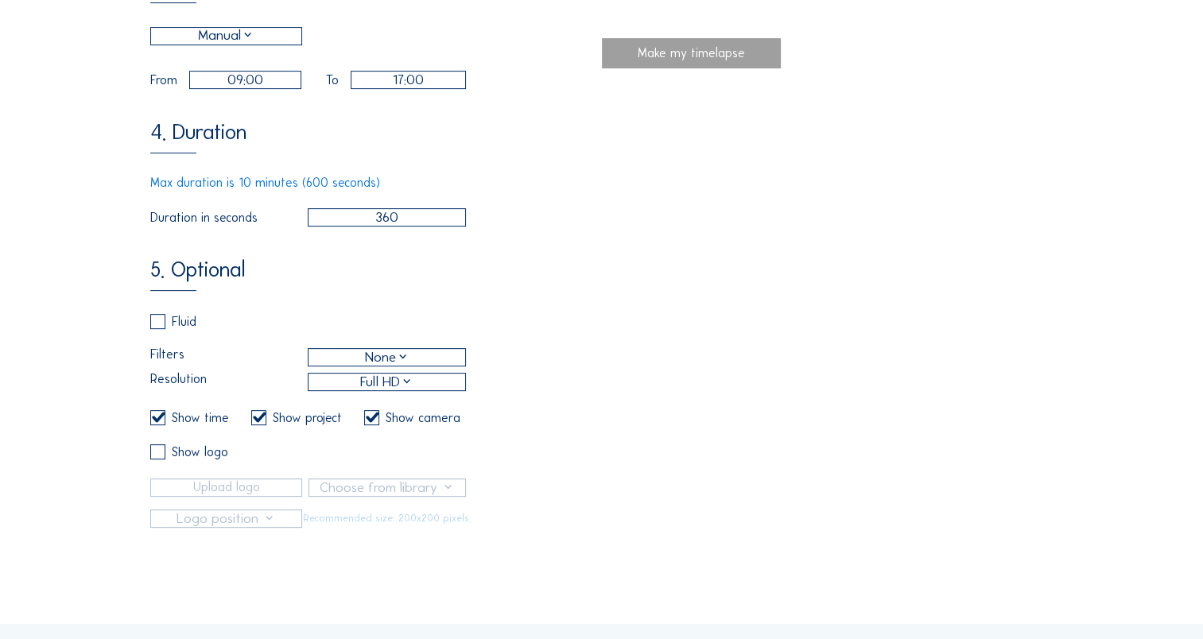
scroll to position [557, 0]
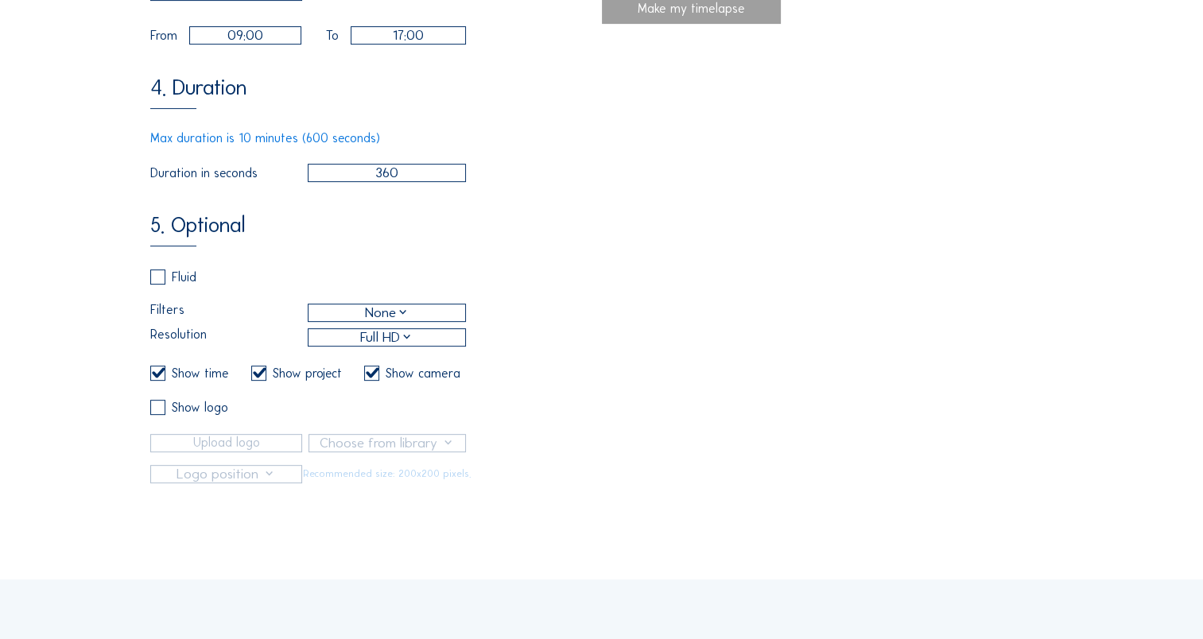
click at [269, 381] on div "Show project" at bounding box center [296, 373] width 90 height 15
click at [666, 359] on div "1. General Brussels Airport Company / Brussels Brucargo Centraal Development Ca…" at bounding box center [601, 64] width 903 height 840
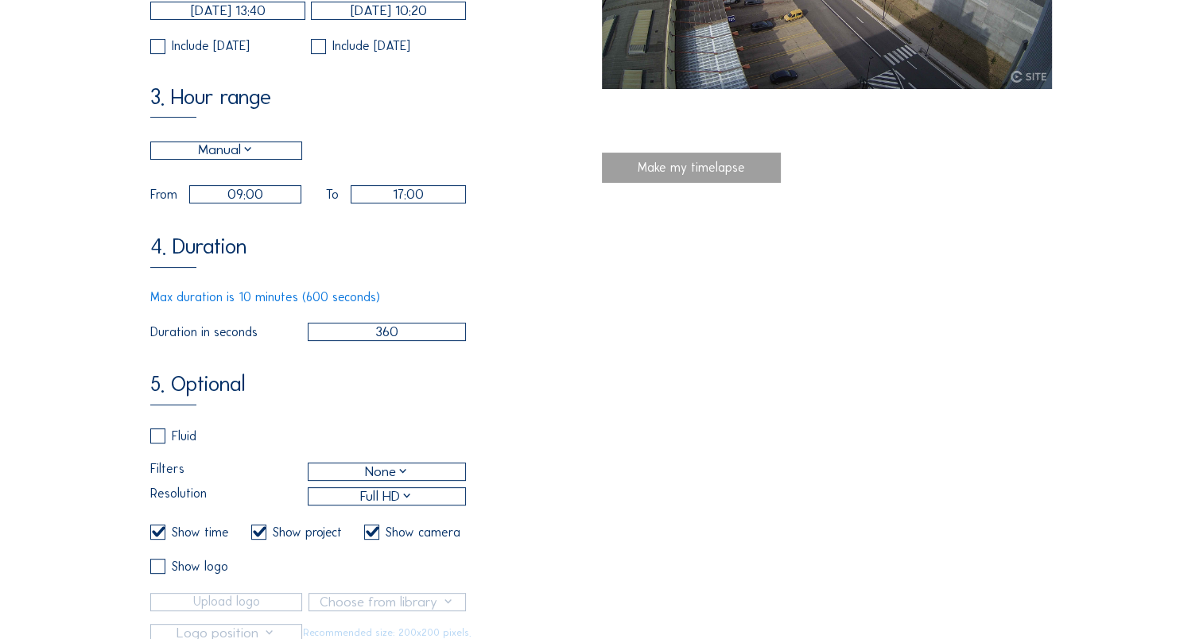
scroll to position [477, 0]
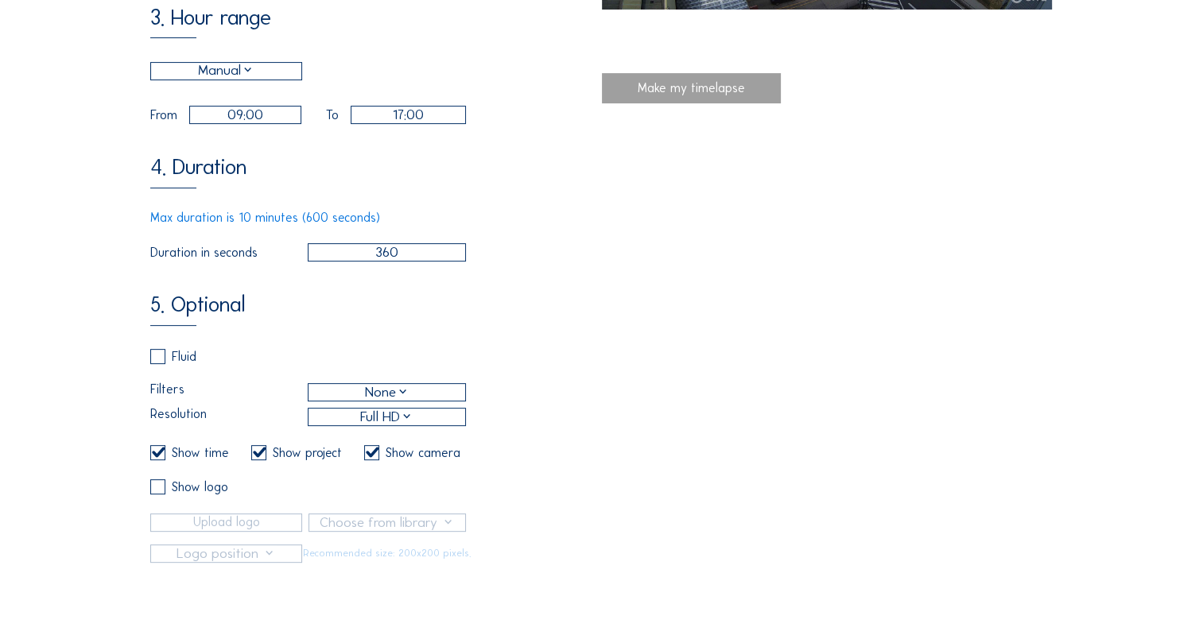
click at [370, 262] on input "360" at bounding box center [387, 252] width 159 height 18
drag, startPoint x: 406, startPoint y: 275, endPoint x: 316, endPoint y: 274, distance: 90.7
click at [319, 262] on input "360" at bounding box center [387, 252] width 159 height 18
click at [887, 212] on div "1. General Brussels Airport Company / Brussels Brucargo Centraal Development Ca…" at bounding box center [601, 143] width 903 height 840
drag, startPoint x: 375, startPoint y: 268, endPoint x: 402, endPoint y: 269, distance: 27.8
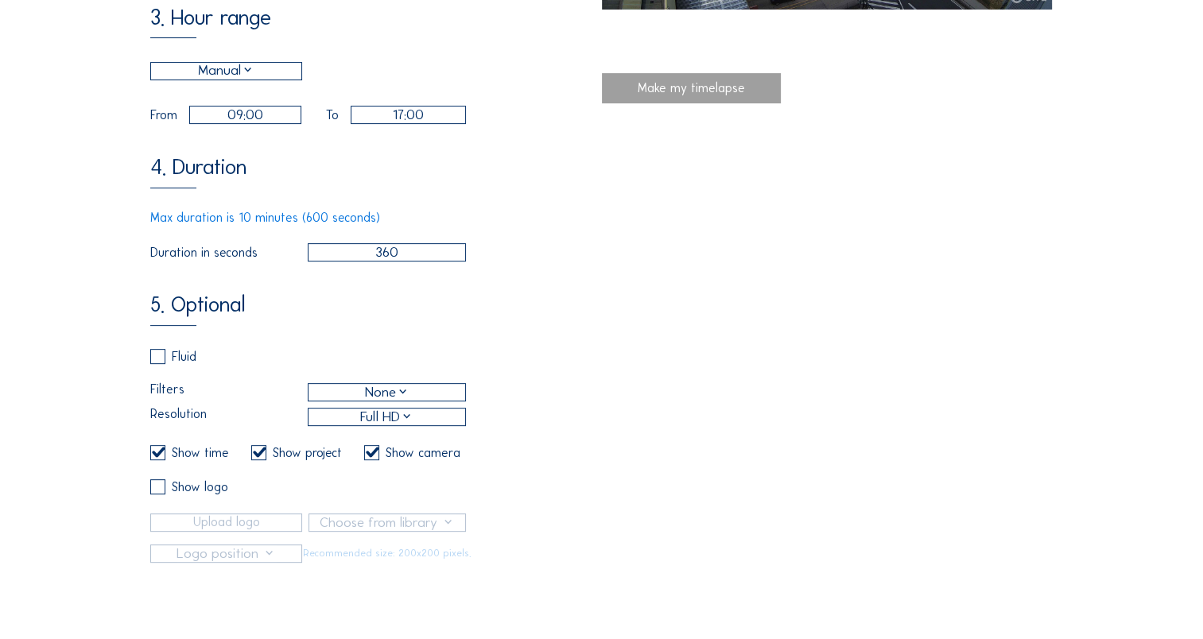
click at [402, 262] on input "360" at bounding box center [387, 252] width 159 height 18
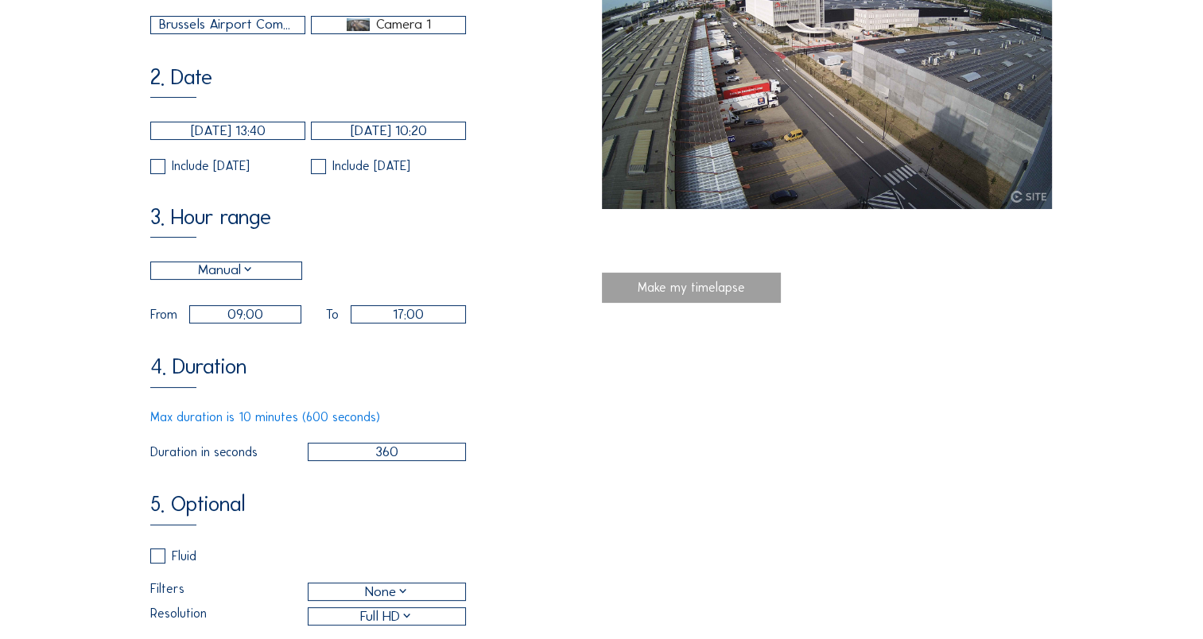
scroll to position [0, 0]
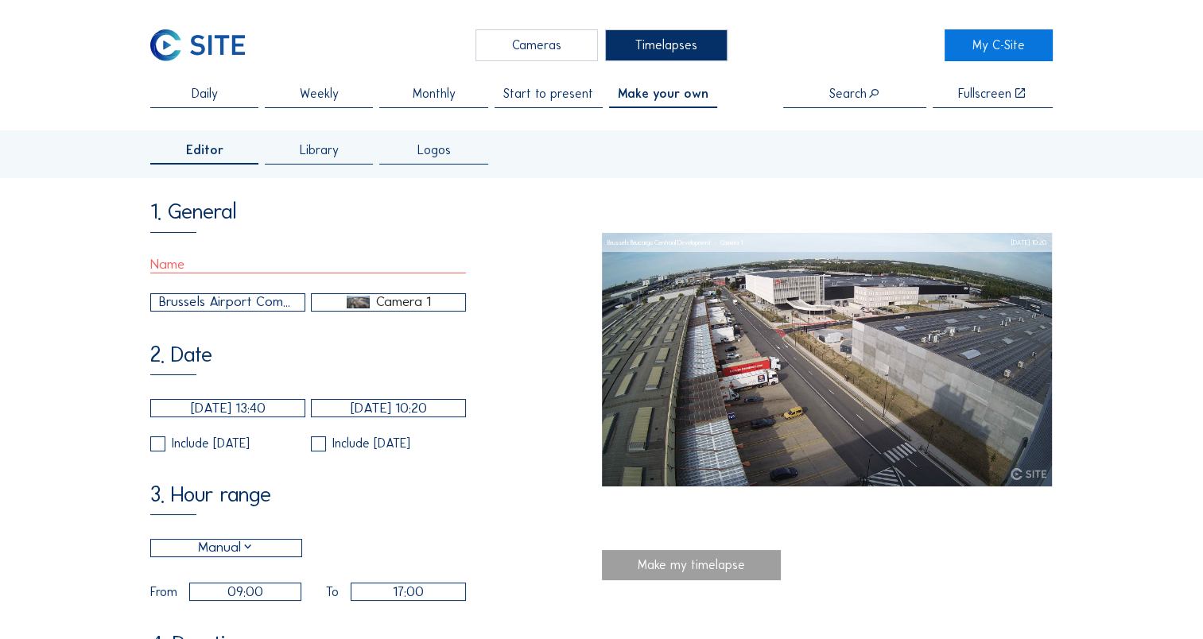
click at [253, 307] on div "Brussels Airport Company / [GEOGRAPHIC_DATA] Brucargo Centraal Development" at bounding box center [228, 302] width 138 height 21
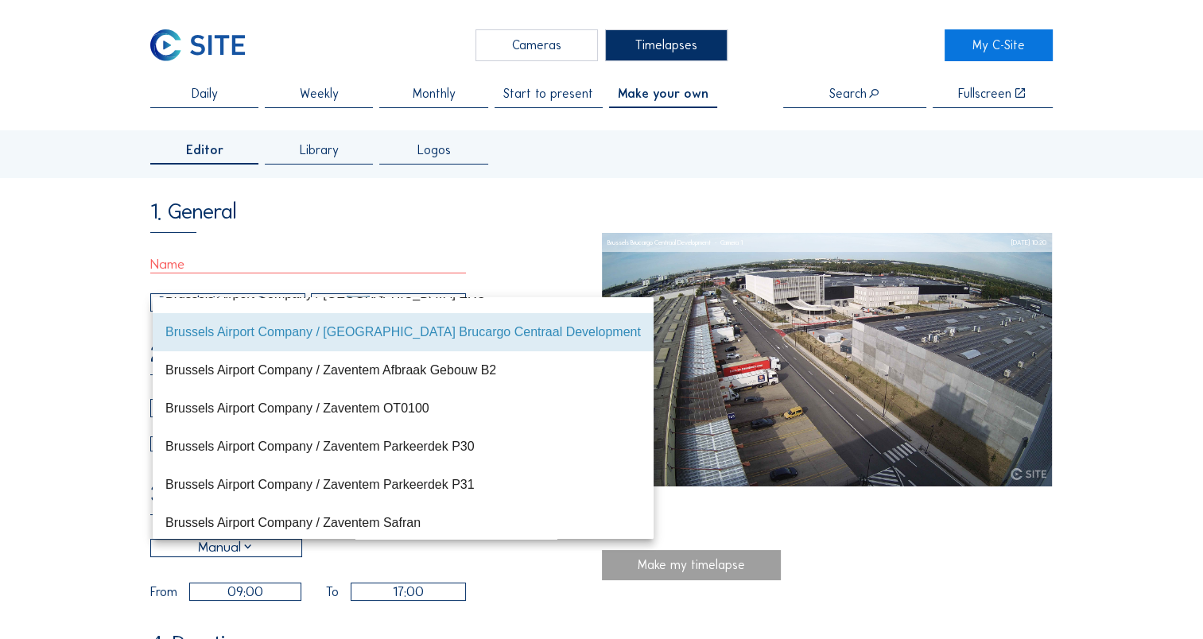
scroll to position [76, 0]
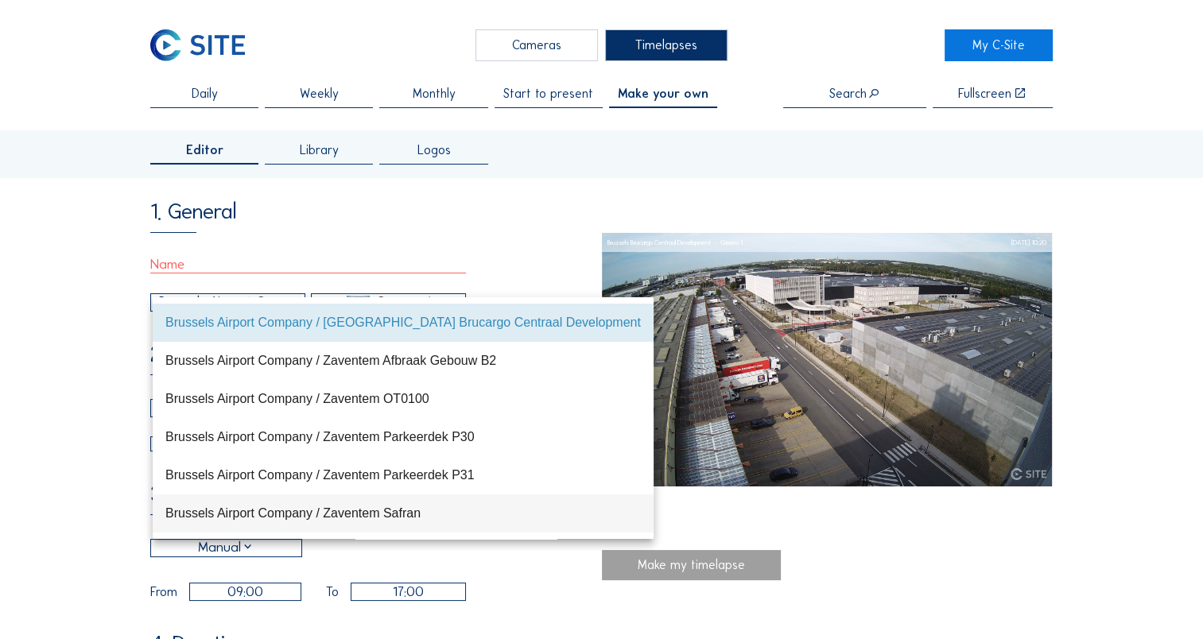
click at [396, 512] on div "Brussels Airport Company / Zaventem Safran" at bounding box center [403, 513] width 476 height 15
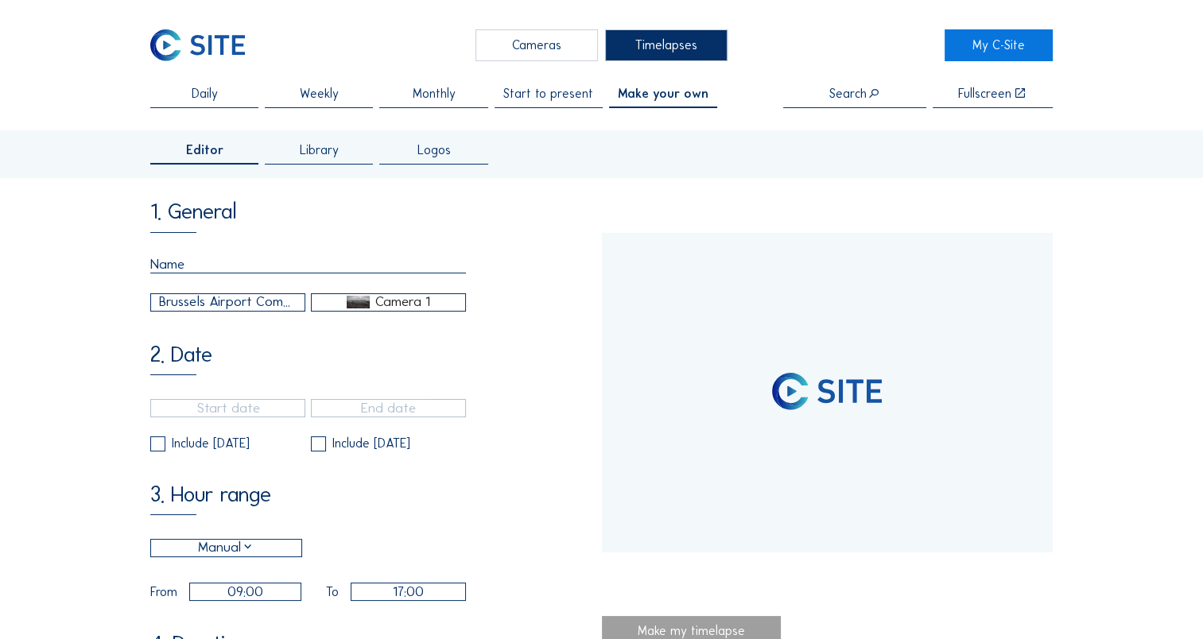
type input "24/08/2022 13:05"
type input "14/03/2024 17:00"
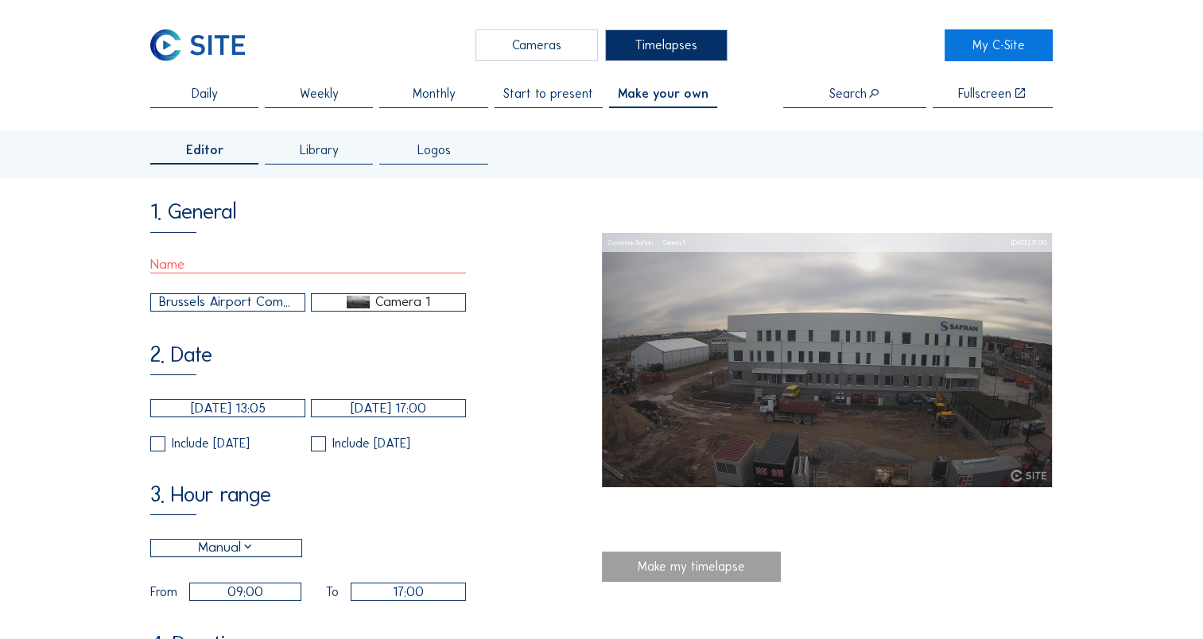
click at [187, 313] on div "Brussels Airport Company / Zaventem Safran" at bounding box center [228, 302] width 138 height 21
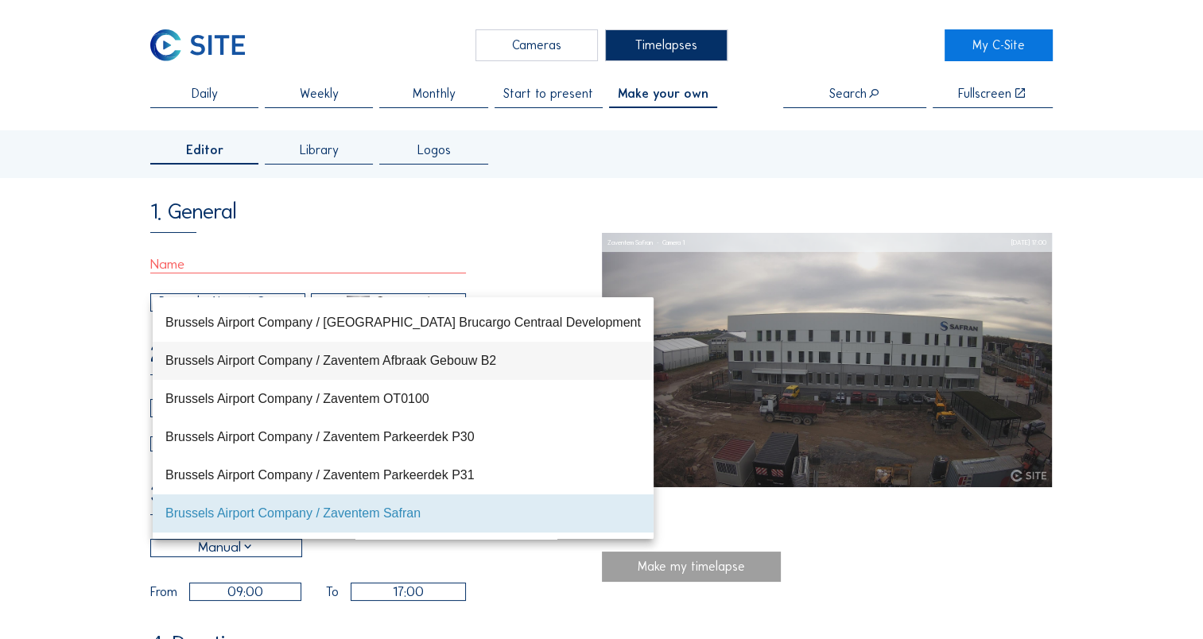
scroll to position [0, 0]
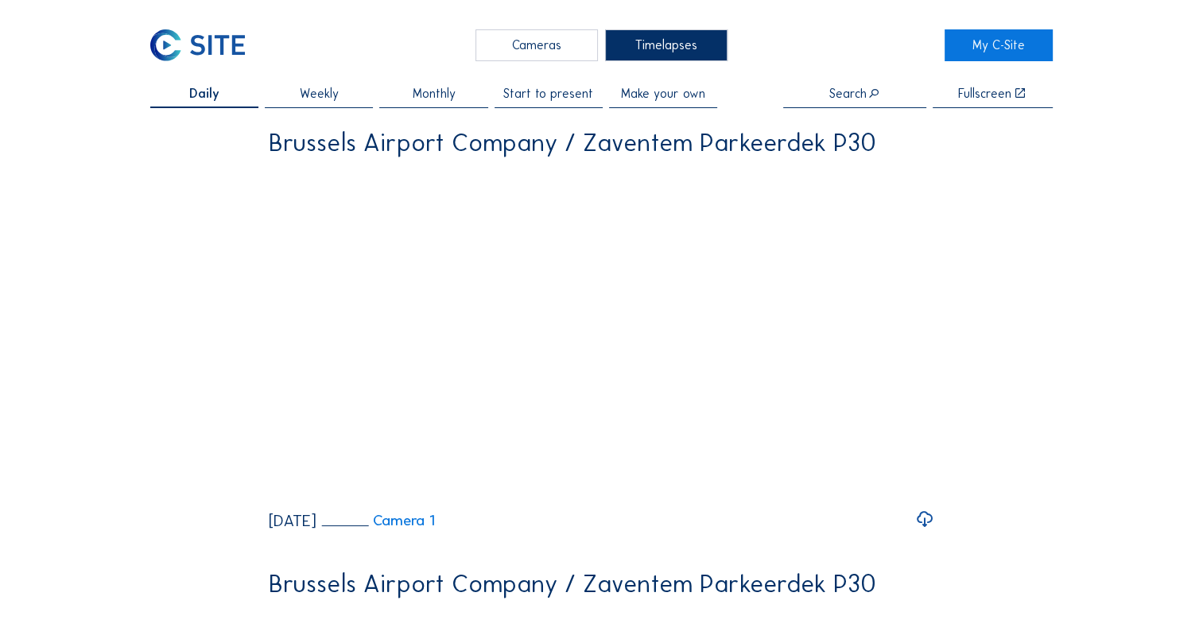
click at [646, 97] on span "Make your own" at bounding box center [663, 93] width 84 height 13
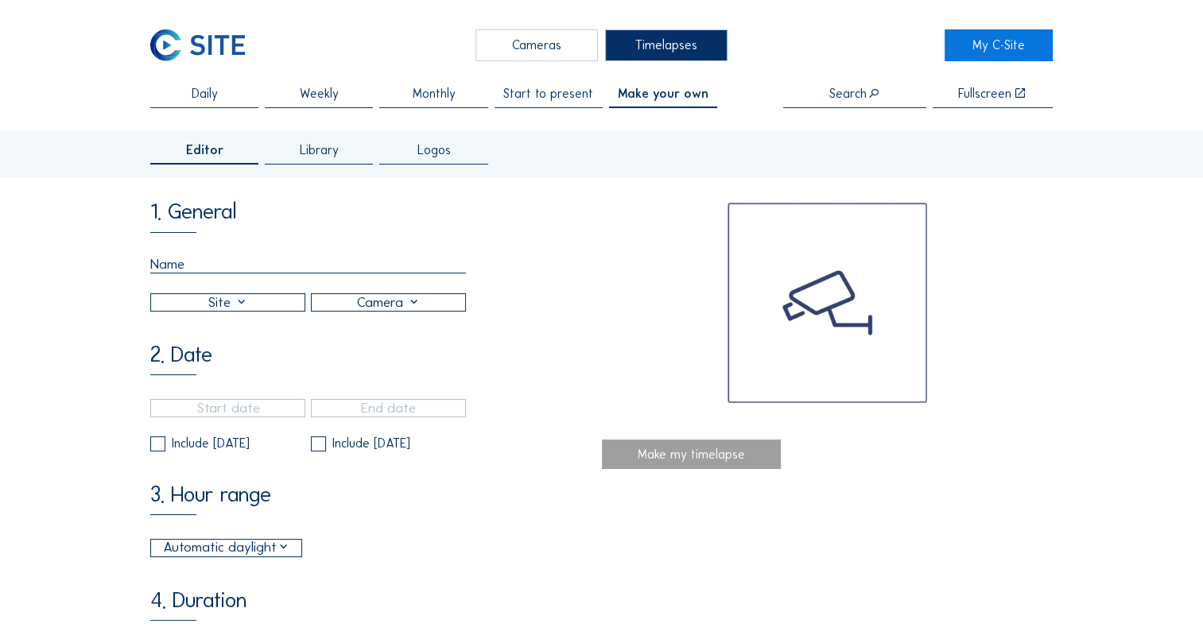
click at [325, 157] on span "Library" at bounding box center [319, 150] width 39 height 13
